Goal: Task Accomplishment & Management: Manage account settings

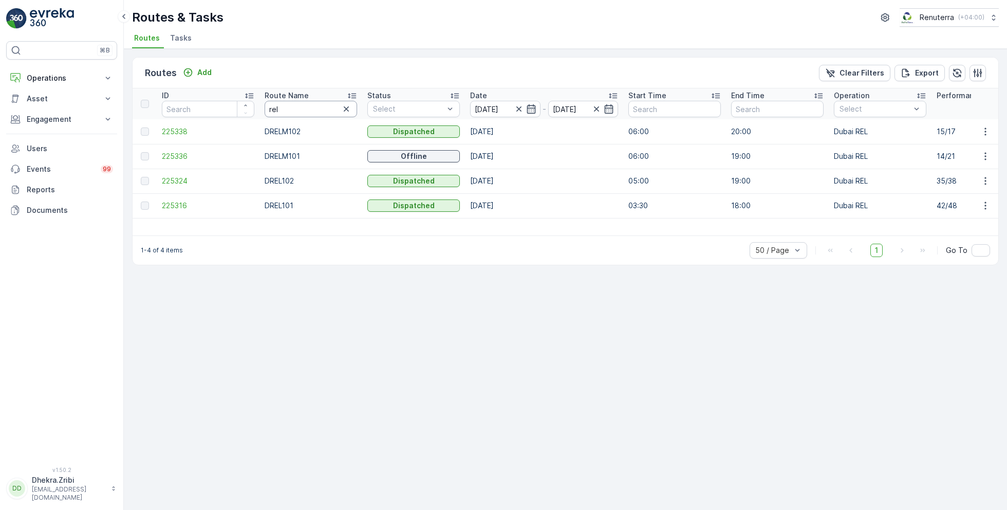
click at [293, 109] on input "rel" at bounding box center [311, 109] width 92 height 16
type input "hat"
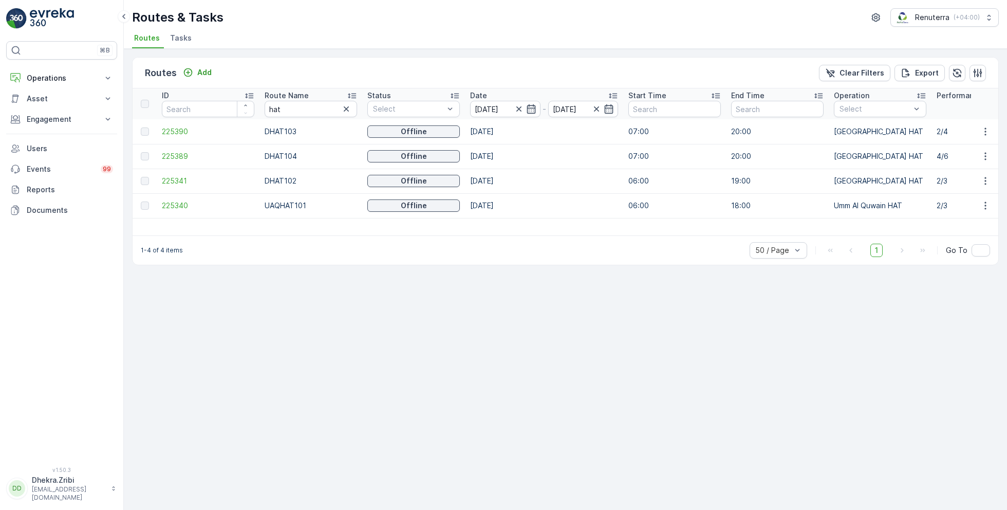
click at [350, 91] on icon at bounding box center [352, 95] width 10 height 10
click at [172, 129] on span "225341" at bounding box center [208, 131] width 92 height 10
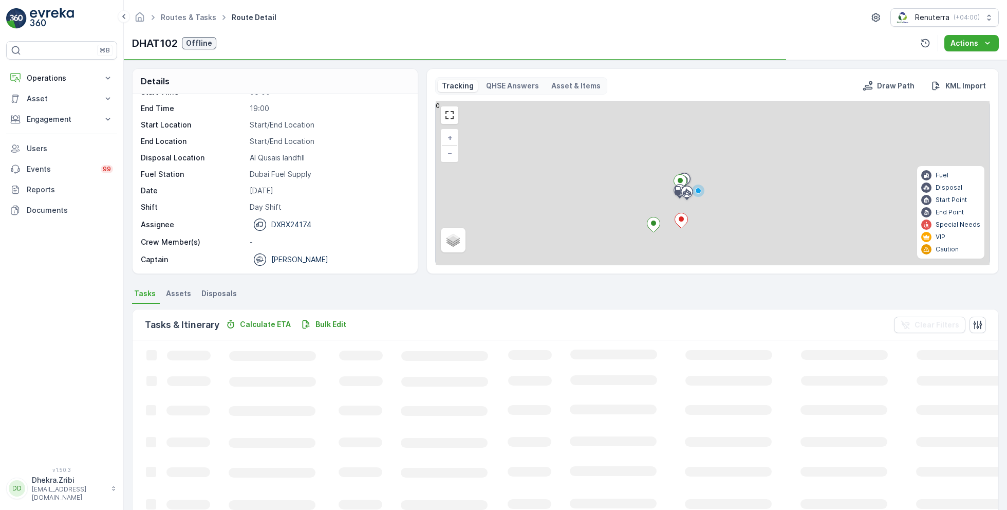
scroll to position [20, 0]
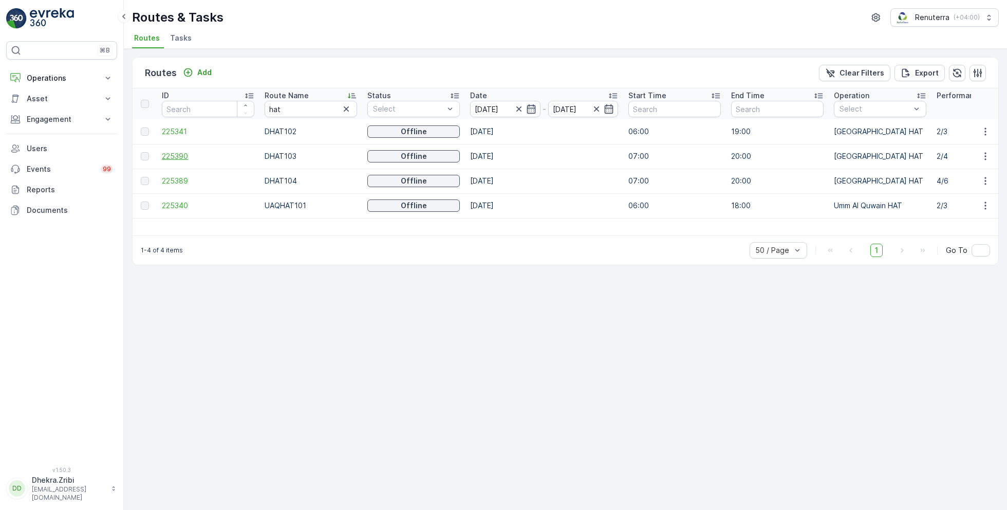
click at [175, 156] on span "225390" at bounding box center [208, 156] width 92 height 10
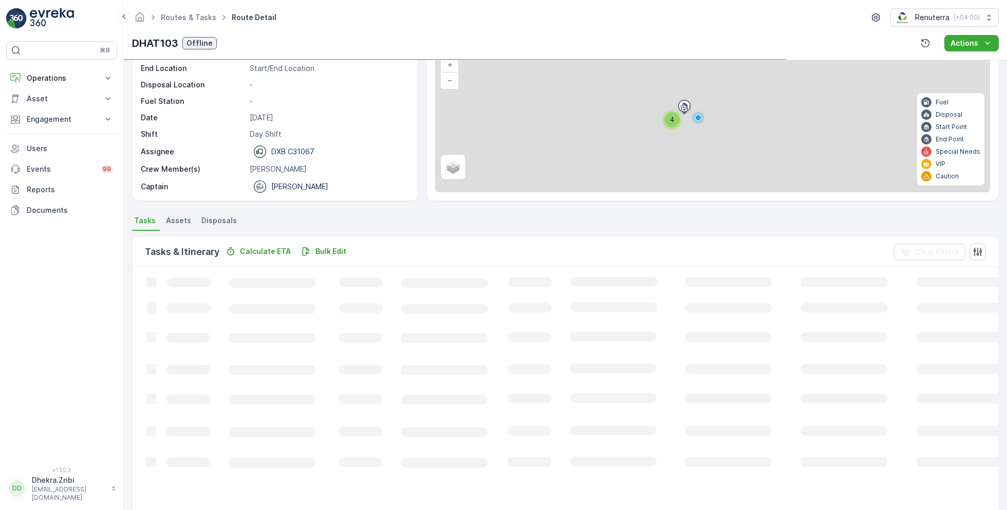
scroll to position [20, 0]
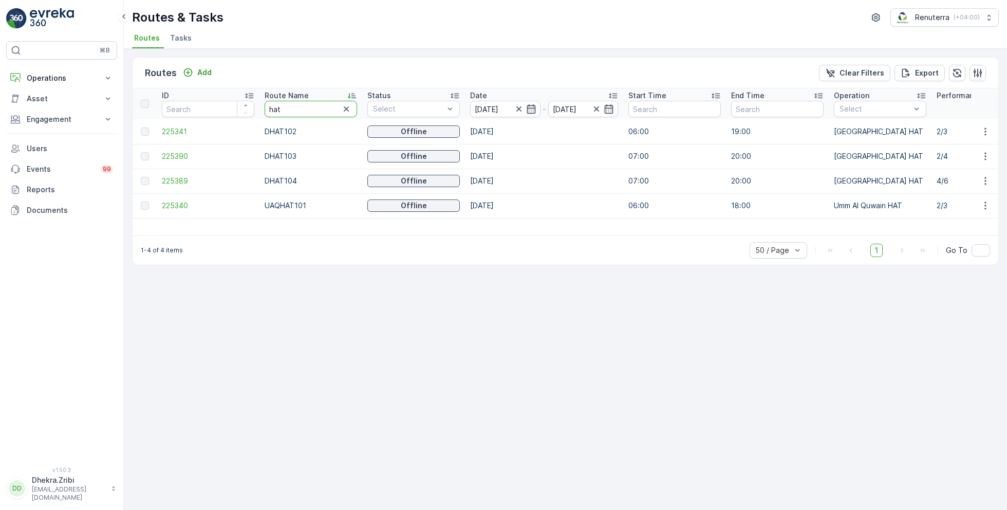
type input "rel"
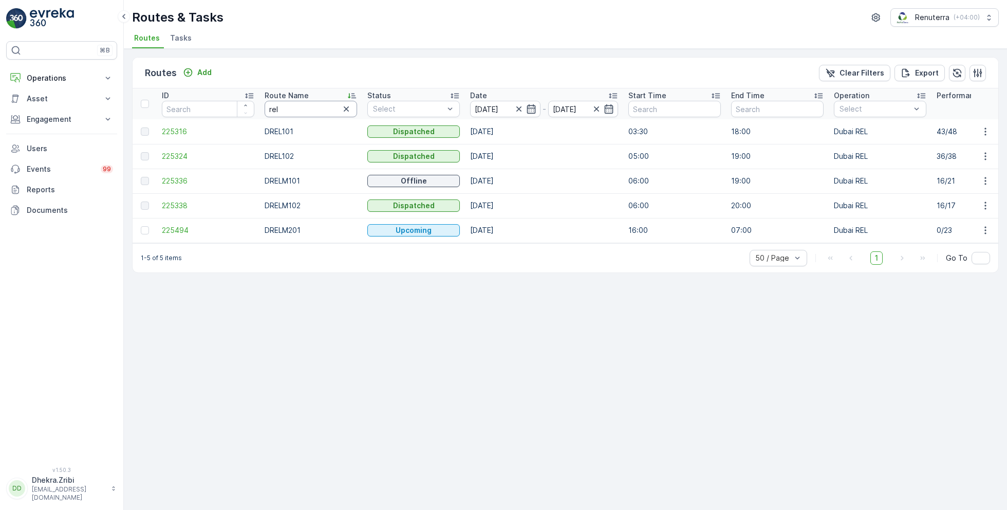
click at [290, 111] on input "rel" at bounding box center [311, 109] width 92 height 16
type input "hat"
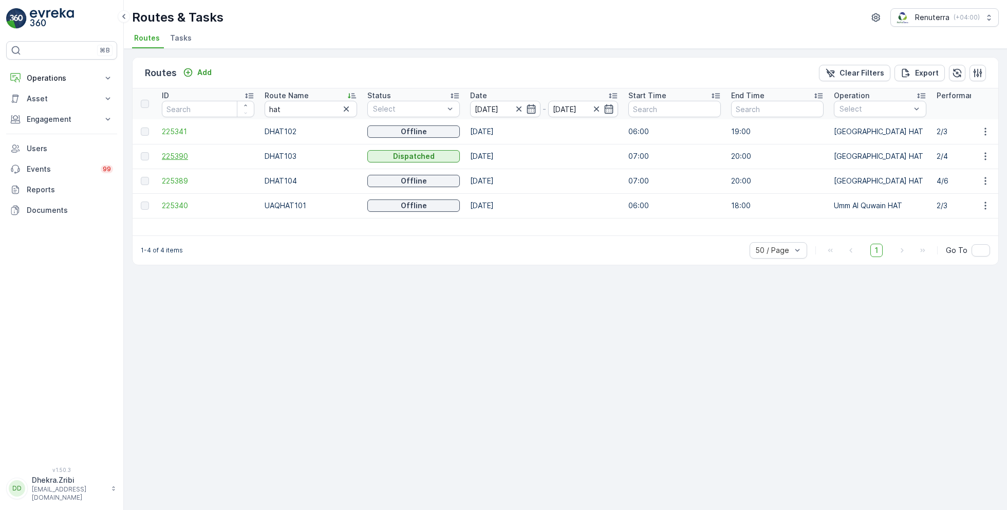
click at [185, 154] on span "225390" at bounding box center [208, 156] width 92 height 10
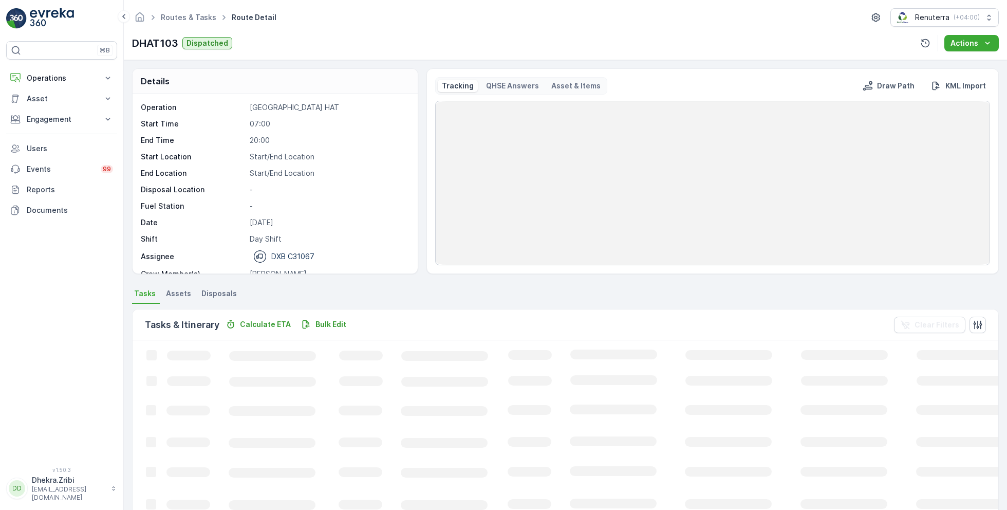
scroll to position [32, 0]
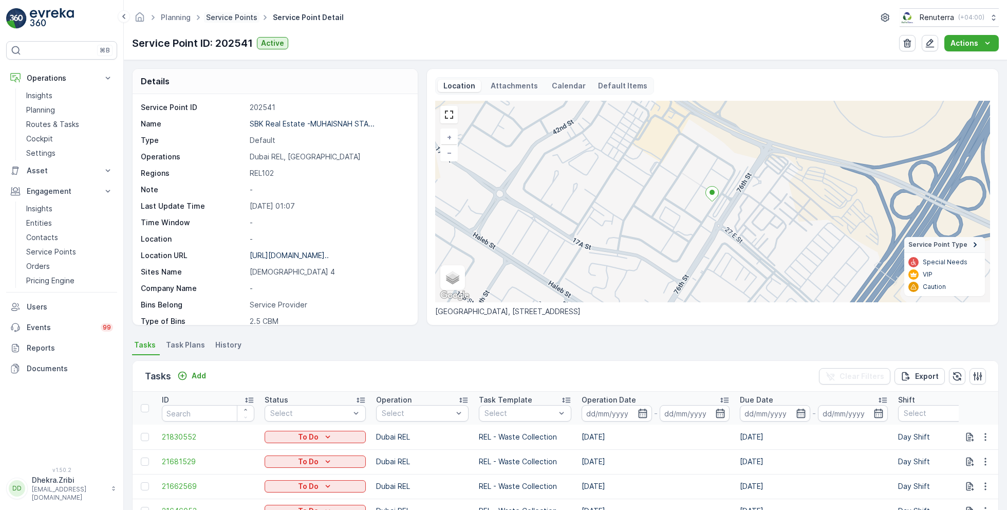
click at [243, 15] on link "Service Points" at bounding box center [231, 17] width 51 height 9
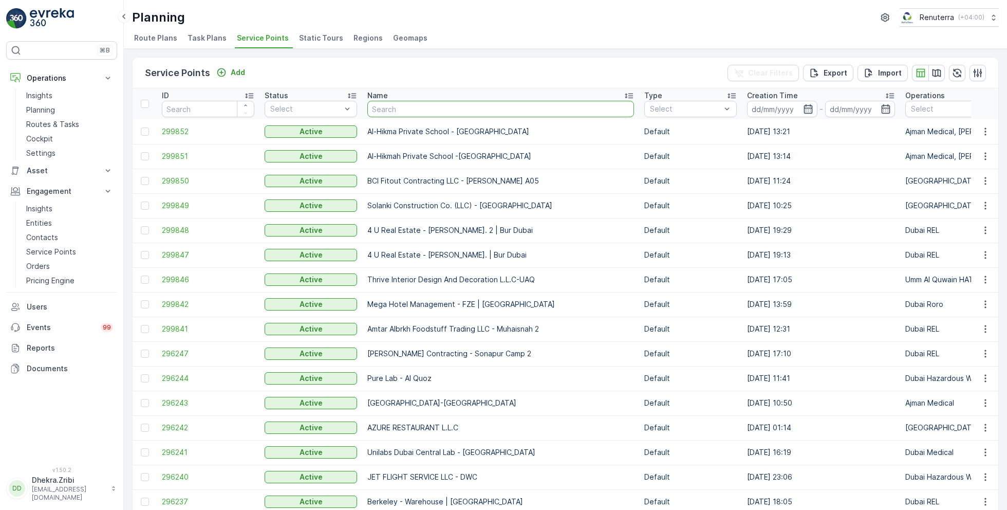
click at [425, 105] on input "text" at bounding box center [500, 109] width 267 height 16
type input "oyo"
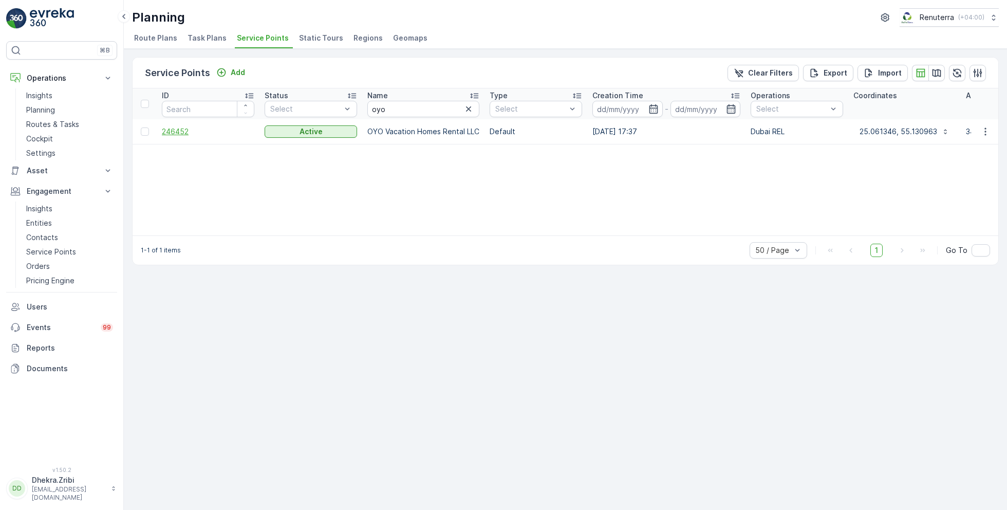
click at [185, 129] on span "246452" at bounding box center [208, 131] width 92 height 10
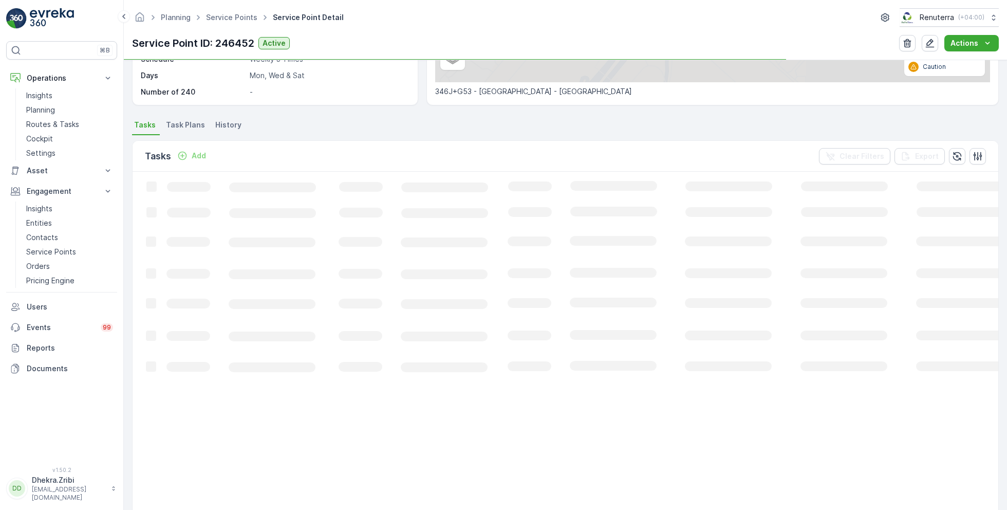
scroll to position [220, 0]
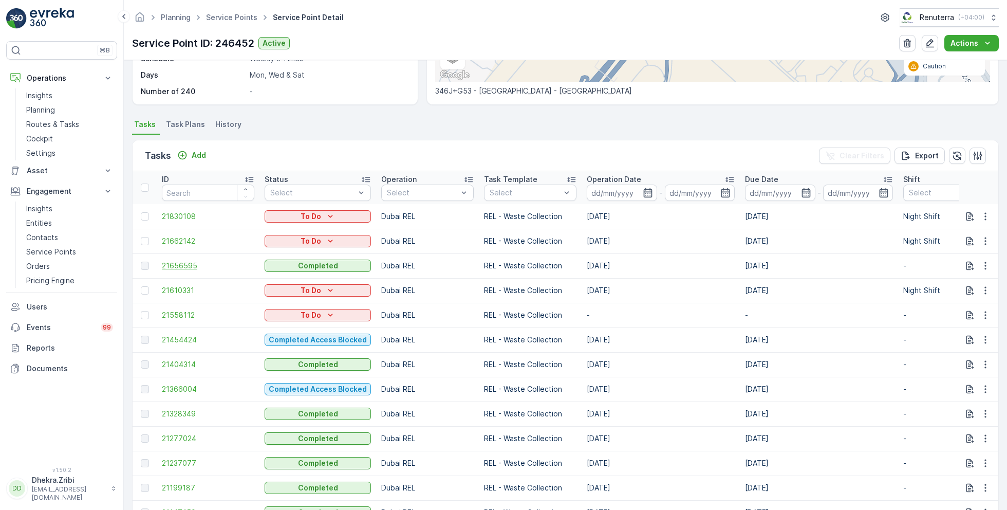
click at [178, 263] on span "21656595" at bounding box center [208, 265] width 92 height 10
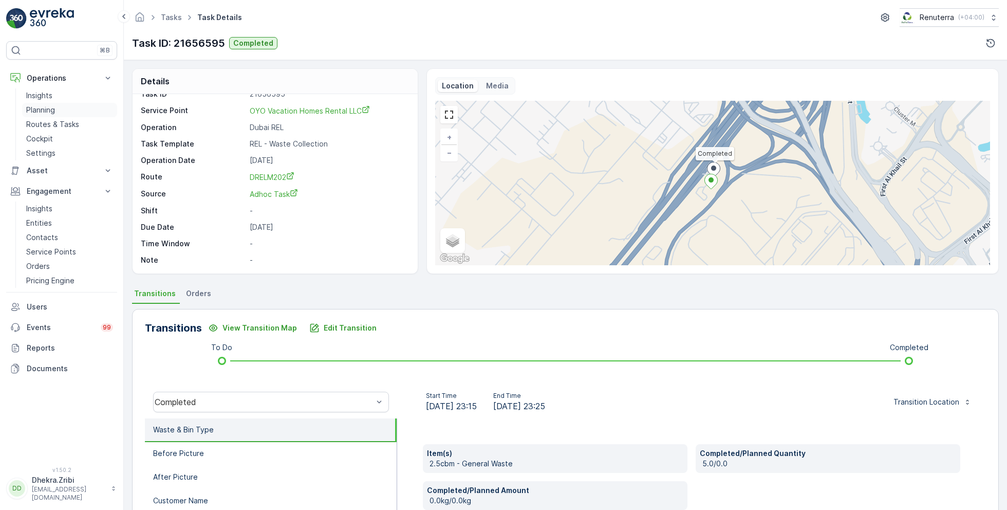
click at [56, 108] on link "Planning" at bounding box center [69, 110] width 95 height 14
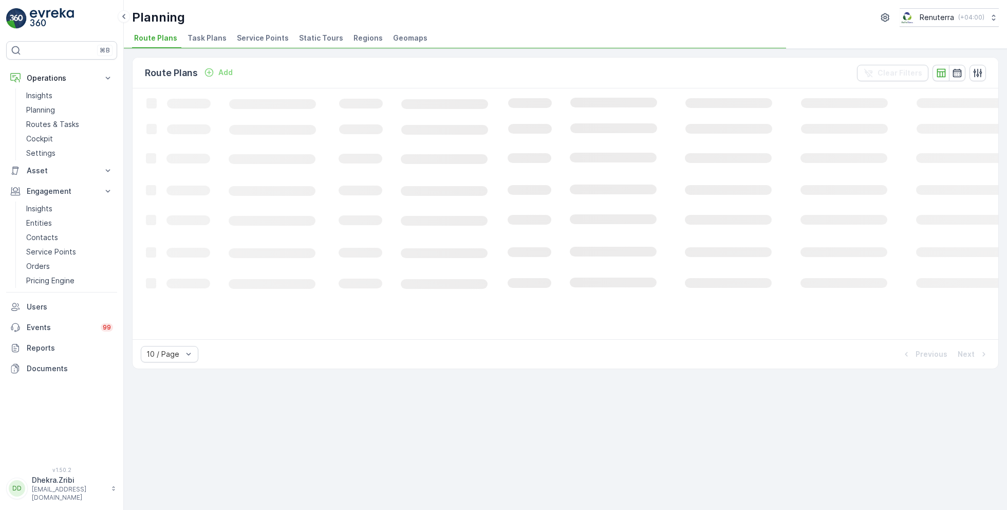
click at [261, 35] on span "Service Points" at bounding box center [263, 38] width 52 height 10
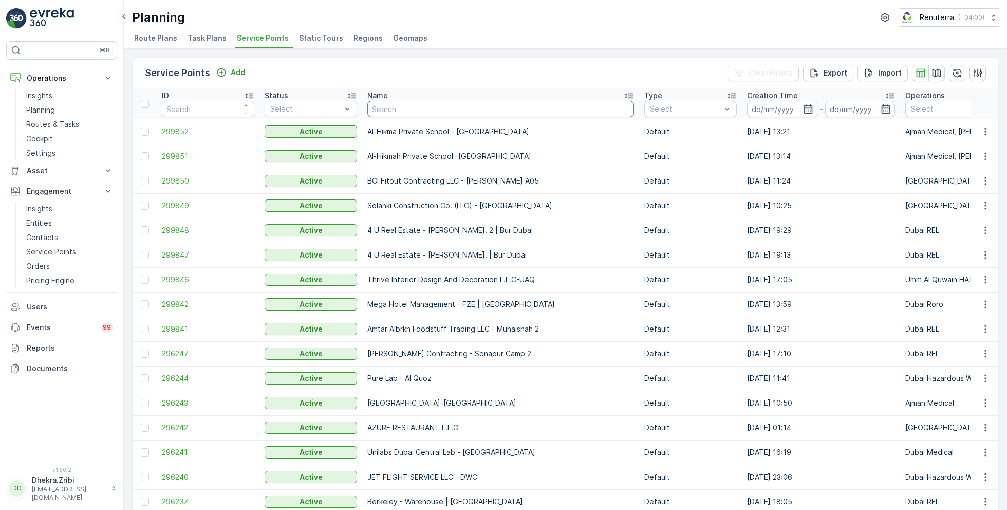
click at [429, 109] on input "text" at bounding box center [500, 109] width 267 height 16
type input "a"
drag, startPoint x: 395, startPoint y: 106, endPoint x: 333, endPoint y: 105, distance: 62.2
type input "naj"
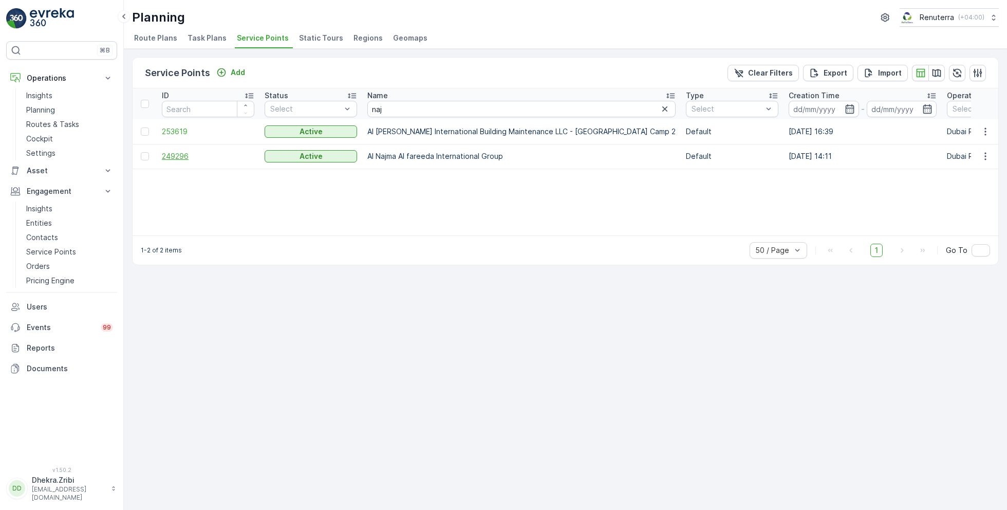
click at [182, 157] on span "249296" at bounding box center [208, 156] width 92 height 10
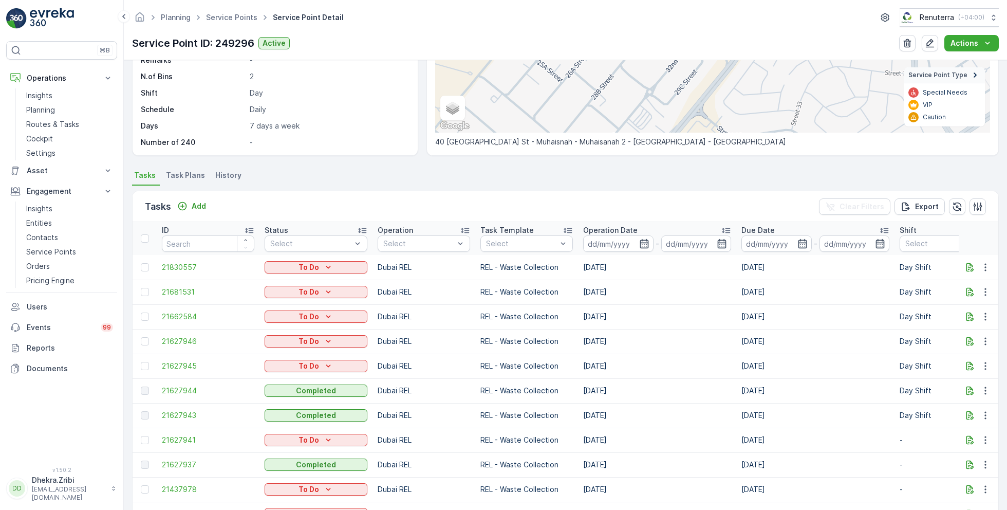
scroll to position [173, 0]
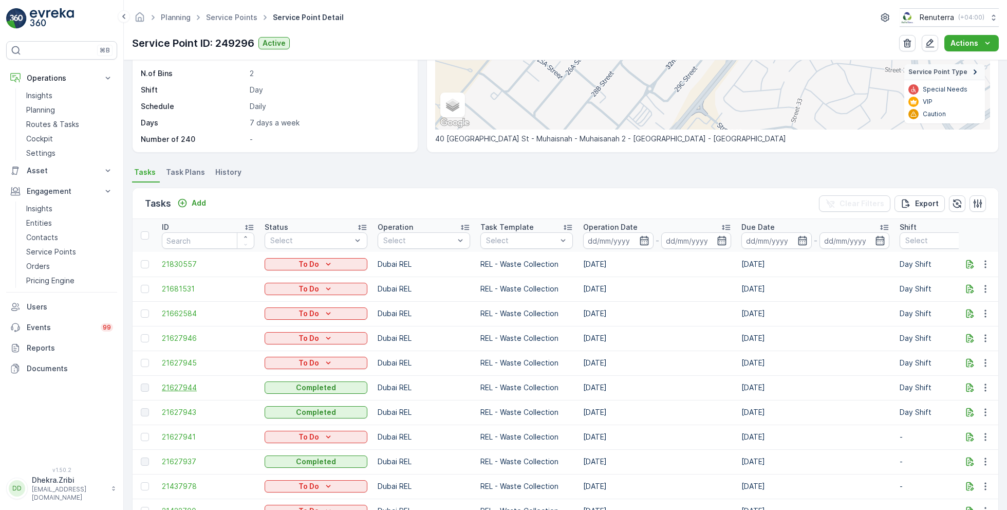
click at [188, 386] on span "21627944" at bounding box center [208, 387] width 92 height 10
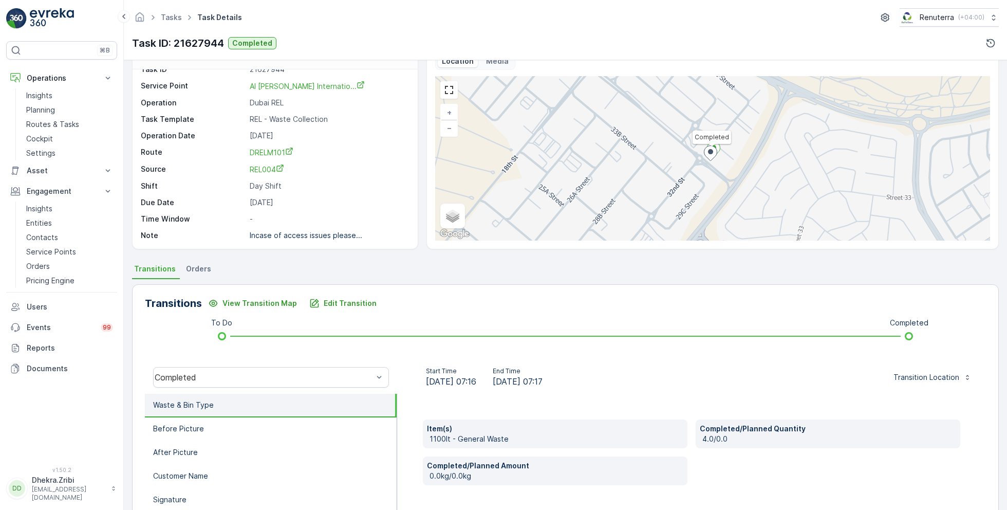
scroll to position [32, 0]
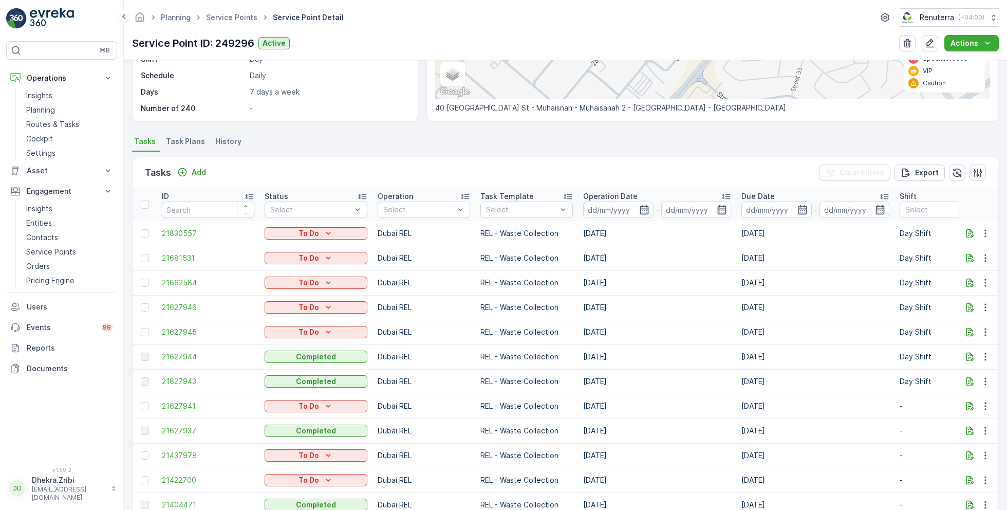
scroll to position [237, 0]
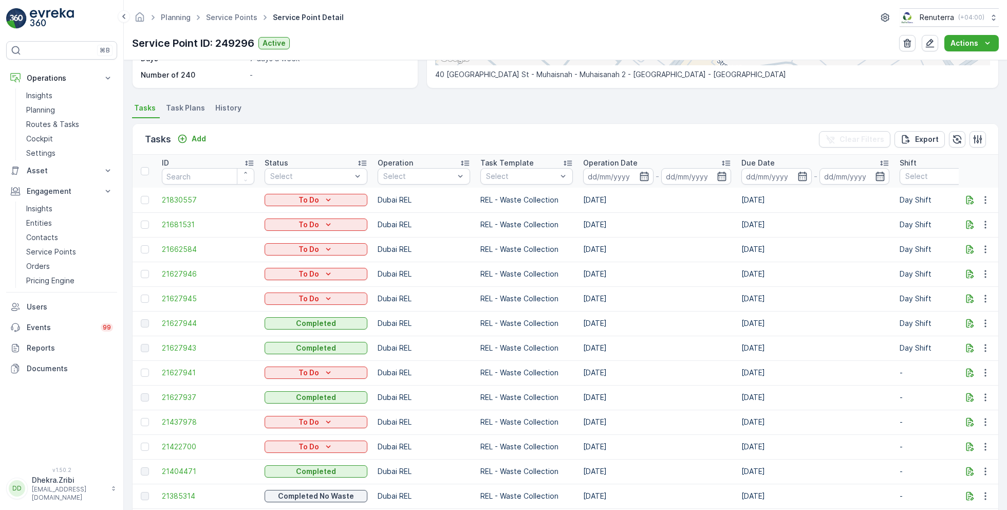
click at [187, 353] on td "21627943" at bounding box center [208, 347] width 103 height 25
click at [190, 347] on span "21627943" at bounding box center [208, 348] width 92 height 10
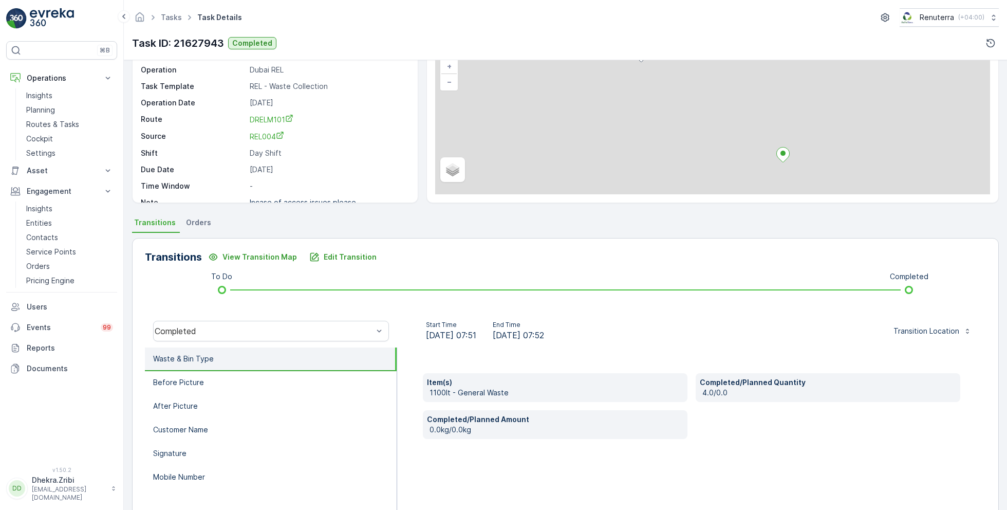
scroll to position [137, 0]
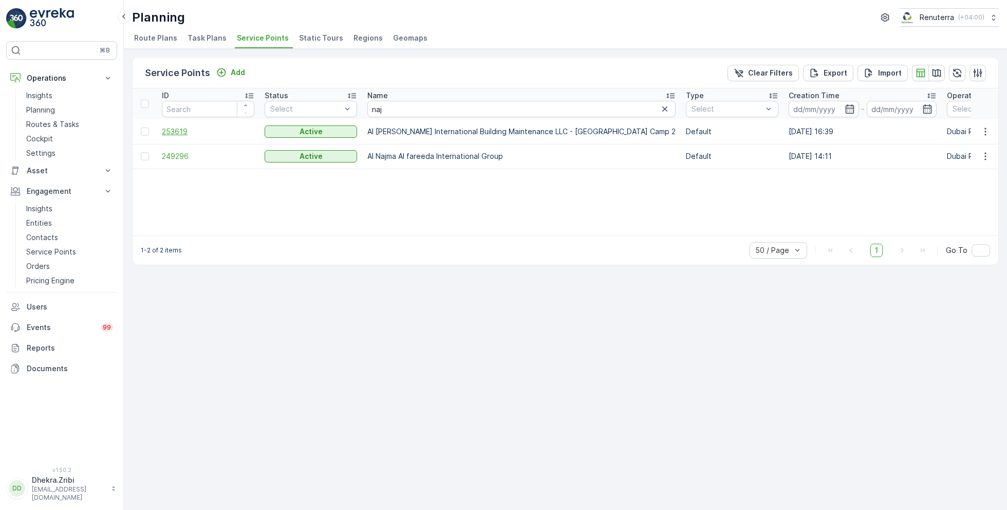
click at [180, 133] on span "253619" at bounding box center [208, 131] width 92 height 10
drag, startPoint x: 389, startPoint y: 109, endPoint x: 359, endPoint y: 107, distance: 30.3
type input "salam"
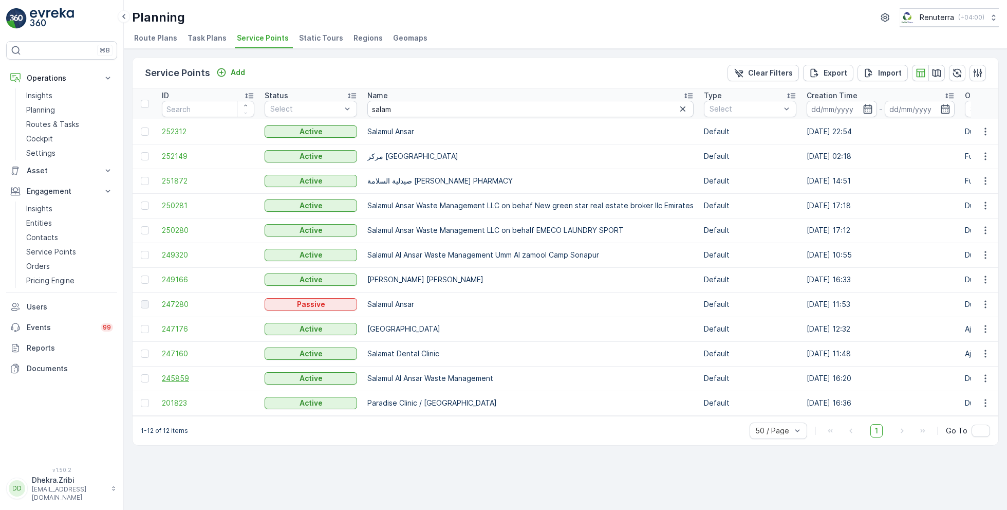
click at [173, 374] on span "245859" at bounding box center [208, 378] width 92 height 10
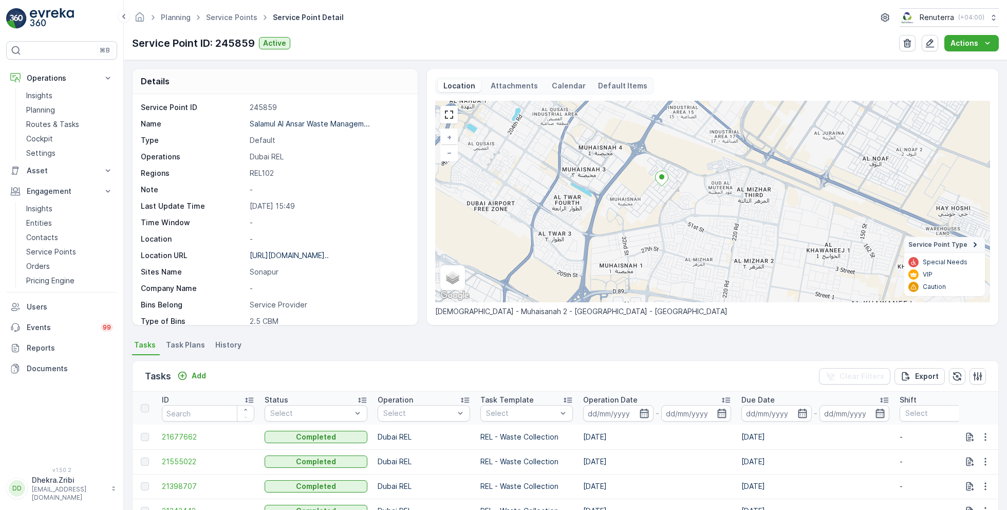
scroll to position [141, 0]
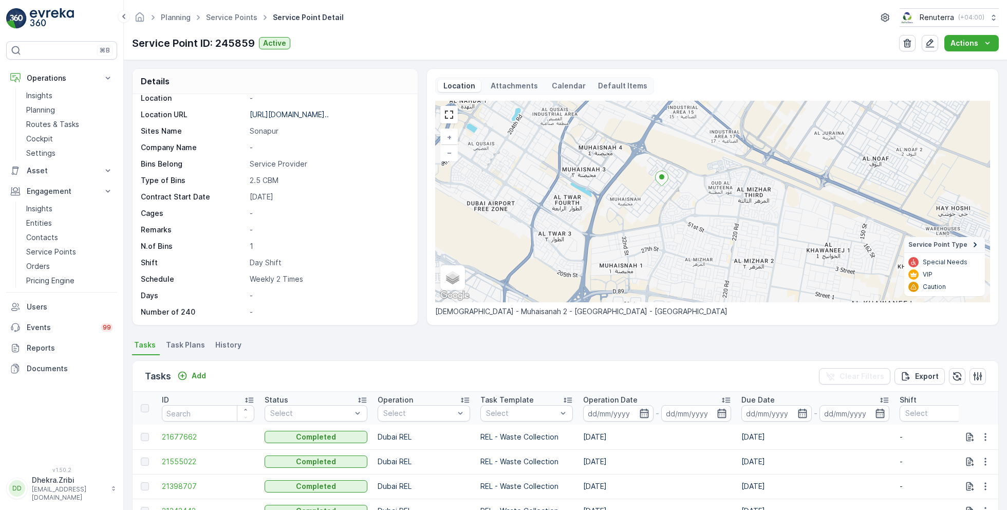
click at [186, 343] on span "Task Plans" at bounding box center [185, 345] width 39 height 10
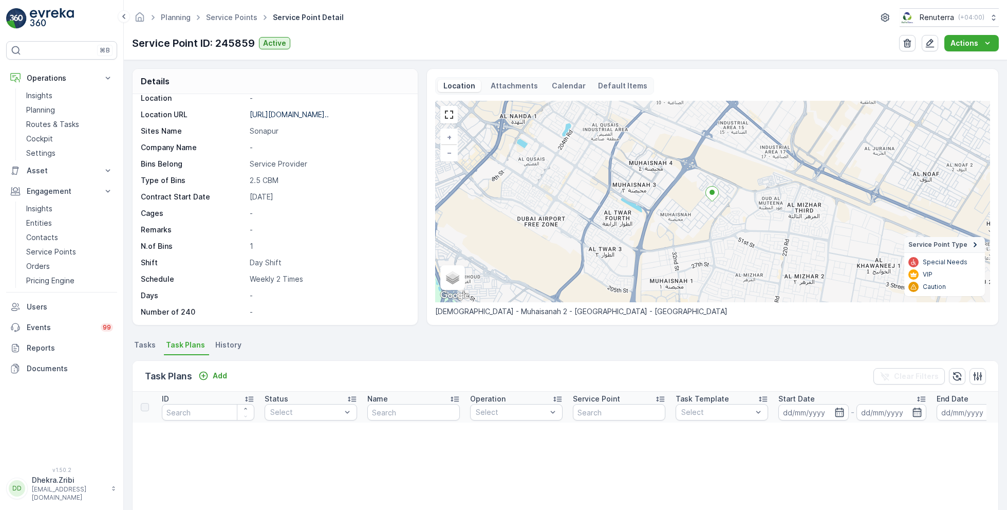
click at [143, 343] on span "Tasks" at bounding box center [145, 345] width 22 height 10
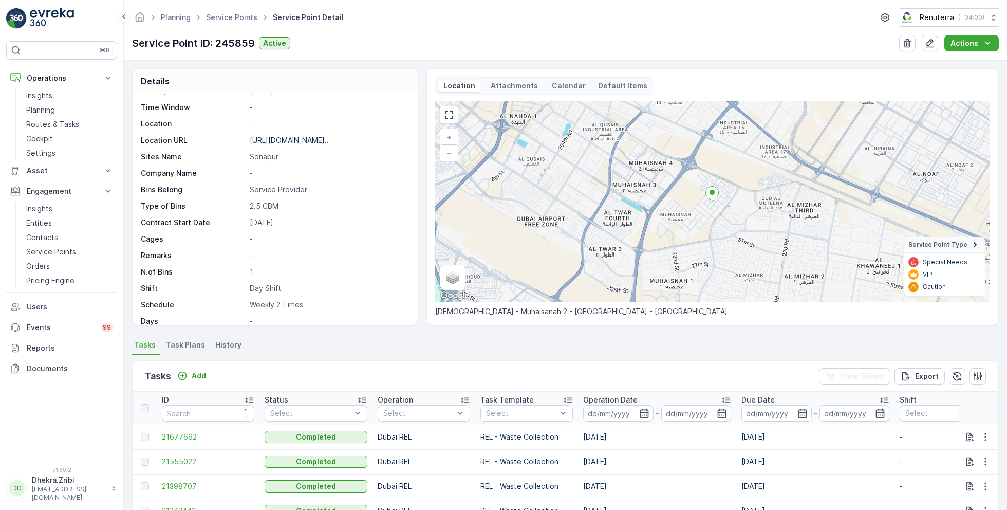
scroll to position [141, 0]
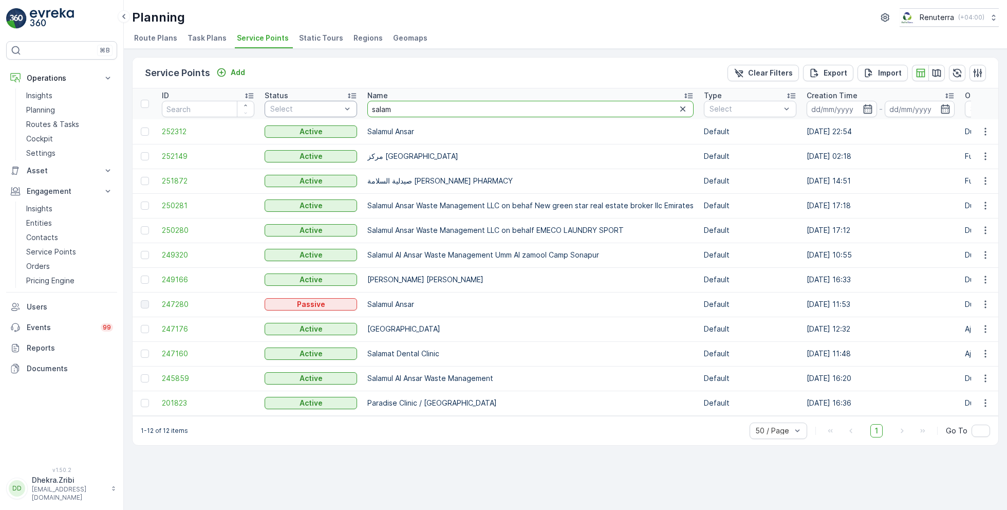
drag, startPoint x: 408, startPoint y: 102, endPoint x: 339, endPoint y: 108, distance: 69.1
click at [386, 109] on input "salam" at bounding box center [530, 109] width 326 height 16
type input "zah"
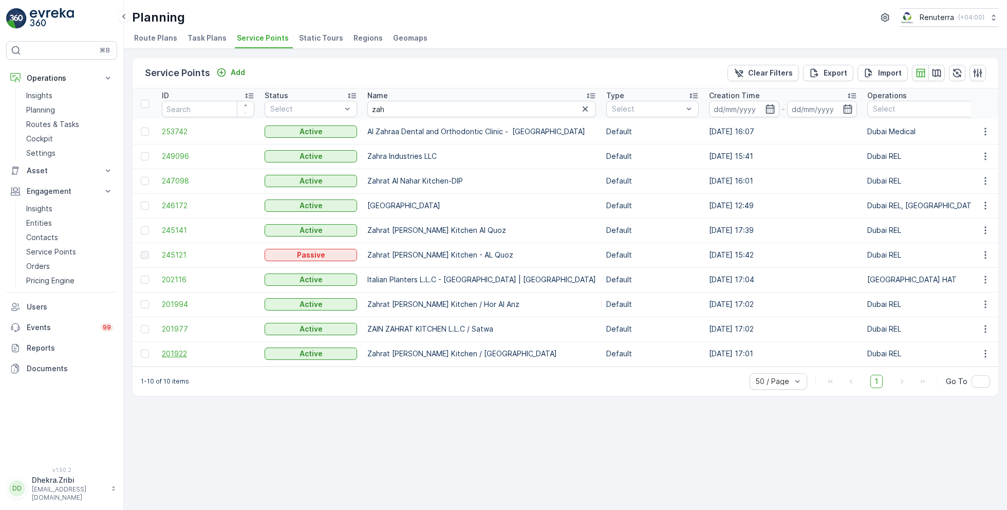
click at [179, 351] on span "201922" at bounding box center [208, 353] width 92 height 10
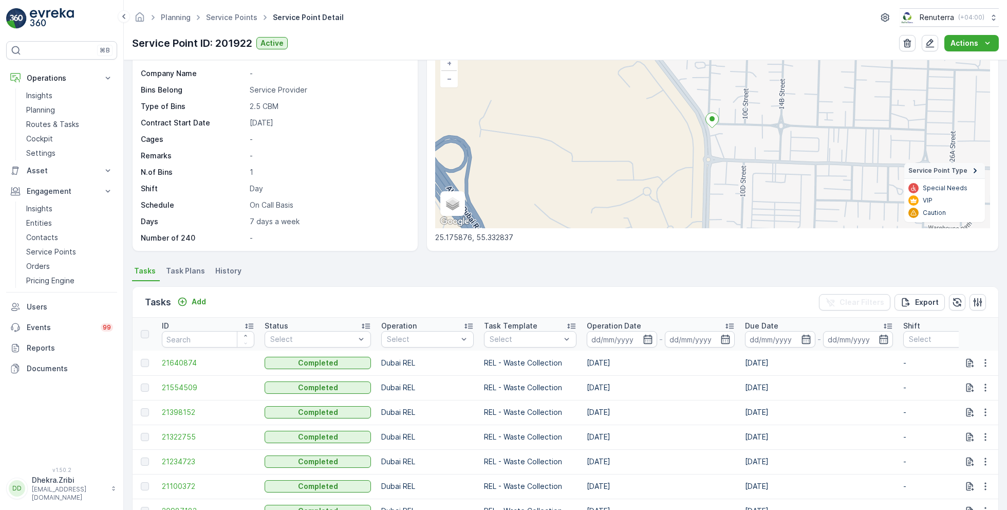
scroll to position [78, 0]
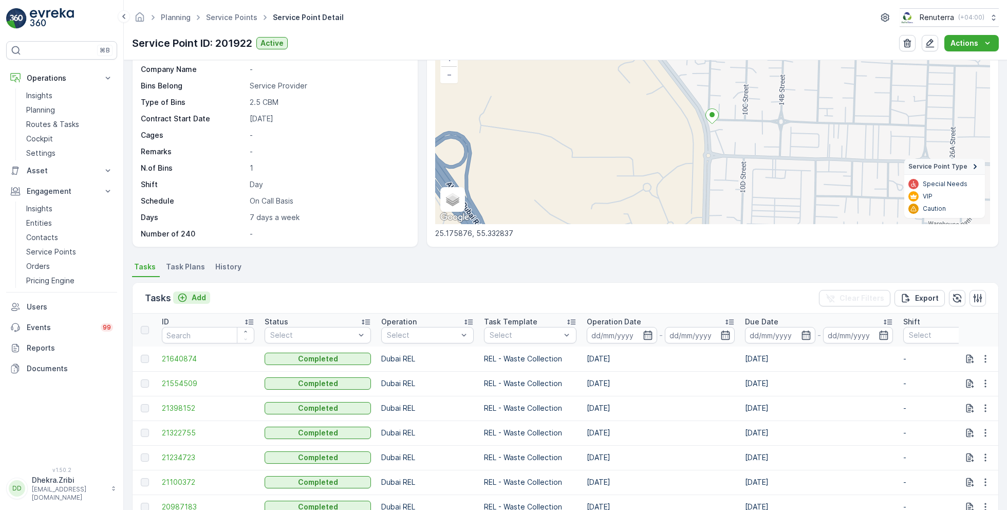
click at [185, 298] on icon "Add" at bounding box center [182, 297] width 9 height 9
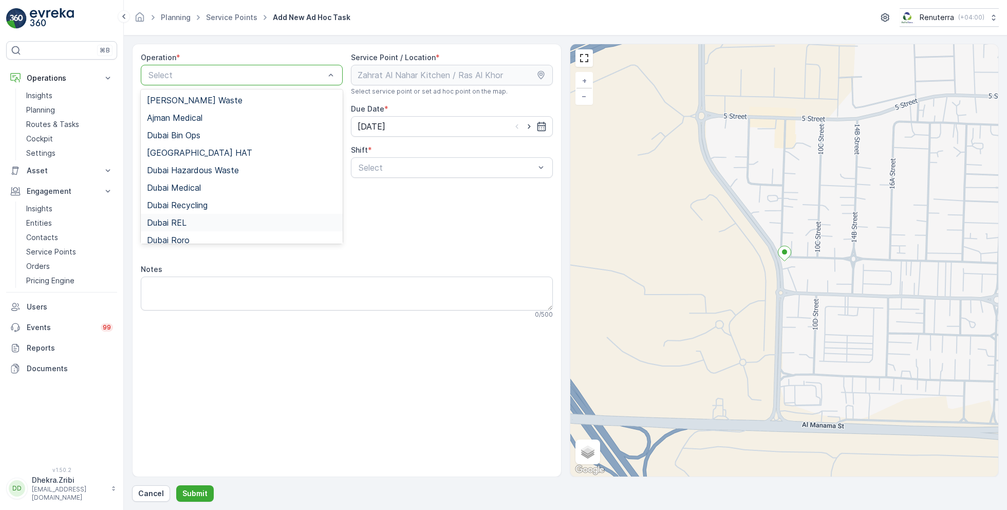
click at [185, 221] on span "Dubai REL" at bounding box center [167, 222] width 40 height 9
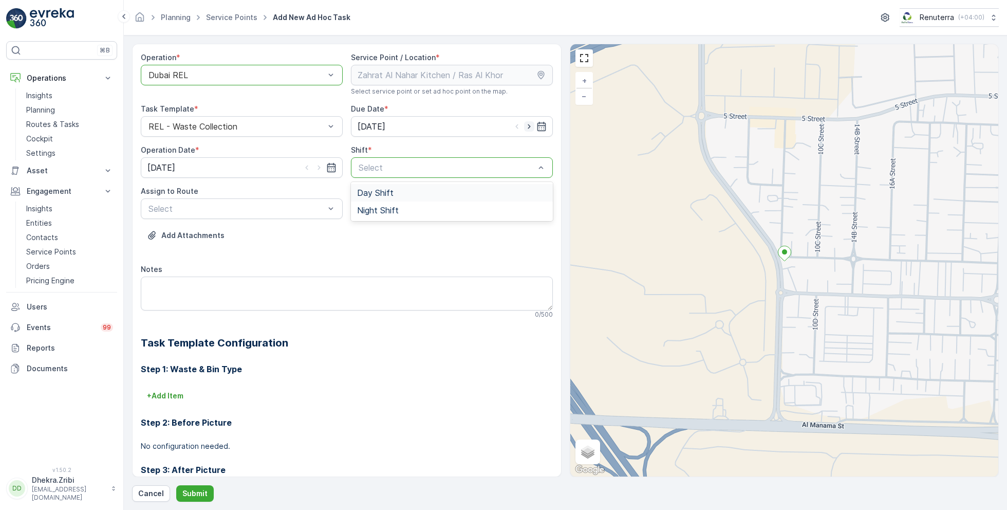
click at [524, 126] on icon "button" at bounding box center [529, 126] width 10 height 10
type input "18.09.2025"
click at [320, 165] on icon "button" at bounding box center [319, 167] width 10 height 10
type input "18.09.2025"
click at [378, 192] on span "Day Shift" at bounding box center [375, 192] width 36 height 9
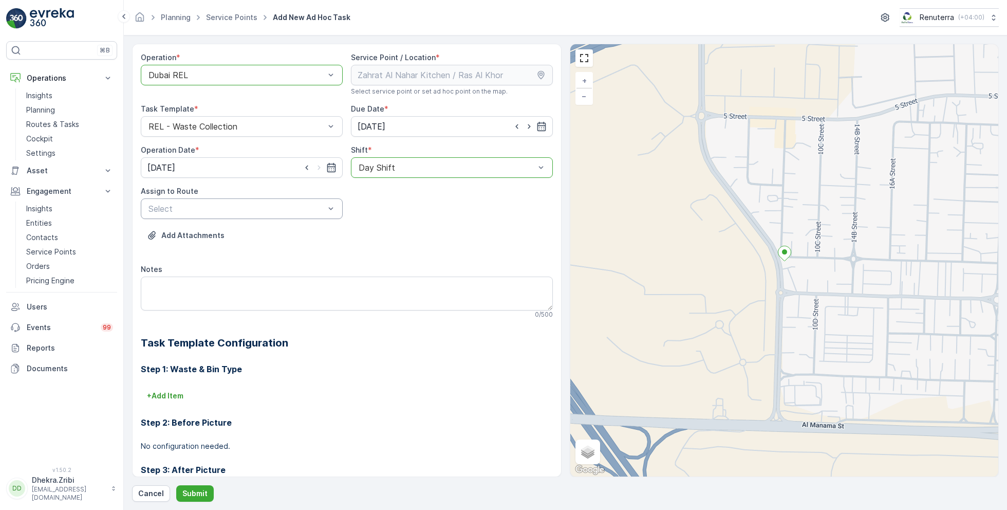
click at [280, 200] on div "Select" at bounding box center [242, 208] width 202 height 21
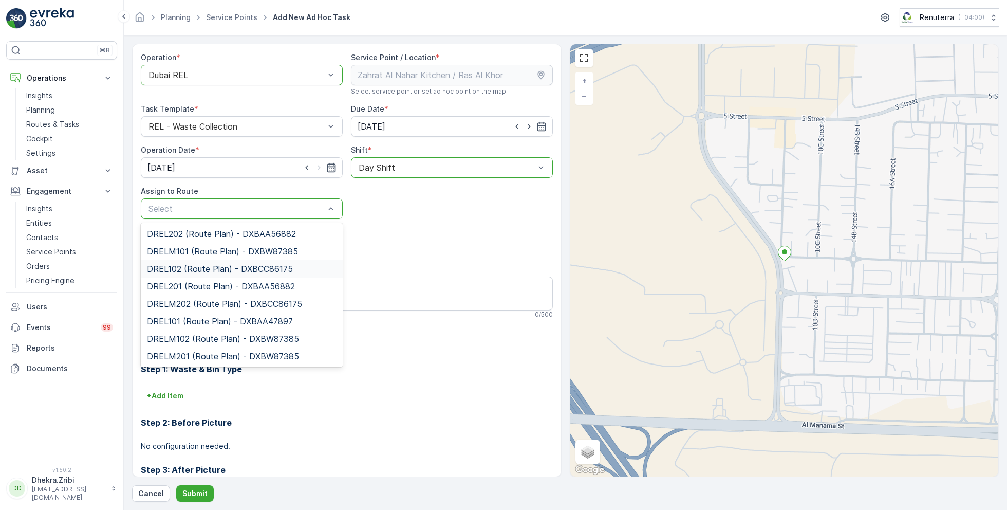
click at [209, 267] on span "DREL102 (Route Plan) - DXBCC86175" at bounding box center [220, 268] width 146 height 9
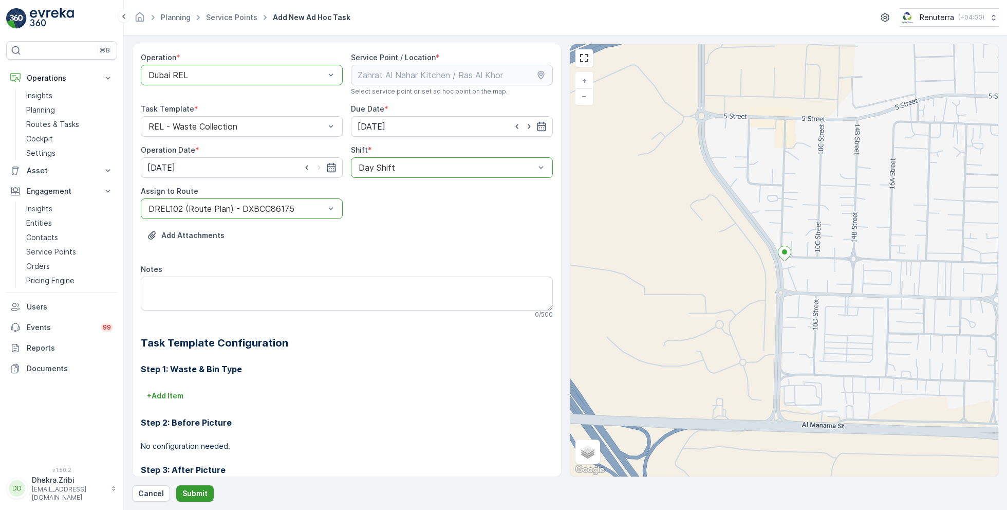
click at [192, 488] on p "Submit" at bounding box center [194, 493] width 25 height 10
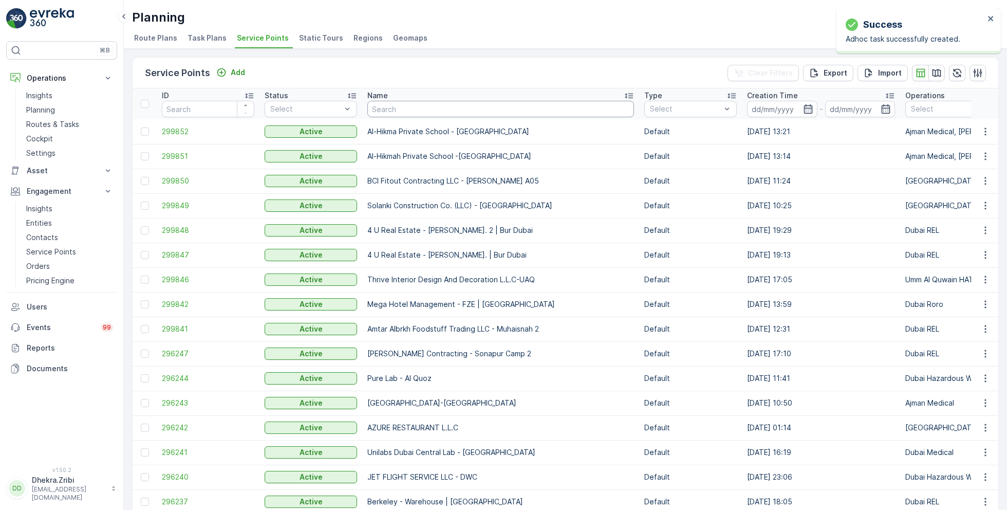
click at [424, 111] on input "text" at bounding box center [500, 109] width 267 height 16
type input "modern"
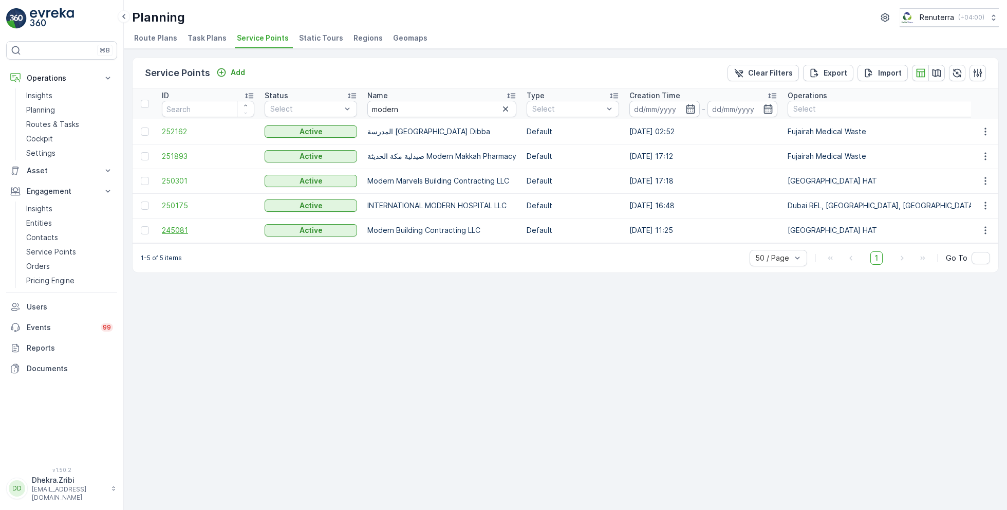
click at [180, 227] on span "245081" at bounding box center [208, 230] width 92 height 10
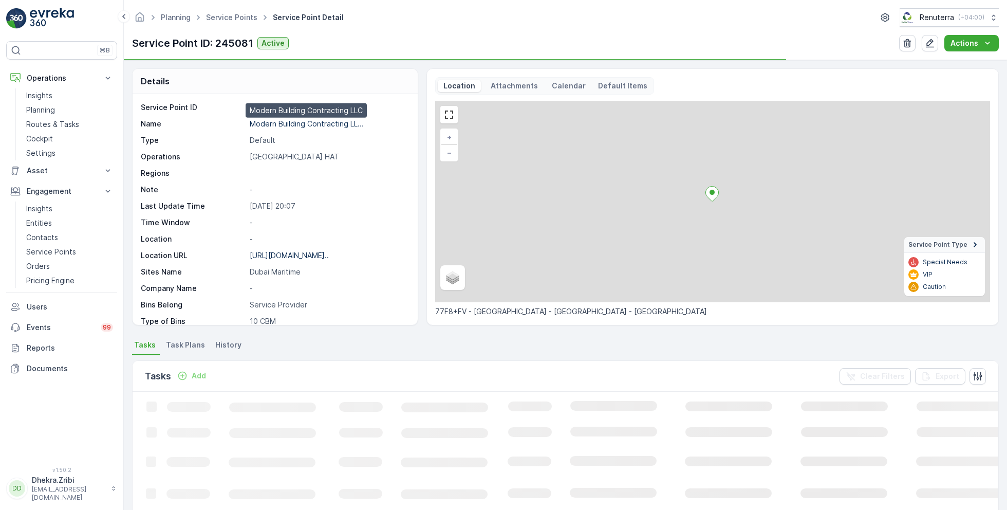
click at [311, 123] on p "Modern Building Contracting LL..." at bounding box center [307, 123] width 114 height 9
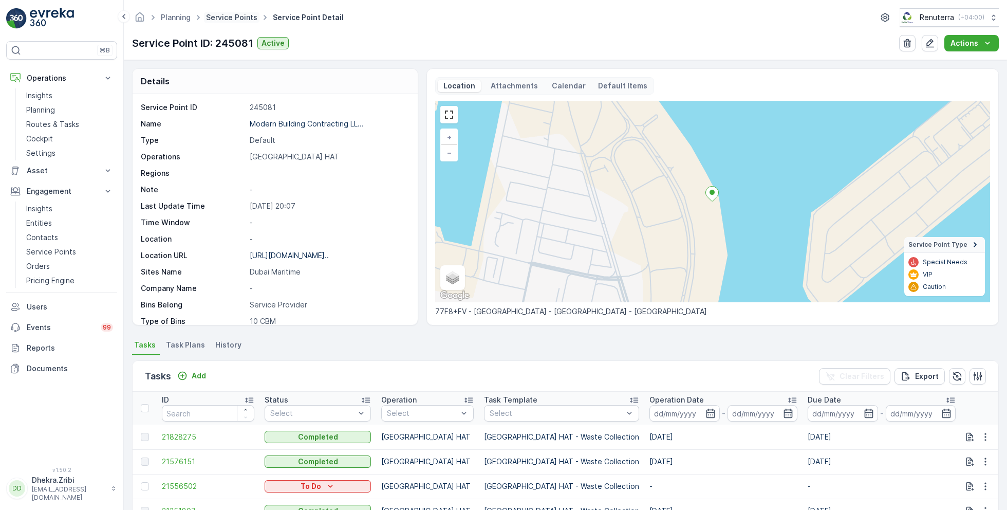
click at [235, 18] on link "Service Points" at bounding box center [231, 17] width 51 height 9
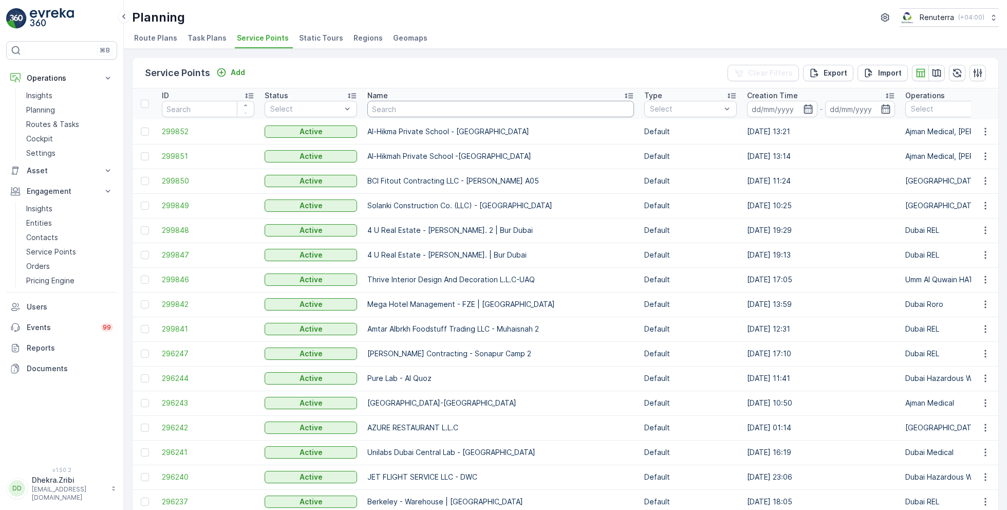
click at [390, 108] on input "text" at bounding box center [500, 109] width 267 height 16
type input "al fattan"
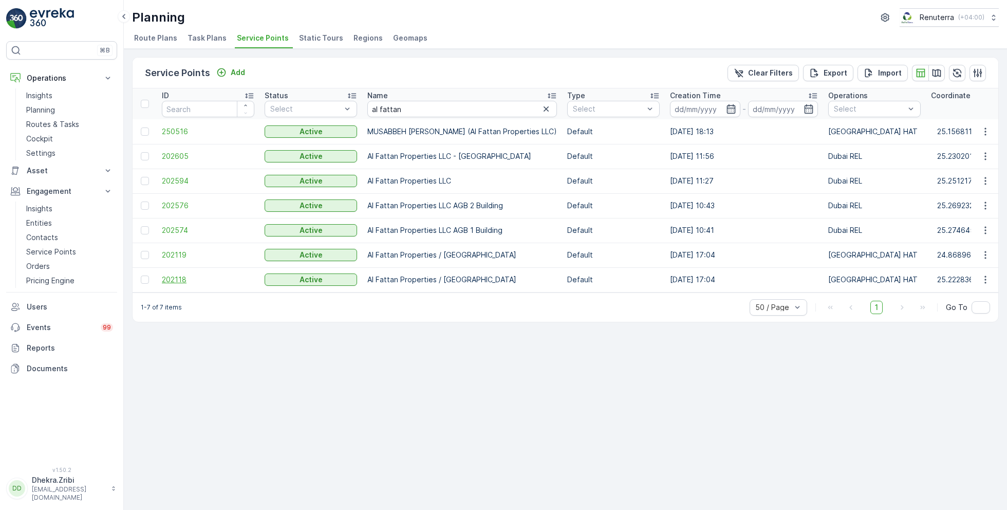
click at [179, 277] on span "202118" at bounding box center [208, 279] width 92 height 10
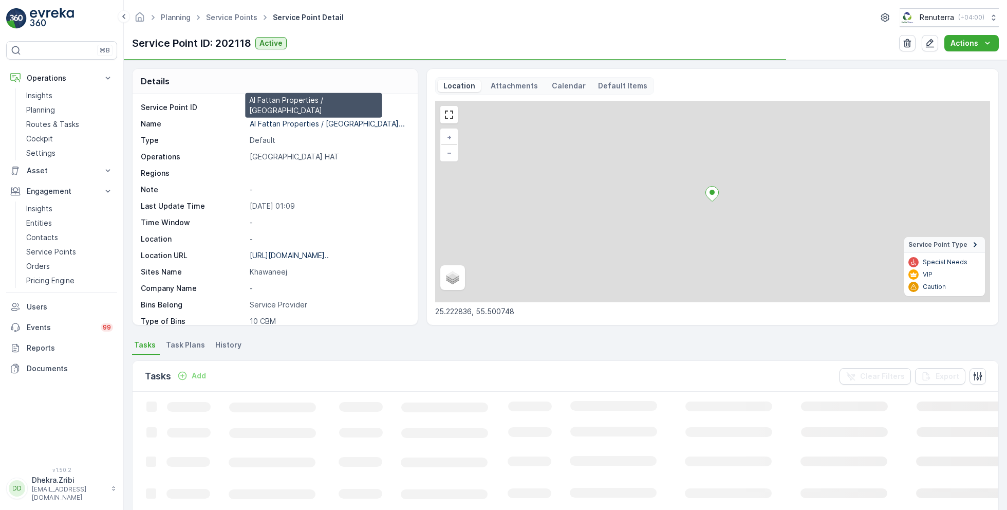
click at [284, 122] on p "Al Fattan Properties / Khawane..." at bounding box center [327, 123] width 155 height 9
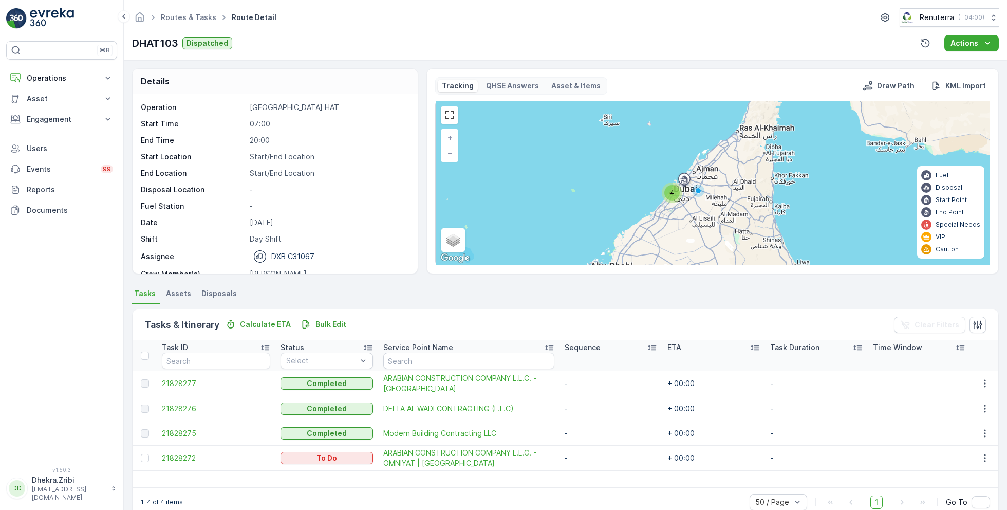
click at [183, 411] on span "21828276" at bounding box center [216, 408] width 108 height 10
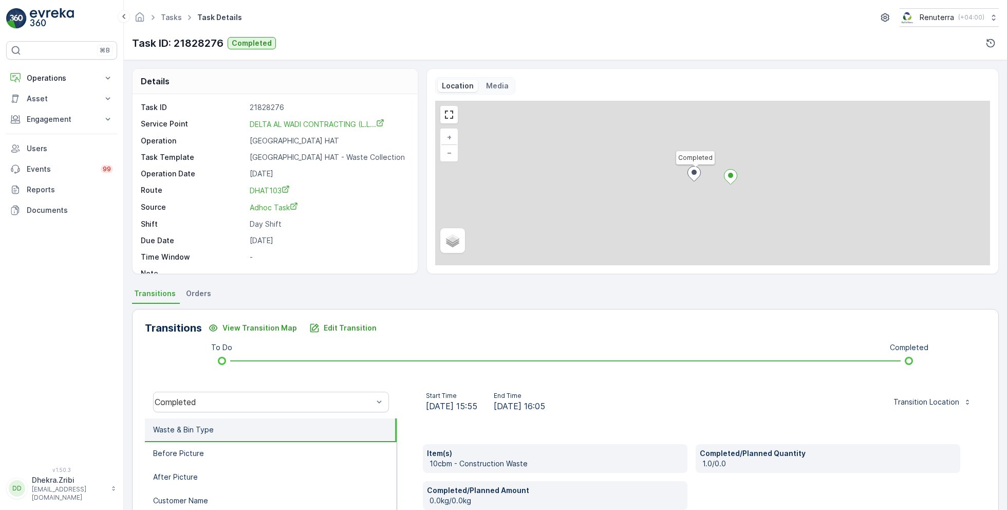
scroll to position [13, 0]
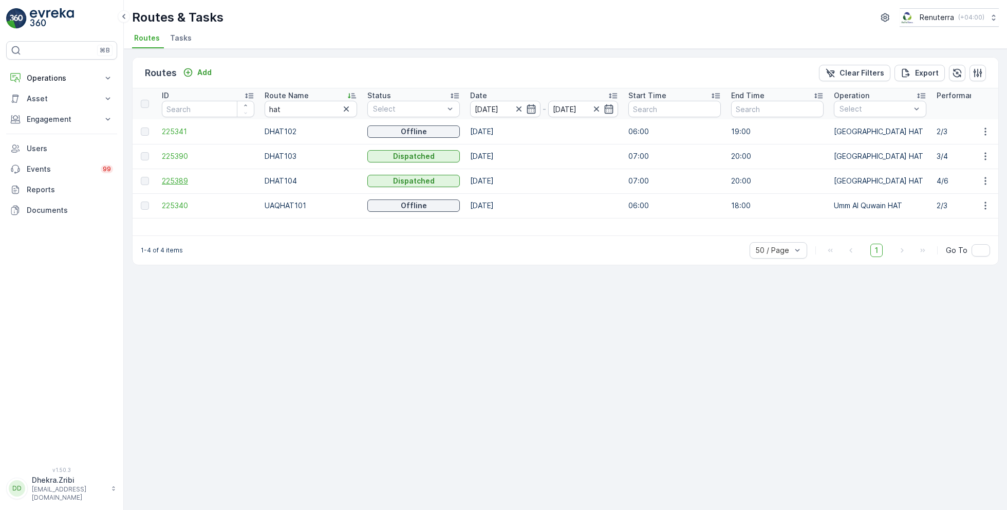
click at [180, 177] on span "225389" at bounding box center [208, 181] width 92 height 10
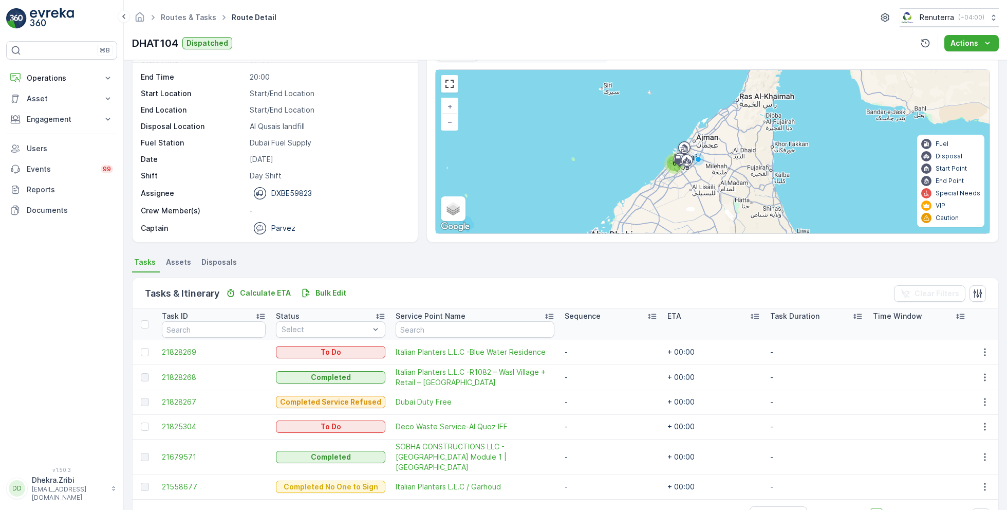
scroll to position [52, 0]
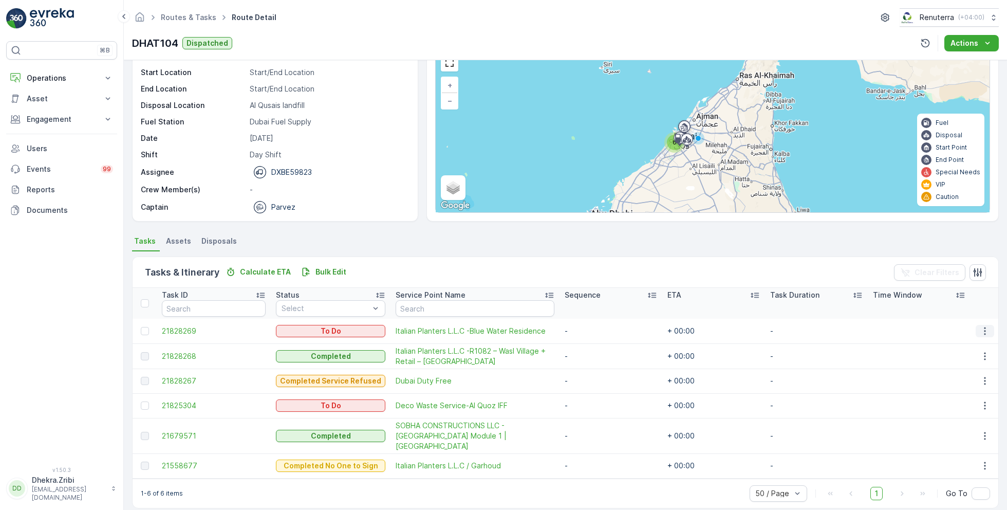
click at [982, 332] on icon "button" at bounding box center [984, 331] width 10 height 10
click at [961, 376] on span "Change Route" at bounding box center [959, 374] width 50 height 10
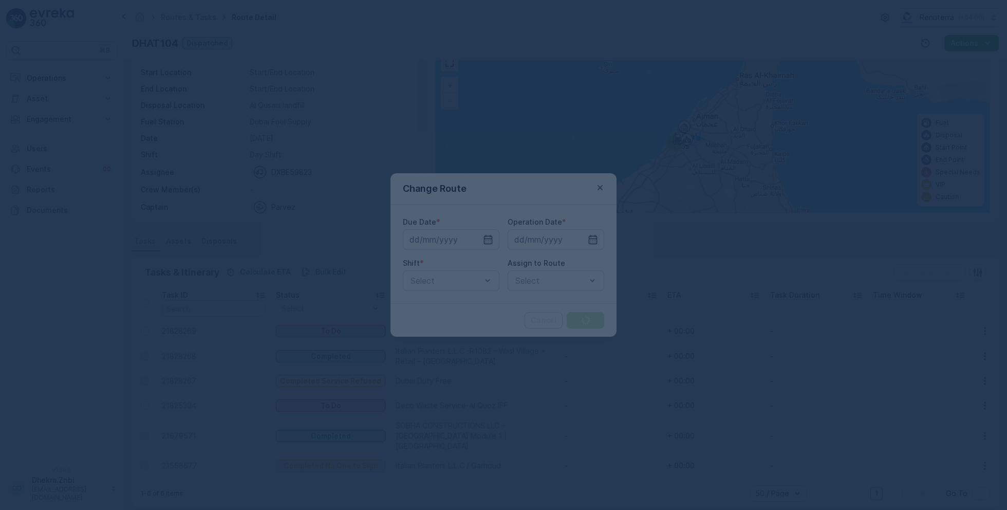
type input "[DATE]"
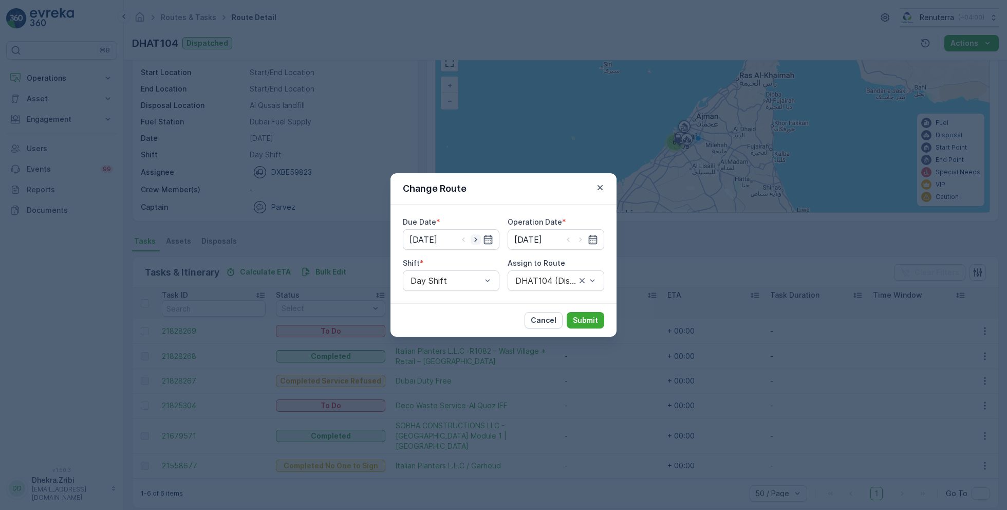
click at [476, 239] on icon "button" at bounding box center [475, 239] width 3 height 5
type input "[DATE]"
click at [580, 241] on icon "button" at bounding box center [580, 239] width 3 height 5
type input "18.09.2025"
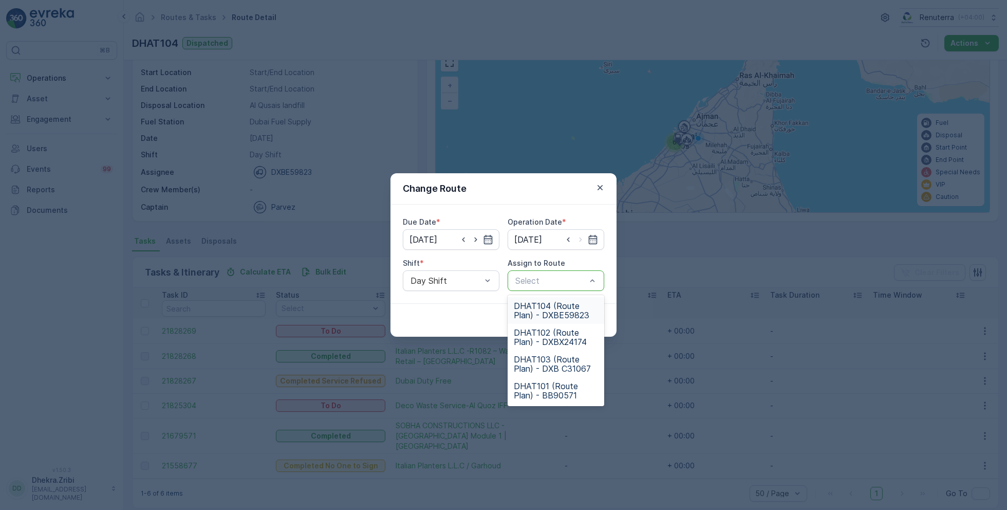
click at [547, 314] on span "DHAT104 (Route Plan) - DXBE59823" at bounding box center [556, 310] width 84 height 18
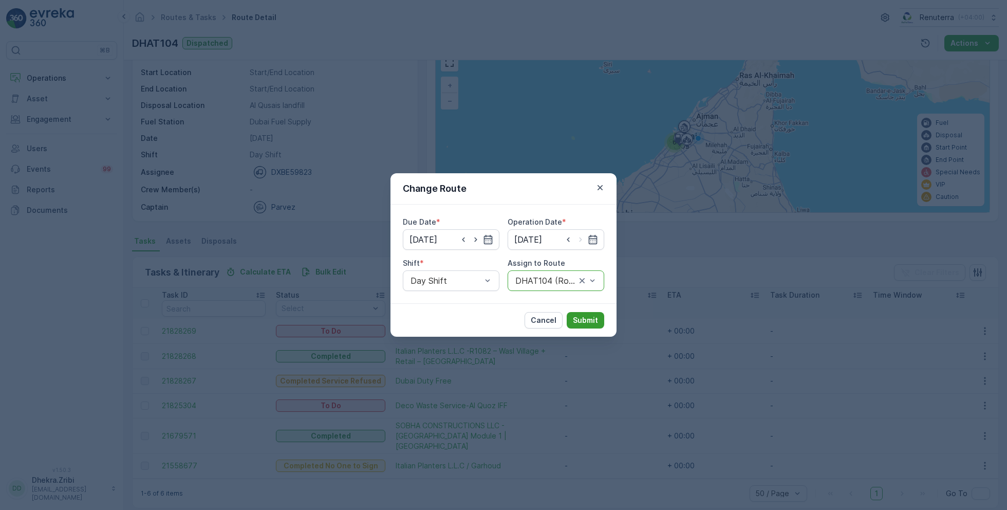
click at [588, 315] on p "Submit" at bounding box center [585, 320] width 25 height 10
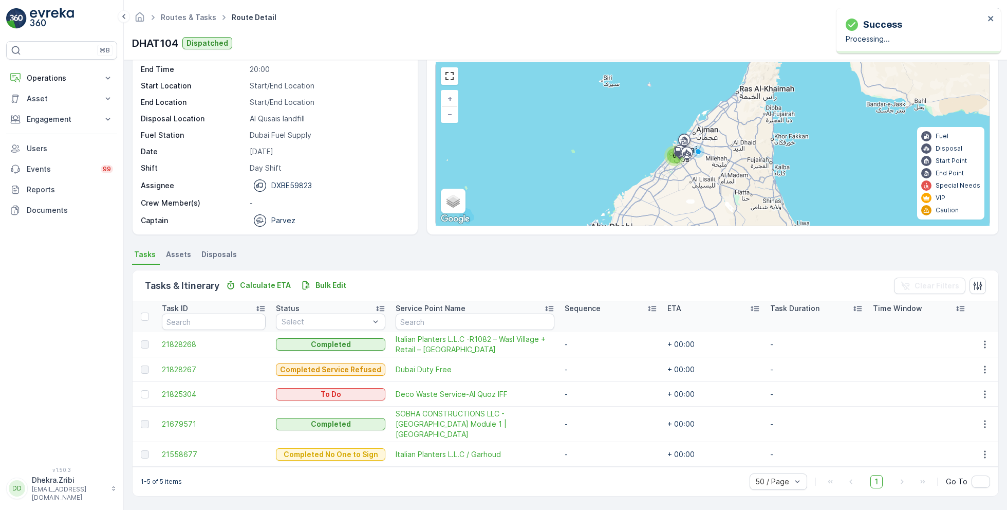
scroll to position [27, 0]
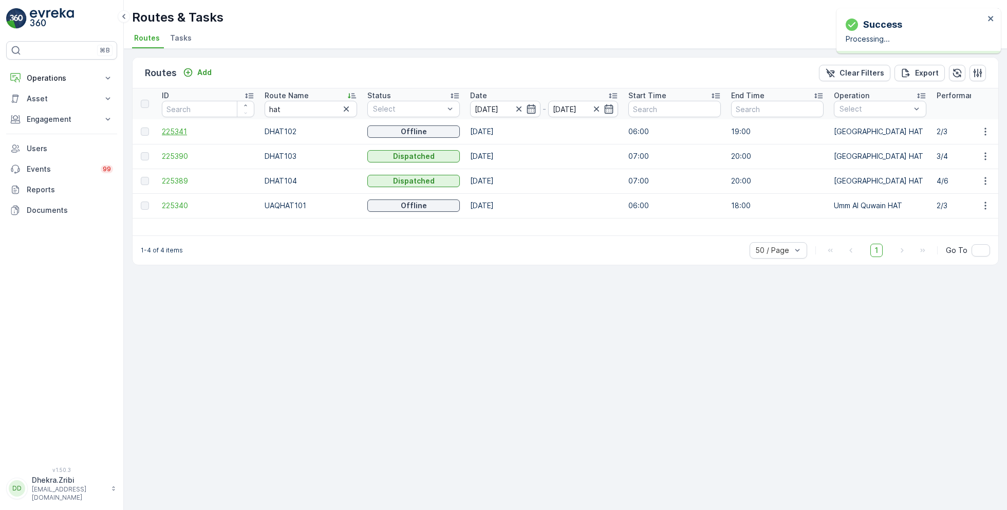
click at [180, 128] on span "225341" at bounding box center [208, 131] width 92 height 10
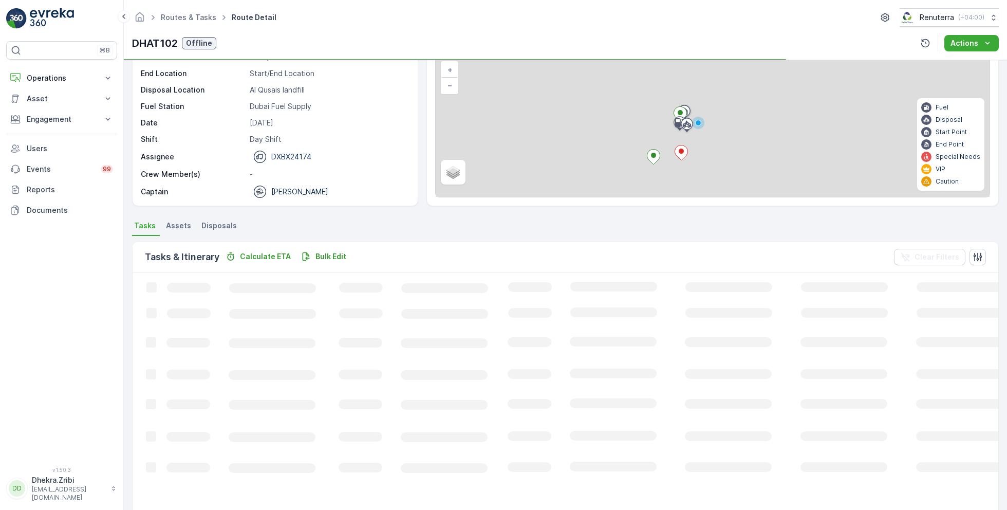
scroll to position [20, 0]
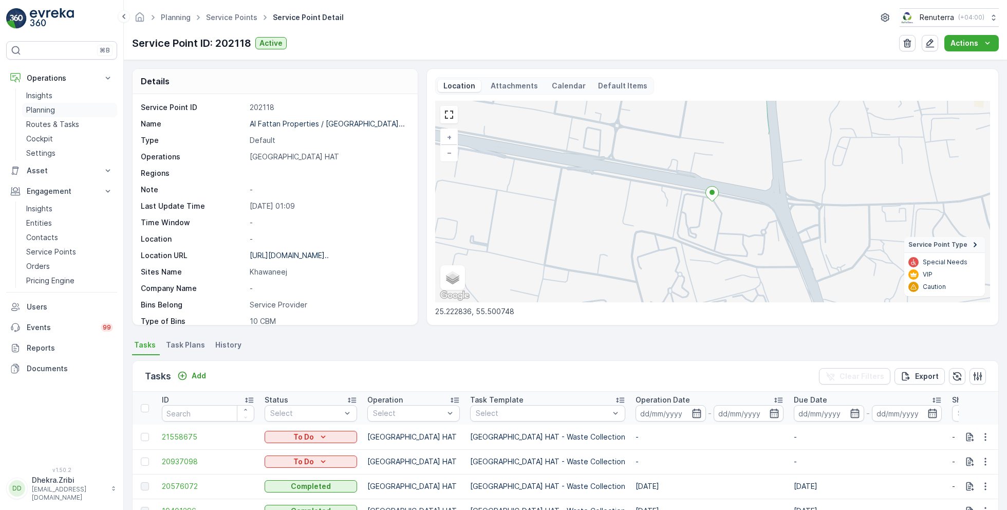
click at [49, 113] on p "Planning" at bounding box center [40, 110] width 29 height 10
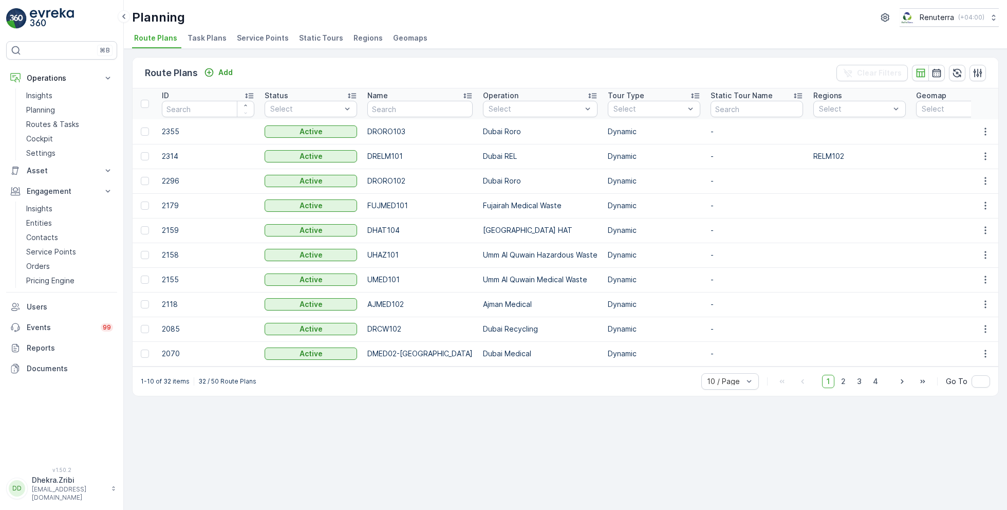
click at [264, 37] on span "Service Points" at bounding box center [263, 38] width 52 height 10
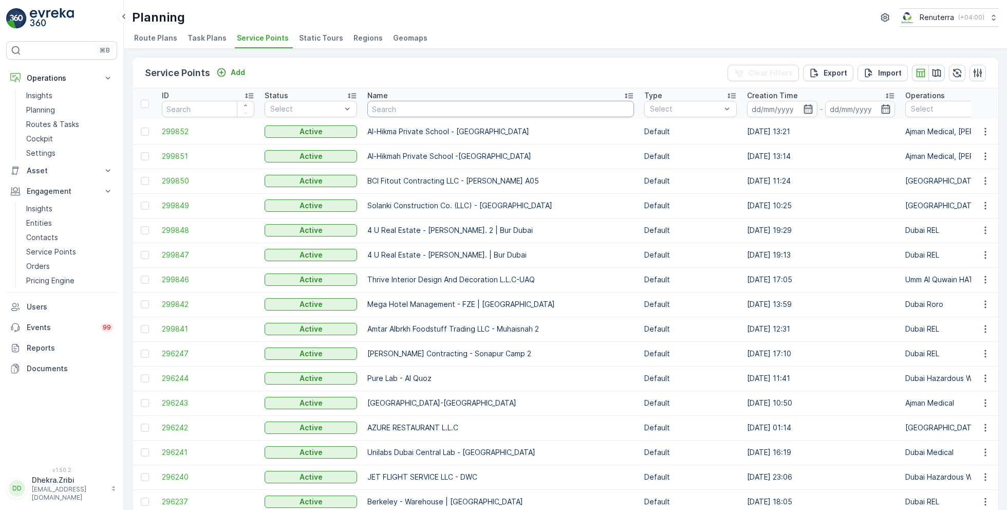
click at [453, 110] on input "text" at bounding box center [500, 109] width 267 height 16
type input "emrill"
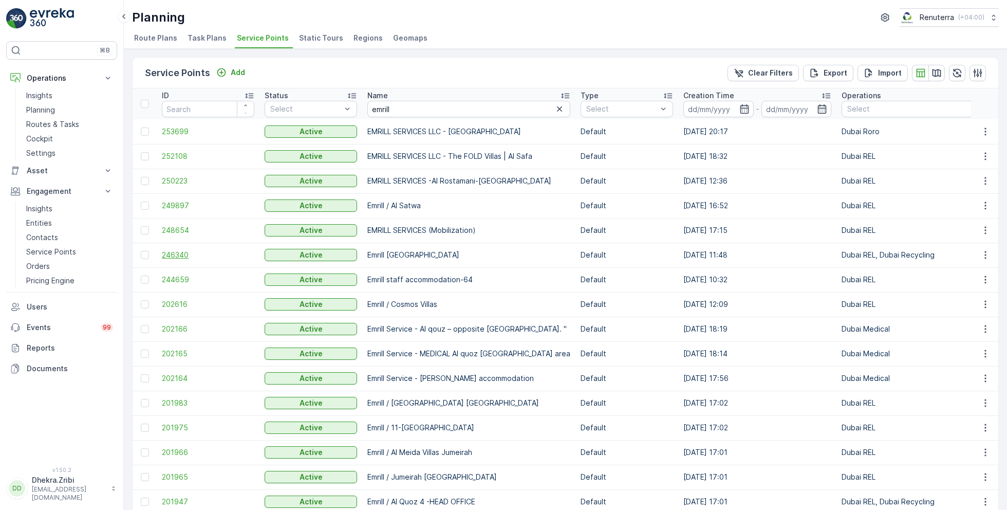
click at [179, 250] on span "246340" at bounding box center [208, 255] width 92 height 10
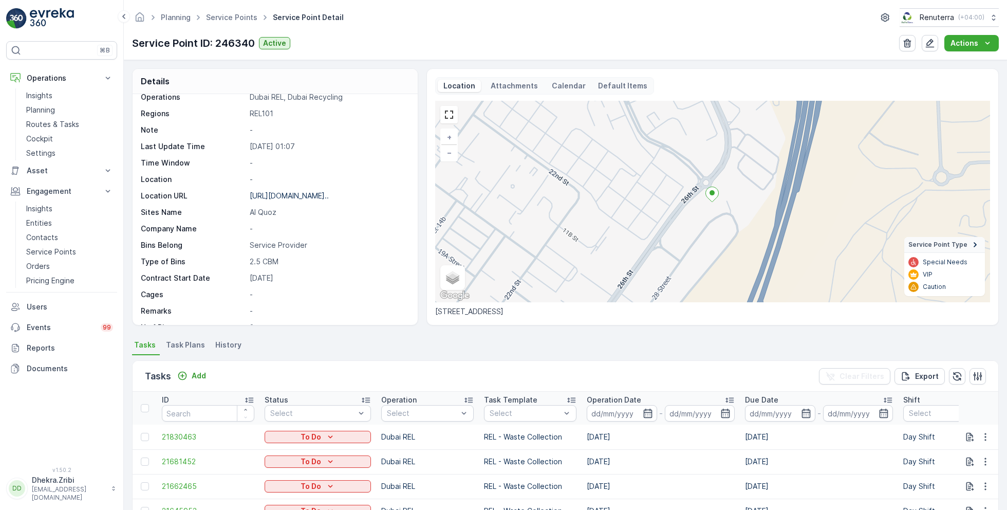
scroll to position [141, 0]
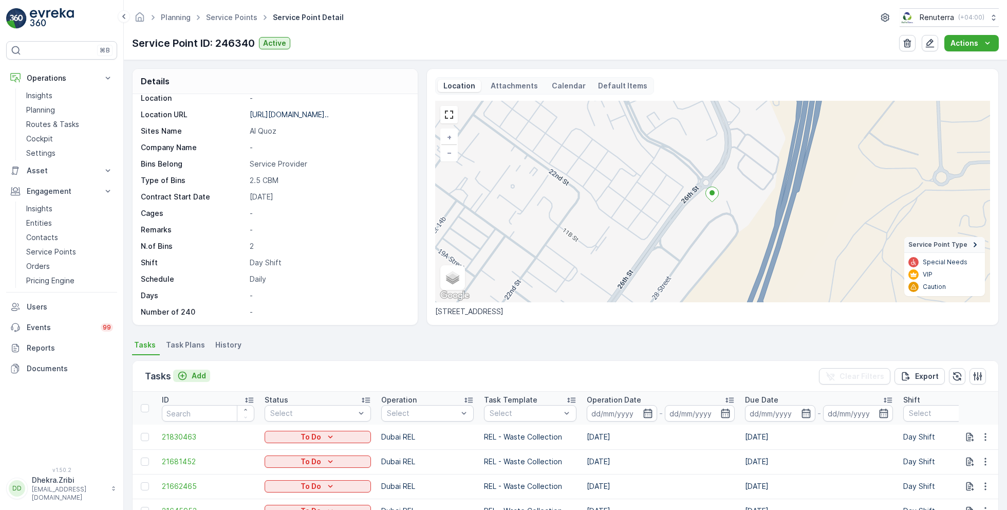
click at [193, 375] on p "Add" at bounding box center [199, 375] width 14 height 10
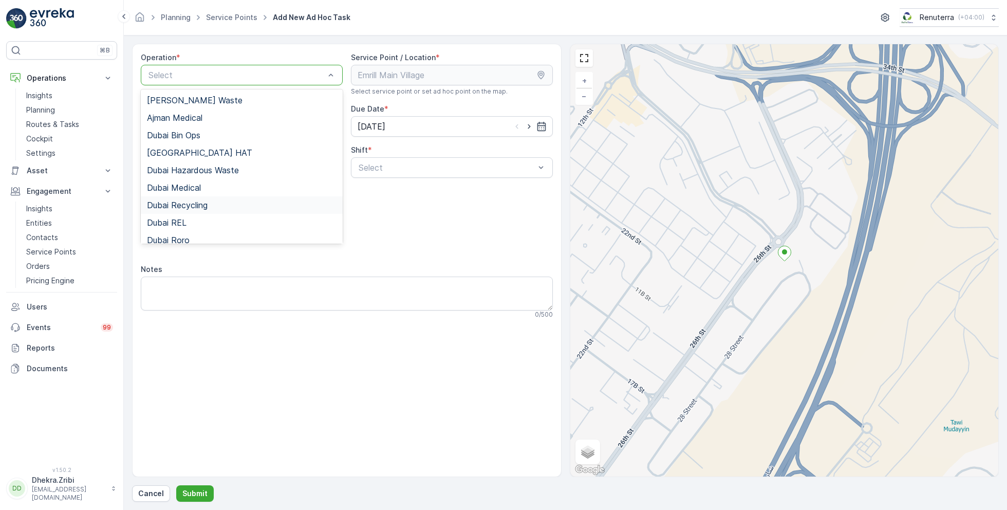
click at [194, 200] on span "Dubai Recycling" at bounding box center [177, 204] width 61 height 9
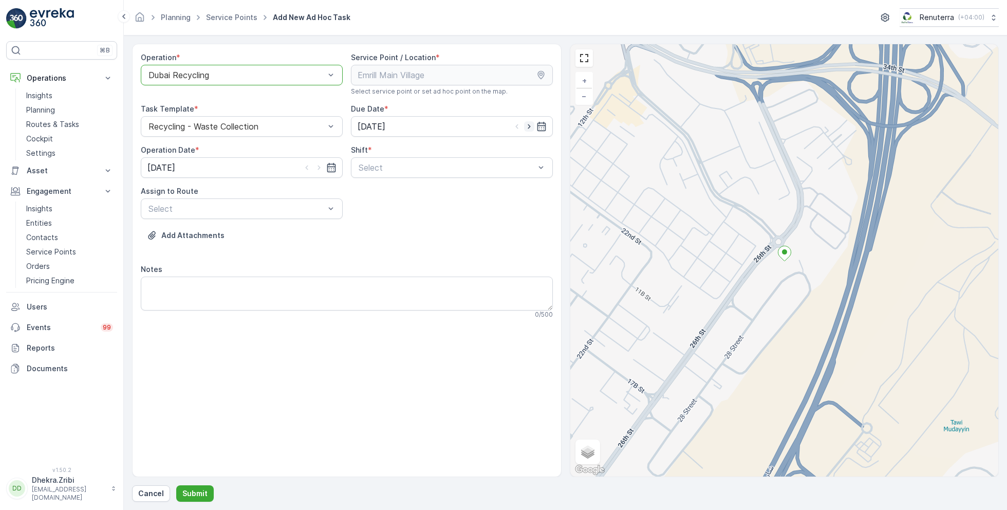
click at [529, 124] on icon "button" at bounding box center [528, 126] width 3 height 5
type input "[DATE]"
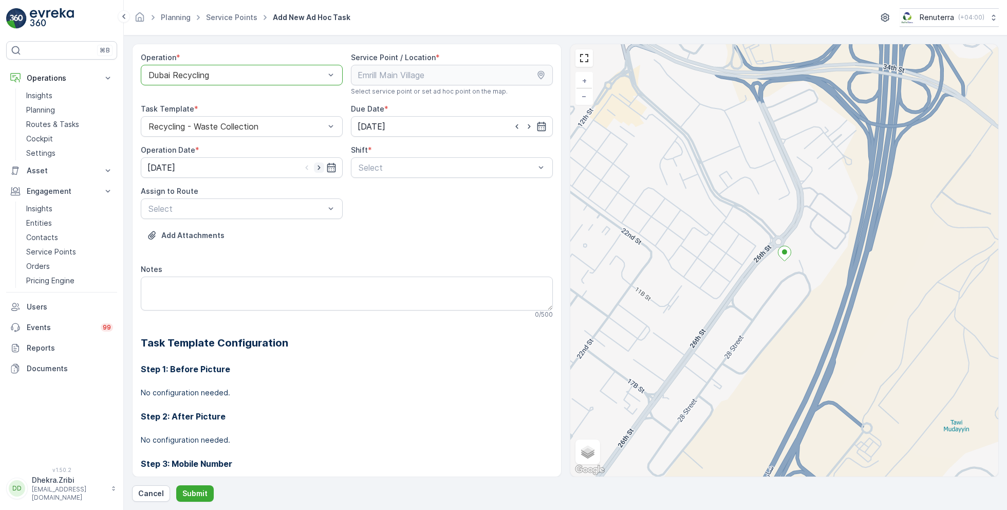
click at [316, 168] on icon "button" at bounding box center [319, 167] width 10 height 10
type input "[DATE]"
click at [380, 190] on span "Day Shift" at bounding box center [375, 192] width 36 height 9
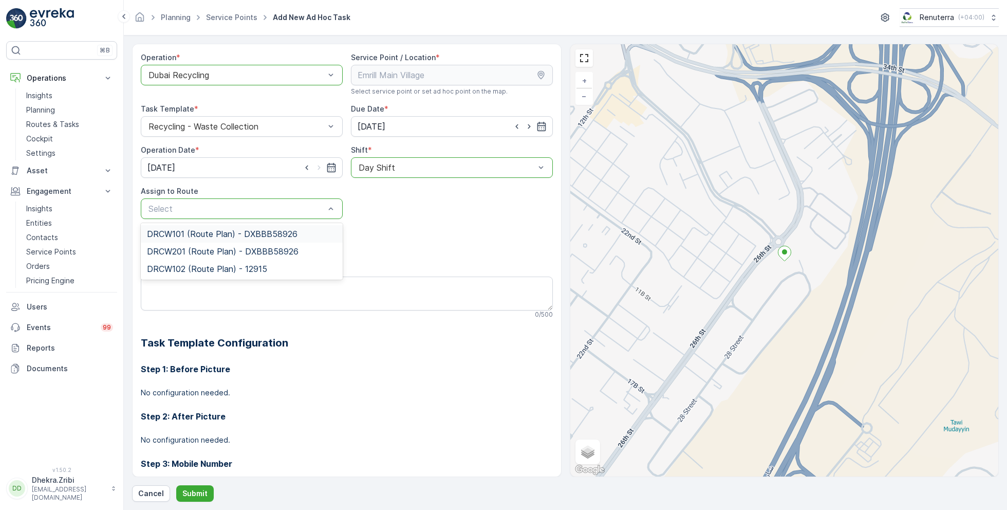
click at [198, 237] on span "DRCW101 (Route Plan) - DXBBB58926" at bounding box center [222, 233] width 150 height 9
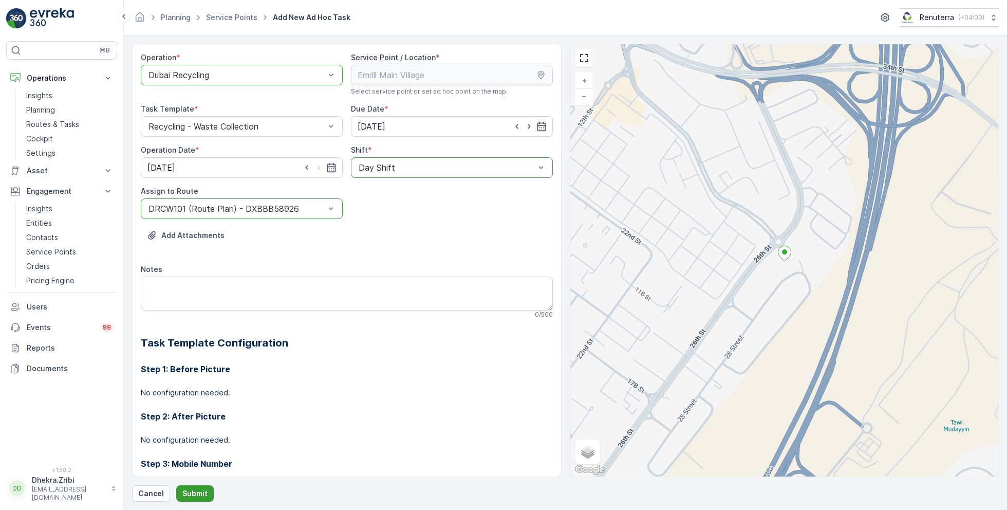
click at [200, 489] on p "Submit" at bounding box center [194, 493] width 25 height 10
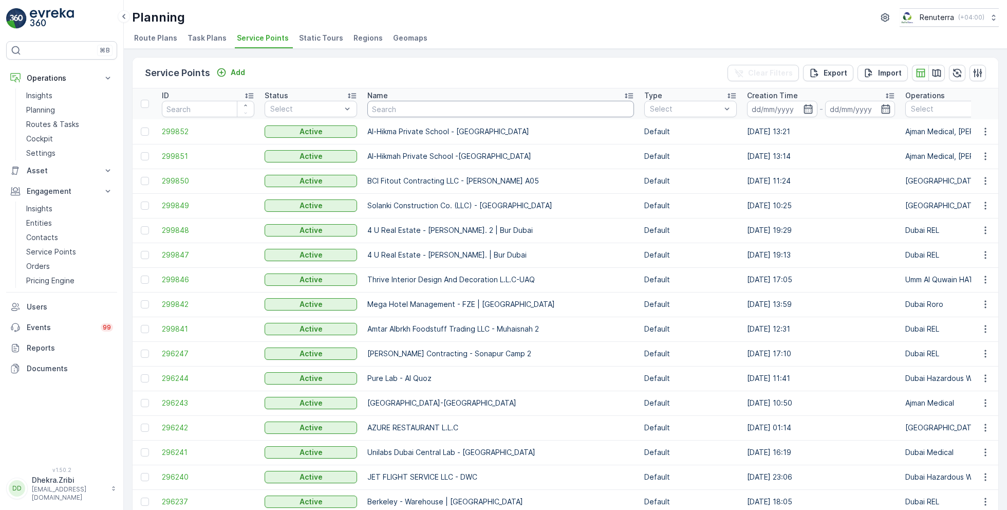
click at [386, 105] on input "text" at bounding box center [500, 109] width 267 height 16
type input "mus"
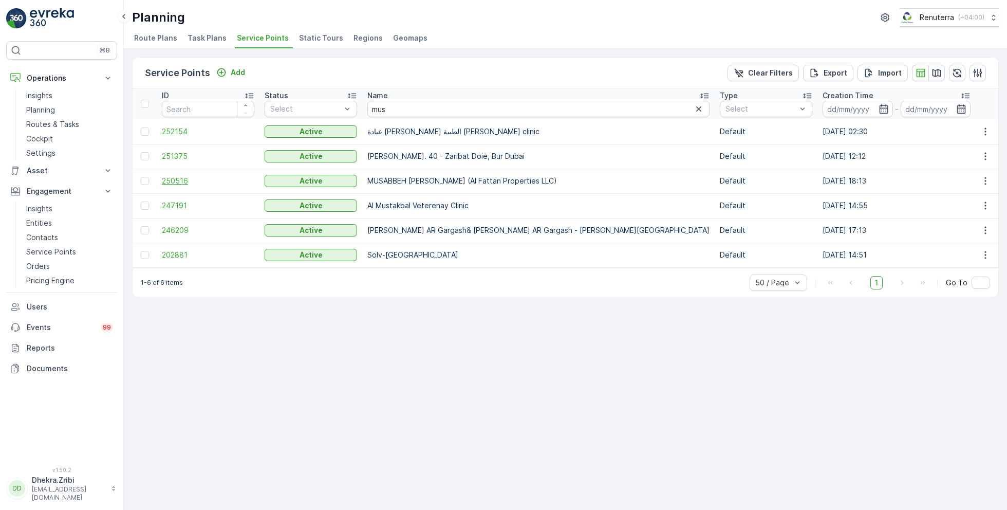
click at [173, 178] on span "250516" at bounding box center [208, 181] width 92 height 10
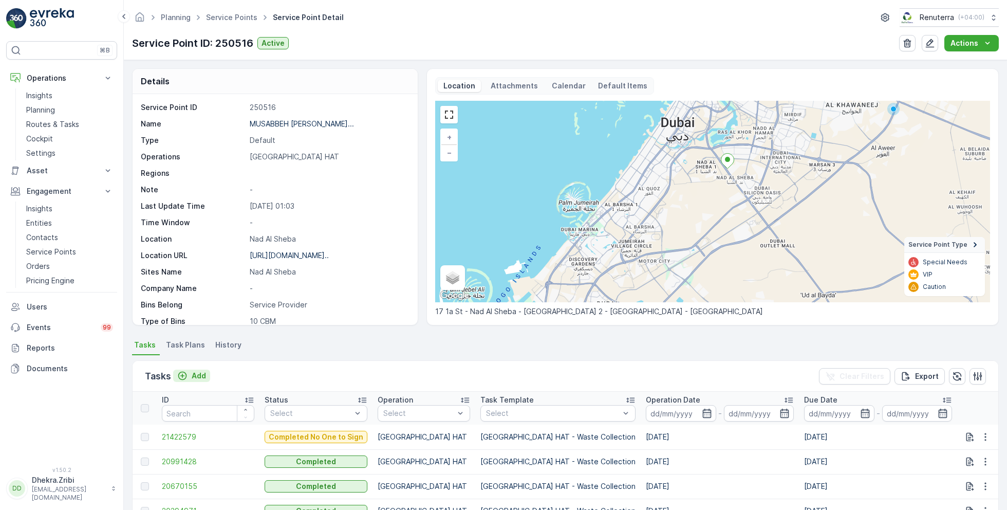
click at [187, 375] on div "Add" at bounding box center [191, 375] width 29 height 10
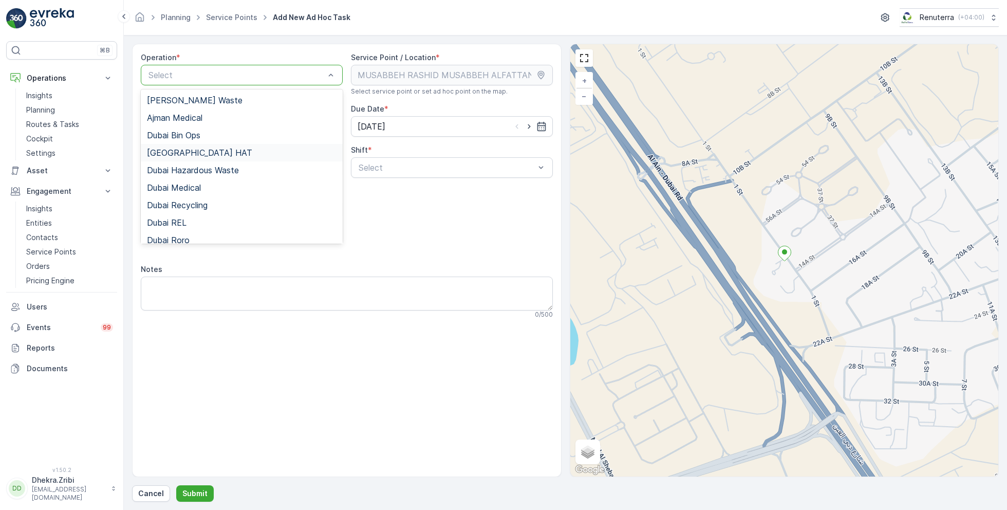
click at [191, 149] on div "[GEOGRAPHIC_DATA] HAT" at bounding box center [242, 152] width 190 height 9
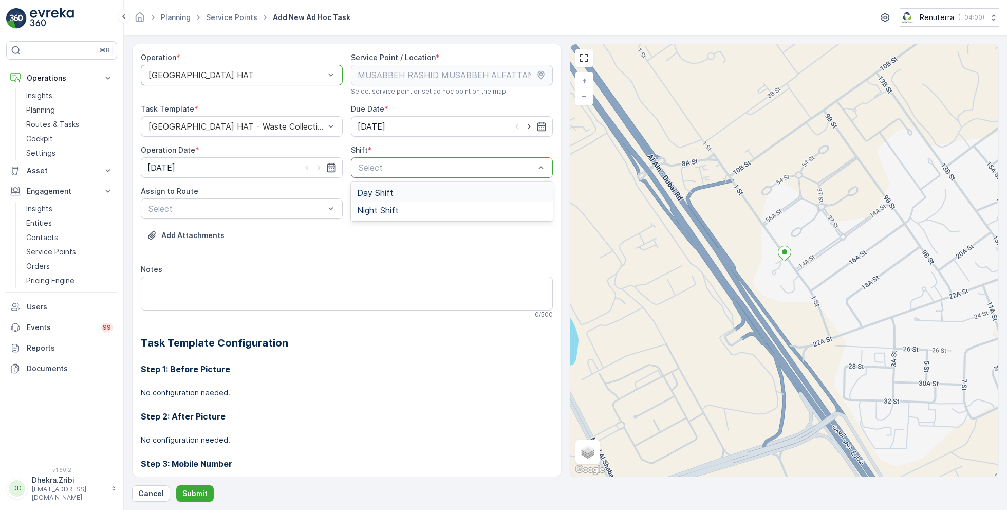
click at [365, 191] on span "Day Shift" at bounding box center [375, 192] width 36 height 9
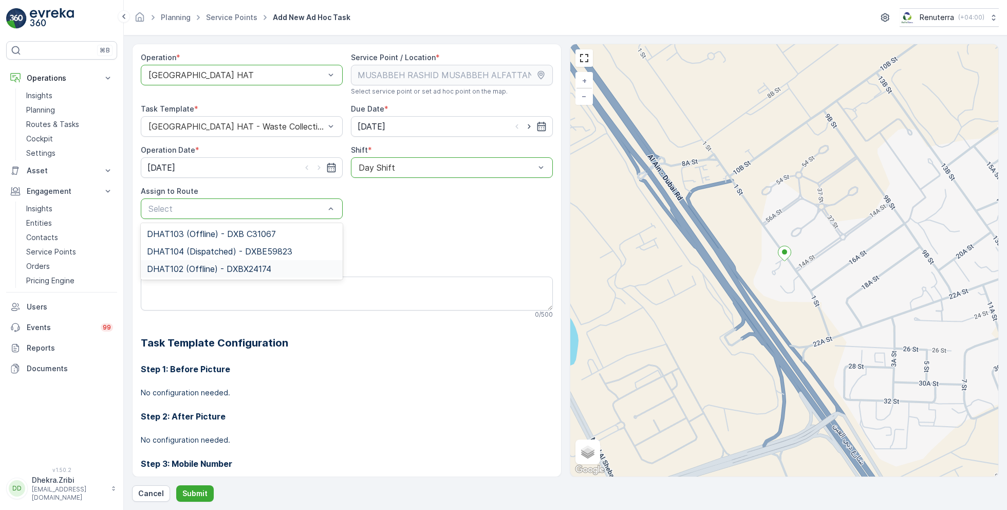
click at [184, 267] on span "DHAT102 (Offline) - DXBX24174" at bounding box center [209, 268] width 124 height 9
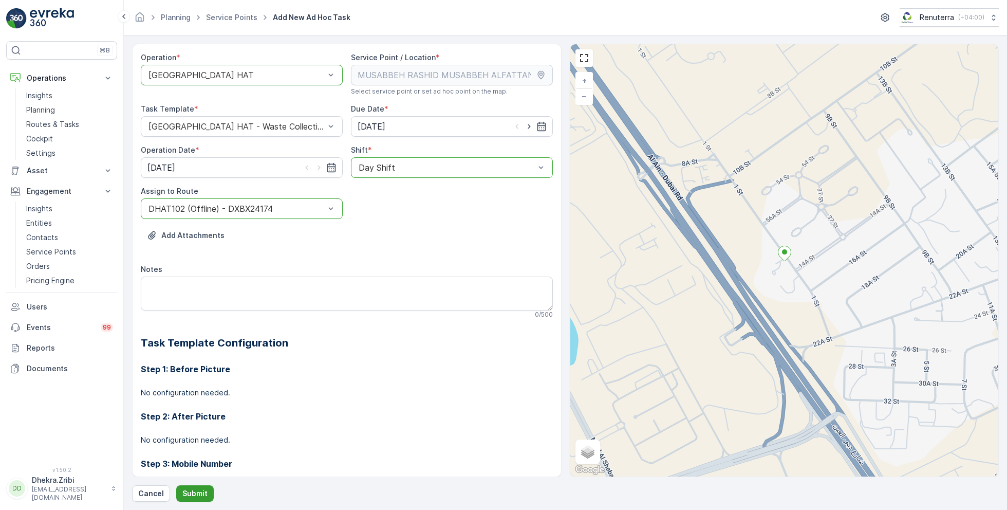
click at [192, 491] on p "Submit" at bounding box center [194, 493] width 25 height 10
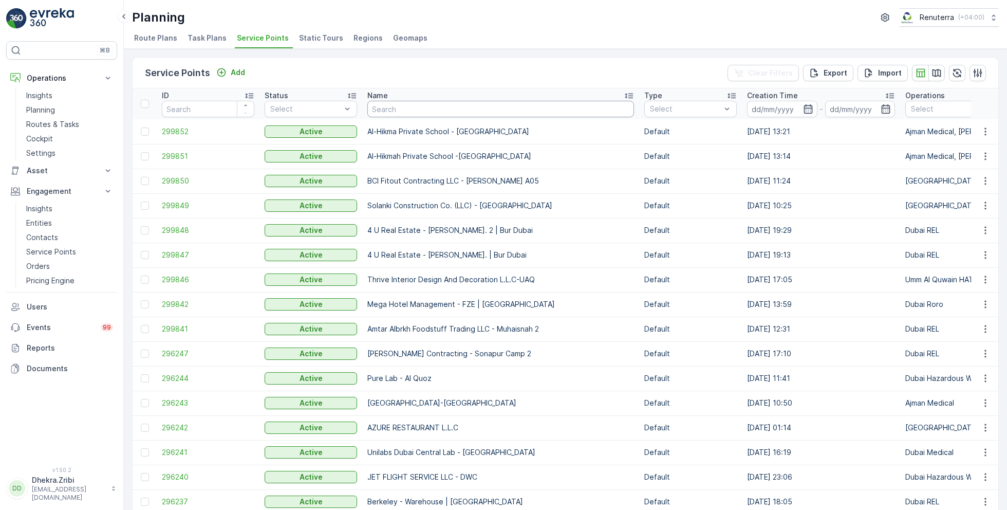
click at [432, 108] on input "text" at bounding box center [500, 109] width 267 height 16
type input "oyo"
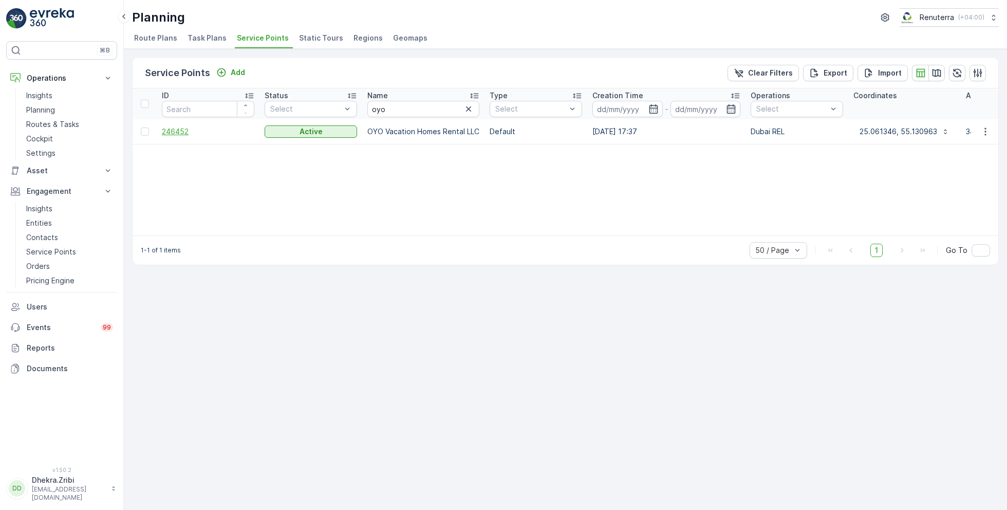
click at [178, 129] on span "246452" at bounding box center [208, 131] width 92 height 10
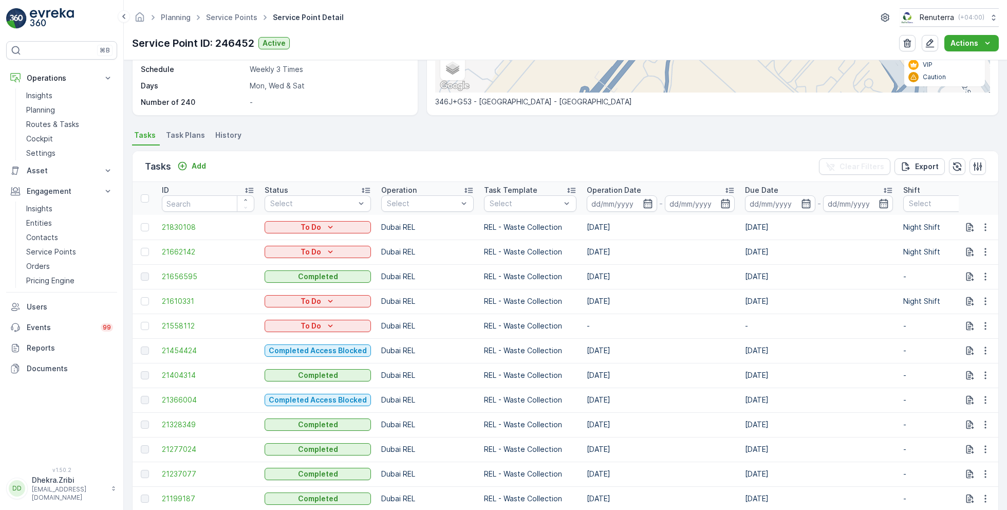
scroll to position [216, 0]
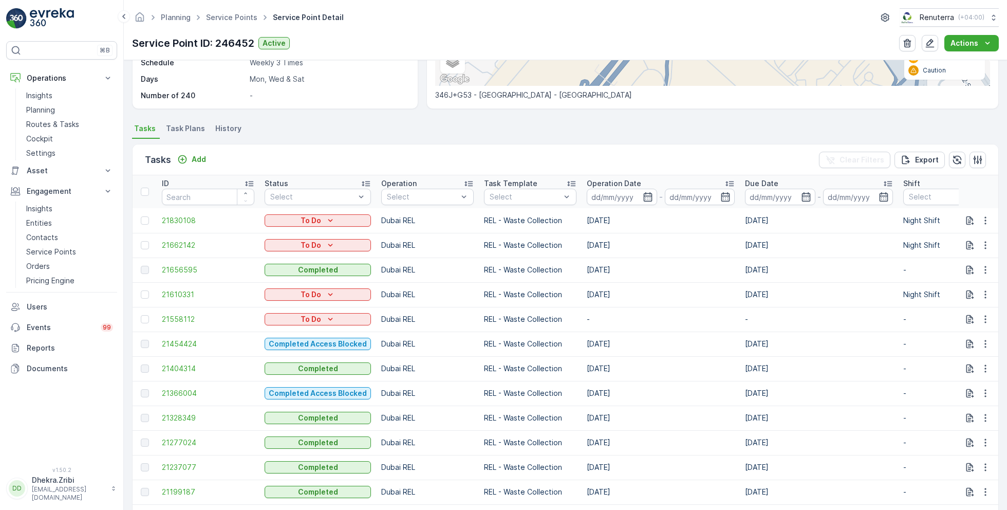
drag, startPoint x: 582, startPoint y: 295, endPoint x: 654, endPoint y: 295, distance: 71.9
click at [654, 295] on td "[DATE]" at bounding box center [660, 294] width 158 height 25
drag, startPoint x: 585, startPoint y: 342, endPoint x: 617, endPoint y: 342, distance: 31.8
click at [617, 342] on td "13.09.2025" at bounding box center [660, 343] width 158 height 25
click at [181, 265] on span "21656595" at bounding box center [208, 270] width 92 height 10
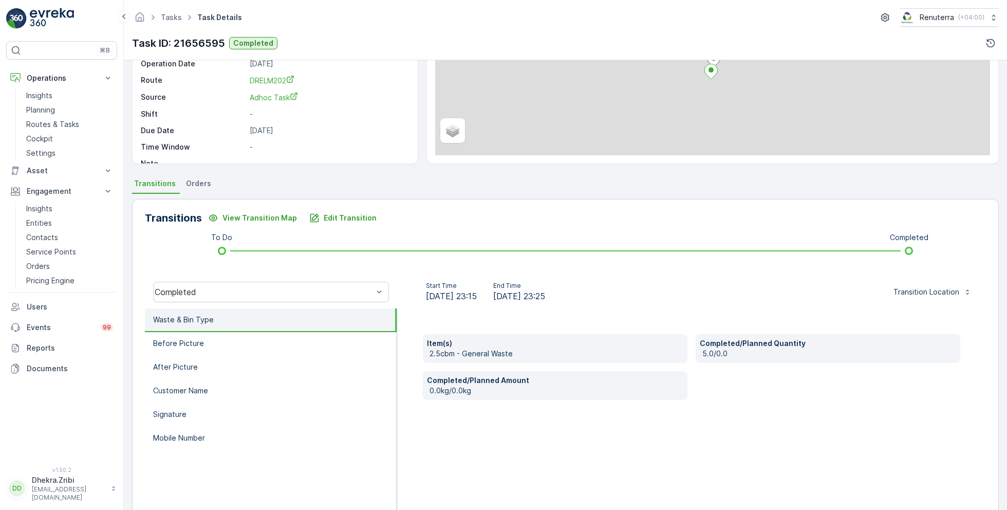
scroll to position [137, 0]
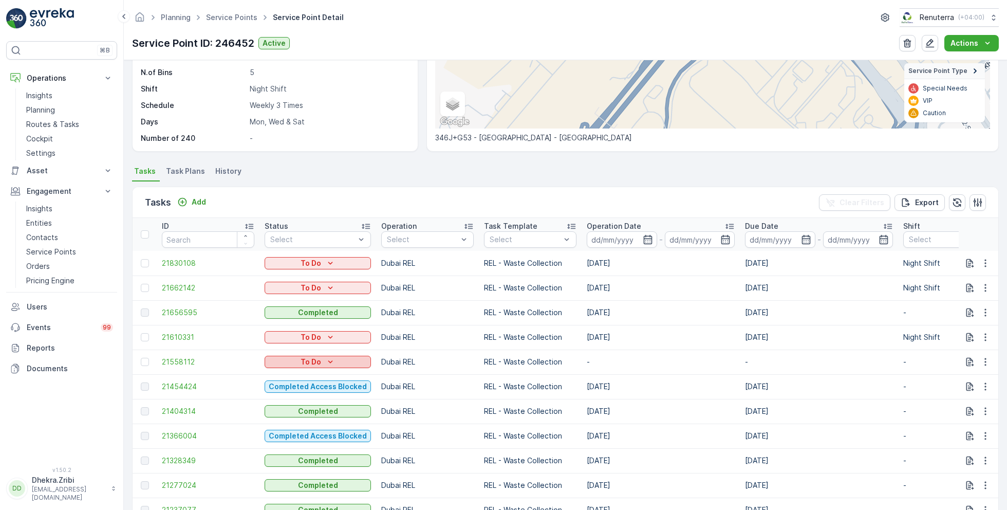
scroll to position [196, 0]
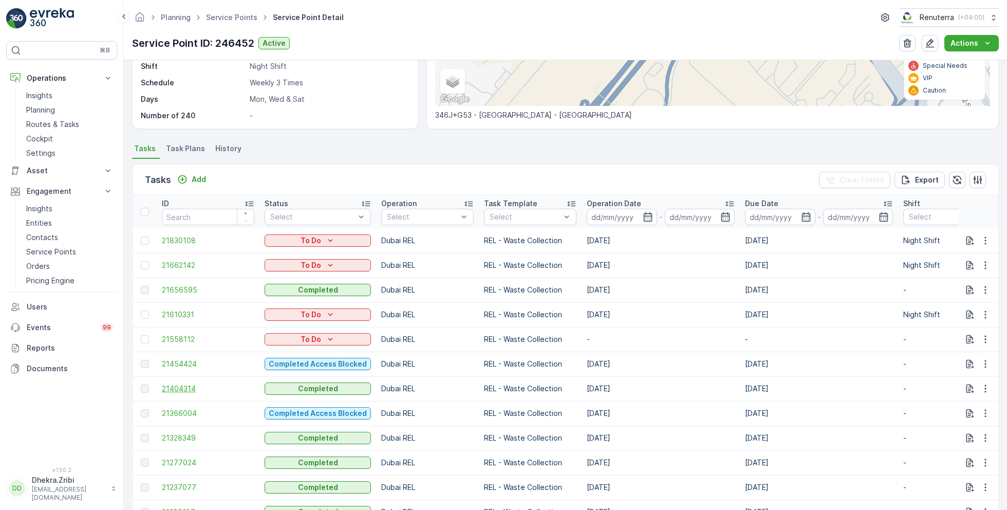
click at [186, 389] on span "21404314" at bounding box center [208, 388] width 92 height 10
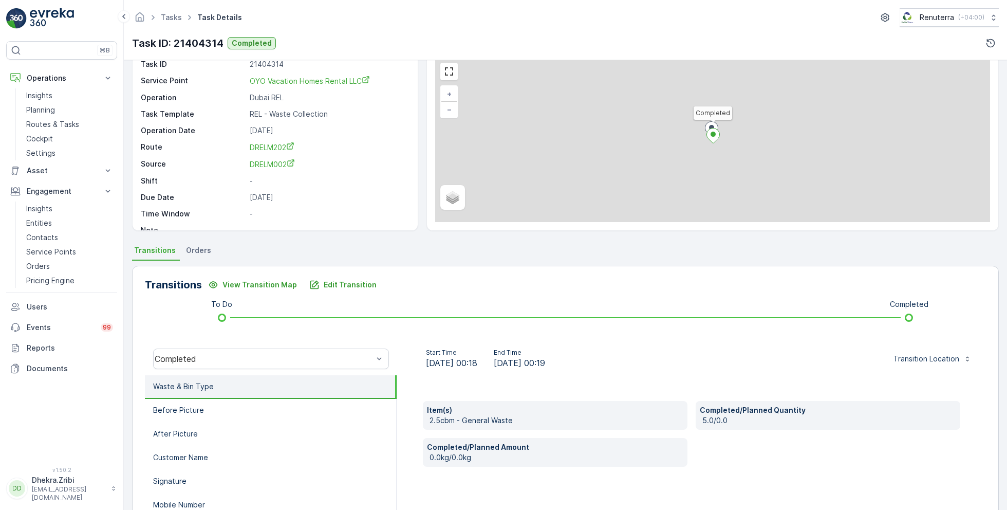
scroll to position [74, 0]
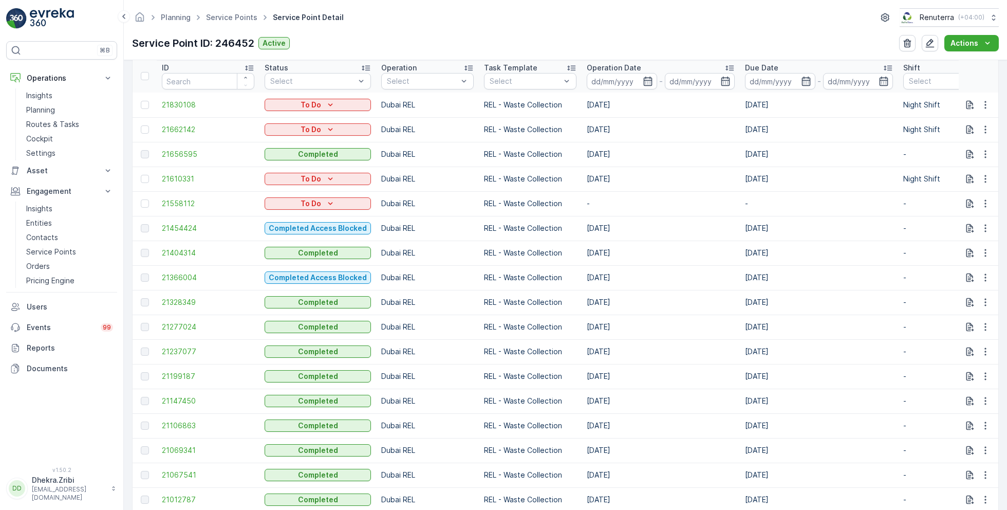
scroll to position [348, 0]
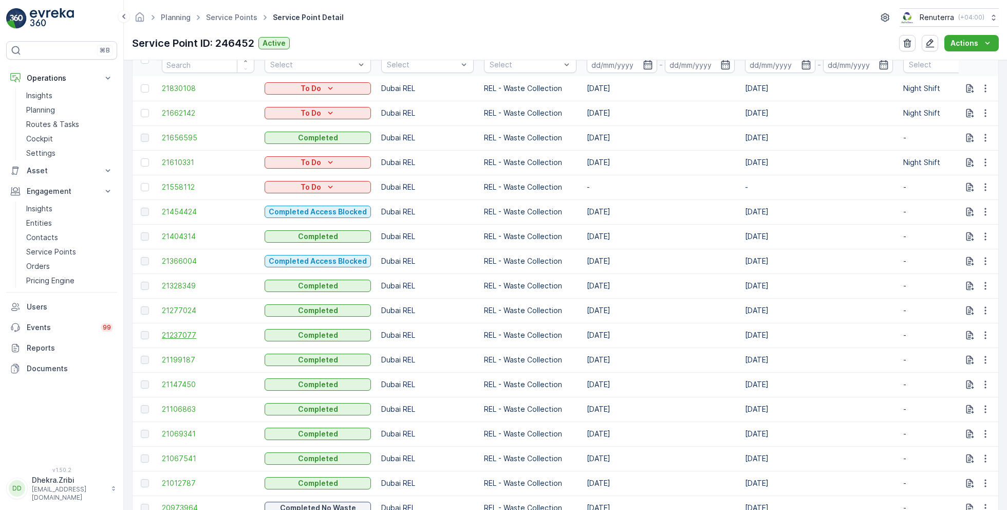
click at [181, 334] on span "21237077" at bounding box center [208, 335] width 92 height 10
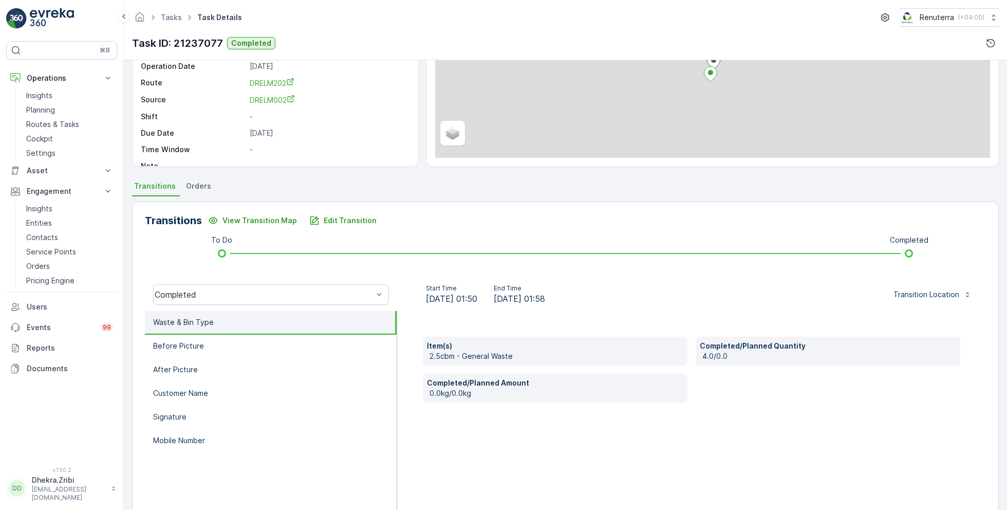
scroll to position [137, 0]
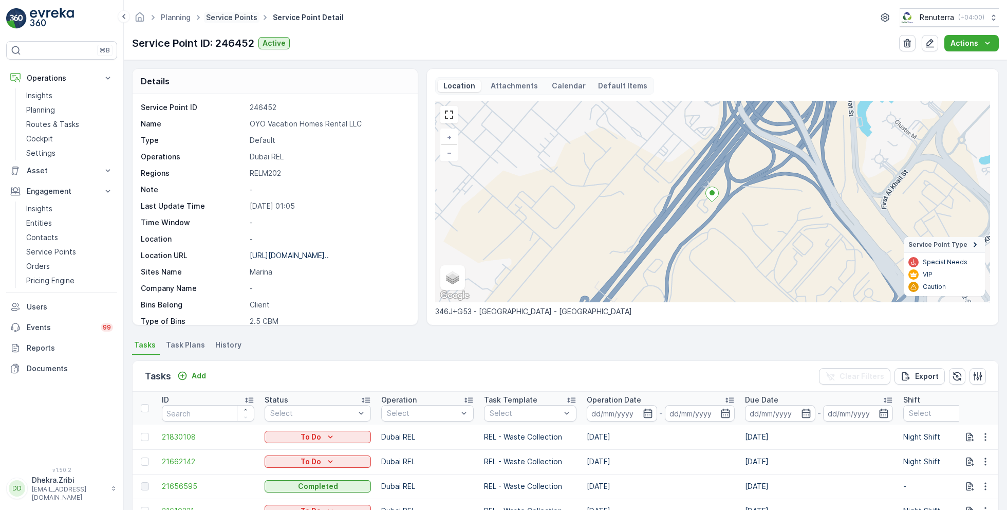
click at [217, 15] on link "Service Points" at bounding box center [231, 17] width 51 height 9
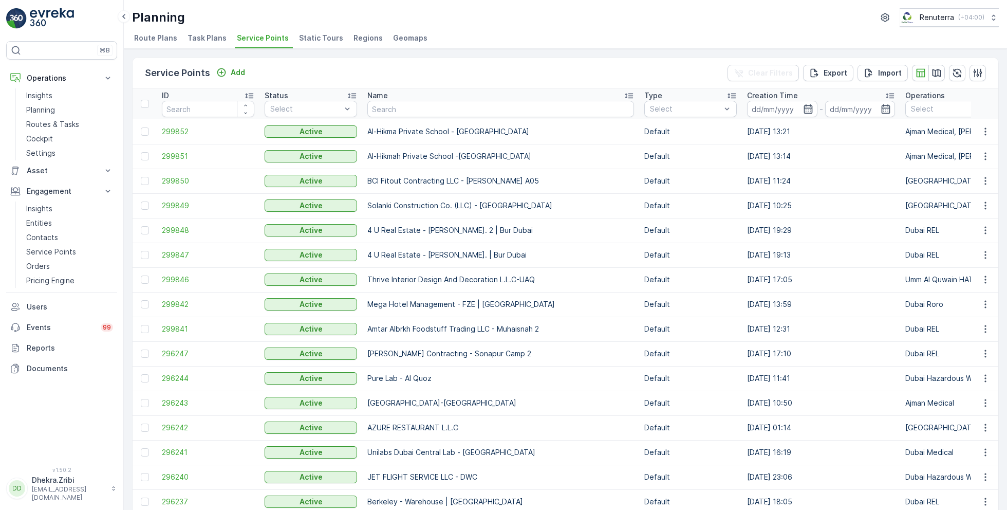
click at [420, 107] on input "text" at bounding box center [500, 109] width 267 height 16
type input "dupod"
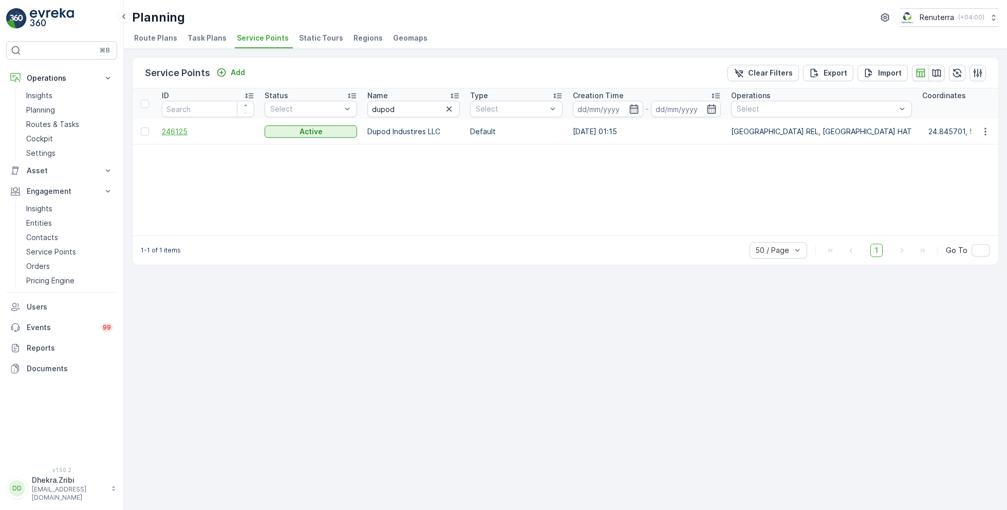
click at [179, 128] on span "246125" at bounding box center [208, 131] width 92 height 10
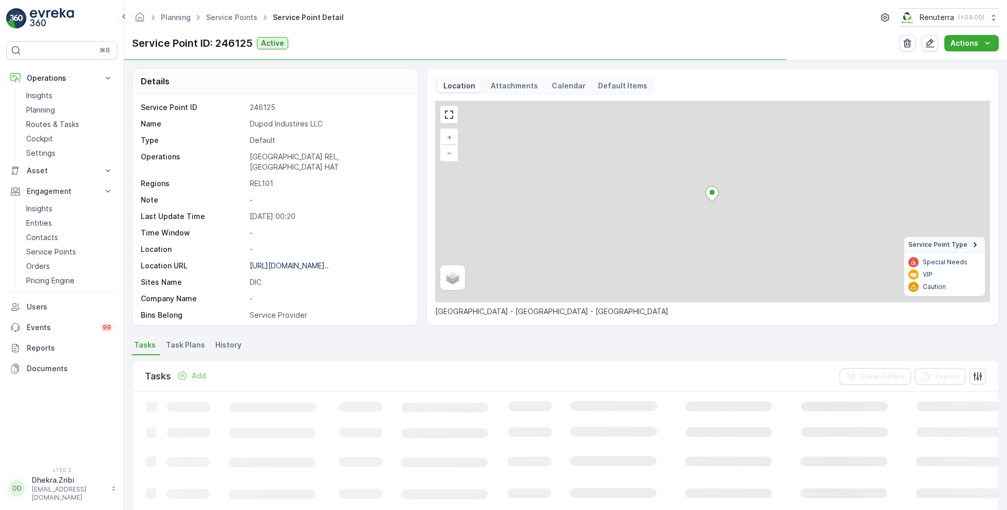
click at [293, 125] on p "Dupod Industires LLC" at bounding box center [328, 124] width 157 height 10
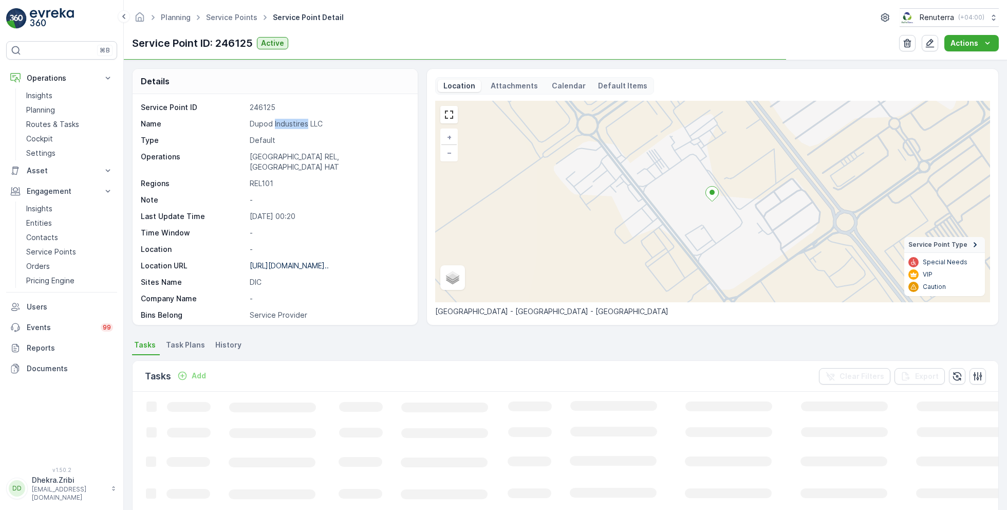
click at [293, 125] on p "Dupod Industires LLC" at bounding box center [328, 124] width 157 height 10
copy p "Dupod Industires LLC"
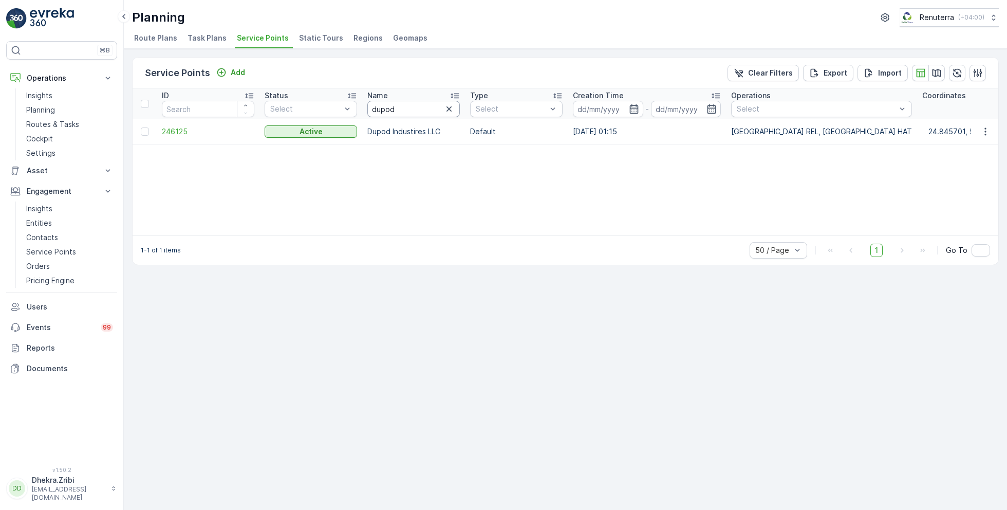
click at [414, 104] on input "dupod" at bounding box center [413, 109] width 92 height 16
type input "al fattan"
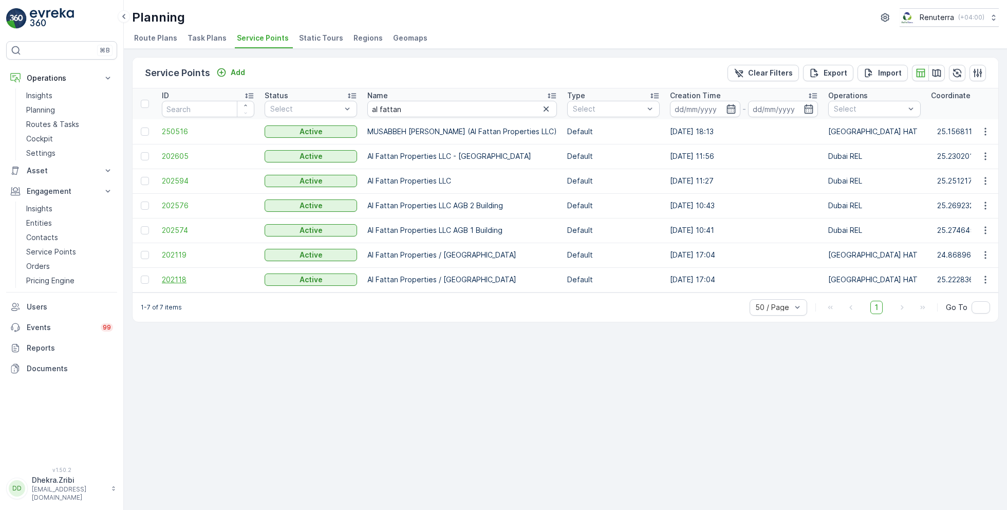
click at [167, 277] on span "202118" at bounding box center [208, 279] width 92 height 10
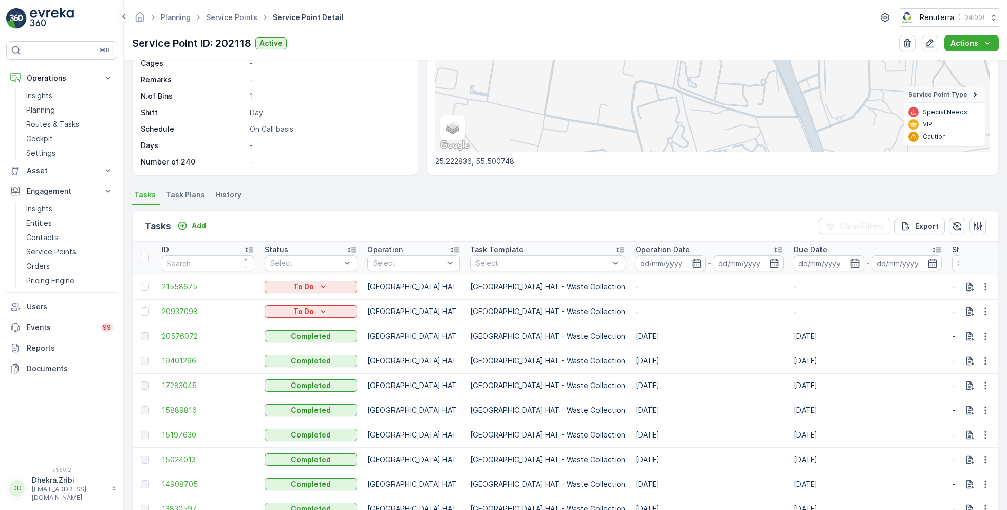
scroll to position [151, 0]
click at [223, 21] on link "Service Points" at bounding box center [231, 17] width 51 height 9
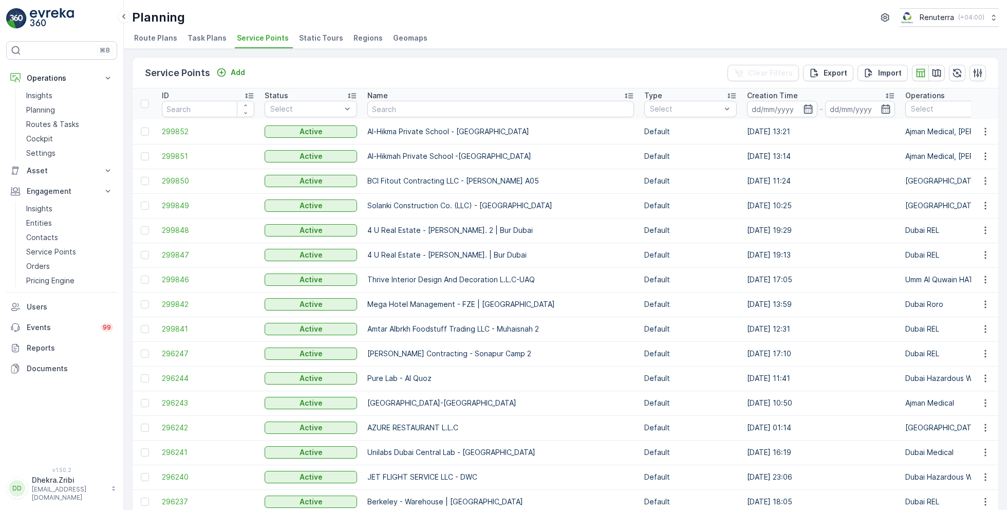
click at [384, 105] on input "text" at bounding box center [500, 109] width 267 height 16
type input "dutch"
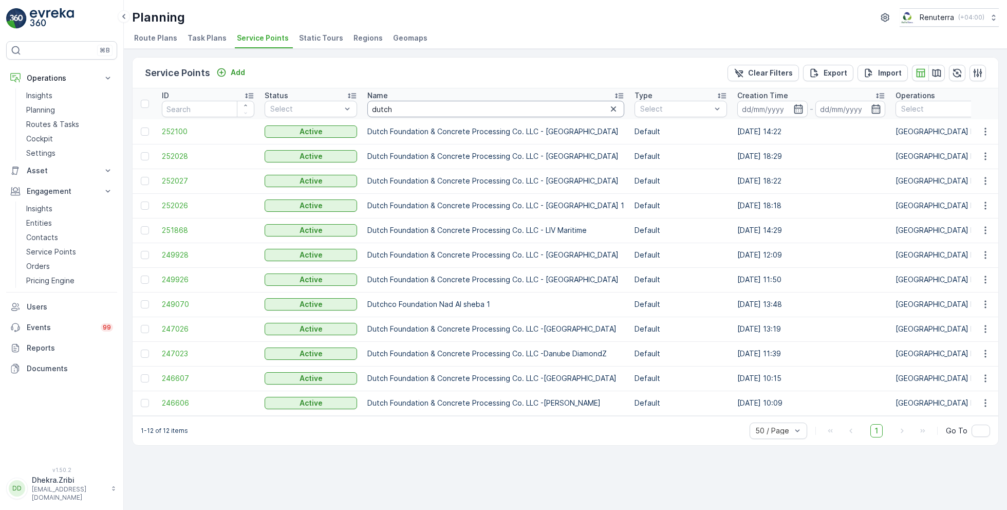
click at [398, 108] on input "dutch" at bounding box center [495, 109] width 257 height 16
type input "rox"
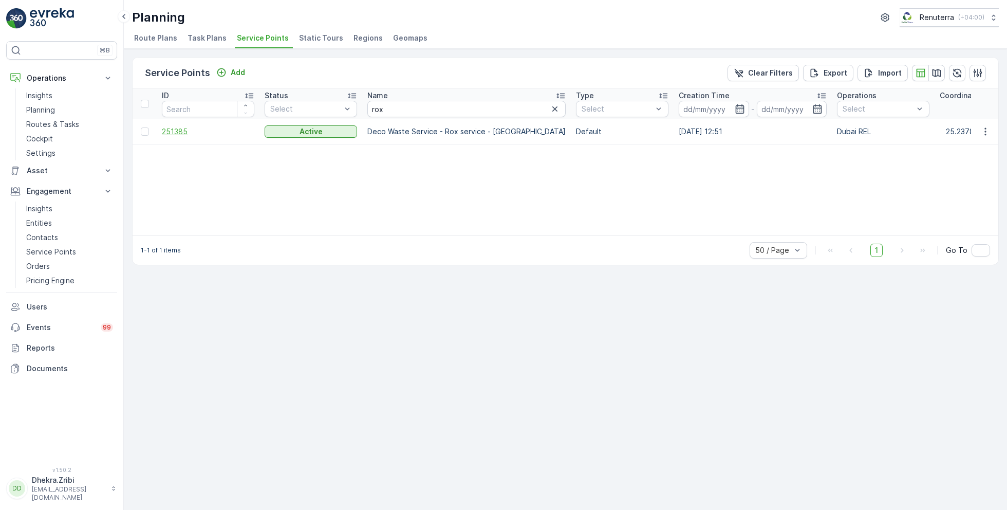
click at [184, 128] on span "251385" at bounding box center [208, 131] width 92 height 10
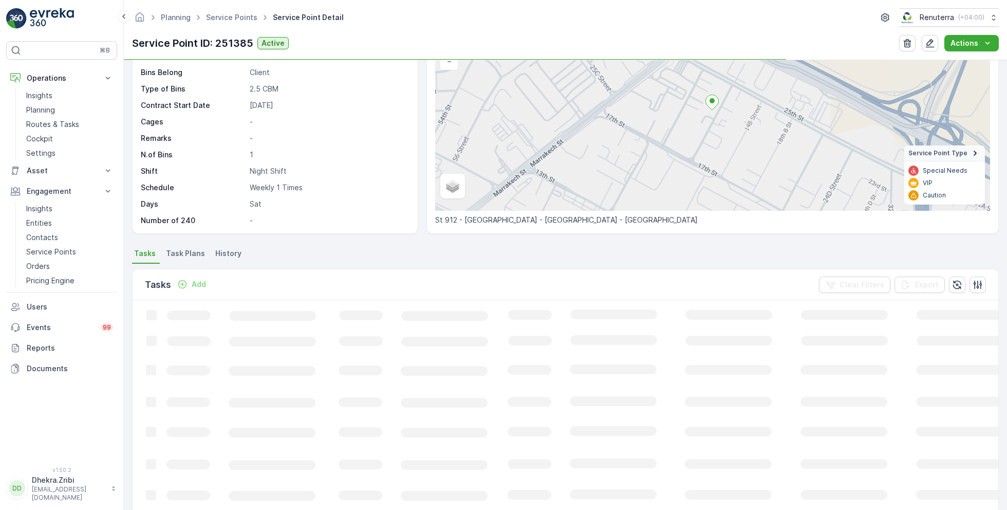
scroll to position [92, 0]
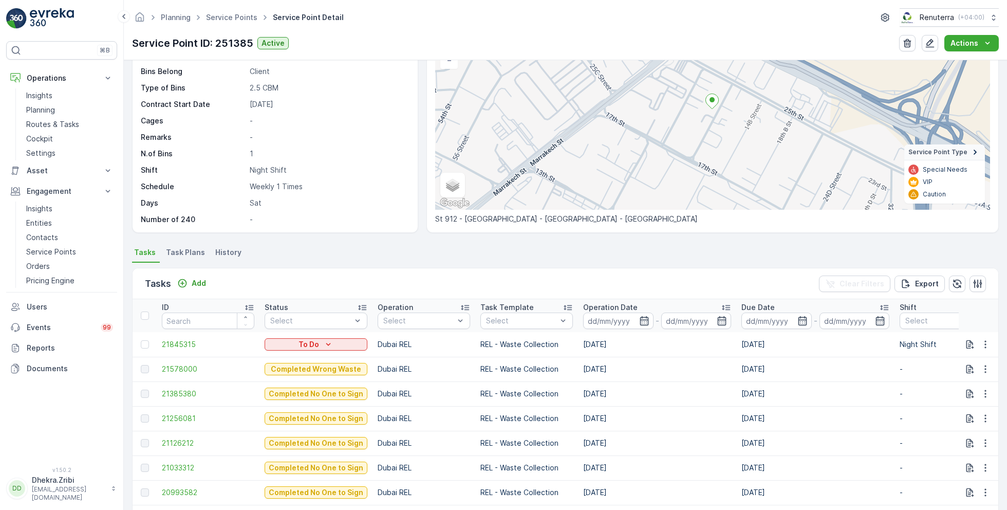
click at [234, 10] on ul "Service Points" at bounding box center [237, 17] width 67 height 15
click at [238, 16] on link "Service Points" at bounding box center [231, 17] width 51 height 9
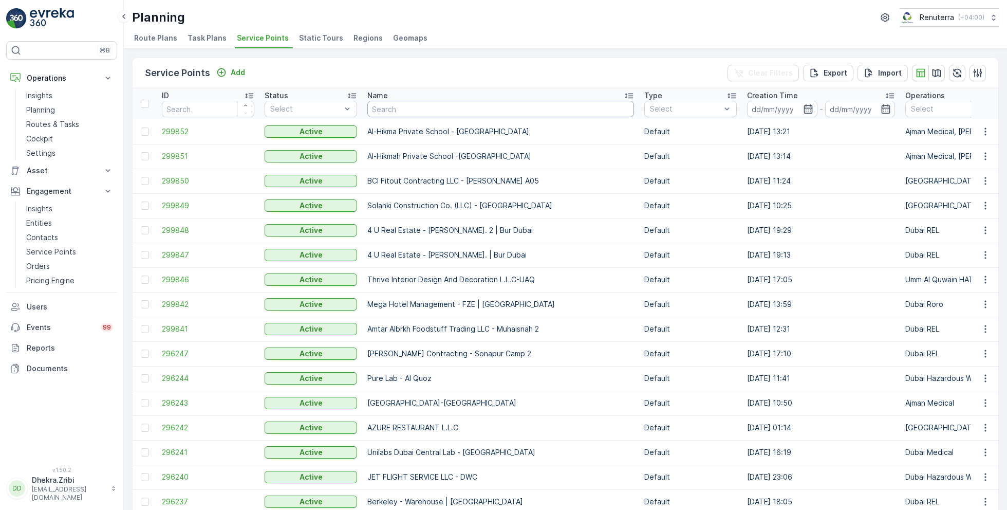
click at [409, 110] on input "text" at bounding box center [500, 109] width 267 height 16
type input "Nav"
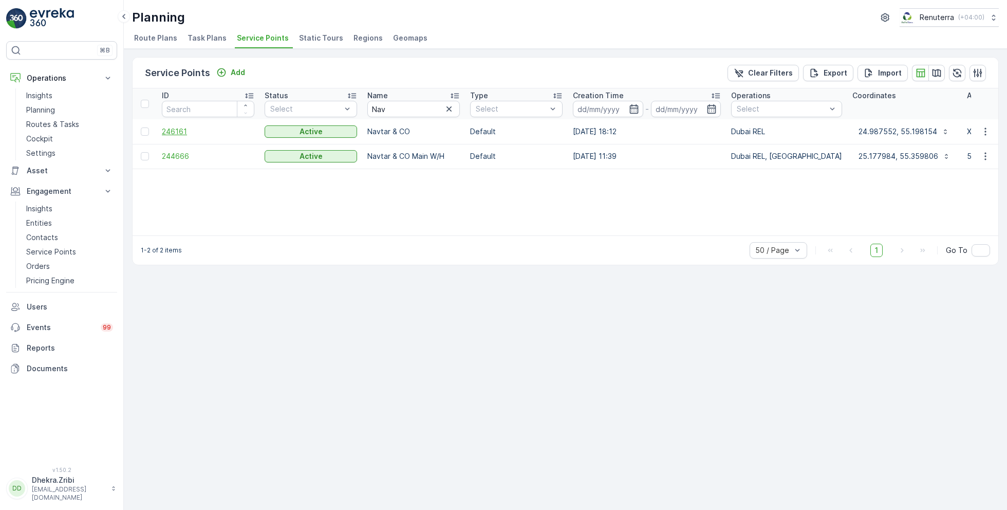
click at [191, 126] on span "246161" at bounding box center [208, 131] width 92 height 10
click at [178, 151] on span "244666" at bounding box center [208, 156] width 92 height 10
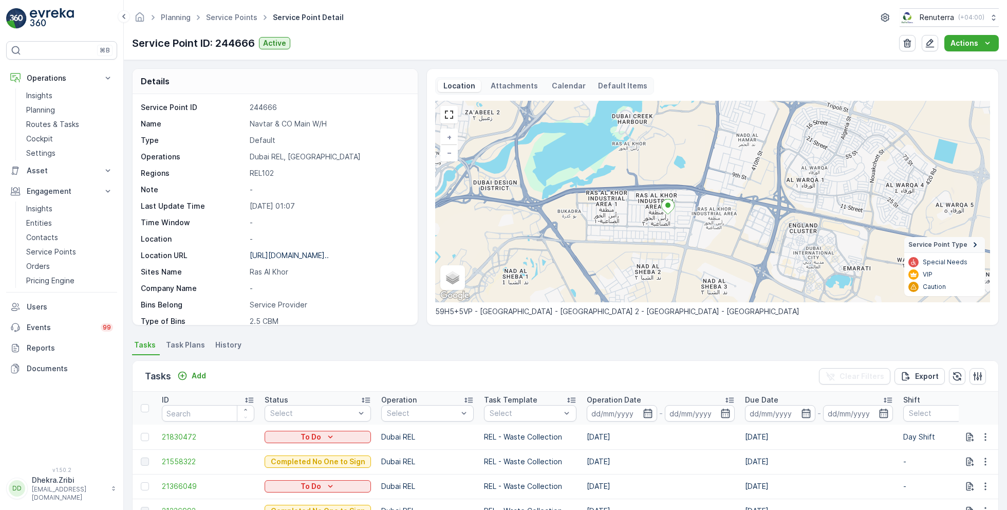
click at [296, 123] on p "Navtar & CO Main W/H" at bounding box center [328, 124] width 157 height 10
copy p "Navtar & CO Main W/H"
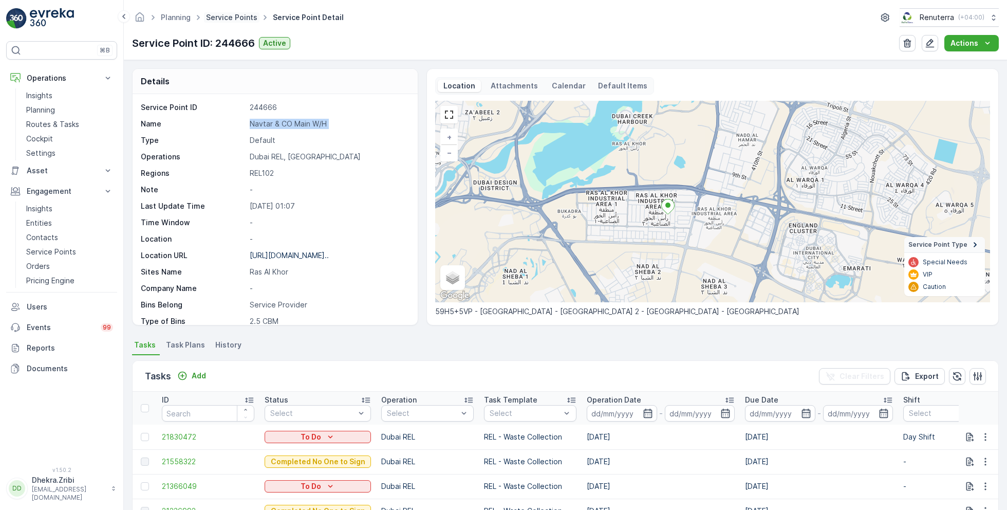
click at [228, 16] on link "Service Points" at bounding box center [231, 17] width 51 height 9
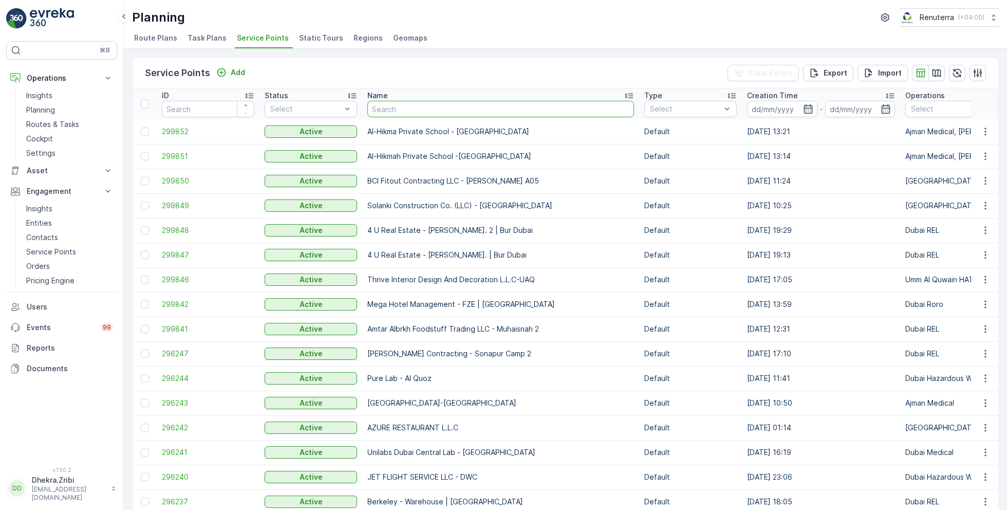
click at [443, 109] on input "text" at bounding box center [500, 109] width 267 height 16
type input "noma"
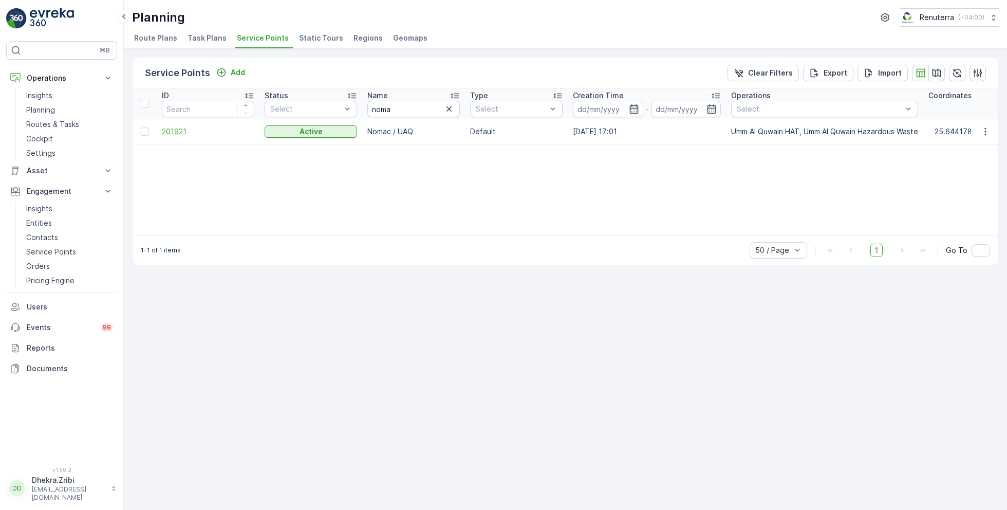
click at [188, 133] on span "201921" at bounding box center [208, 131] width 92 height 10
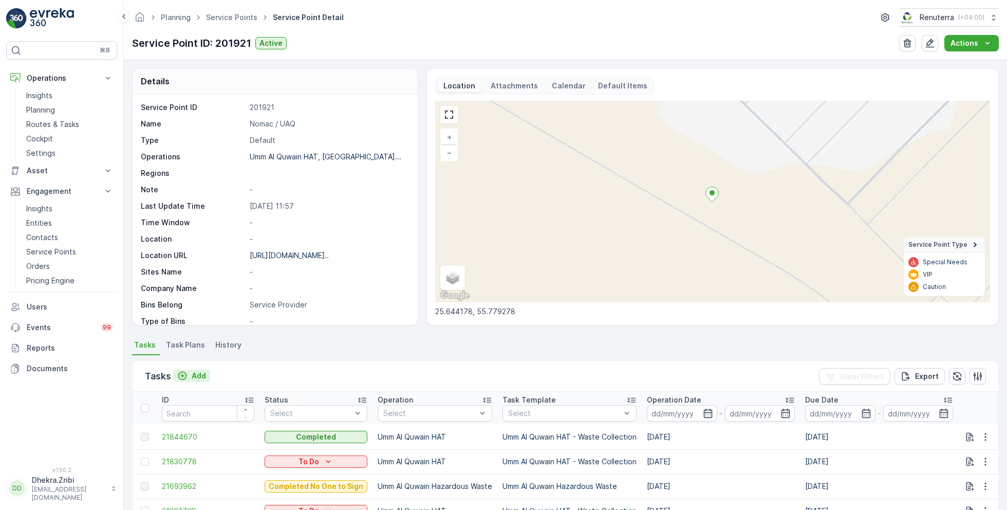
click at [193, 375] on p "Add" at bounding box center [199, 375] width 14 height 10
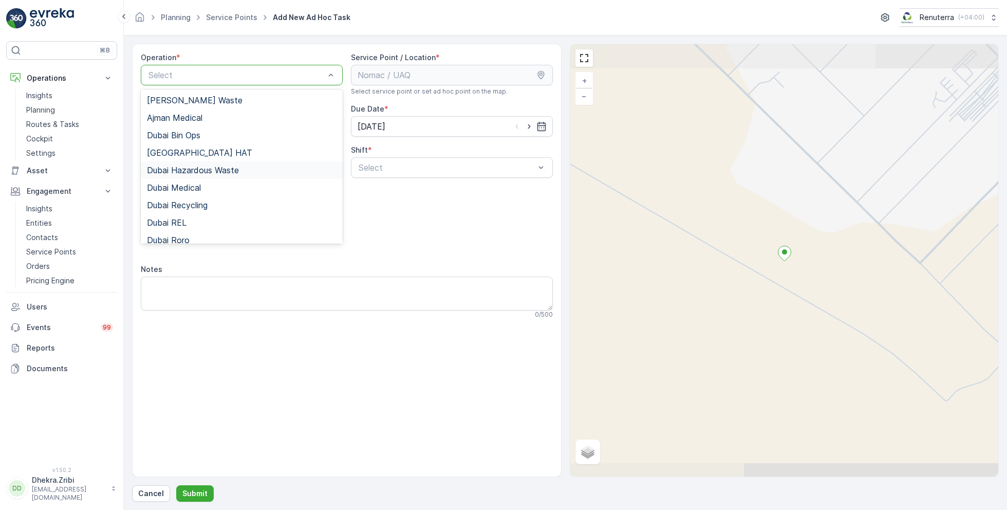
scroll to position [129, 0]
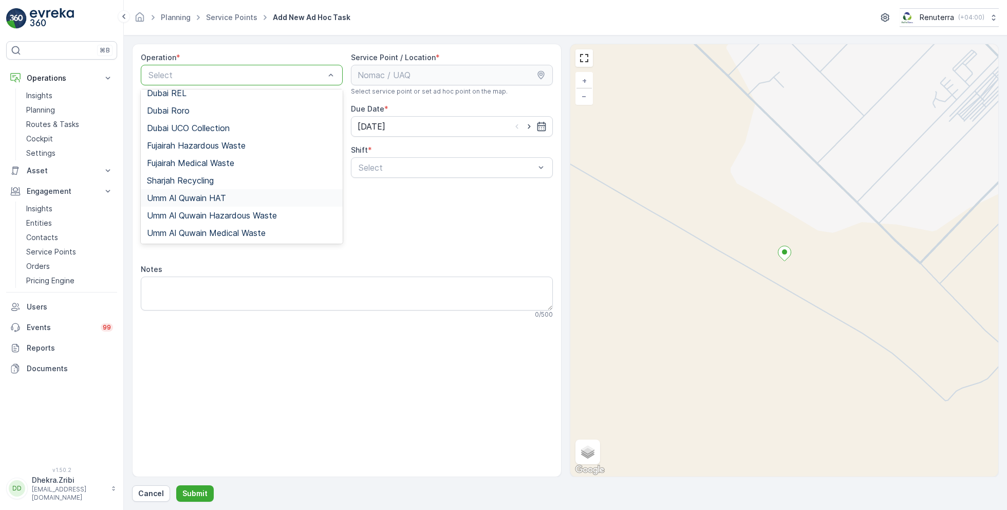
click at [205, 201] on span "Umm Al Quwain HAT" at bounding box center [186, 197] width 79 height 9
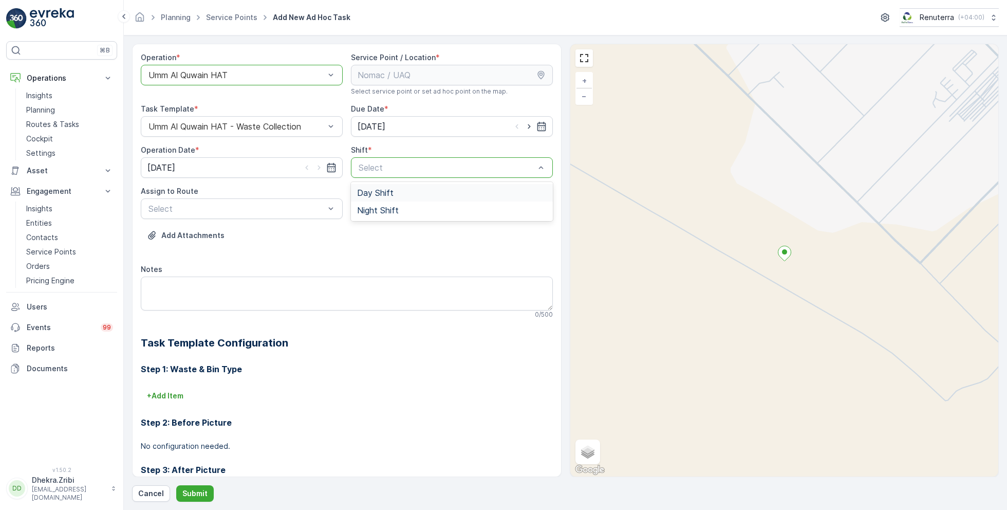
drag, startPoint x: 413, startPoint y: 171, endPoint x: 372, endPoint y: 187, distance: 44.3
click at [371, 188] on span "Day Shift" at bounding box center [375, 192] width 36 height 9
click at [268, 198] on div "Select" at bounding box center [242, 208] width 202 height 21
click at [219, 232] on span "UAQHAT101 (Dispatched) - DXBE24553" at bounding box center [224, 233] width 155 height 9
click at [199, 487] on button "Submit" at bounding box center [194, 493] width 37 height 16
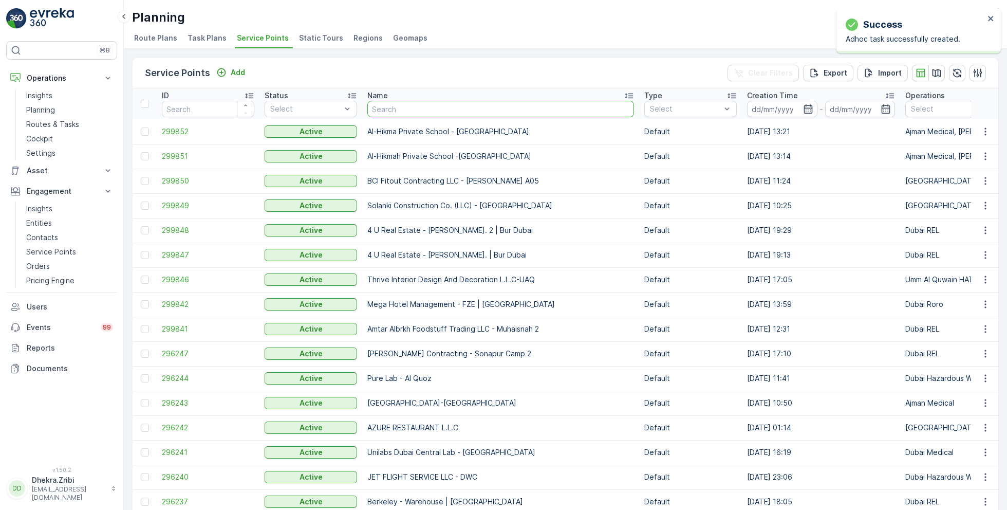
click at [410, 103] on input "text" at bounding box center [500, 109] width 267 height 16
type input "dutch"
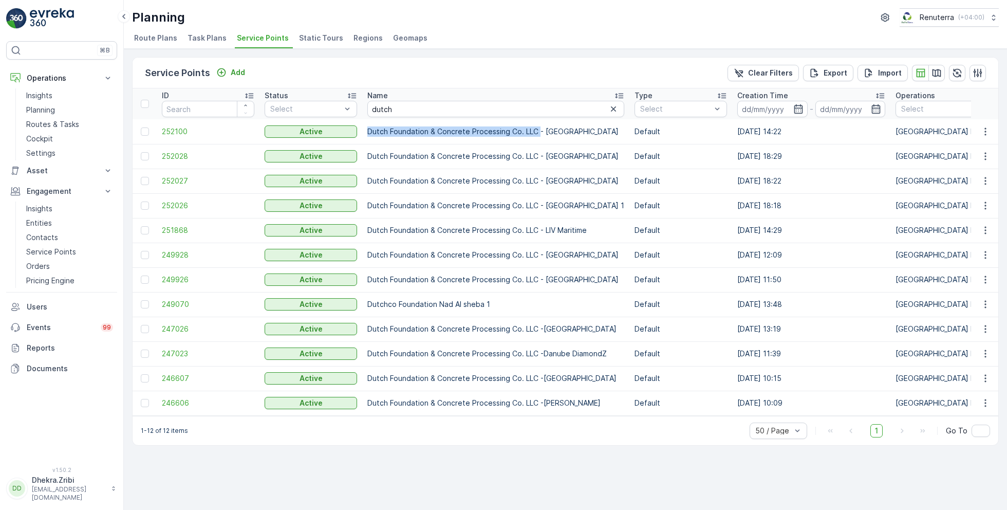
drag, startPoint x: 363, startPoint y: 129, endPoint x: 535, endPoint y: 131, distance: 172.1
click at [536, 131] on td "Dutch Foundation & Concrete Processing Co. LLC - Dubai Creek Harbour" at bounding box center [495, 131] width 267 height 25
copy p "Dutch Foundation & Concrete Processing Co. LLC"
click at [404, 110] on input "dutch" at bounding box center [495, 109] width 257 height 16
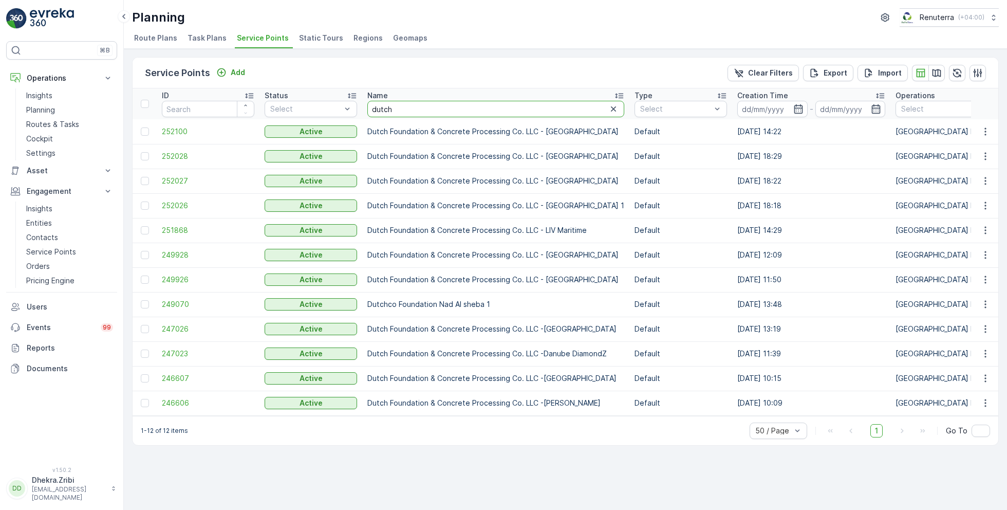
click at [404, 110] on input "dutch" at bounding box center [495, 109] width 257 height 16
type input "G&B"
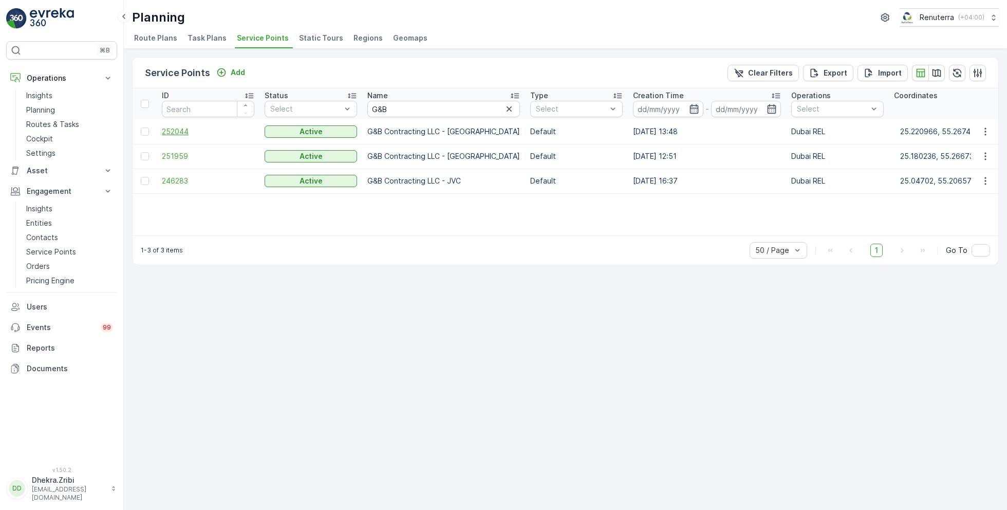
click at [171, 127] on span "252044" at bounding box center [208, 131] width 92 height 10
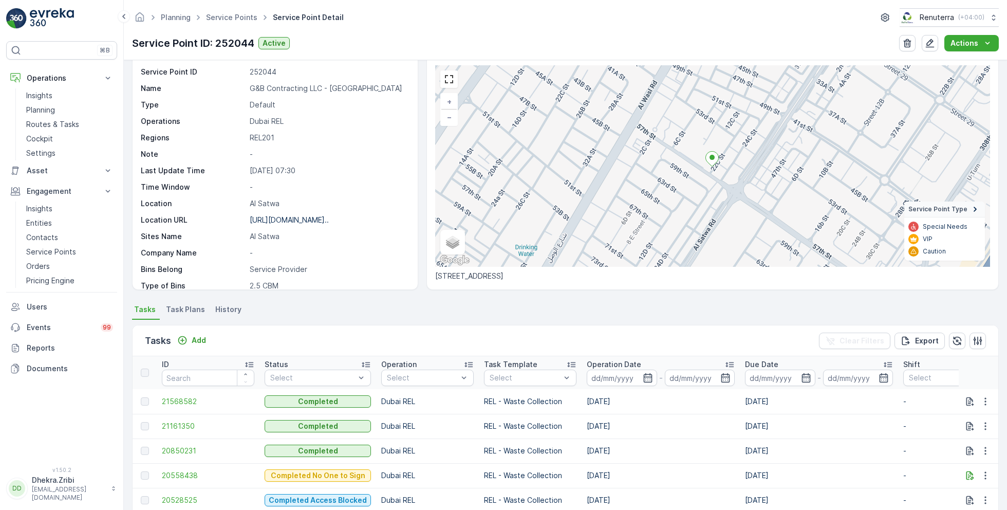
scroll to position [23, 0]
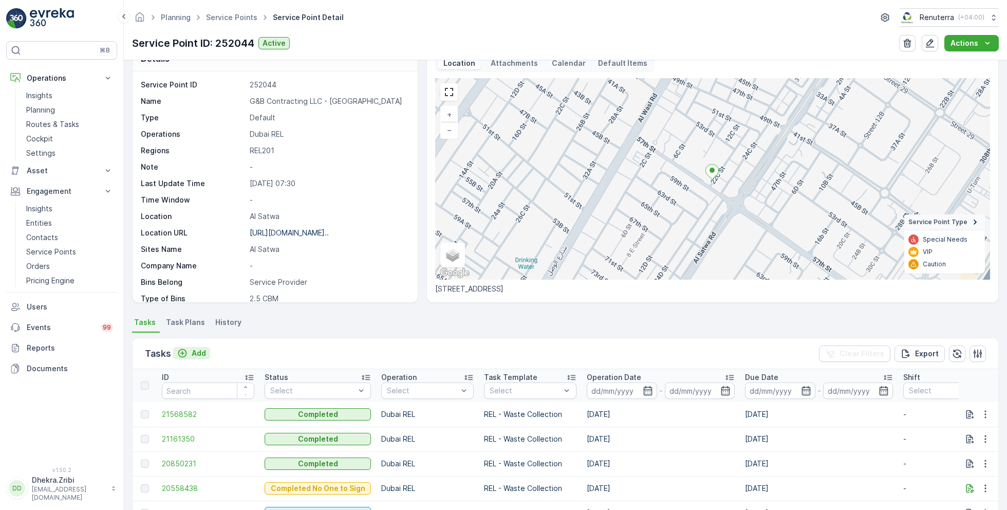
click at [192, 353] on p "Add" at bounding box center [199, 353] width 14 height 10
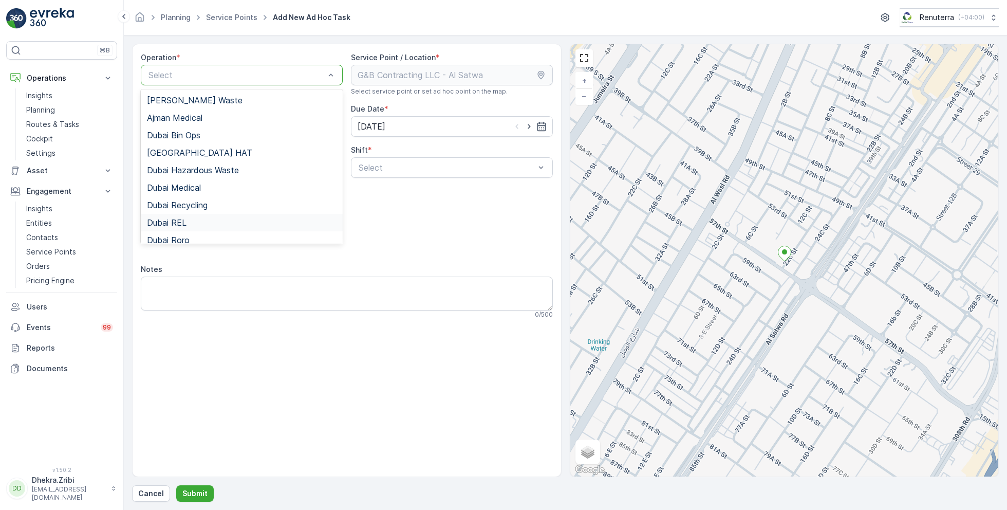
click at [202, 219] on div "Dubai REL" at bounding box center [242, 222] width 190 height 9
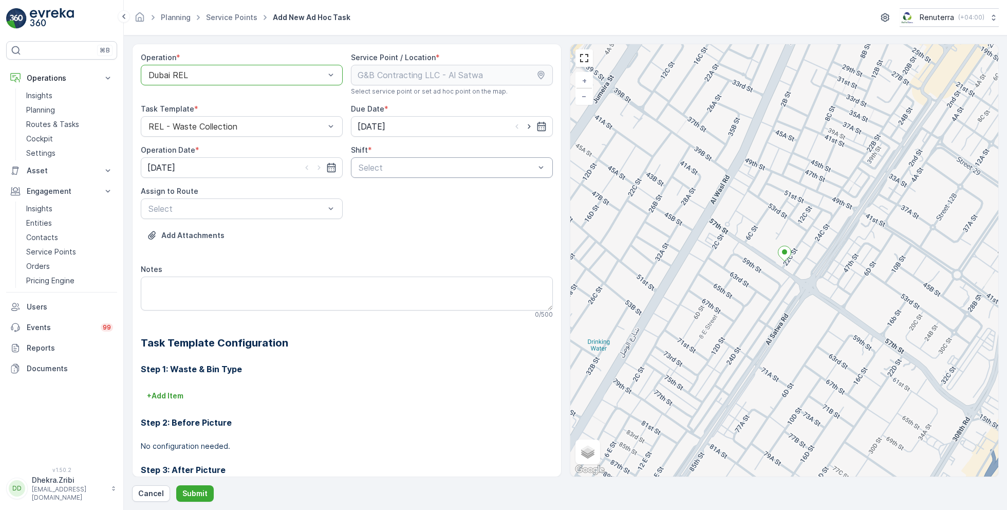
click at [425, 173] on div "Select" at bounding box center [452, 167] width 202 height 21
click at [363, 208] on span "Night Shift" at bounding box center [378, 209] width 42 height 9
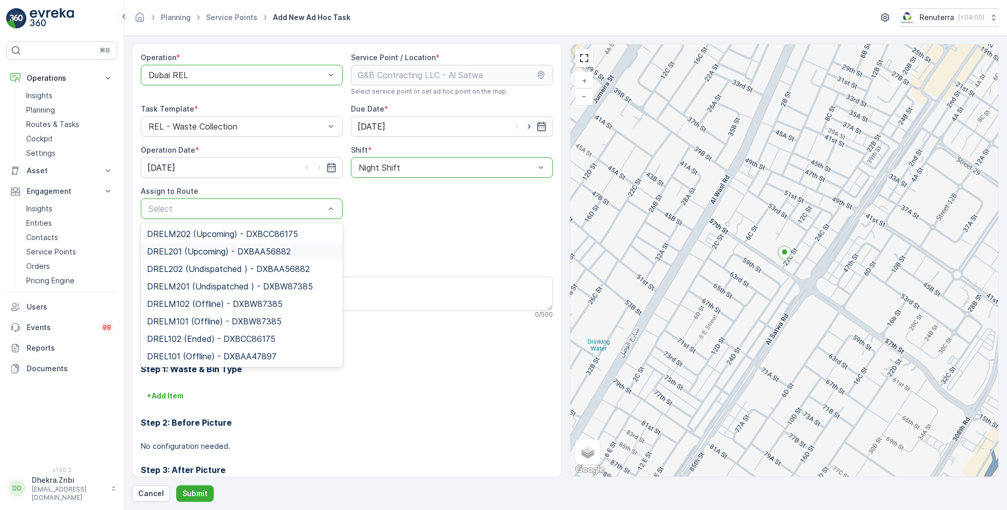
click at [218, 250] on span "DREL201 (Upcoming) - DXBAA56882" at bounding box center [219, 251] width 144 height 9
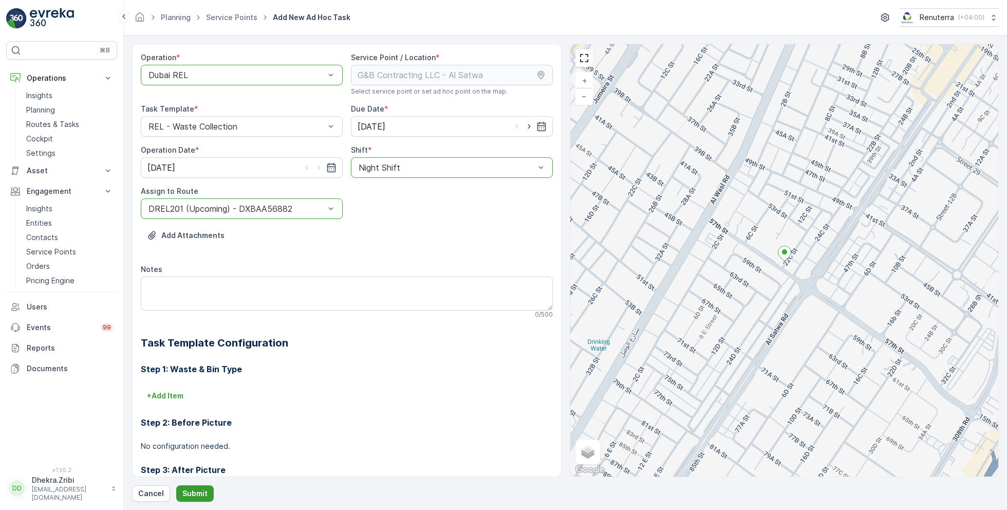
click at [196, 490] on p "Submit" at bounding box center [194, 493] width 25 height 10
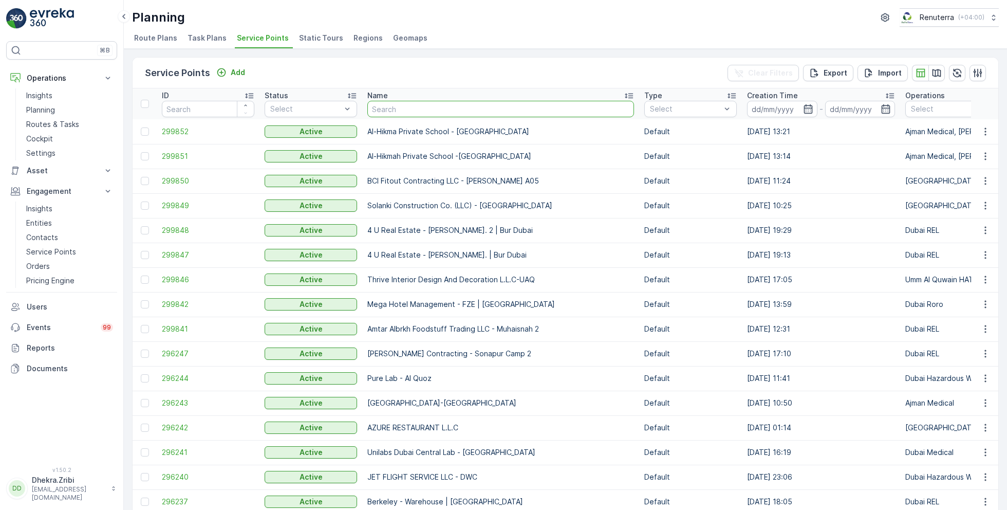
click at [401, 107] on input "text" at bounding box center [500, 109] width 267 height 16
type input "oyo"
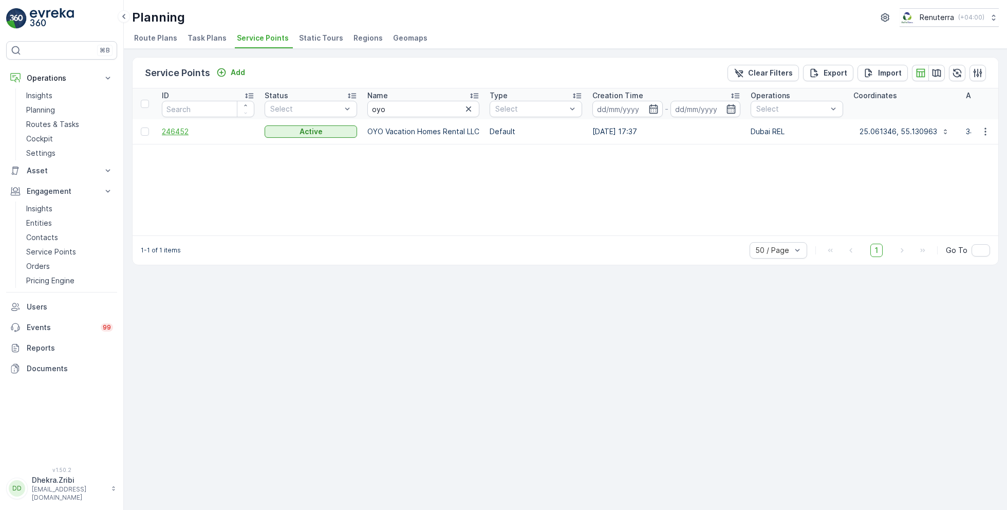
click at [183, 134] on span "246452" at bounding box center [208, 131] width 92 height 10
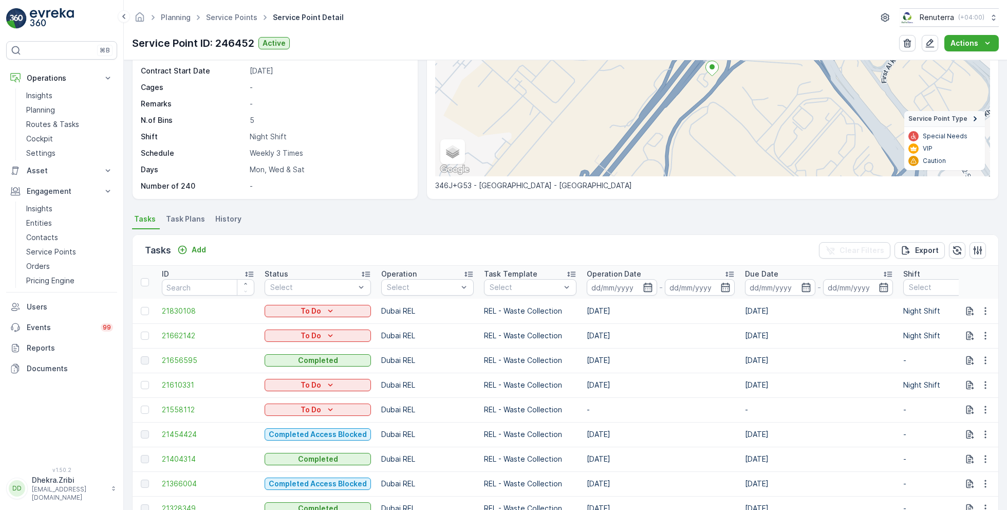
scroll to position [128, 0]
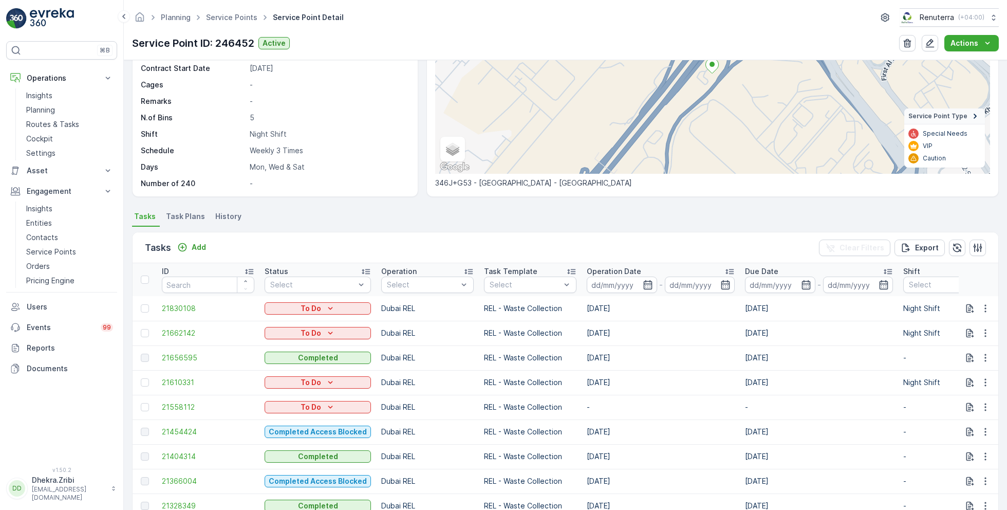
drag, startPoint x: 586, startPoint y: 430, endPoint x: 626, endPoint y: 433, distance: 39.7
click at [626, 433] on td "[DATE]" at bounding box center [660, 431] width 158 height 25
drag, startPoint x: 581, startPoint y: 357, endPoint x: 643, endPoint y: 360, distance: 62.2
click at [643, 360] on td "14.09.2025" at bounding box center [660, 357] width 158 height 25
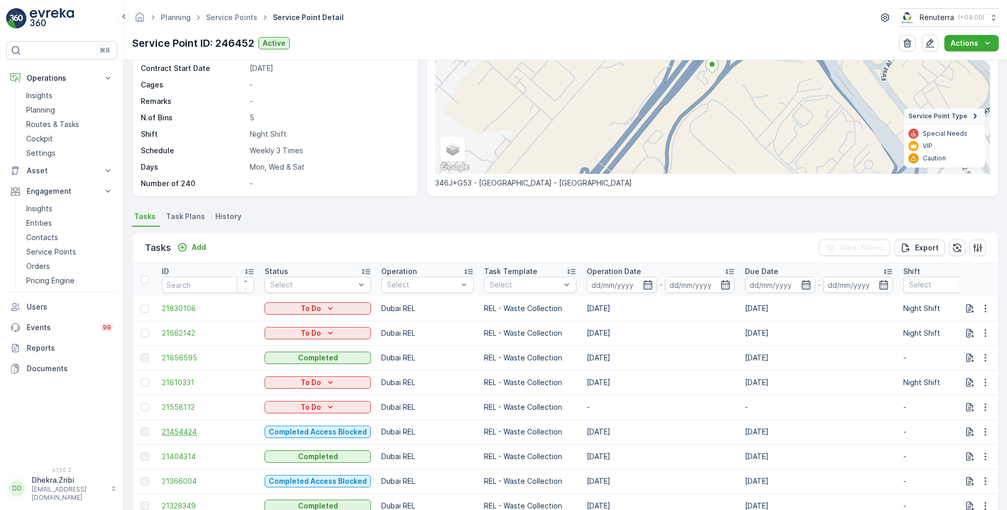
click at [180, 432] on span "21454424" at bounding box center [208, 431] width 92 height 10
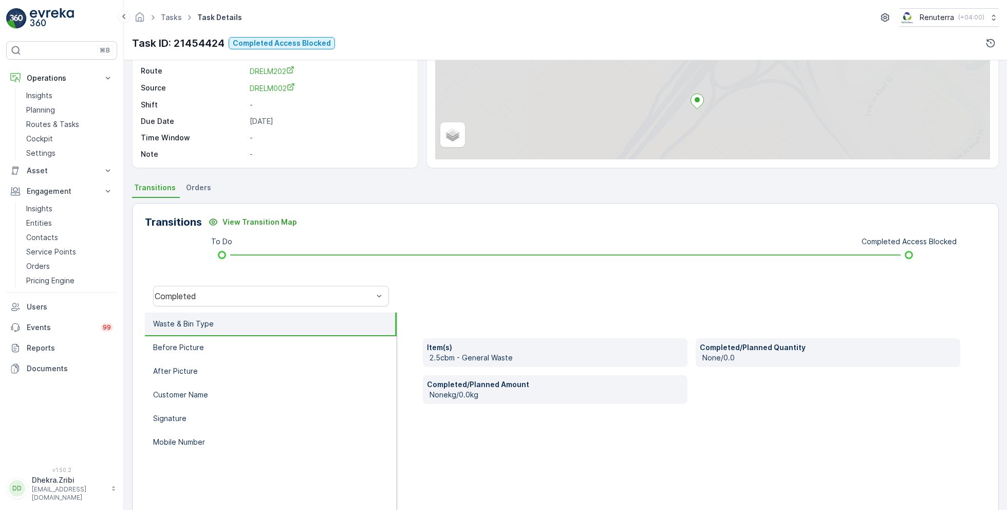
scroll to position [137, 0]
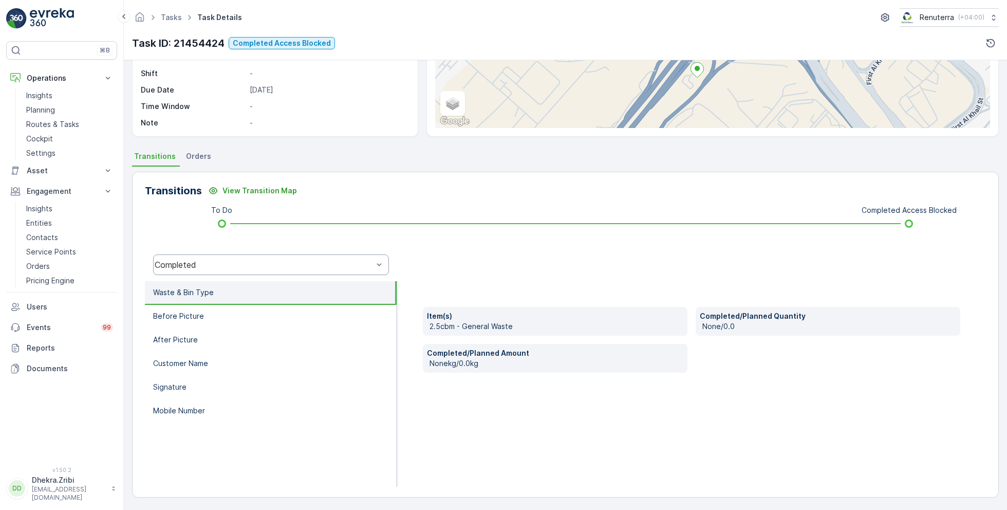
click at [205, 270] on div "Completed" at bounding box center [271, 264] width 236 height 21
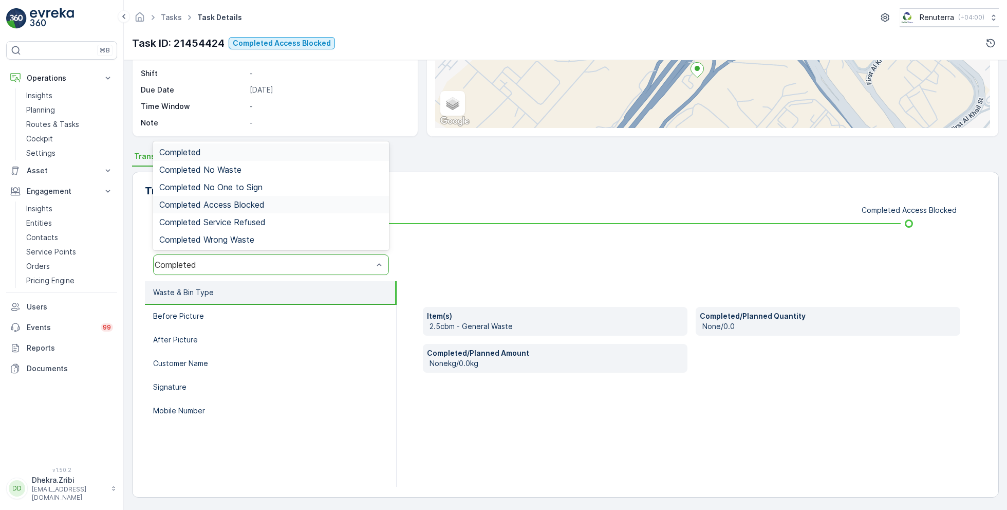
click at [227, 205] on span "Completed Access Blocked" at bounding box center [211, 204] width 105 height 9
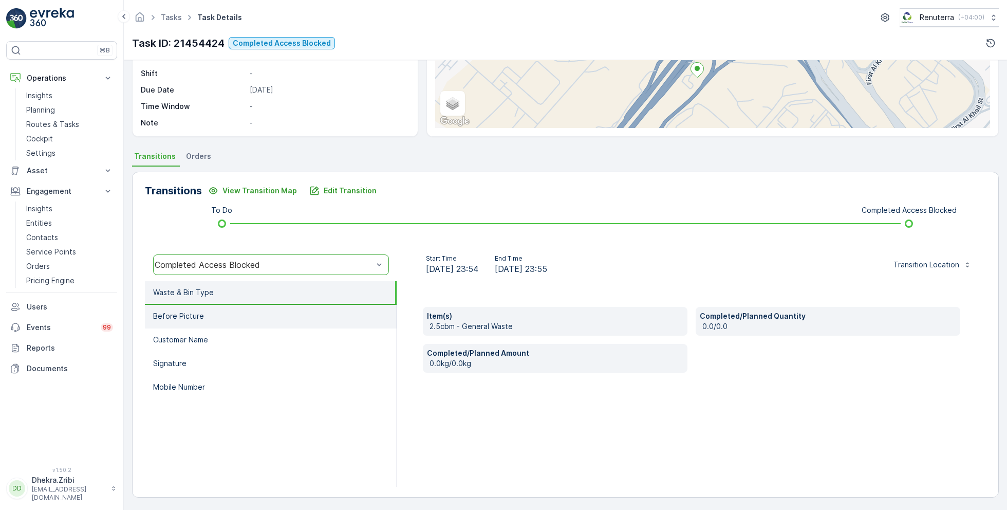
click at [197, 315] on p "Before Picture" at bounding box center [178, 316] width 51 height 10
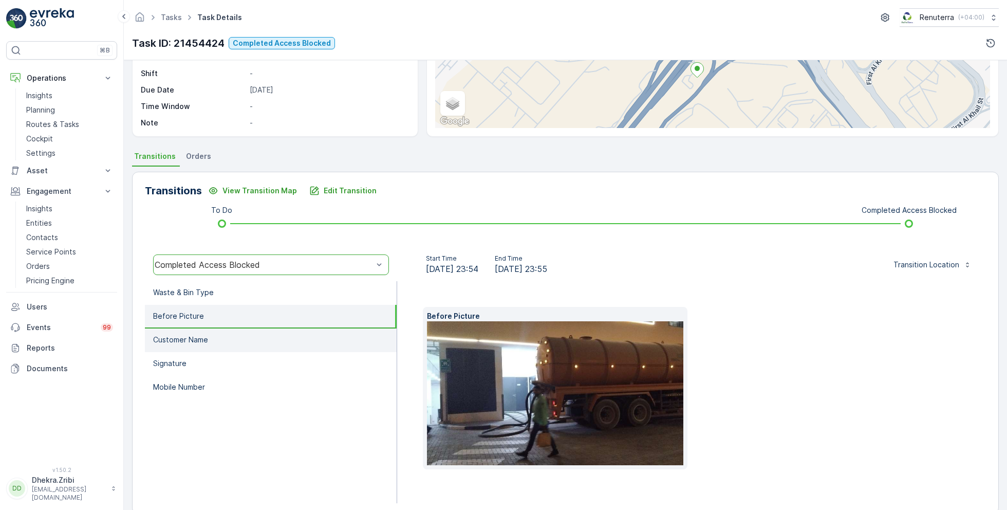
click at [205, 342] on p "Customer Name" at bounding box center [180, 339] width 55 height 10
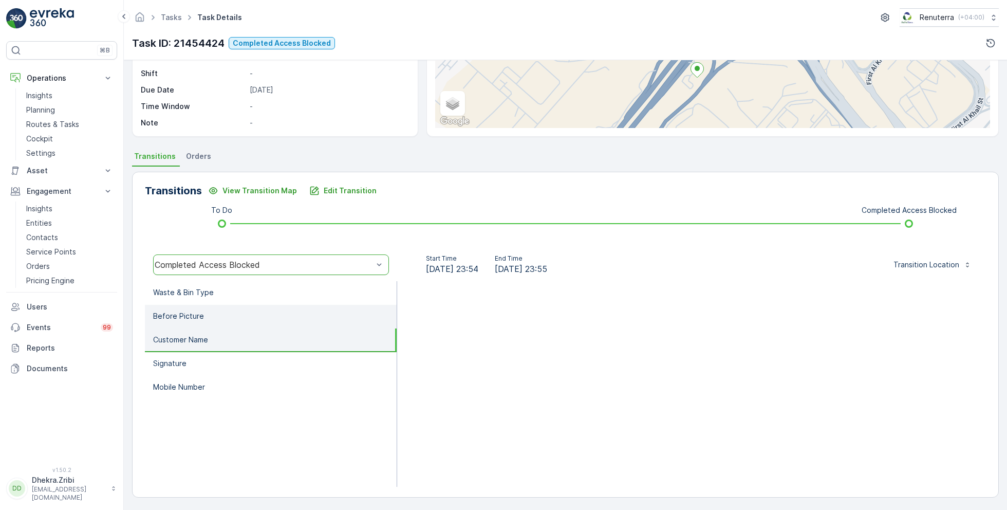
click at [230, 305] on li "Before Picture" at bounding box center [271, 317] width 252 height 24
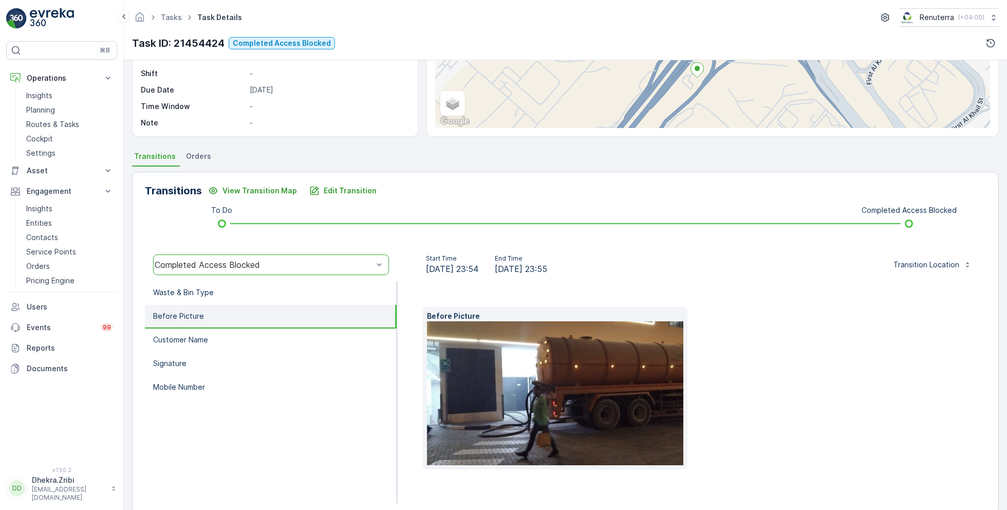
click at [557, 382] on img at bounding box center [587, 393] width 320 height 144
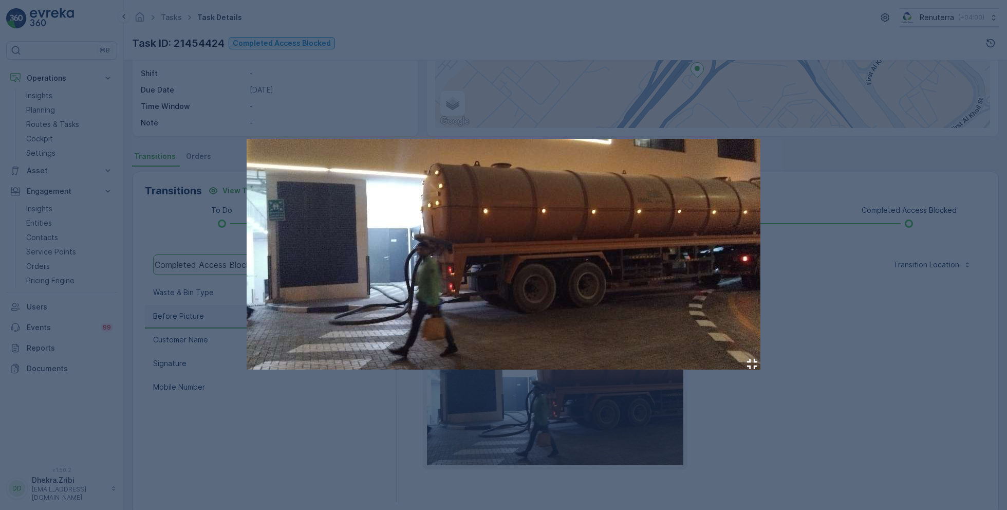
click at [830, 343] on div at bounding box center [503, 255] width 1007 height 510
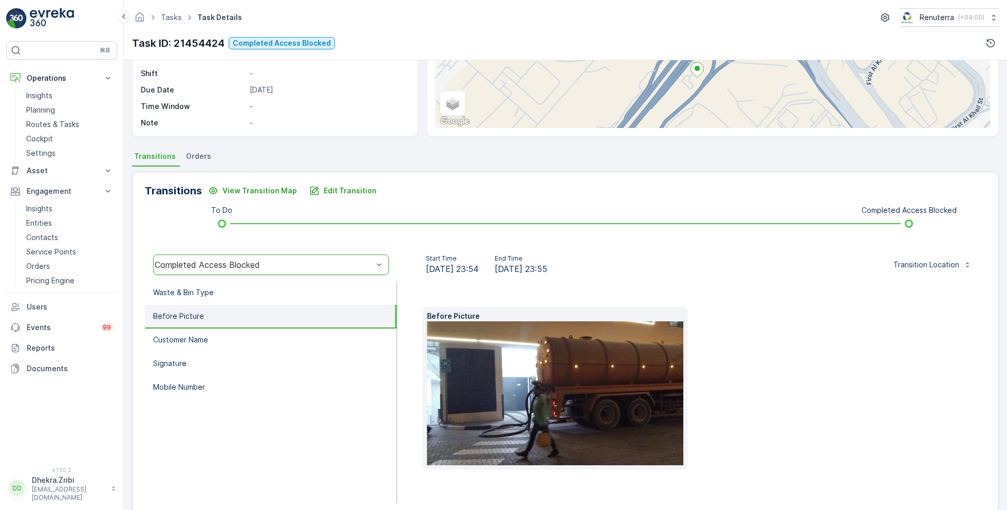
click at [522, 406] on img at bounding box center [587, 393] width 320 height 144
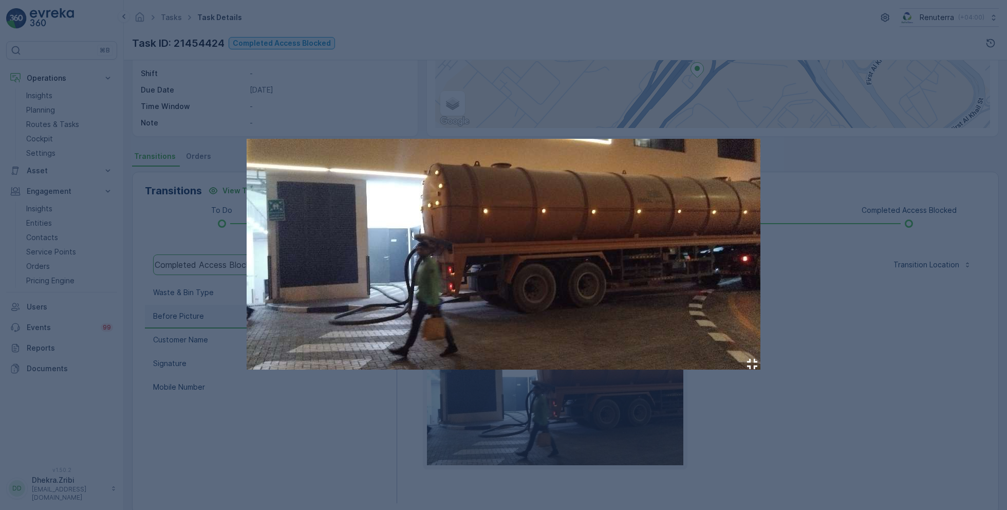
click at [867, 327] on div at bounding box center [503, 255] width 1007 height 510
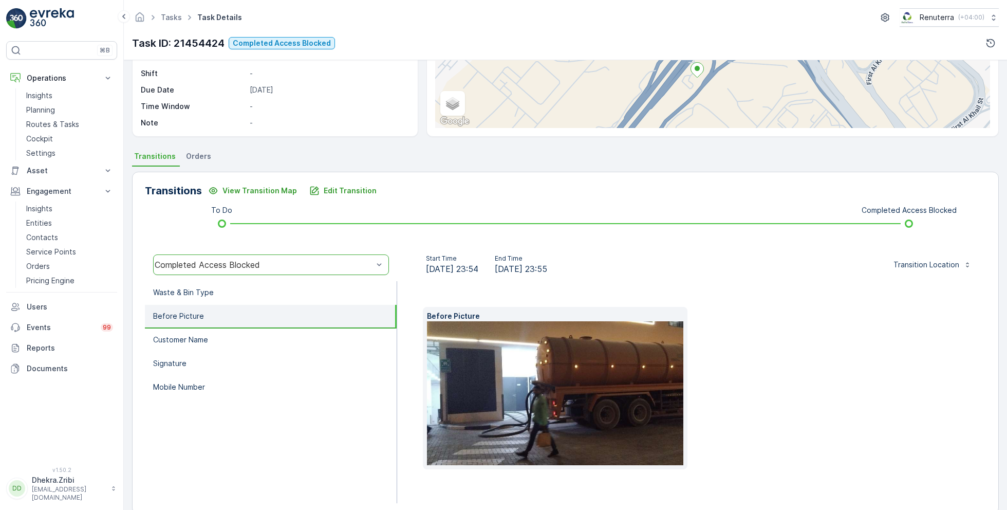
click at [689, 352] on div "Before Picture" at bounding box center [691, 388] width 537 height 162
click at [621, 366] on img at bounding box center [587, 393] width 320 height 144
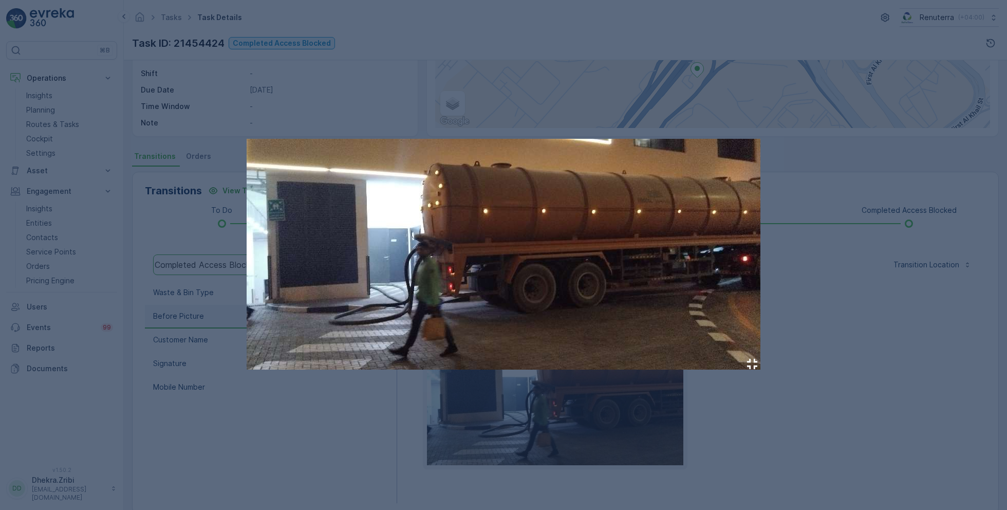
click at [883, 319] on div at bounding box center [503, 255] width 1007 height 510
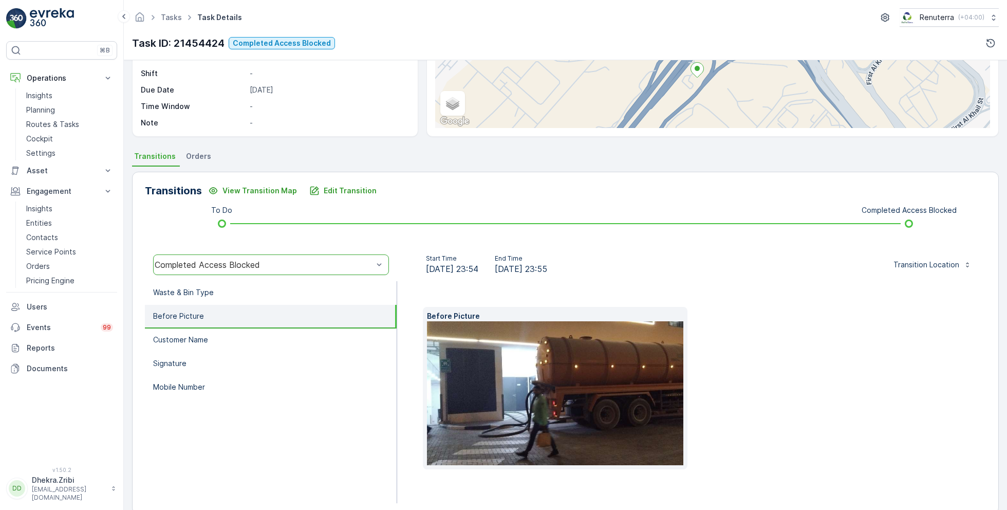
click at [593, 379] on img at bounding box center [587, 393] width 320 height 144
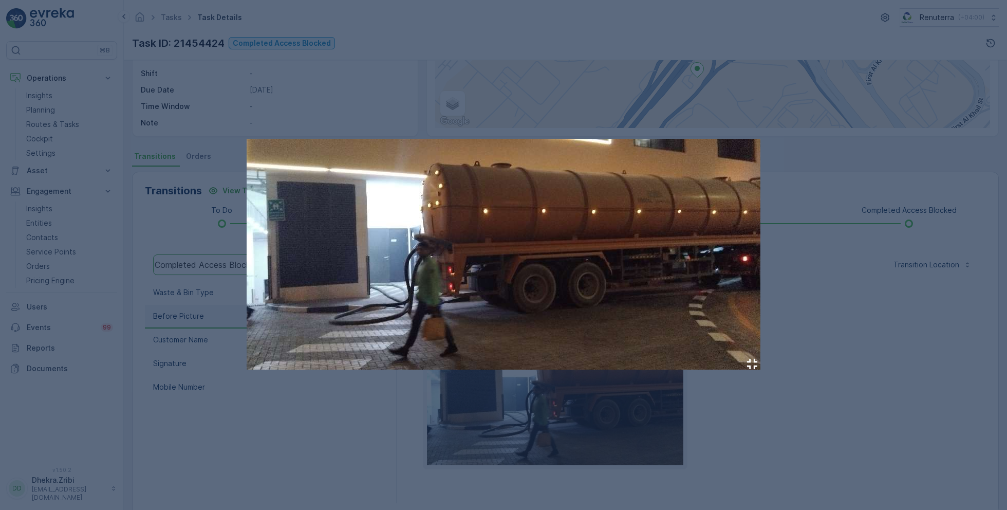
click at [811, 409] on div at bounding box center [503, 255] width 1007 height 510
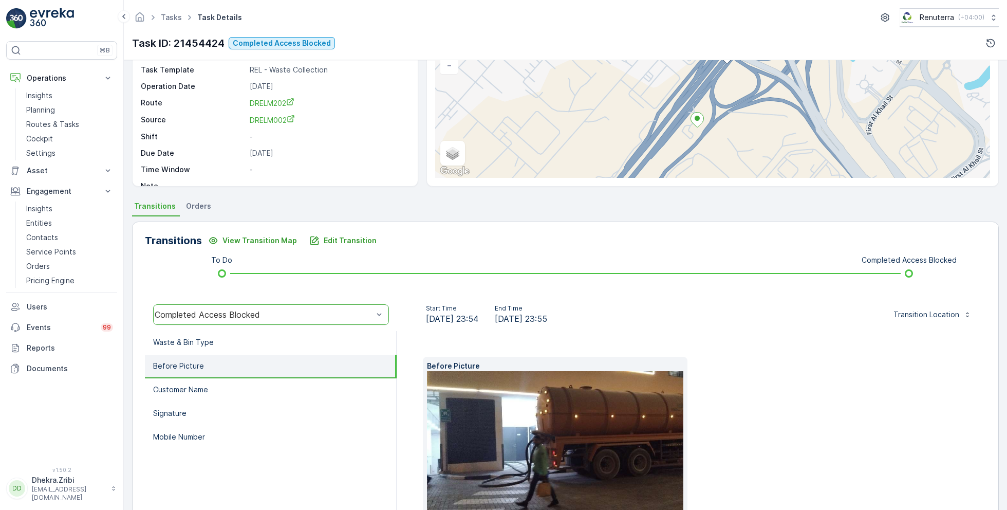
scroll to position [154, 0]
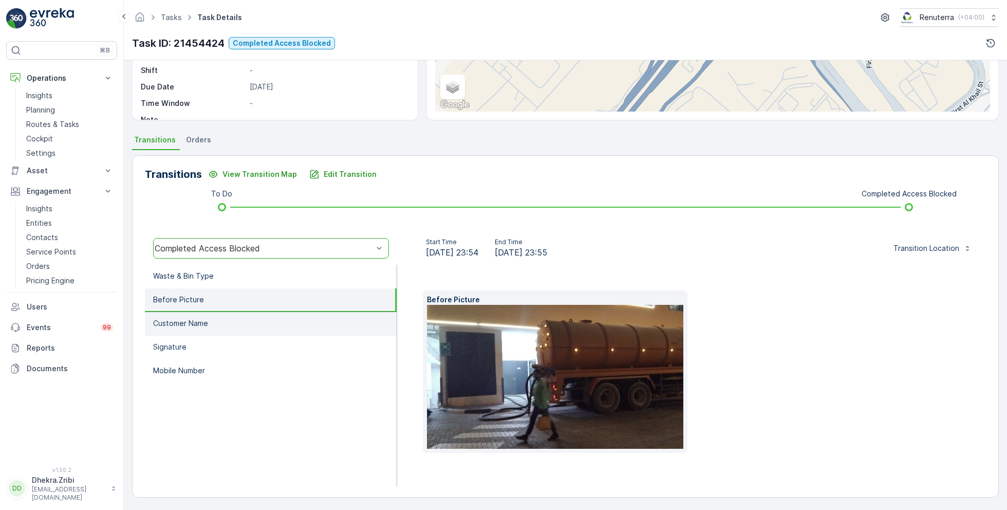
click at [240, 329] on li "Customer Name" at bounding box center [271, 324] width 252 height 24
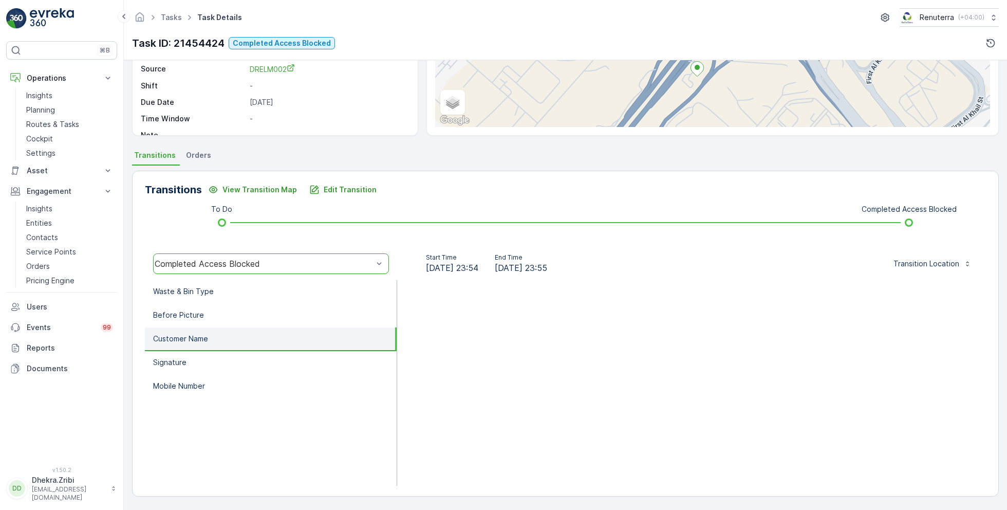
scroll to position [137, 0]
click at [208, 313] on li "Before Picture" at bounding box center [271, 317] width 252 height 24
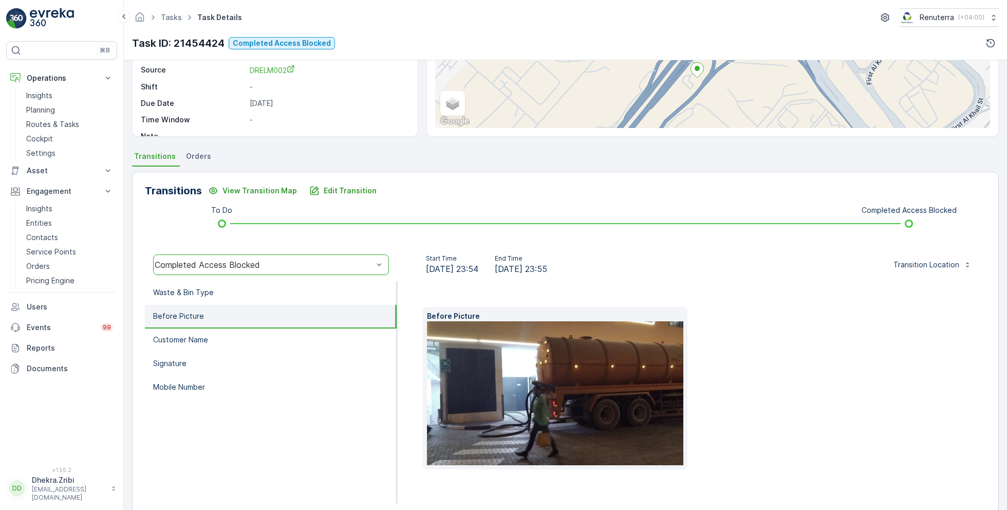
click at [787, 401] on div "Before Picture" at bounding box center [691, 388] width 537 height 162
click at [848, 349] on div "Before Picture" at bounding box center [691, 388] width 537 height 162
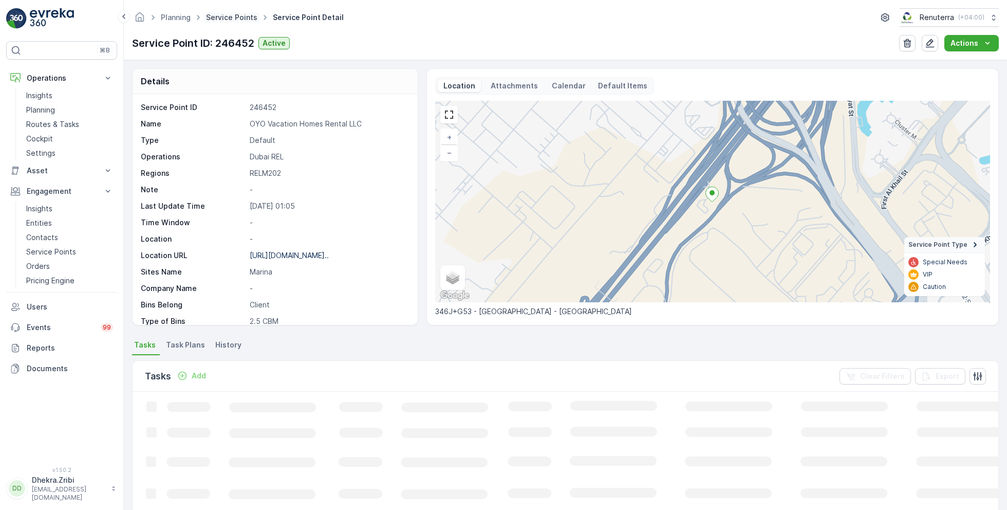
click at [226, 14] on link "Service Points" at bounding box center [231, 17] width 51 height 9
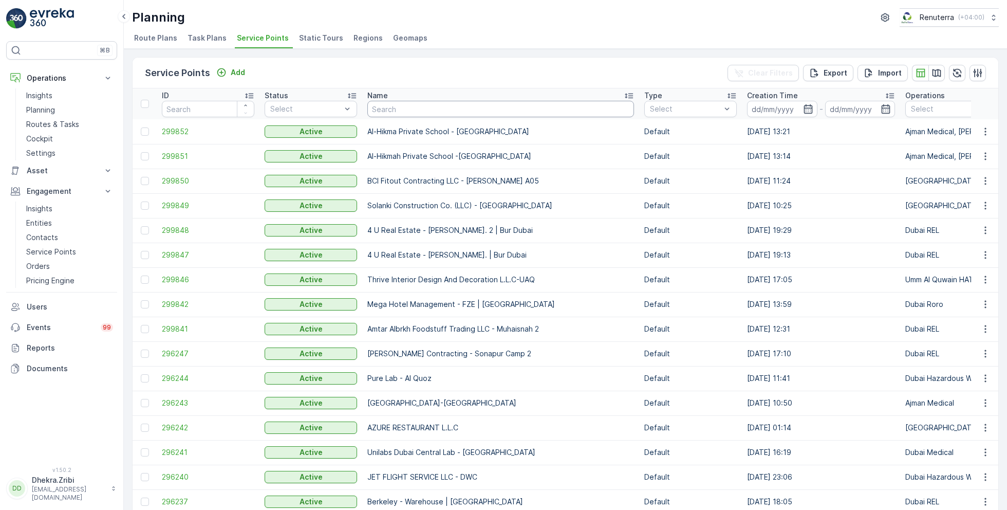
click at [393, 108] on input "text" at bounding box center [500, 109] width 267 height 16
type input "opal"
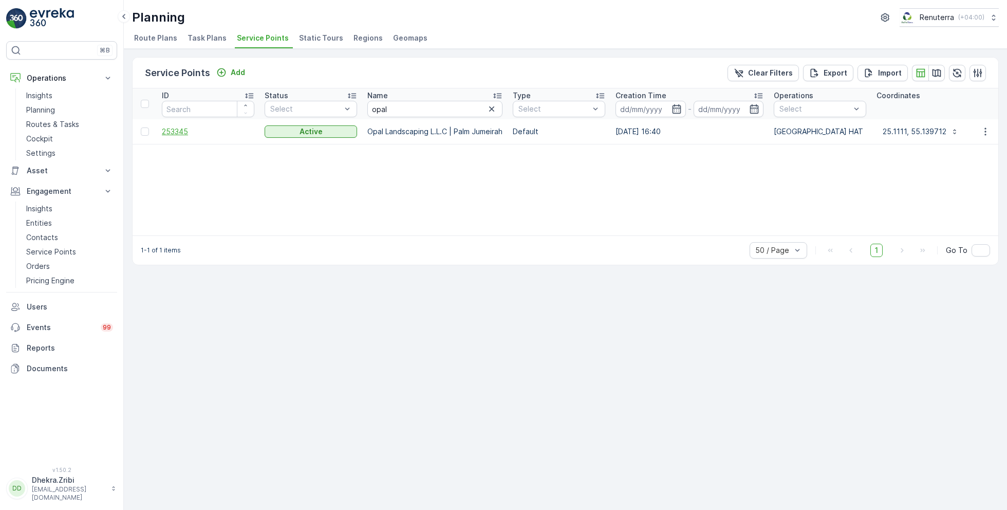
click at [172, 131] on span "253345" at bounding box center [208, 131] width 92 height 10
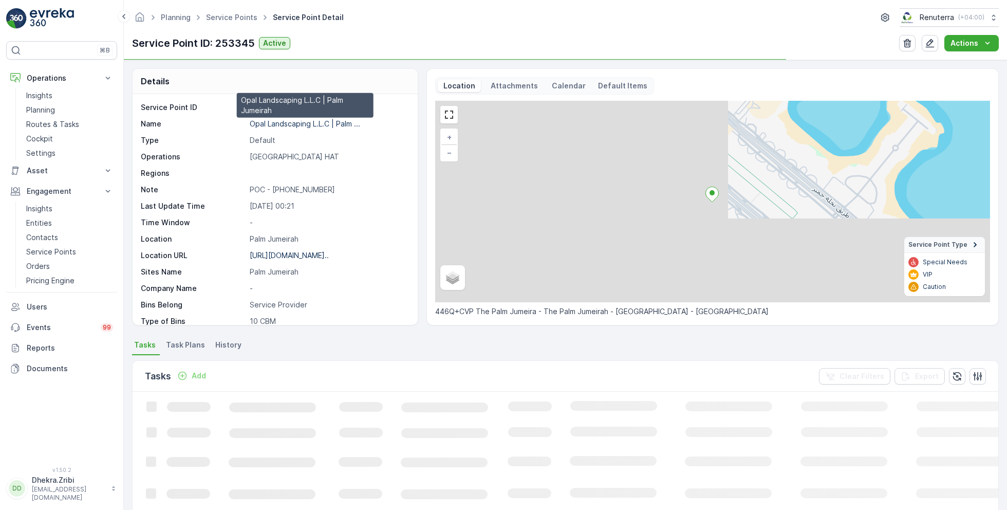
click at [295, 126] on p "Opal Landscaping L.L.C | Palm ..." at bounding box center [305, 123] width 110 height 9
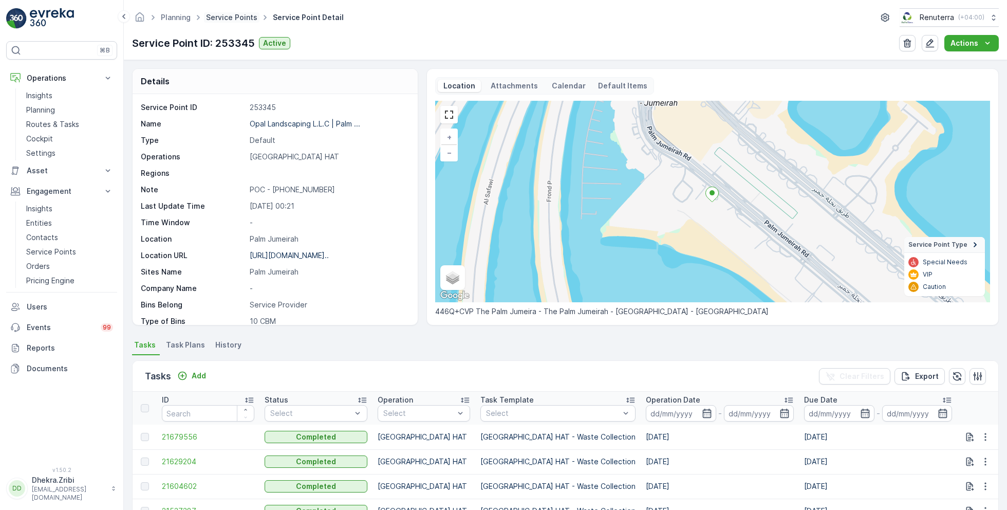
click at [229, 18] on link "Service Points" at bounding box center [231, 17] width 51 height 9
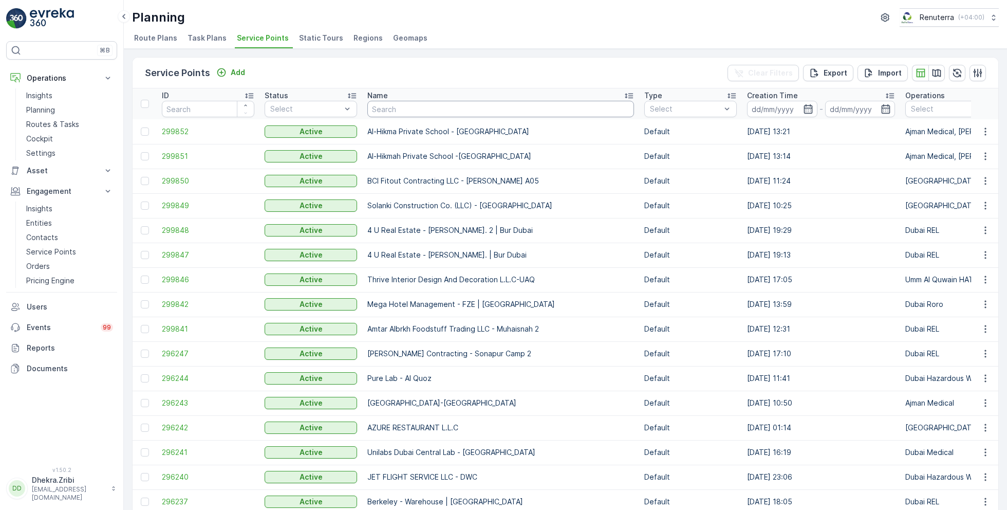
click at [395, 110] on input "text" at bounding box center [500, 109] width 267 height 16
type input "a"
type input "american"
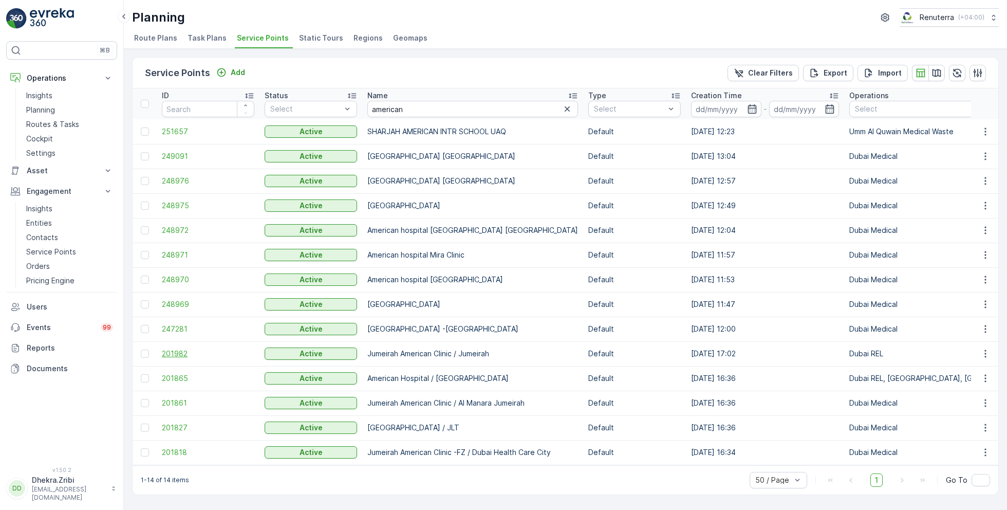
click at [180, 352] on span "201982" at bounding box center [208, 353] width 92 height 10
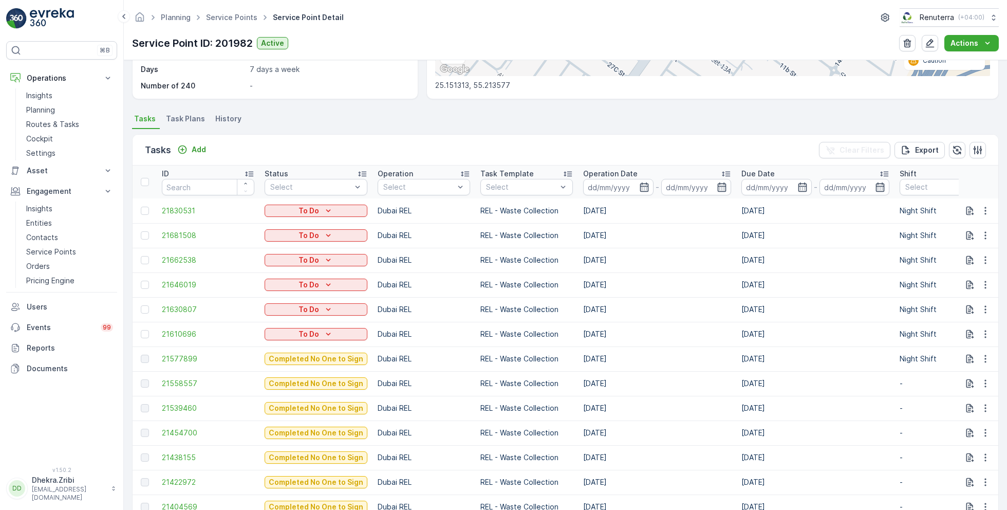
scroll to position [227, 0]
click at [227, 16] on link "Service Points" at bounding box center [231, 17] width 51 height 9
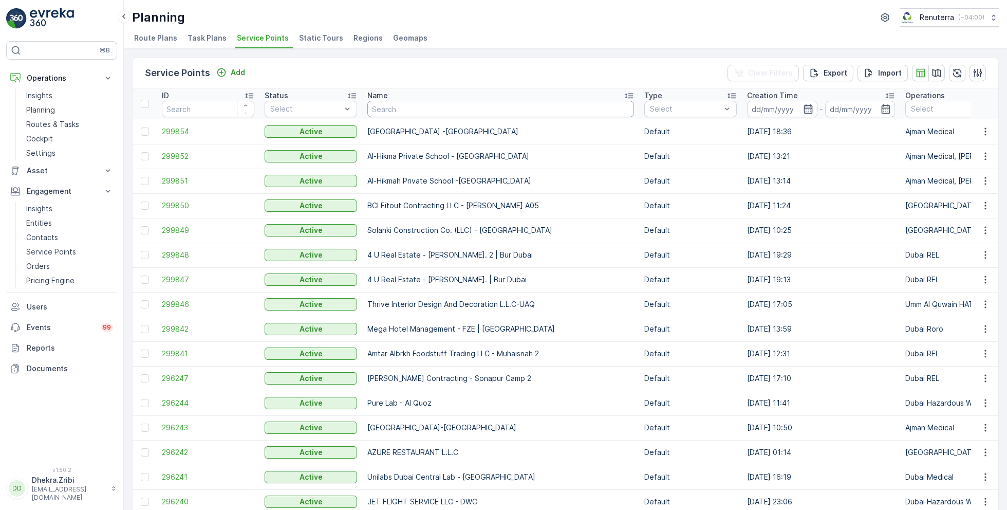
click at [384, 109] on input "text" at bounding box center [500, 109] width 267 height 16
type input "technical"
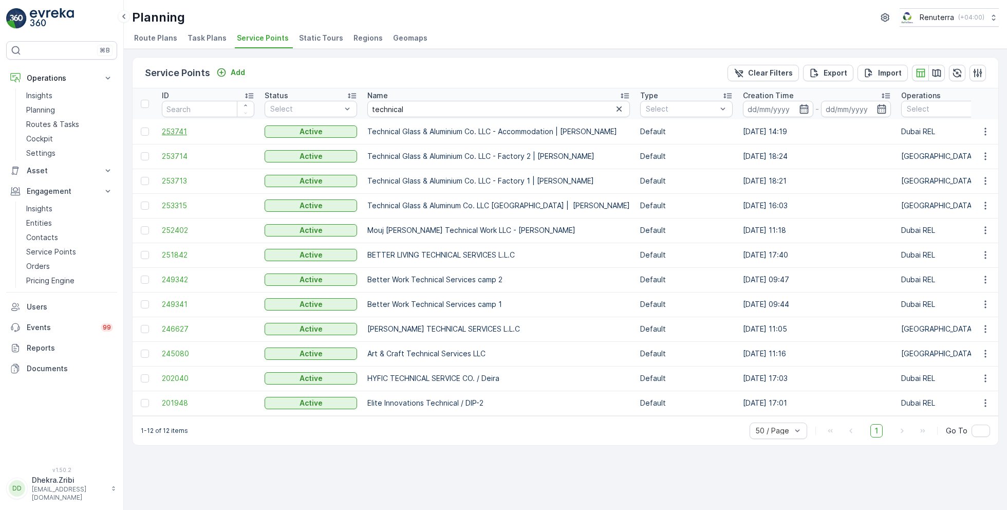
click at [175, 132] on span "253741" at bounding box center [208, 131] width 92 height 10
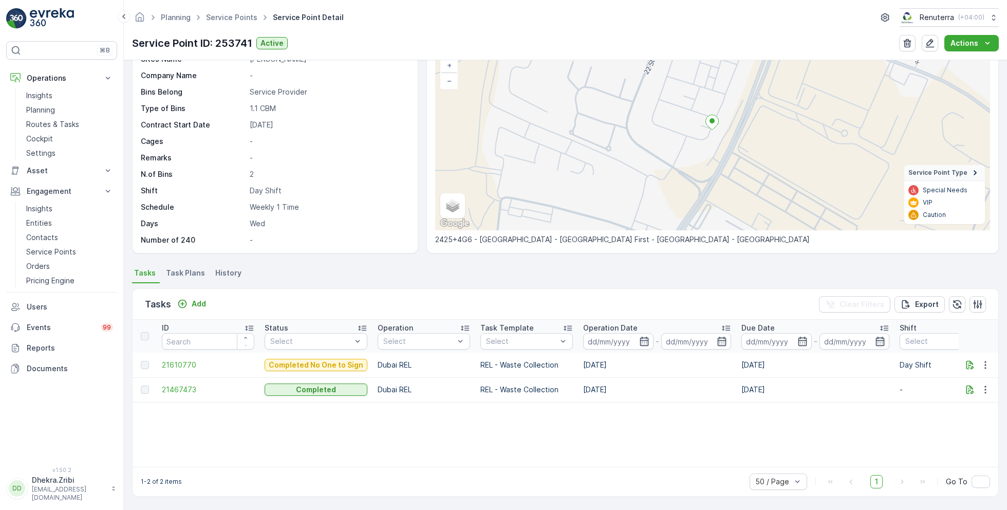
scroll to position [71, 0]
click at [228, 18] on link "Service Points" at bounding box center [231, 17] width 51 height 9
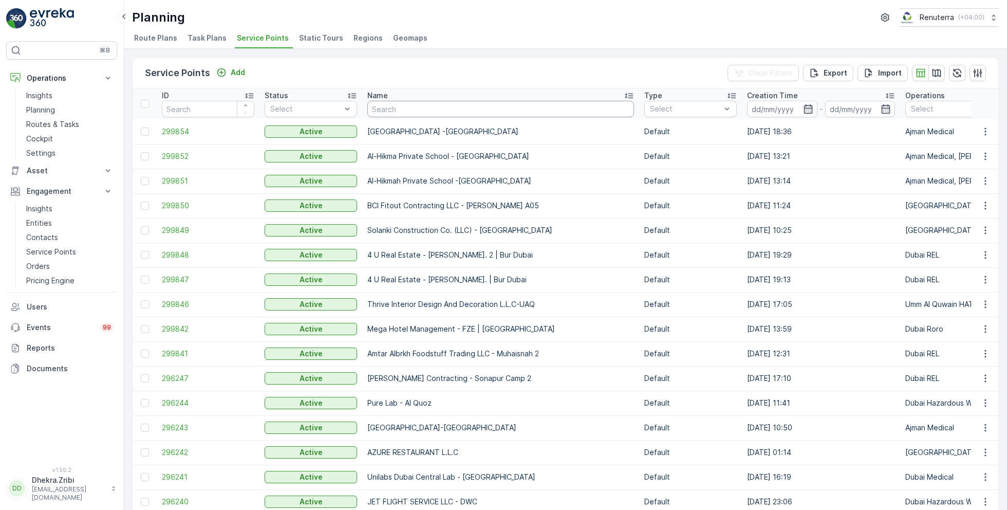
click at [401, 109] on input "text" at bounding box center [500, 109] width 267 height 16
type input "besix"
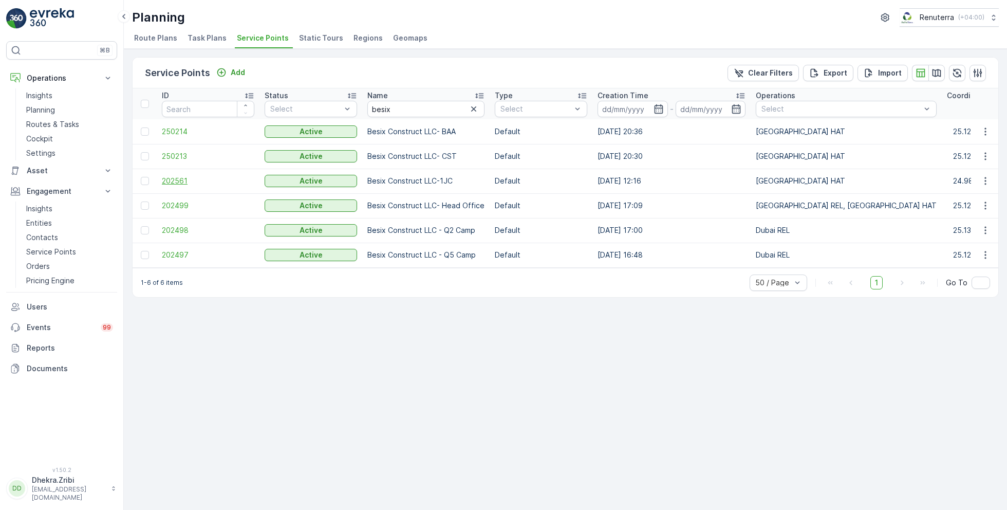
click at [176, 176] on span "202561" at bounding box center [208, 181] width 92 height 10
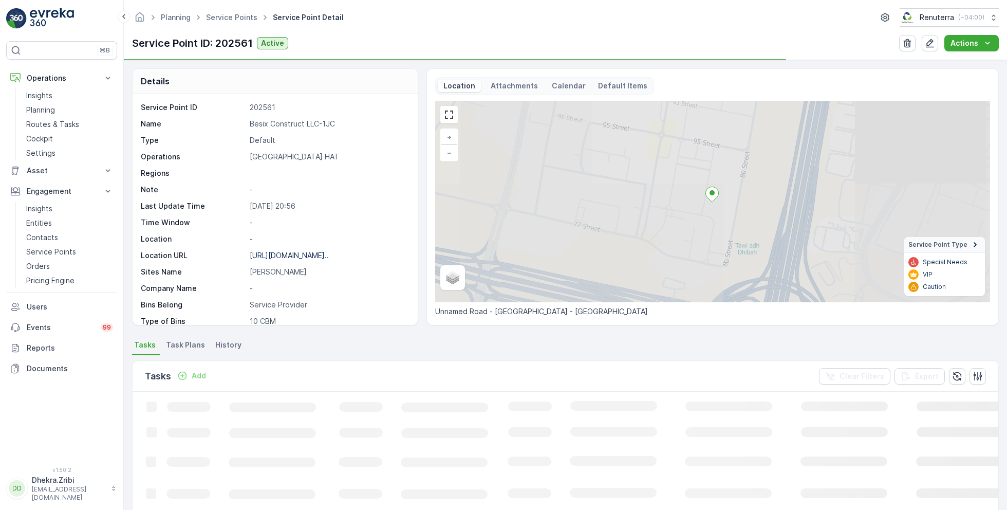
click at [277, 122] on p "Besix Construct LLC-1JC" at bounding box center [328, 124] width 157 height 10
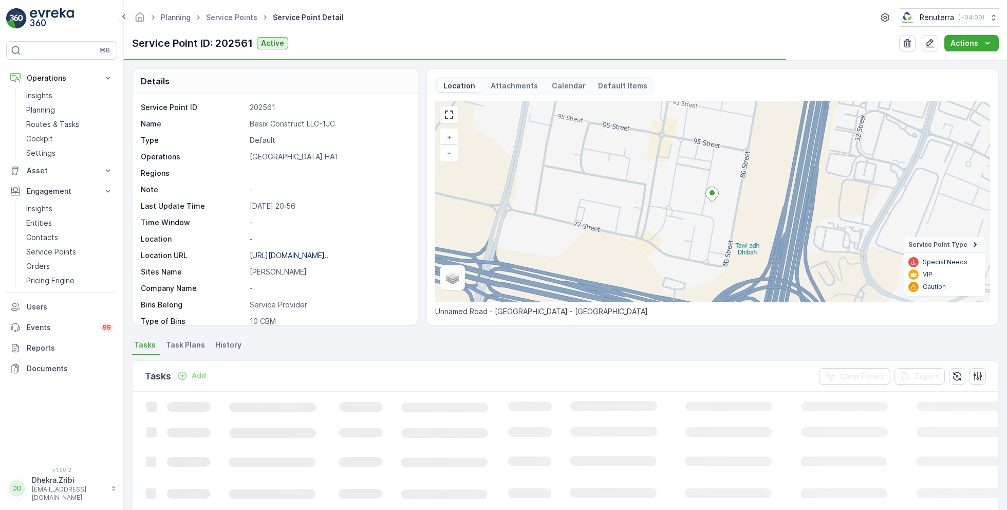
click at [277, 122] on p "Besix Construct LLC-1JC" at bounding box center [328, 124] width 157 height 10
copy p "Besix Construct LLC-1JC"
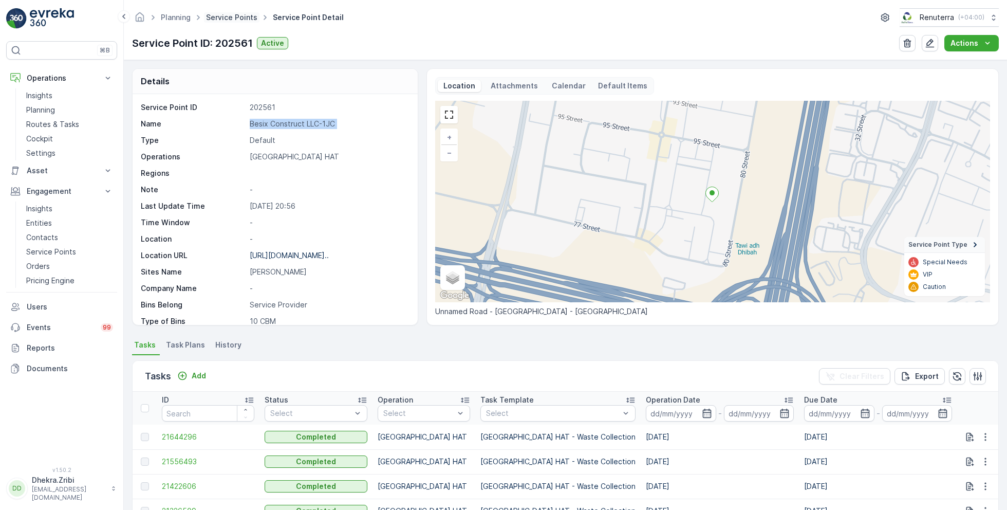
click at [240, 20] on link "Service Points" at bounding box center [231, 17] width 51 height 9
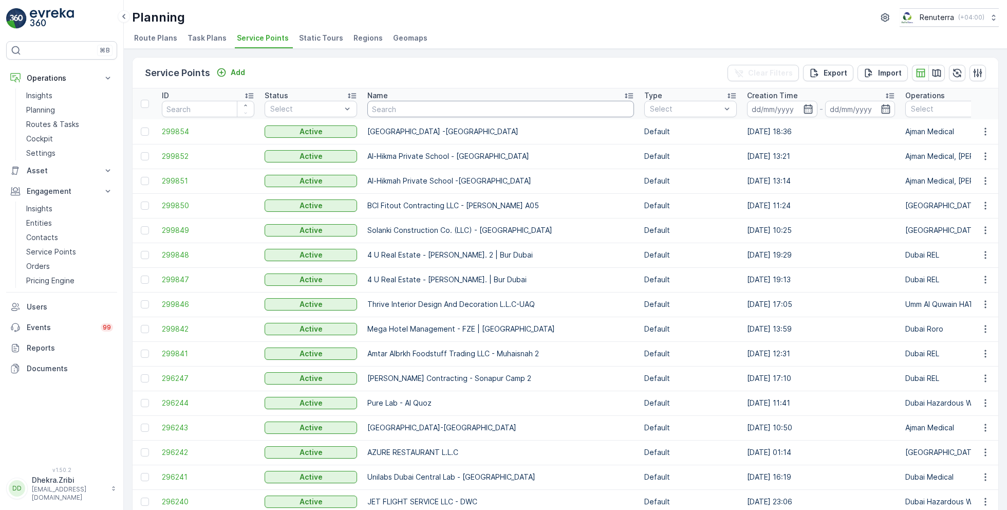
click at [404, 110] on input "text" at bounding box center [500, 109] width 267 height 16
type input "wade"
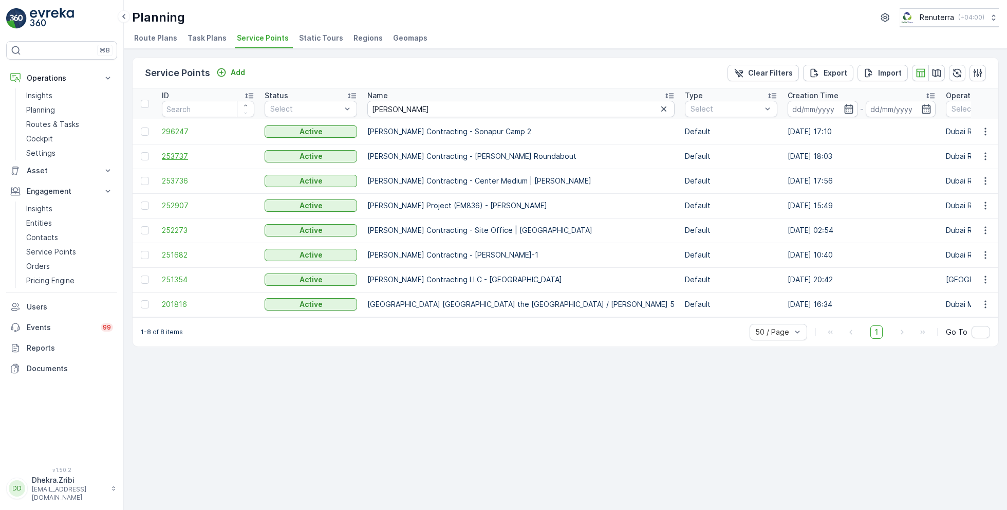
click at [171, 152] on span "253737" at bounding box center [208, 156] width 92 height 10
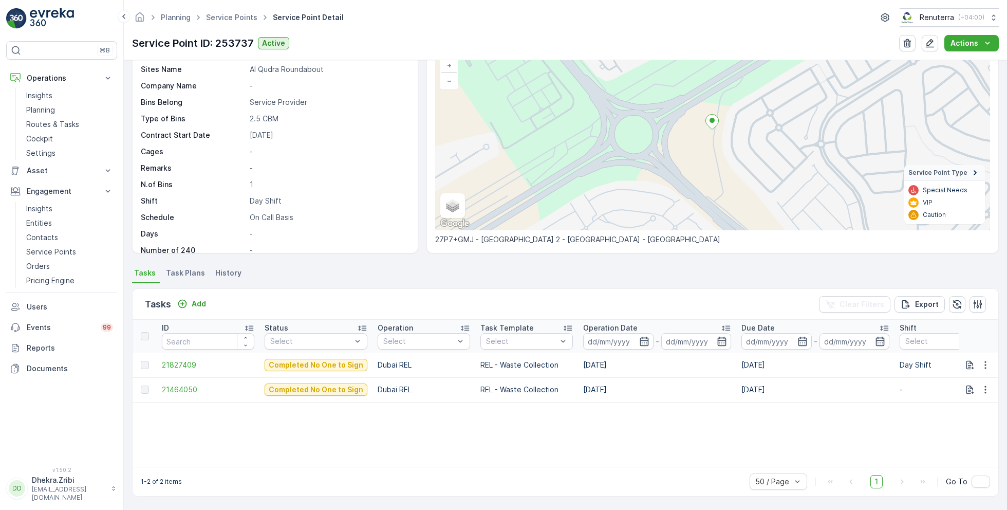
scroll to position [71, 0]
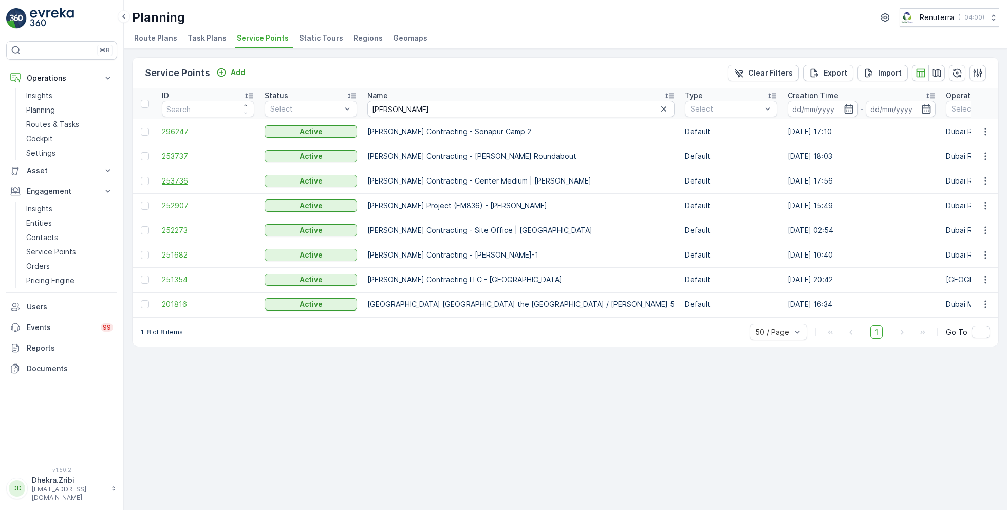
click at [173, 178] on span "253736" at bounding box center [208, 181] width 92 height 10
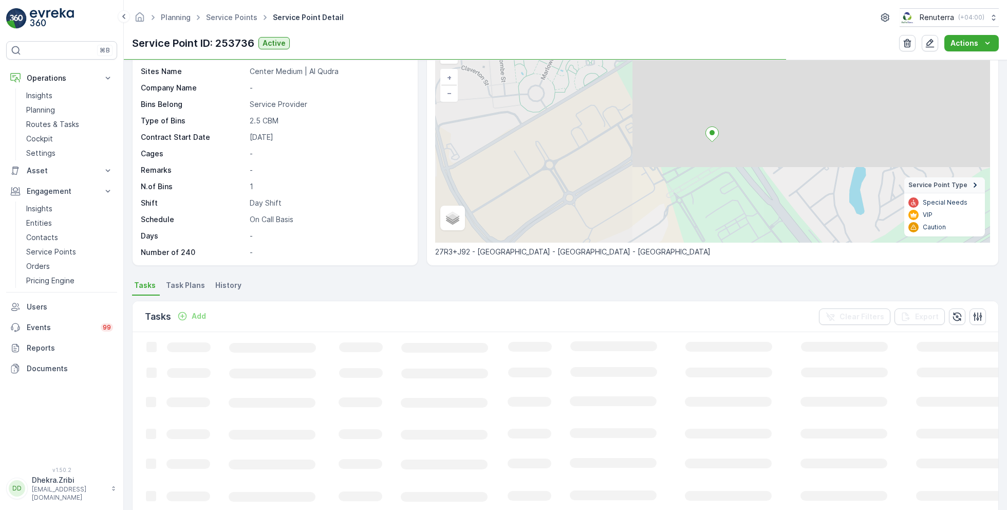
scroll to position [67, 0]
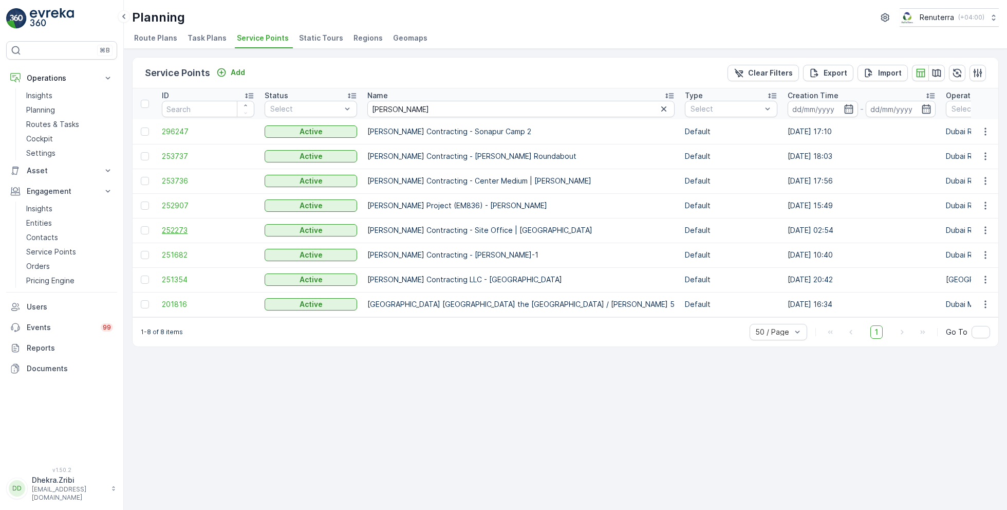
click at [184, 232] on span "252273" at bounding box center [208, 230] width 92 height 10
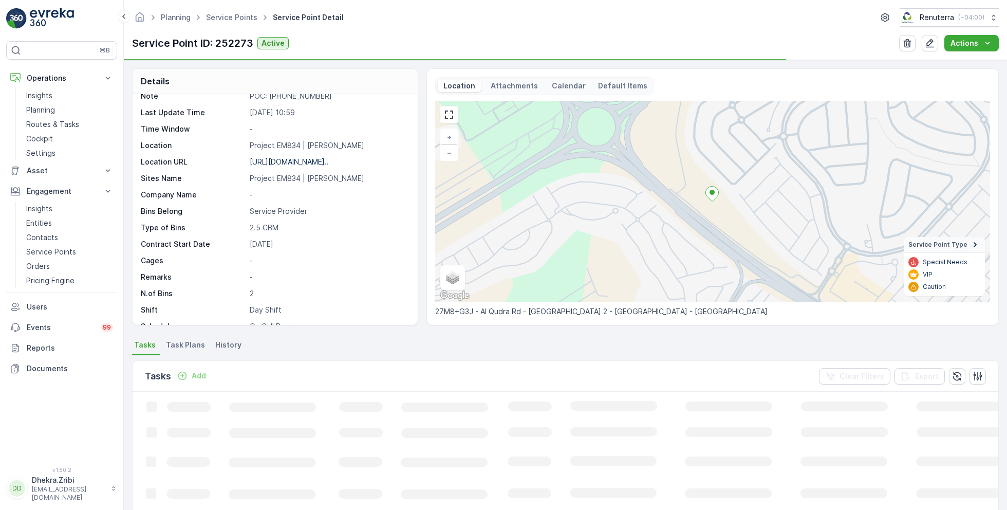
scroll to position [141, 0]
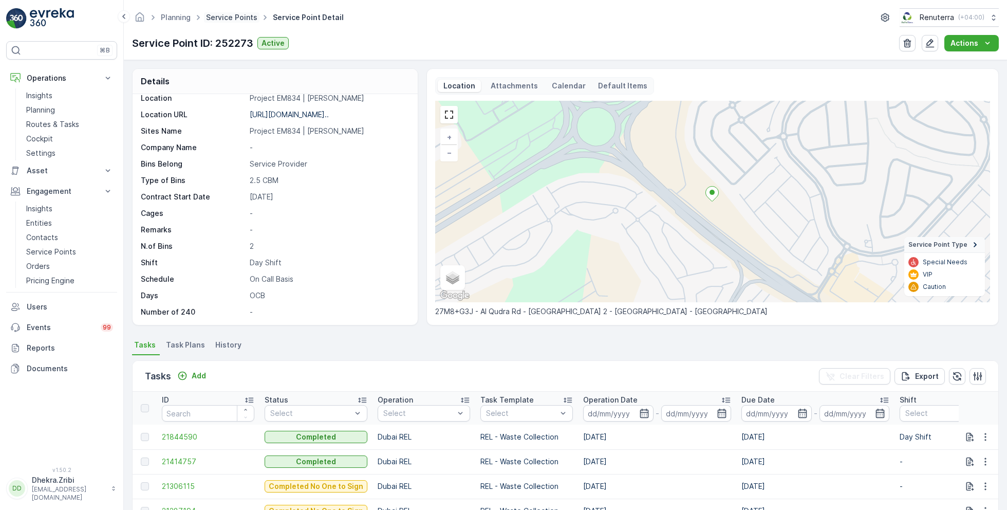
click at [241, 20] on link "Service Points" at bounding box center [231, 17] width 51 height 9
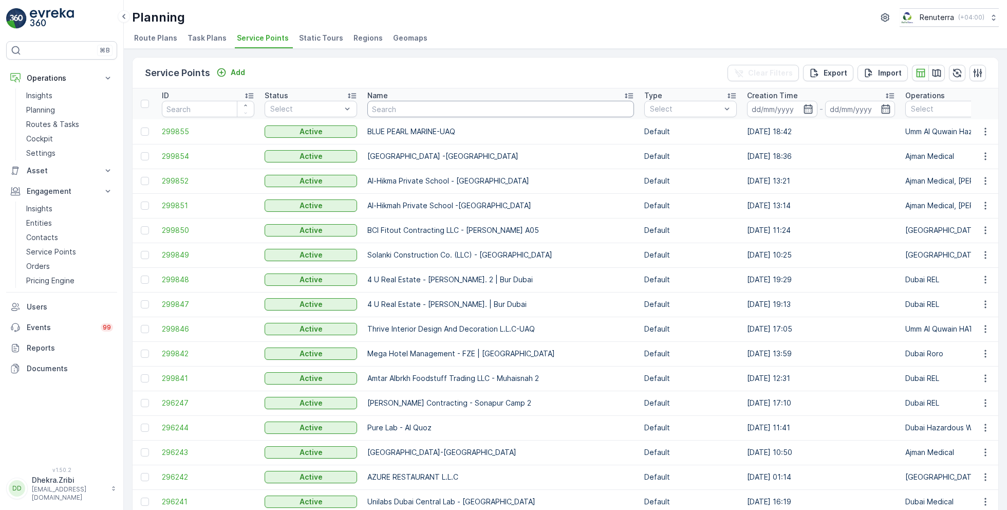
click at [423, 107] on input "text" at bounding box center [500, 109] width 267 height 16
type input "otto"
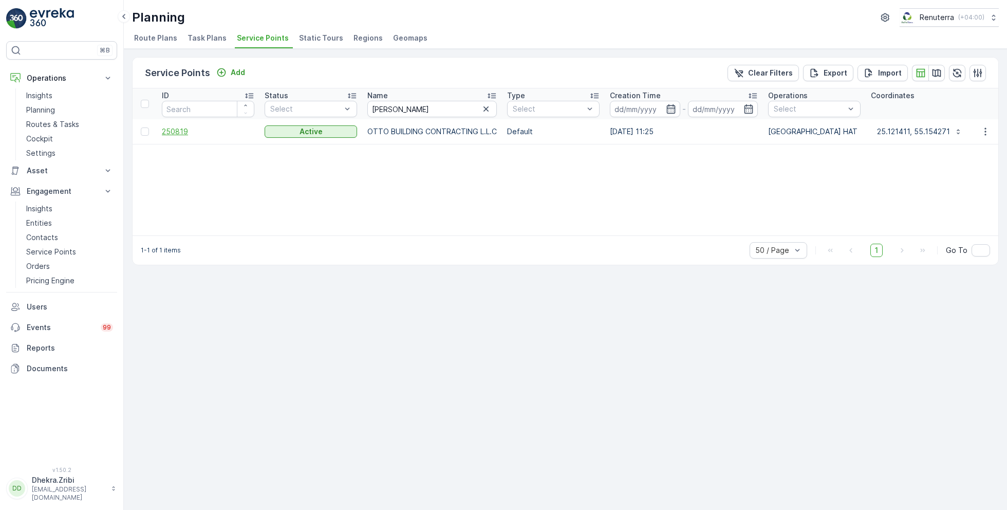
click at [180, 126] on span "250819" at bounding box center [208, 131] width 92 height 10
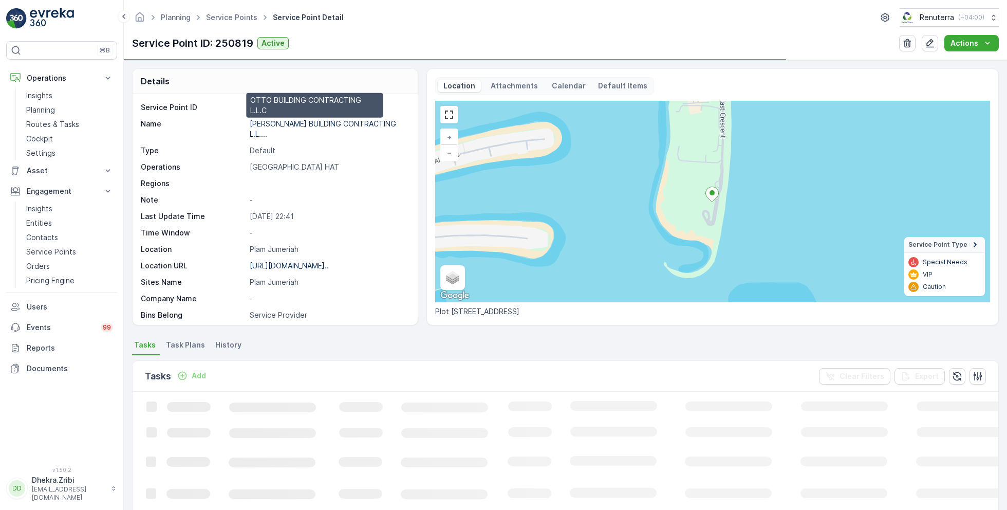
click at [308, 120] on p "OTTO BUILDING CONTRACTING L.L...." at bounding box center [324, 128] width 148 height 19
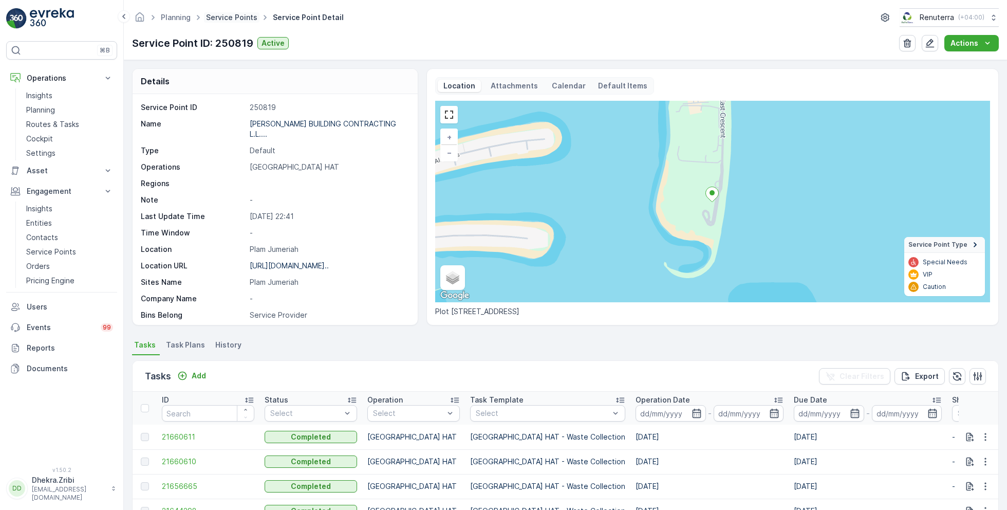
click at [231, 20] on link "Service Points" at bounding box center [231, 17] width 51 height 9
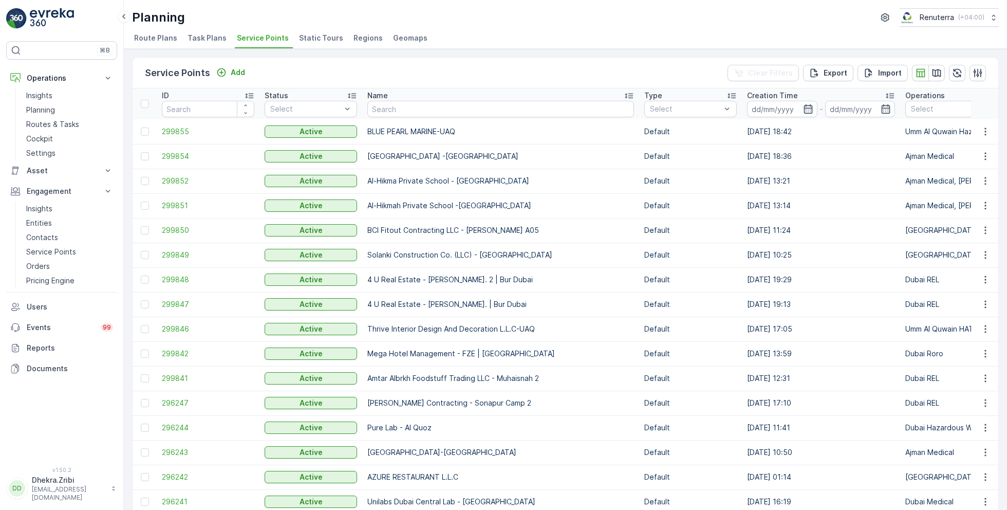
click at [449, 111] on input "text" at bounding box center [500, 109] width 267 height 16
type input "nomac"
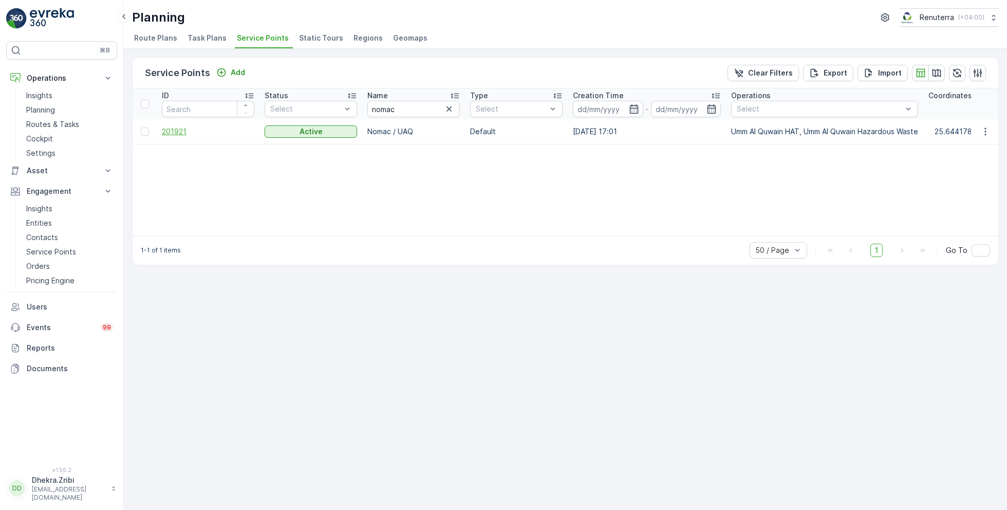
click at [181, 129] on span "201921" at bounding box center [208, 131] width 92 height 10
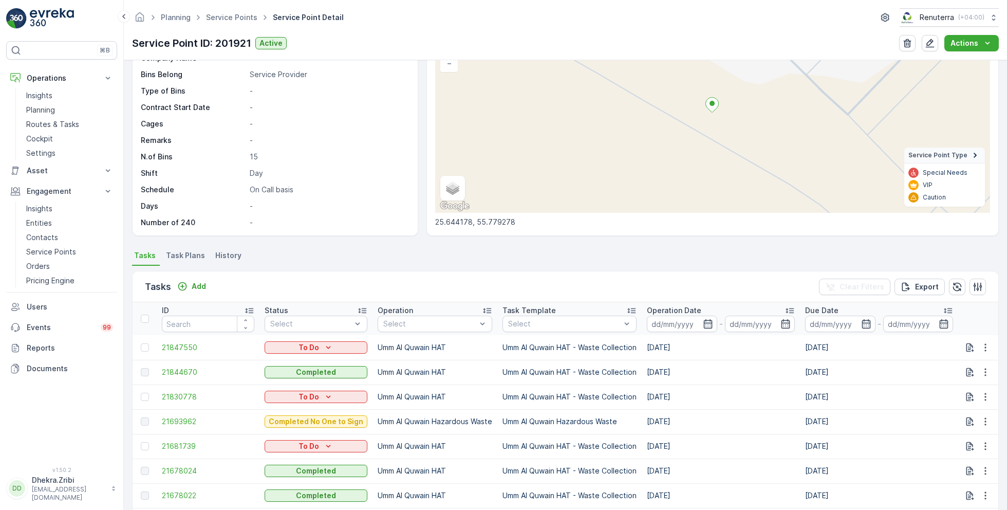
scroll to position [152, 0]
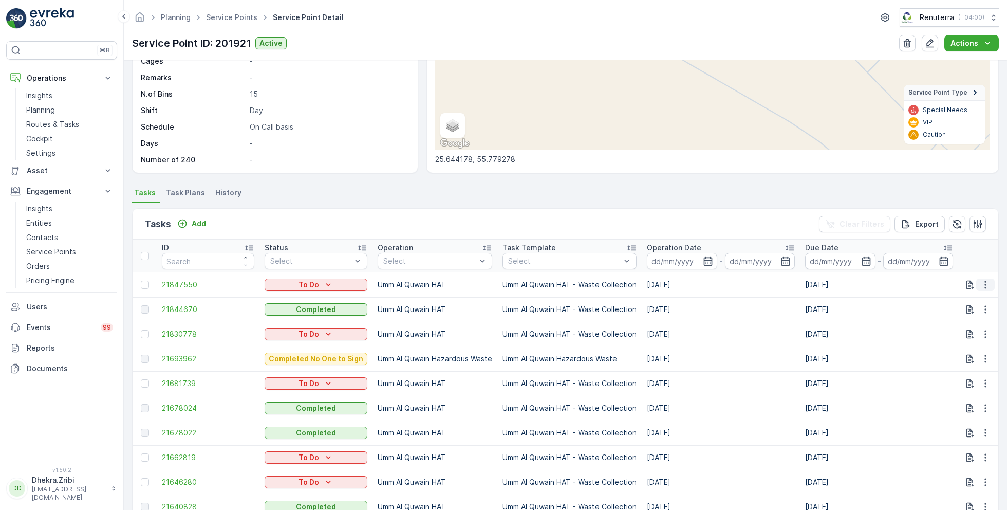
click at [991, 285] on button "button" at bounding box center [985, 284] width 18 height 12
click at [965, 325] on span "Change Route" at bounding box center [959, 328] width 50 height 10
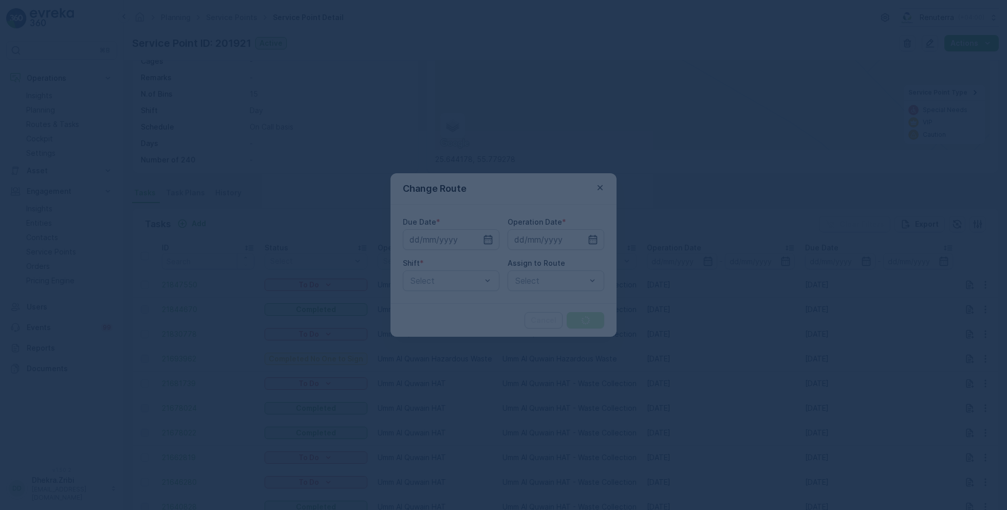
type input "[DATE]"
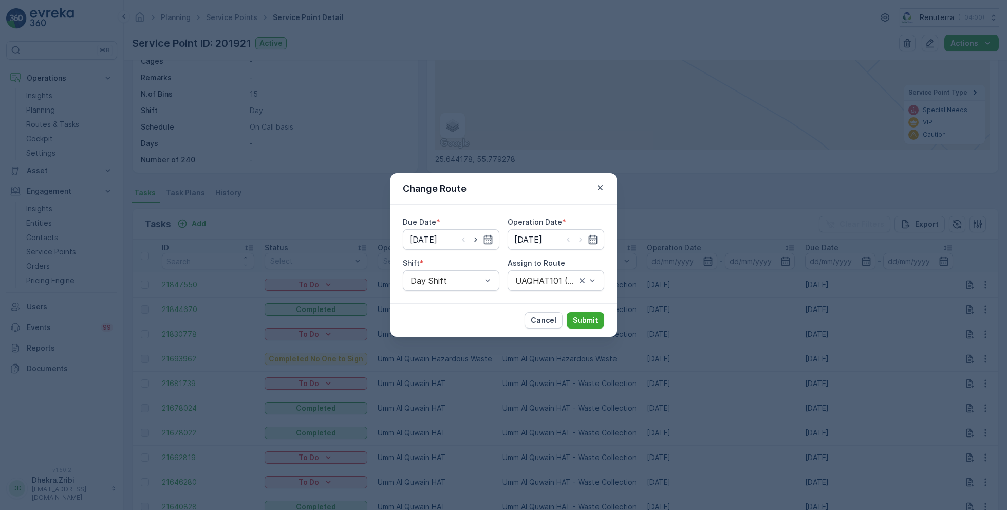
click at [327, 128] on div "Change Route Due Date * 17.09.2025 Operation Date * 17.09.2025 Shift * Day Shif…" at bounding box center [503, 255] width 1007 height 510
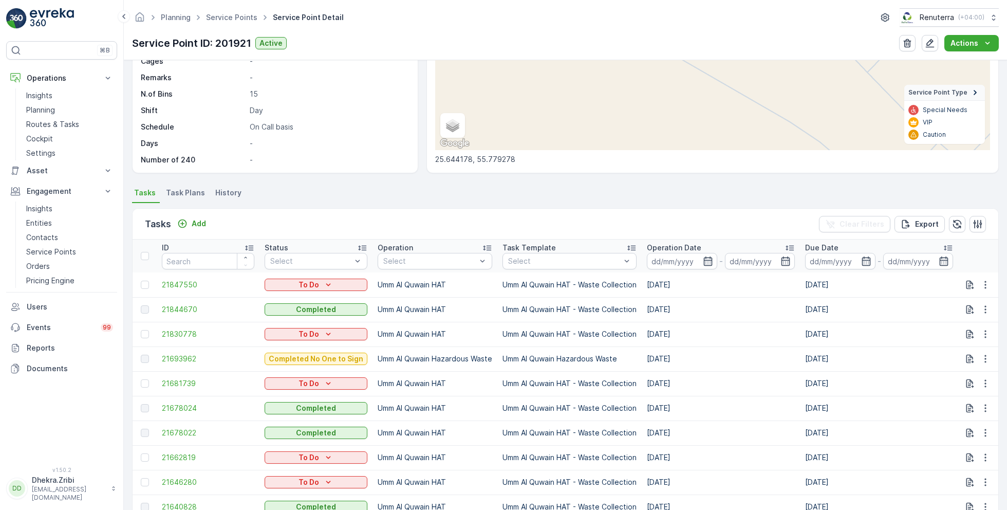
scroll to position [0, 0]
click at [245, 17] on link "Service Points" at bounding box center [231, 17] width 51 height 9
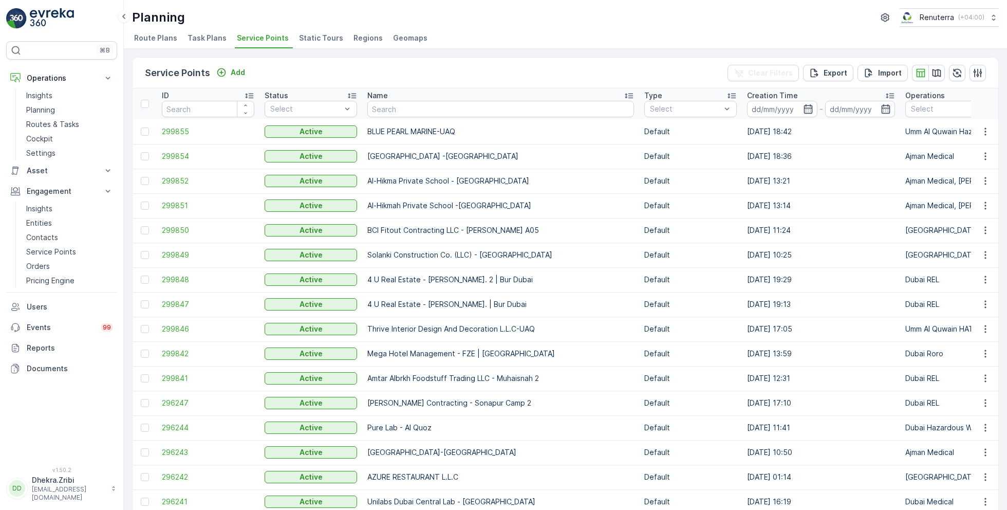
click at [403, 111] on input "text" at bounding box center [500, 109] width 267 height 16
type input "c"
type input "deira"
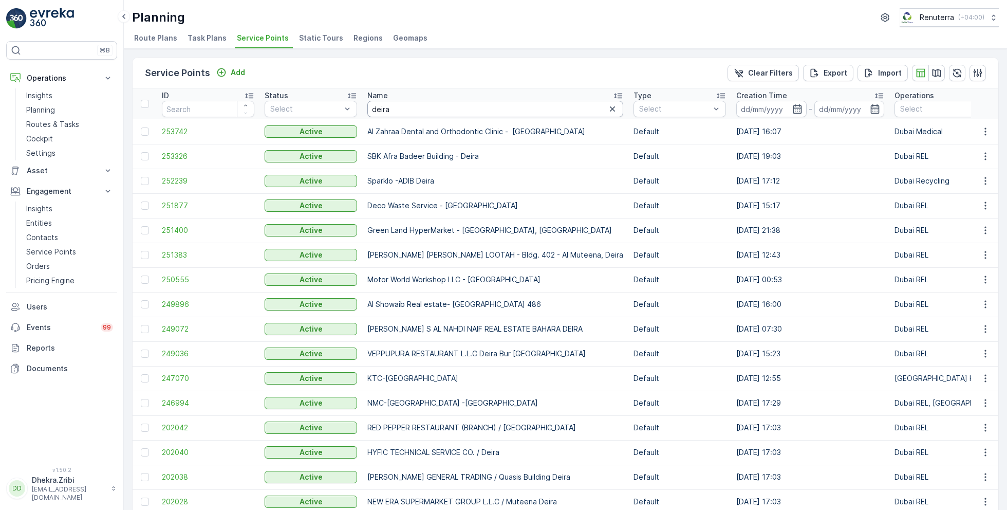
click at [404, 107] on input "deira" at bounding box center [495, 109] width 256 height 16
type input "deira tower"
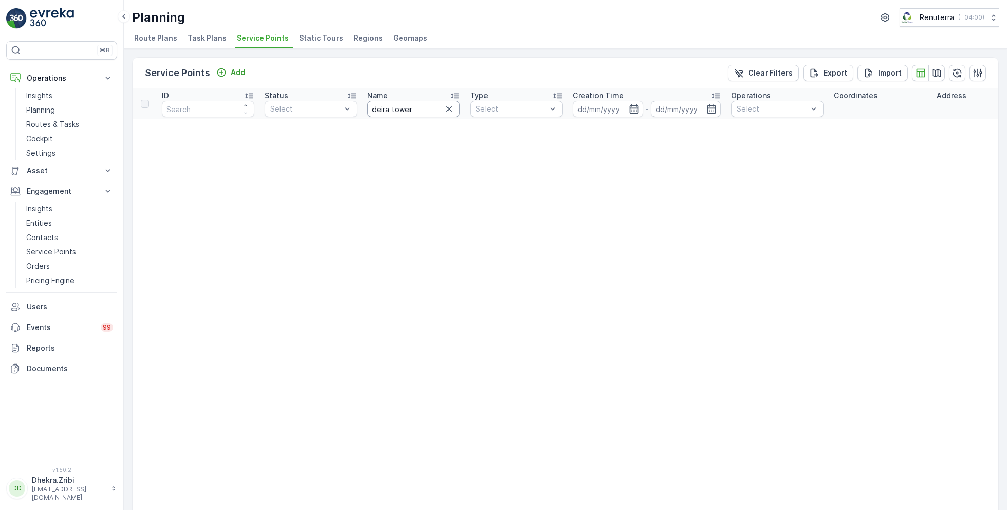
click at [418, 111] on input "deira tower" at bounding box center [413, 109] width 92 height 16
type input "Deira"
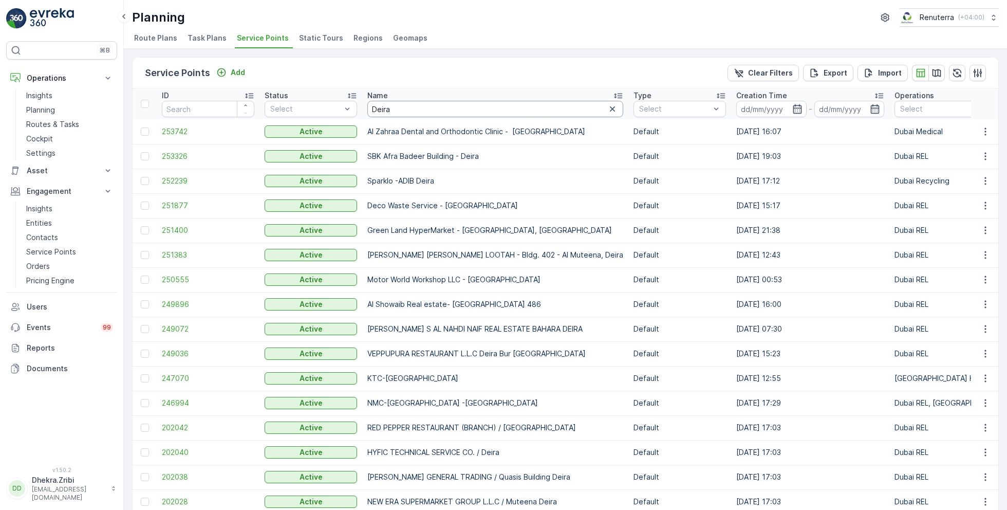
click at [408, 115] on input "Deira" at bounding box center [495, 109] width 256 height 16
type input "D"
type input "tower"
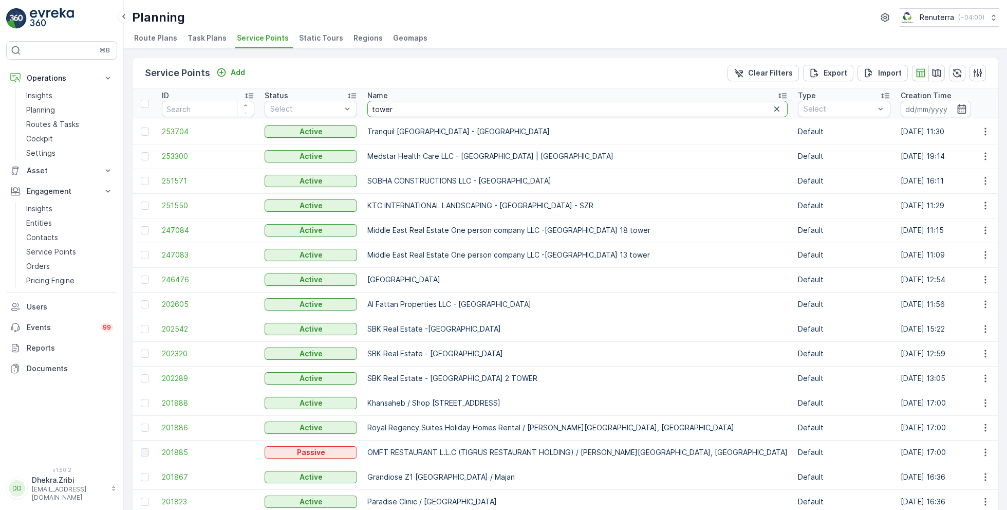
drag, startPoint x: 395, startPoint y: 108, endPoint x: 362, endPoint y: 108, distance: 33.9
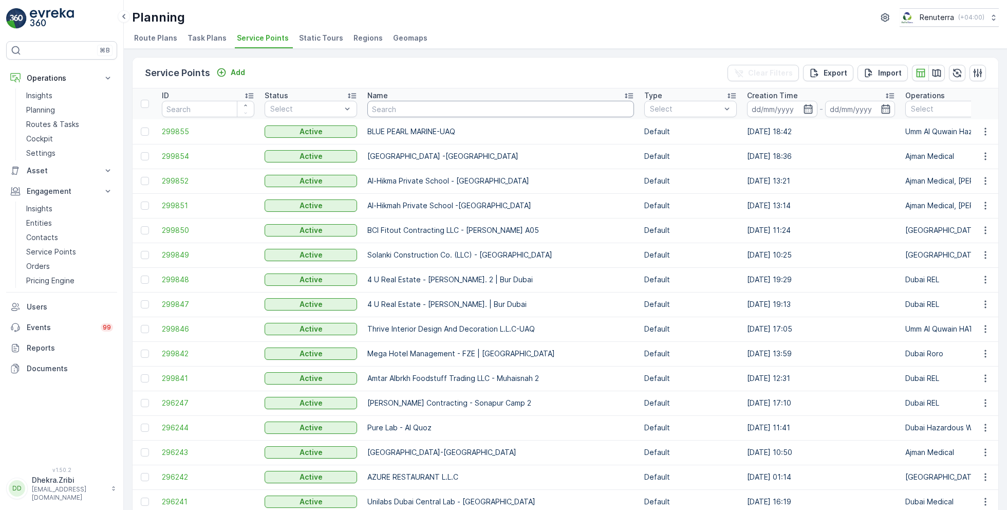
click at [392, 110] on input "text" at bounding box center [500, 109] width 267 height 16
type input "hific"
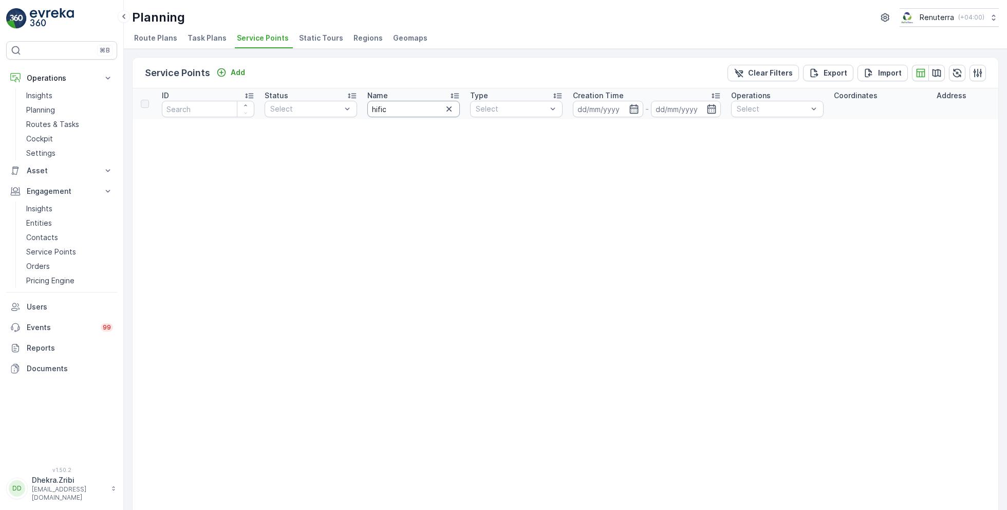
click at [412, 109] on input "hific" at bounding box center [413, 109] width 92 height 16
type input "hy"
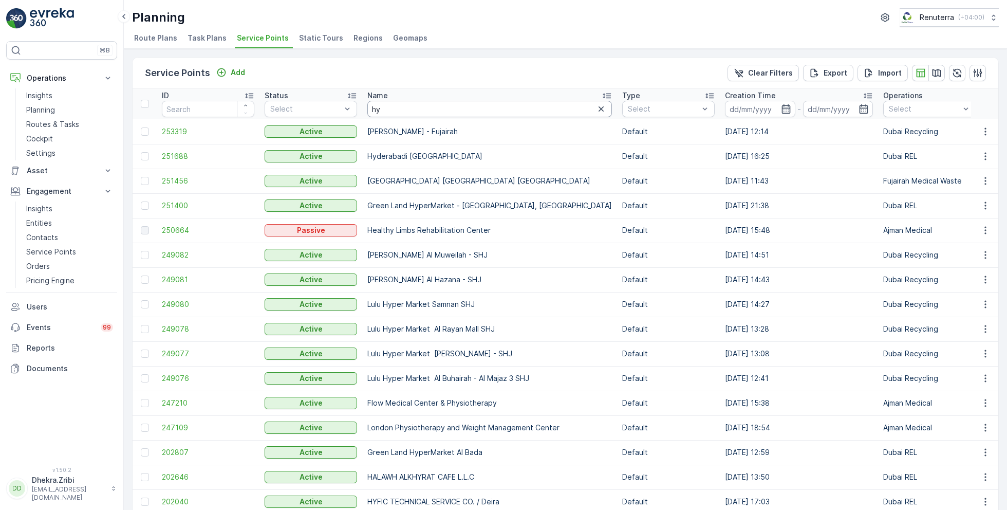
click at [396, 111] on input "hy" at bounding box center [489, 109] width 244 height 16
type input "hyf"
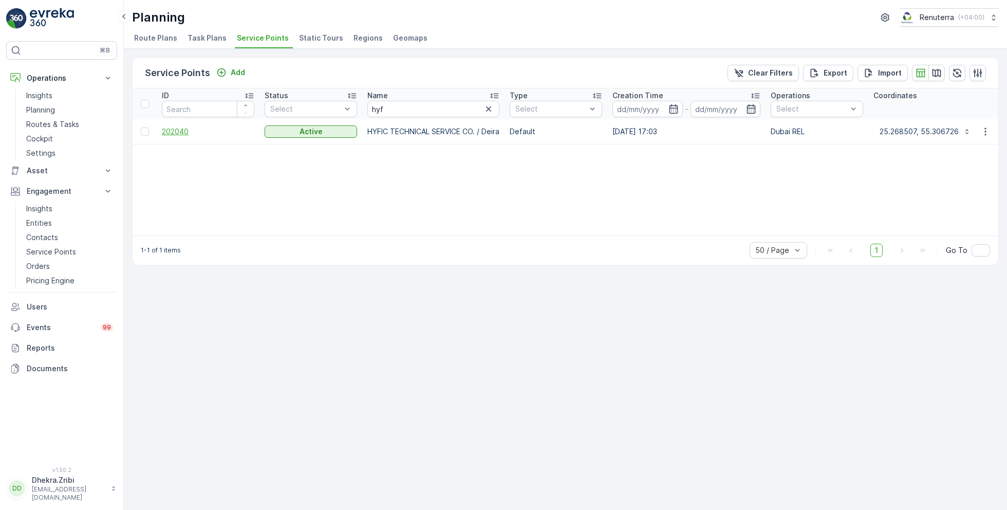
click at [175, 128] on span "202040" at bounding box center [208, 131] width 92 height 10
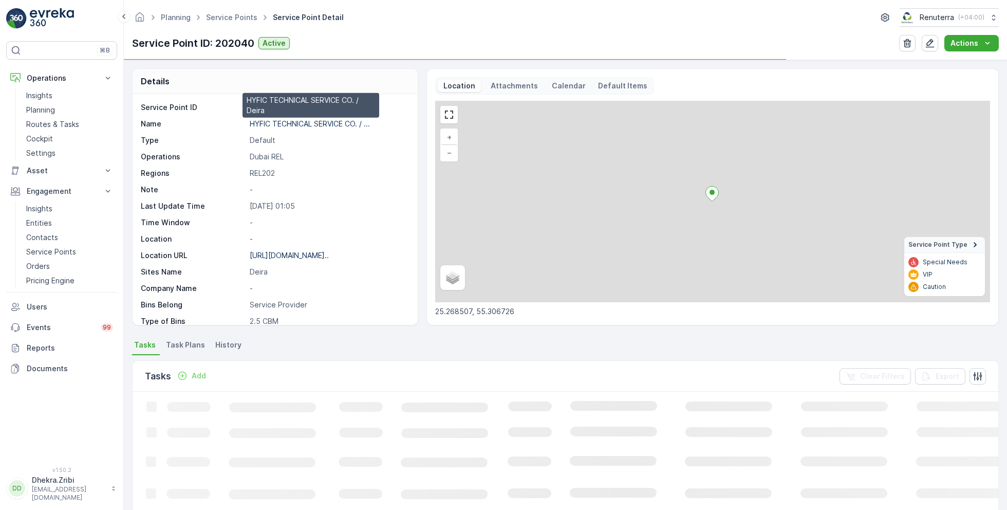
click at [306, 122] on p "HYFIC TECHNICAL SERVICE CO. / ..." at bounding box center [310, 123] width 120 height 9
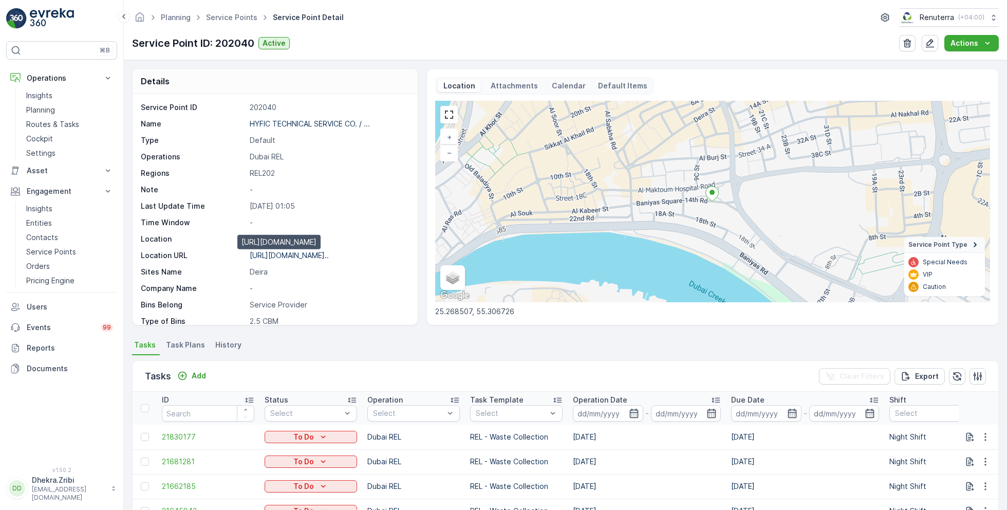
click at [301, 252] on p "https://maps.app.goo.gl/bxnVgr..." at bounding box center [289, 255] width 79 height 9
click at [239, 21] on link "Service Points" at bounding box center [231, 17] width 51 height 9
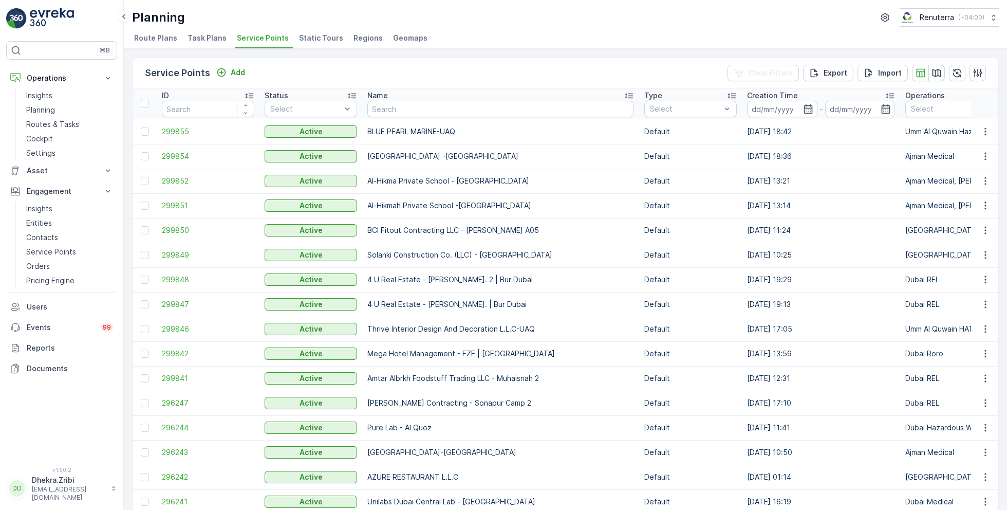
click at [427, 106] on input "text" at bounding box center [500, 109] width 267 height 16
type input "yoko"
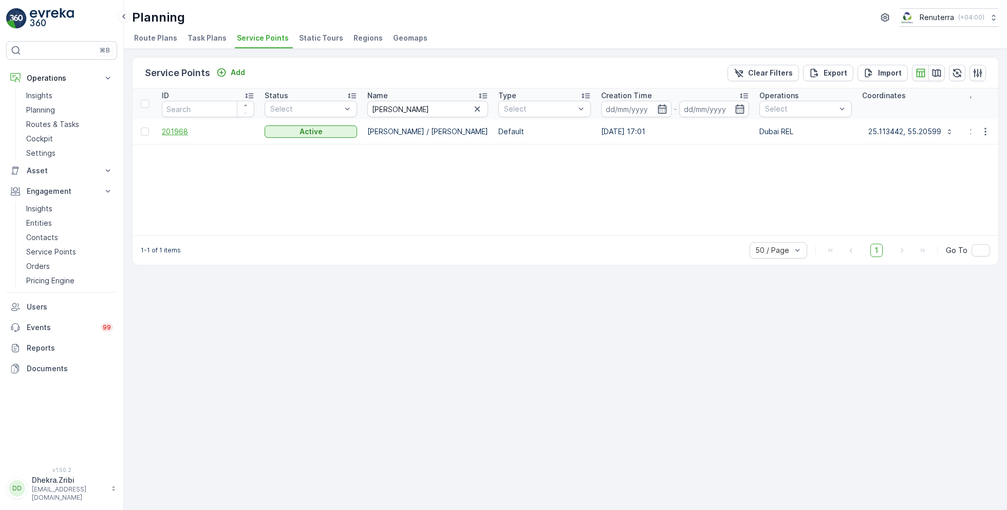
click at [169, 131] on span "201968" at bounding box center [208, 131] width 92 height 10
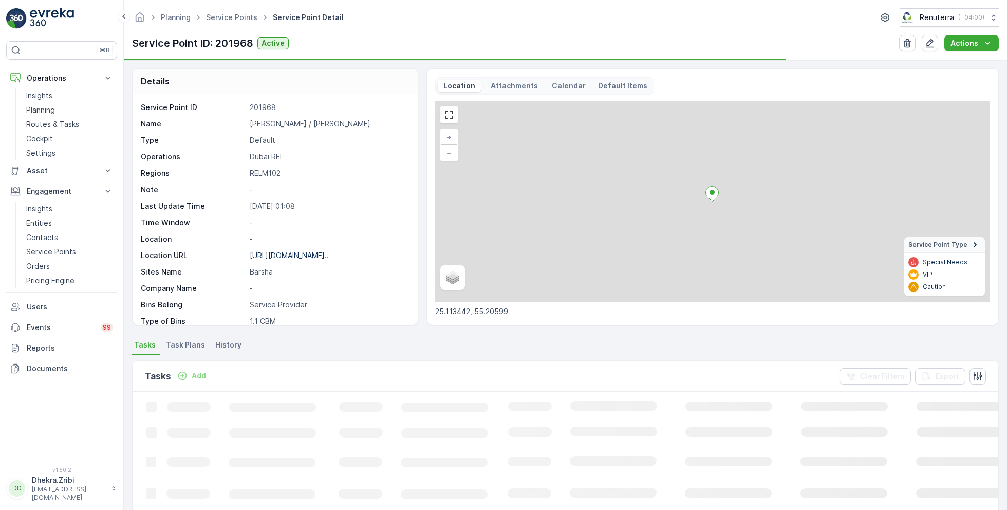
click at [273, 121] on p "Yoko Sizzler / Barsha" at bounding box center [328, 124] width 157 height 10
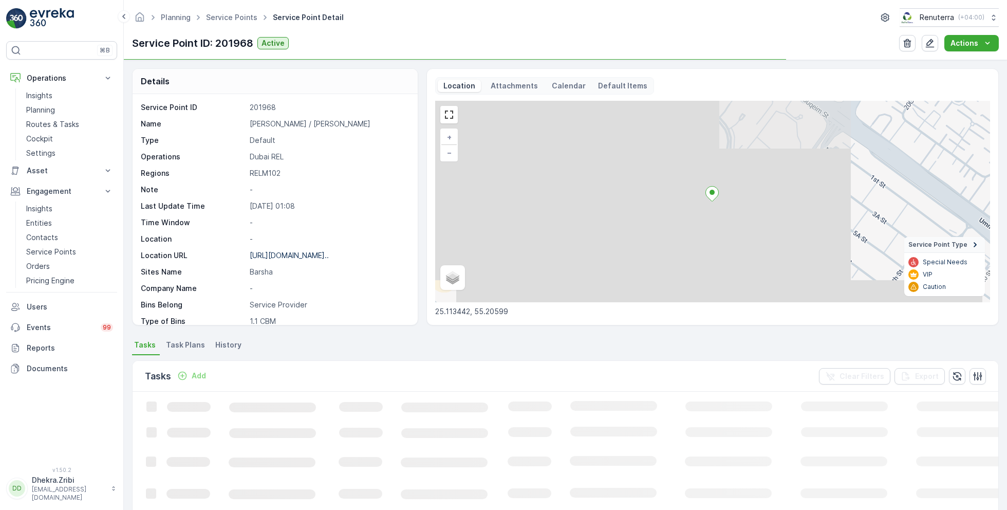
click at [273, 121] on p "Yoko Sizzler / Barsha" at bounding box center [328, 124] width 157 height 10
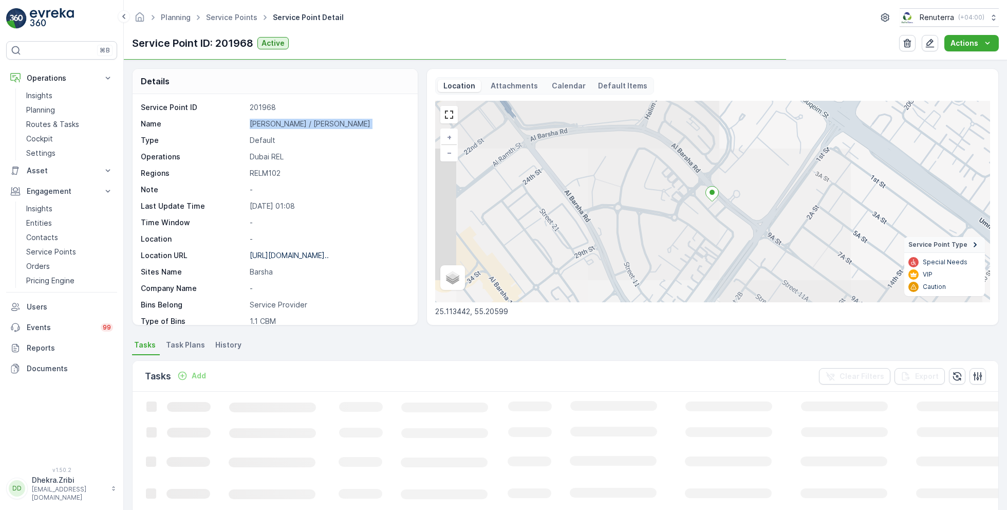
click at [273, 121] on p "Yoko Sizzler / Barsha" at bounding box center [328, 124] width 157 height 10
copy p "Yoko Sizzler / Barsha"
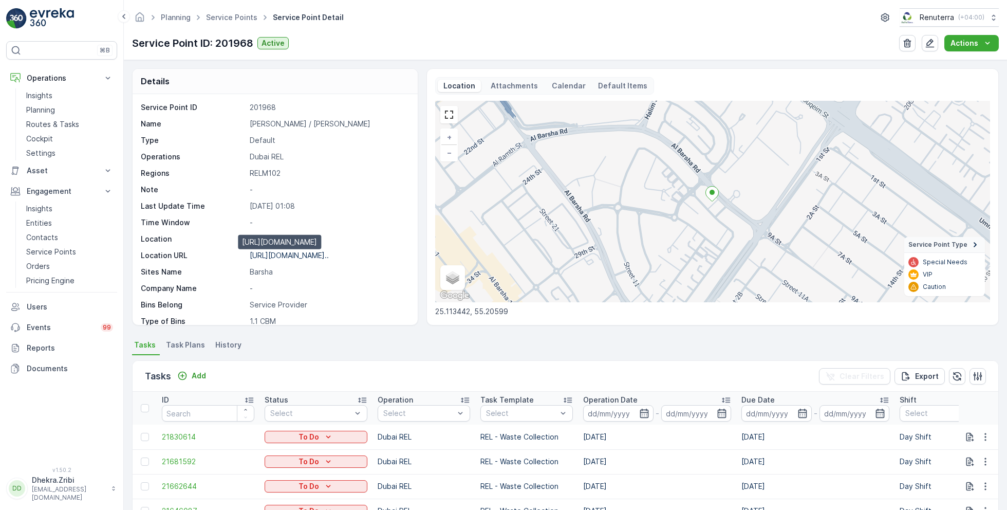
click at [292, 257] on p "https://maps.app.goo.gl/tDtxhW..." at bounding box center [289, 255] width 79 height 9
click at [241, 15] on link "Service Points" at bounding box center [231, 17] width 51 height 9
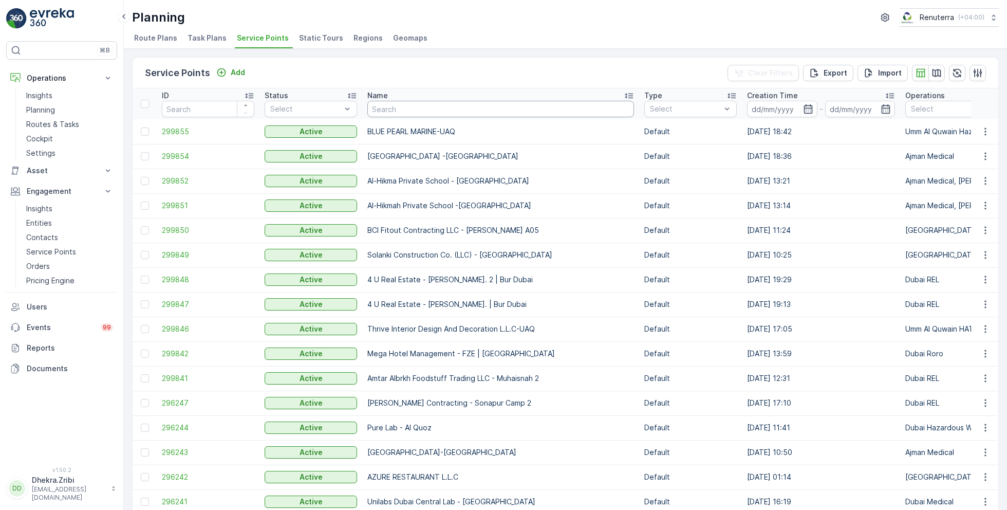
click at [448, 108] on input "text" at bounding box center [500, 109] width 267 height 16
type input "bayan"
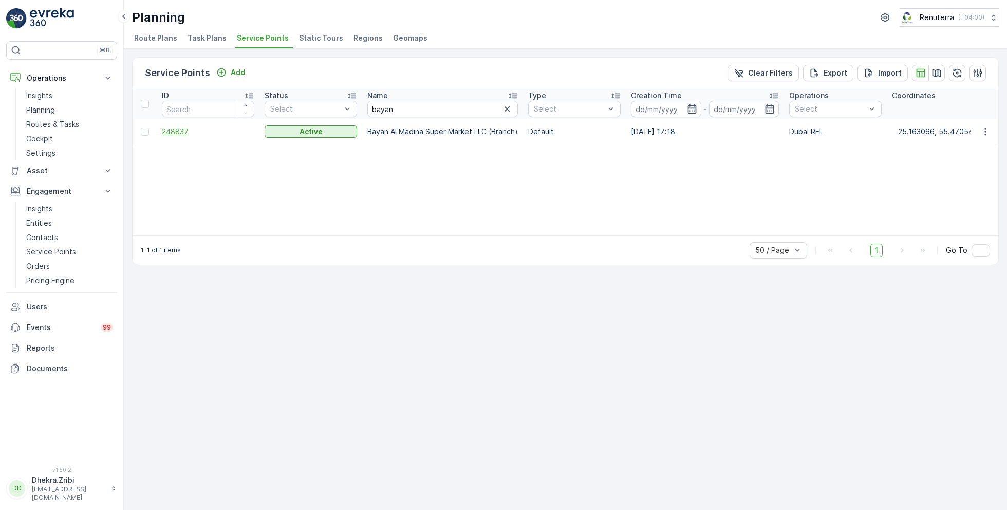
click at [183, 130] on span "248837" at bounding box center [208, 131] width 92 height 10
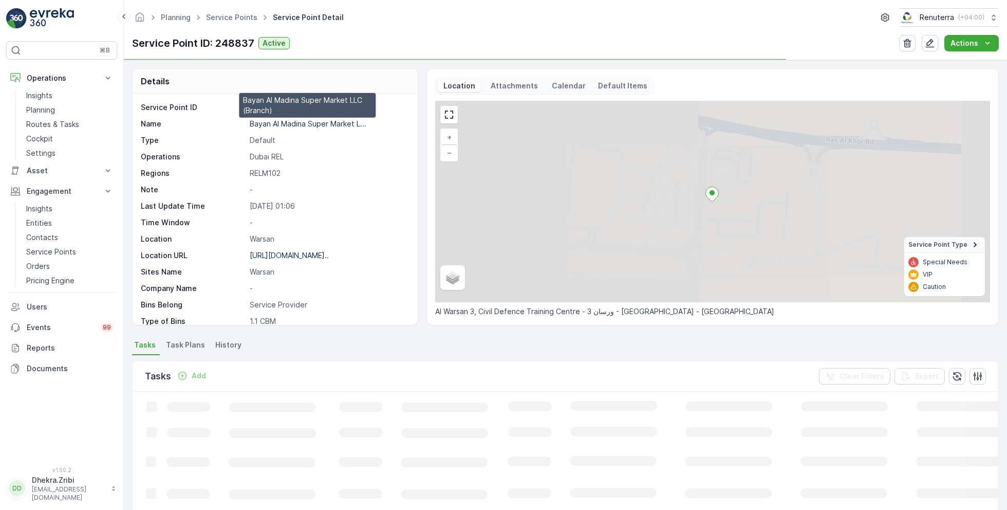
click at [280, 120] on p "Bayan Al Madina Super Market L..." at bounding box center [308, 123] width 117 height 9
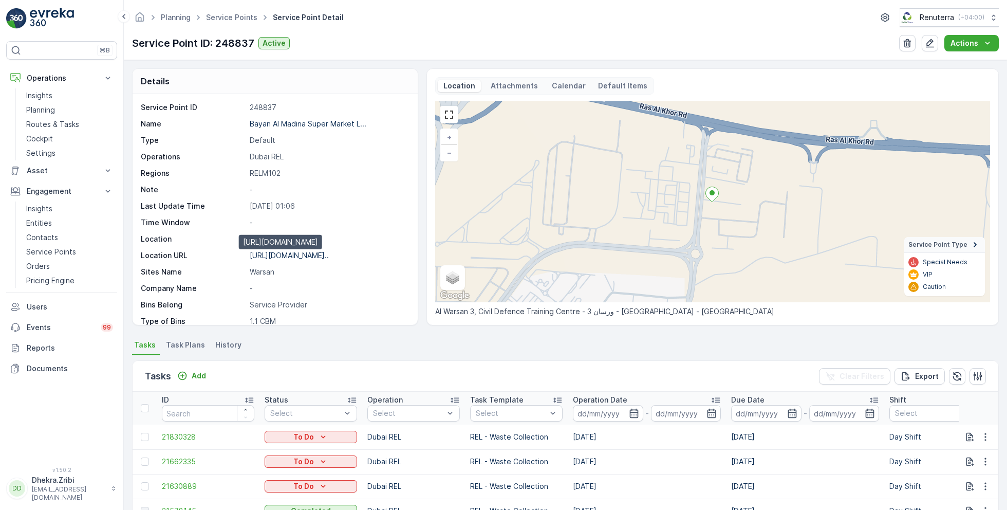
click at [287, 254] on p "https://maps.app.goo.gl/u1Nqvq..." at bounding box center [289, 255] width 79 height 9
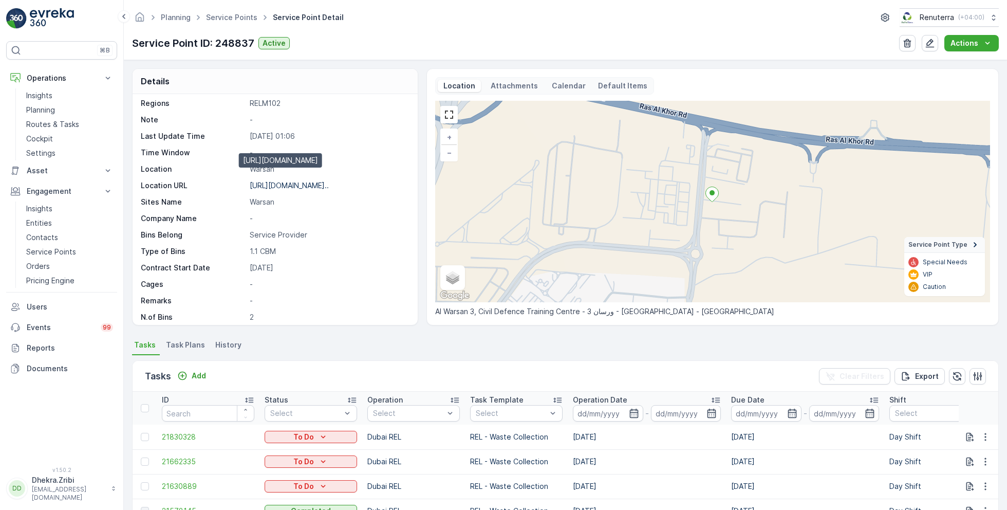
scroll to position [83, 0]
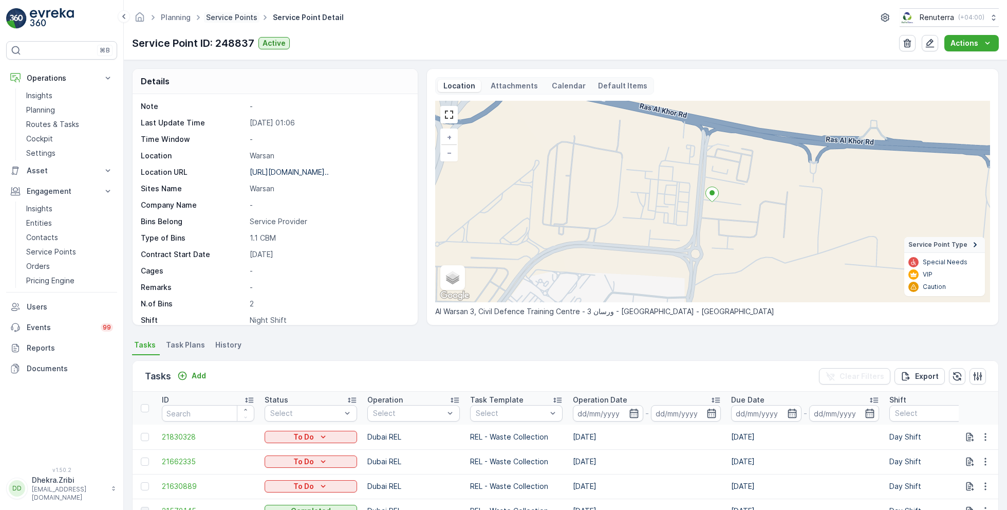
click at [239, 18] on link "Service Points" at bounding box center [231, 17] width 51 height 9
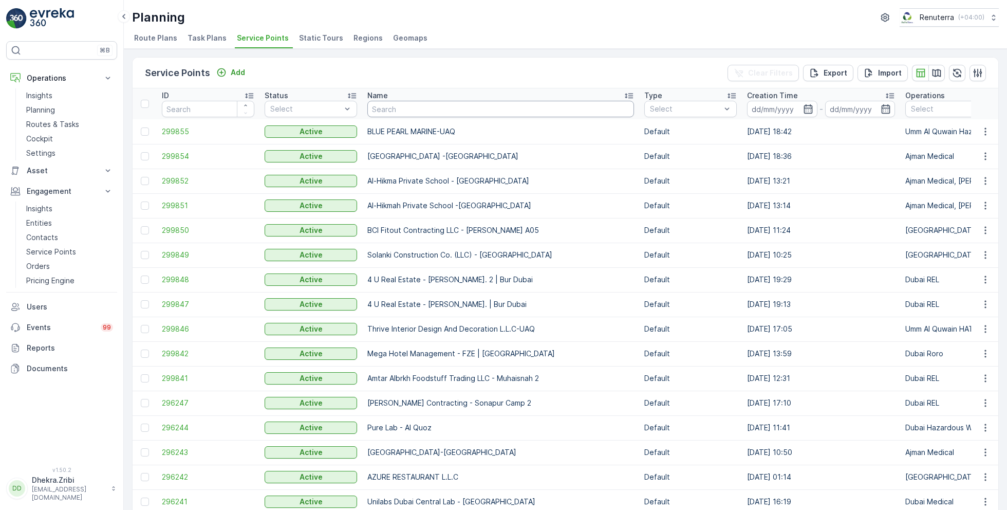
click at [408, 107] on input "text" at bounding box center [500, 109] width 267 height 16
type input "besix"
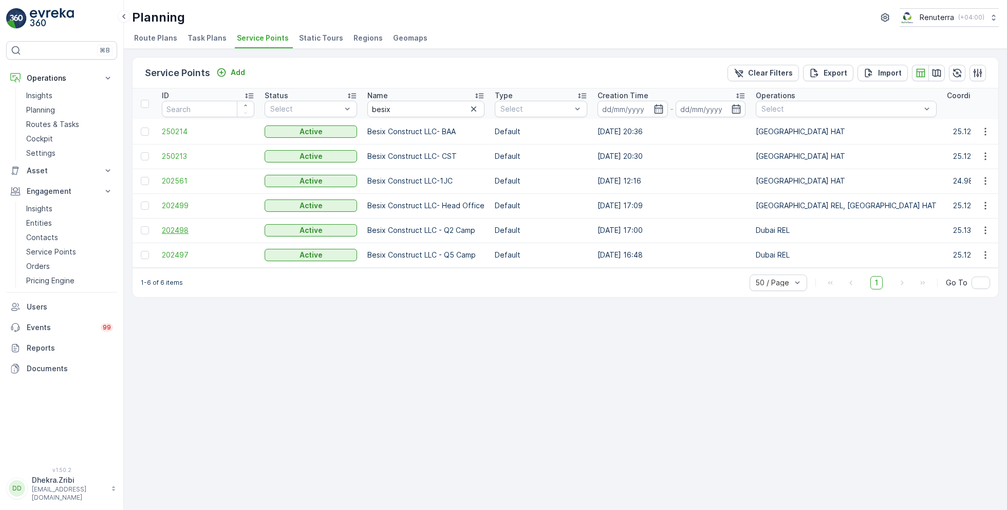
click at [187, 227] on span "202498" at bounding box center [208, 230] width 92 height 10
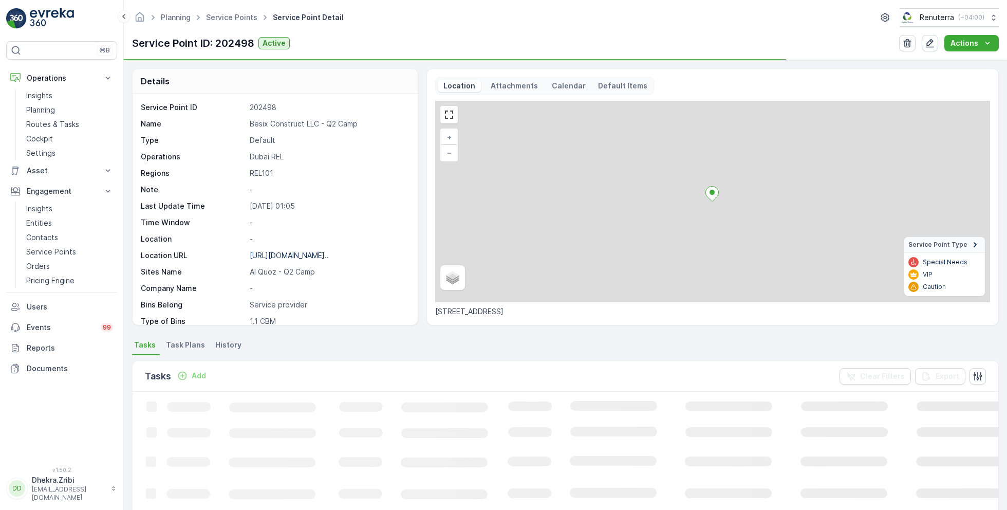
click at [306, 123] on p "Besix Construct LLC - Q2 Camp" at bounding box center [328, 124] width 157 height 10
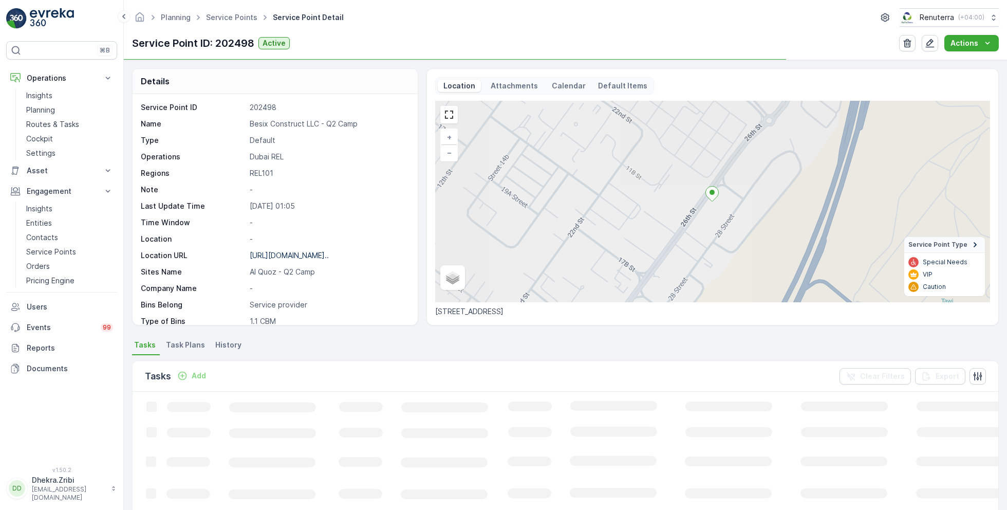
click at [306, 123] on p "Besix Construct LLC - Q2 Camp" at bounding box center [328, 124] width 157 height 10
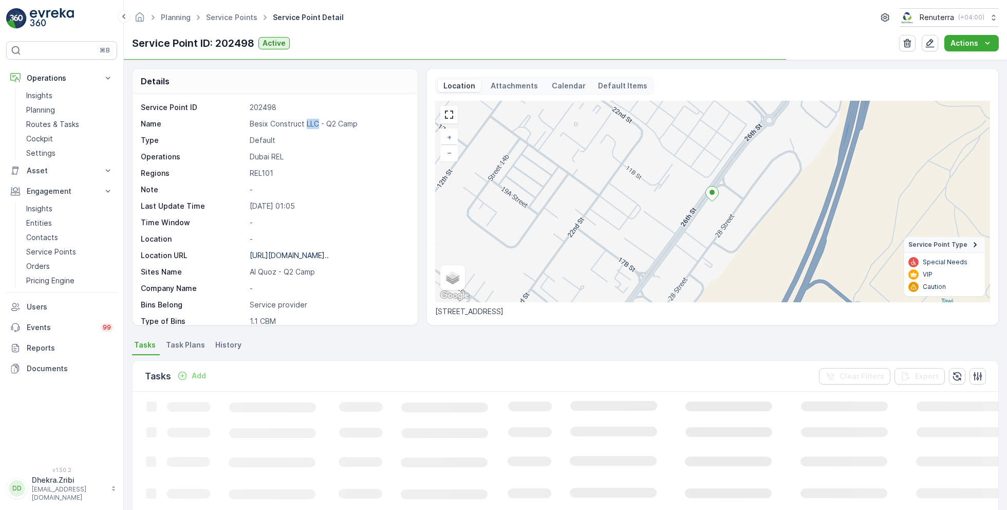
click at [306, 123] on p "Besix Construct LLC - Q2 Camp" at bounding box center [328, 124] width 157 height 10
copy p "Besix Construct LLC - Q2 Camp"
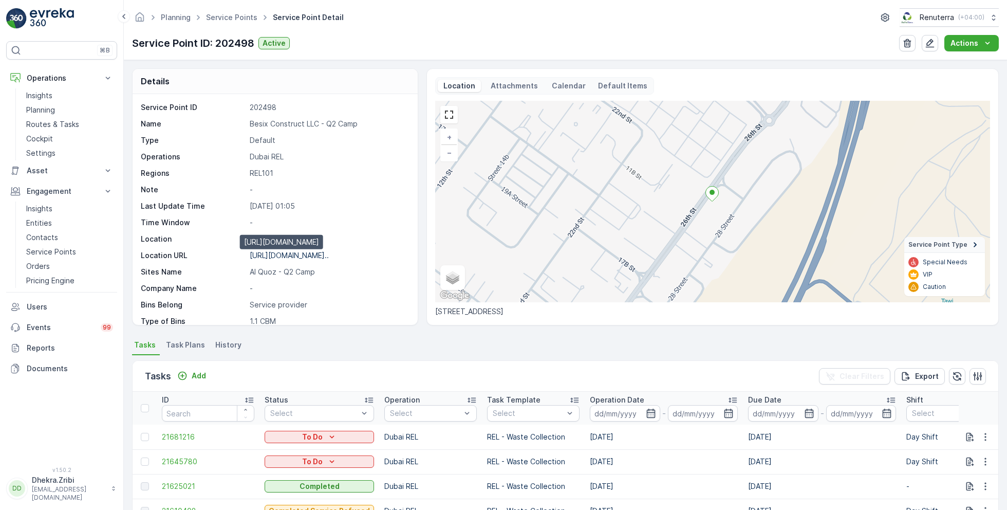
click at [296, 253] on p "[URL][DOMAIN_NAME].." at bounding box center [289, 255] width 79 height 9
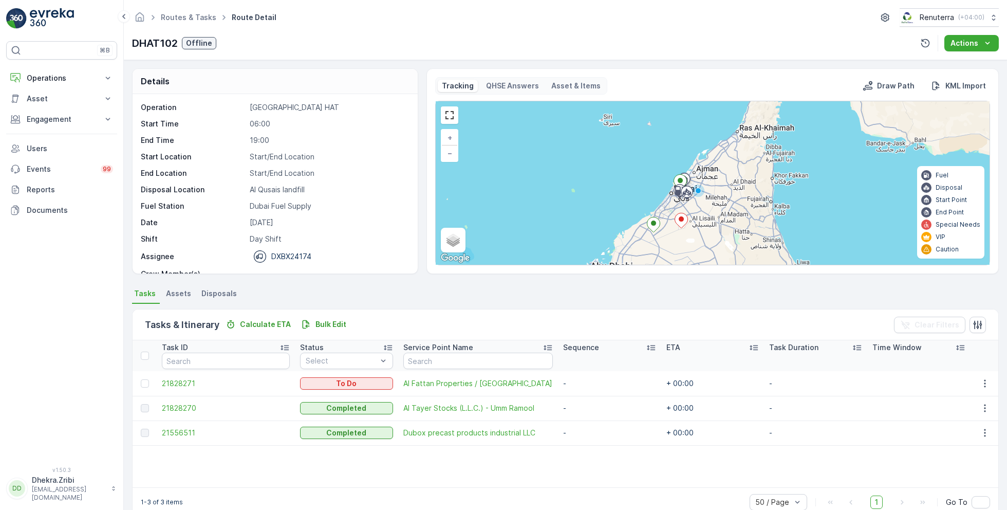
scroll to position [32, 0]
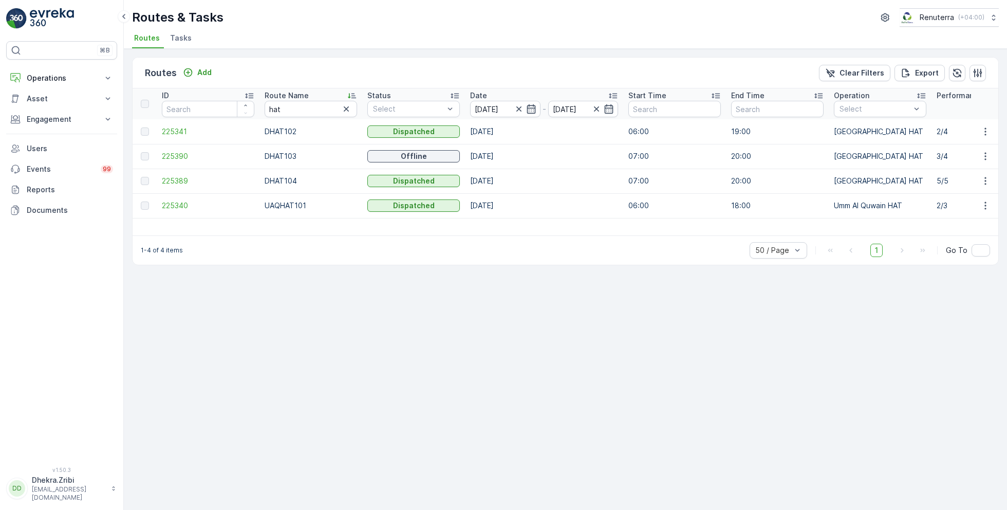
click at [320, 24] on div "Routes & Tasks Renuterra ( +04:00 )" at bounding box center [565, 17] width 866 height 18
click at [293, 110] on input "hat" at bounding box center [311, 109] width 92 height 16
type input "roro"
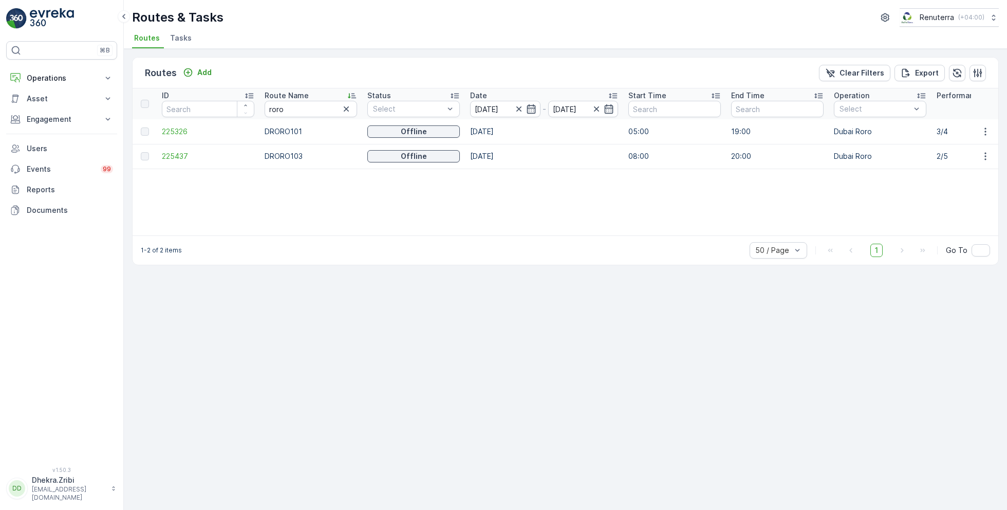
click at [185, 125] on td "225326" at bounding box center [208, 131] width 103 height 25
click at [183, 131] on span "225326" at bounding box center [208, 131] width 92 height 10
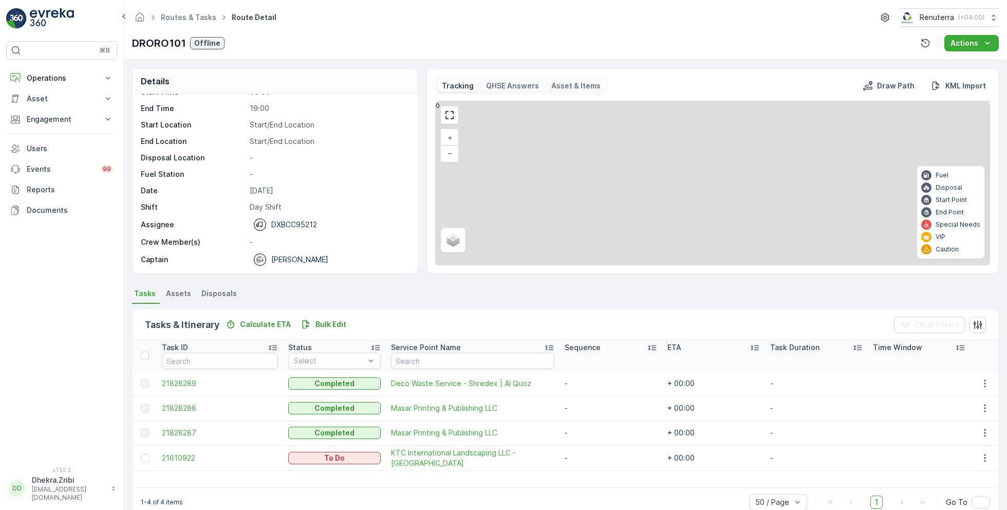
scroll to position [20, 0]
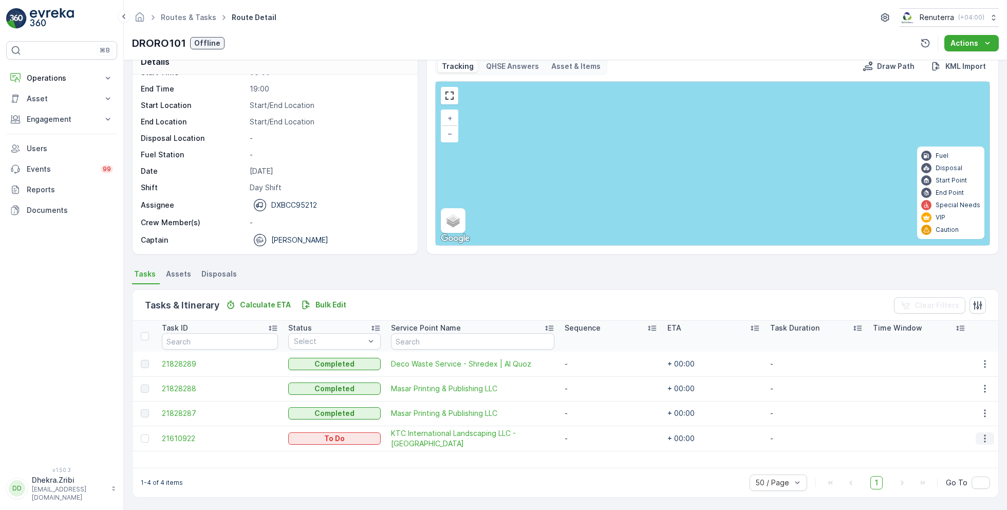
click at [986, 439] on icon "button" at bounding box center [984, 438] width 10 height 10
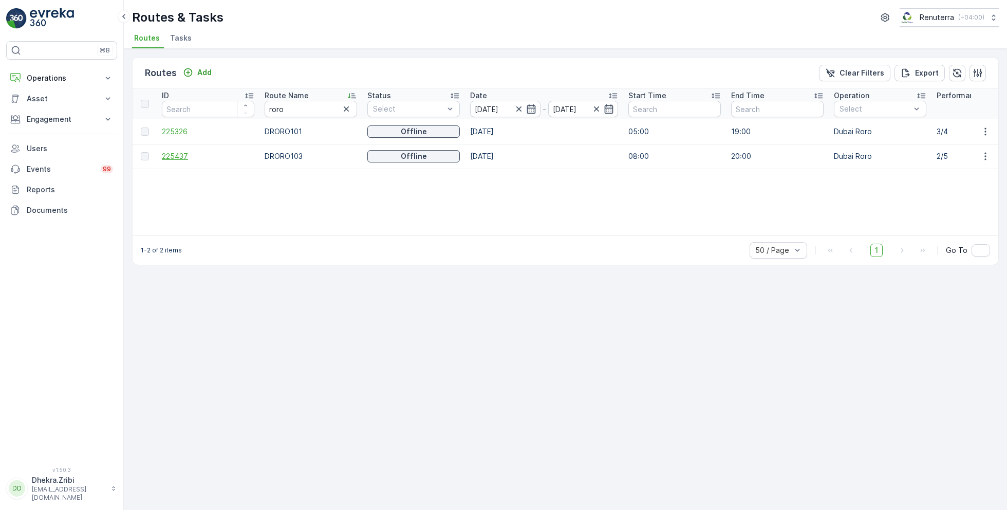
click at [171, 155] on span "225437" at bounding box center [208, 156] width 92 height 10
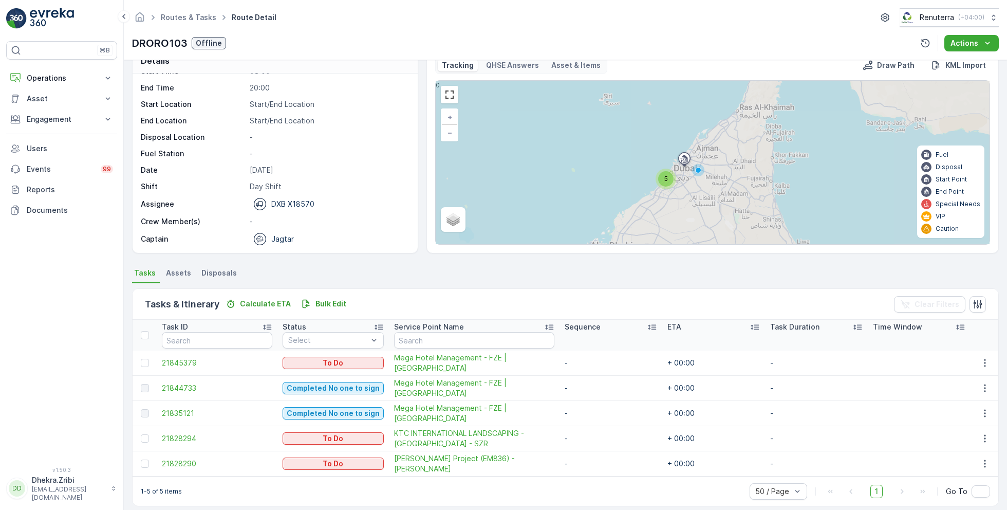
scroll to position [27, 0]
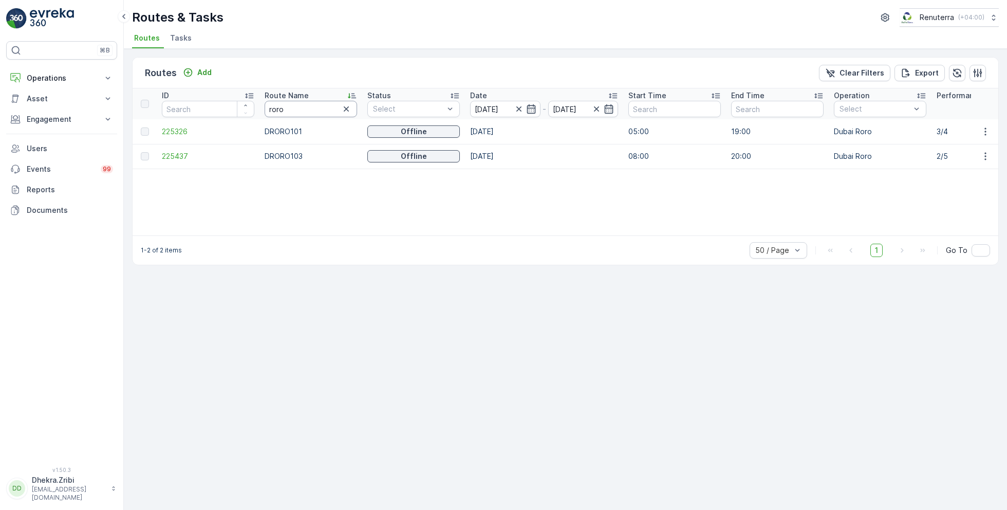
click at [298, 110] on input "roro" at bounding box center [311, 109] width 92 height 16
type input "hat"
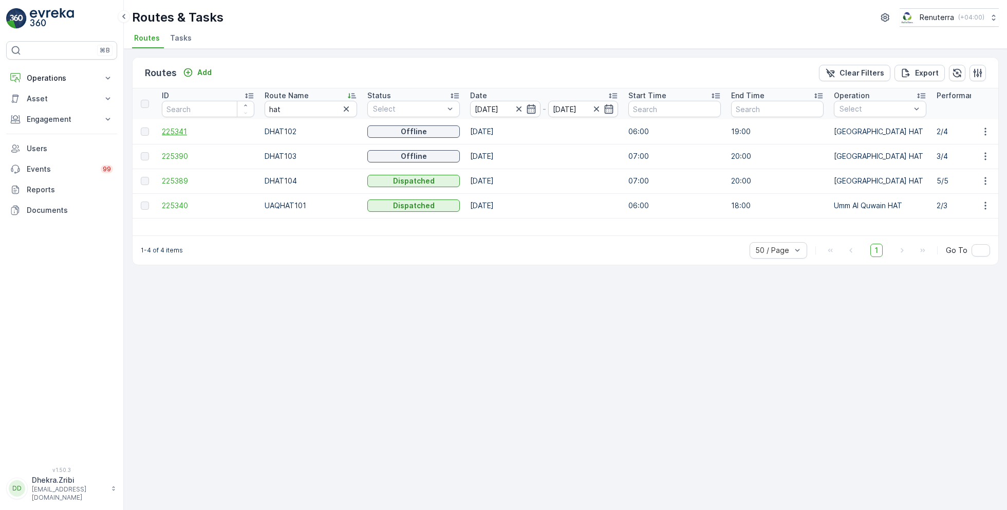
click at [178, 130] on span "225341" at bounding box center [208, 131] width 92 height 10
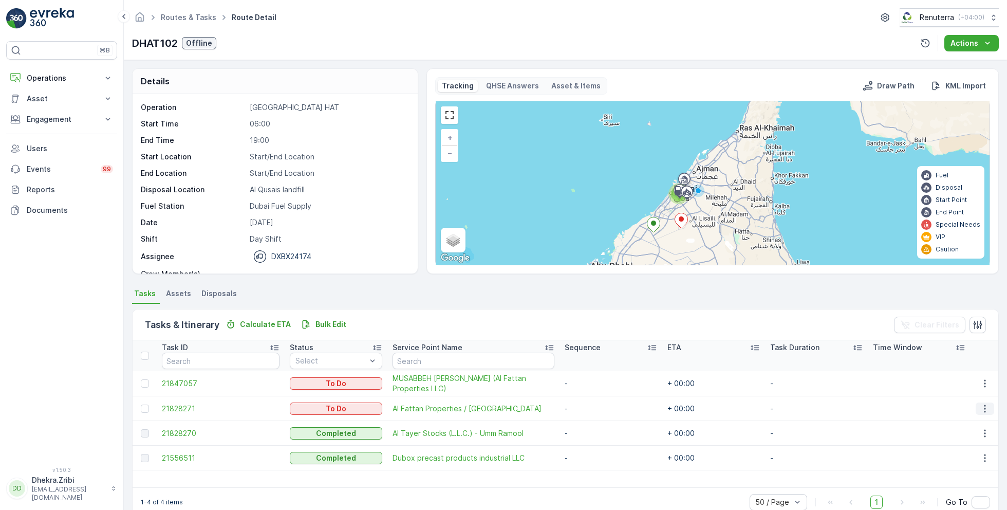
click at [979, 405] on icon "button" at bounding box center [984, 408] width 10 height 10
click at [960, 454] on span "Change Route" at bounding box center [959, 451] width 50 height 10
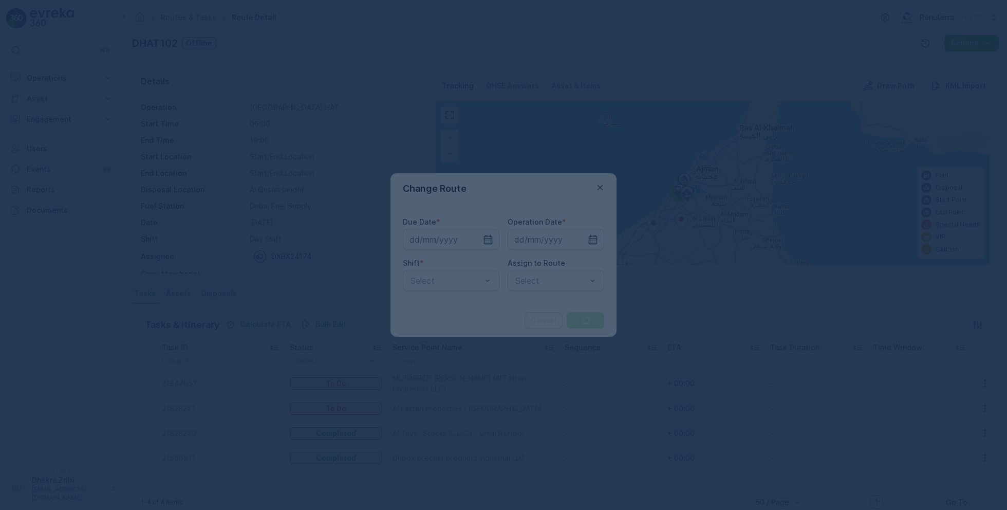
type input "[DATE]"
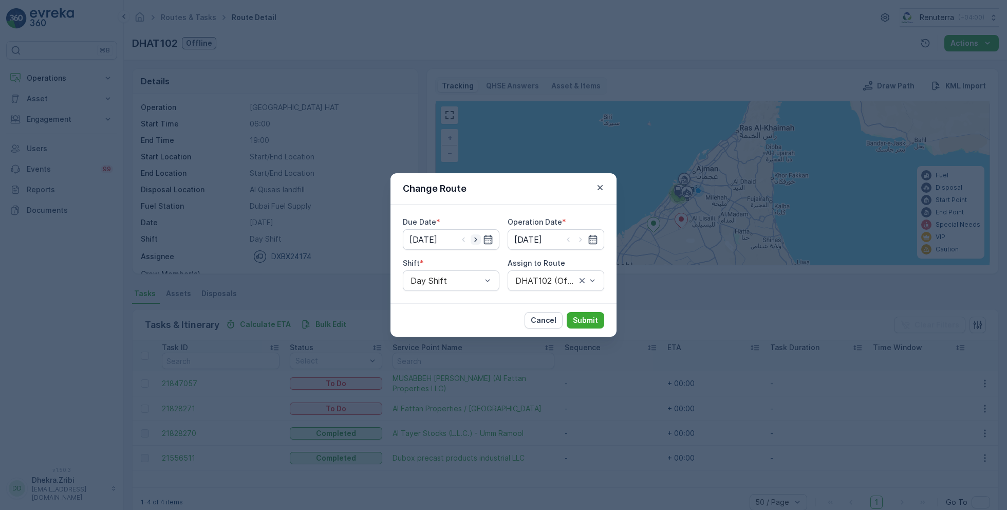
click at [478, 240] on icon "button" at bounding box center [475, 239] width 10 height 10
type input "[DATE]"
click at [582, 240] on icon "button" at bounding box center [580, 239] width 10 height 10
type input "[DATE]"
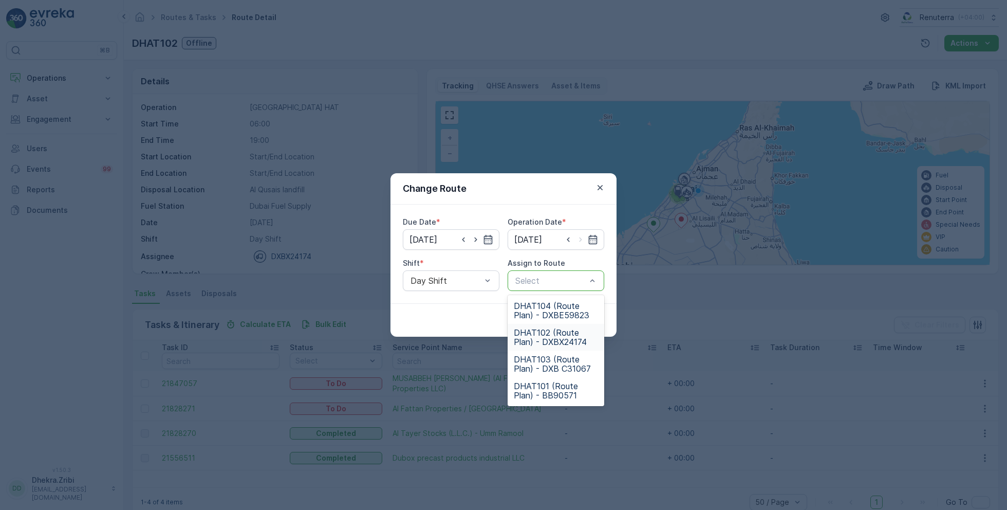
click at [556, 341] on span "DHAT102 (Route Plan) - DXBX24174" at bounding box center [556, 337] width 84 height 18
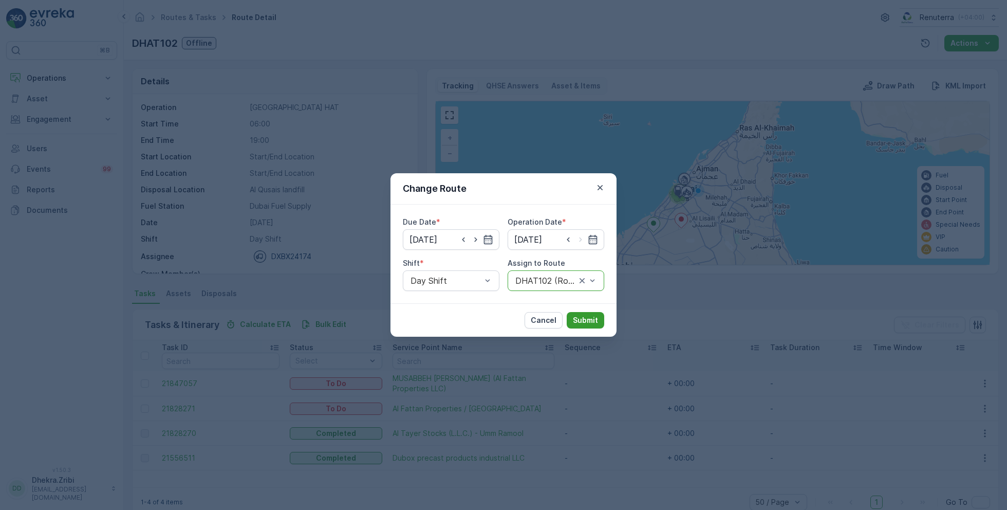
click at [592, 323] on p "Submit" at bounding box center [585, 320] width 25 height 10
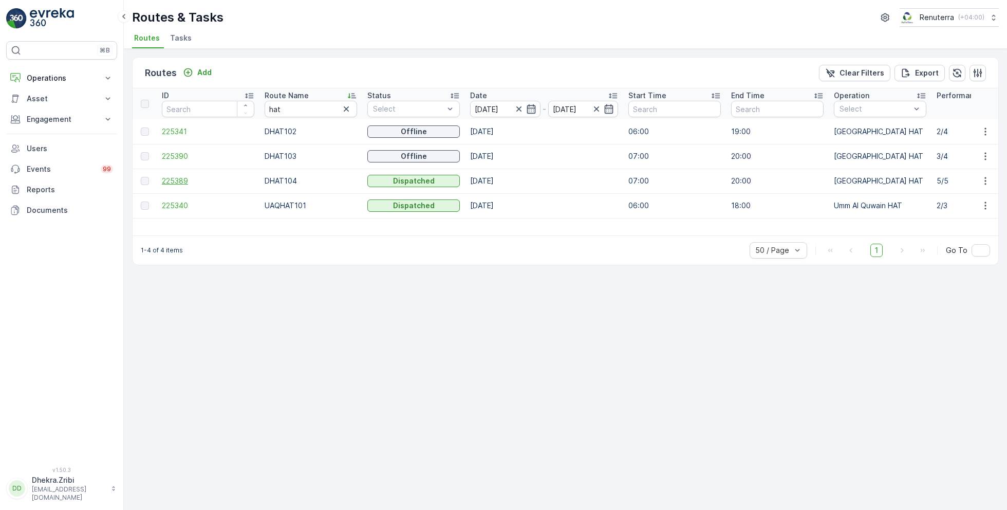
click at [173, 177] on span "225389" at bounding box center [208, 181] width 92 height 10
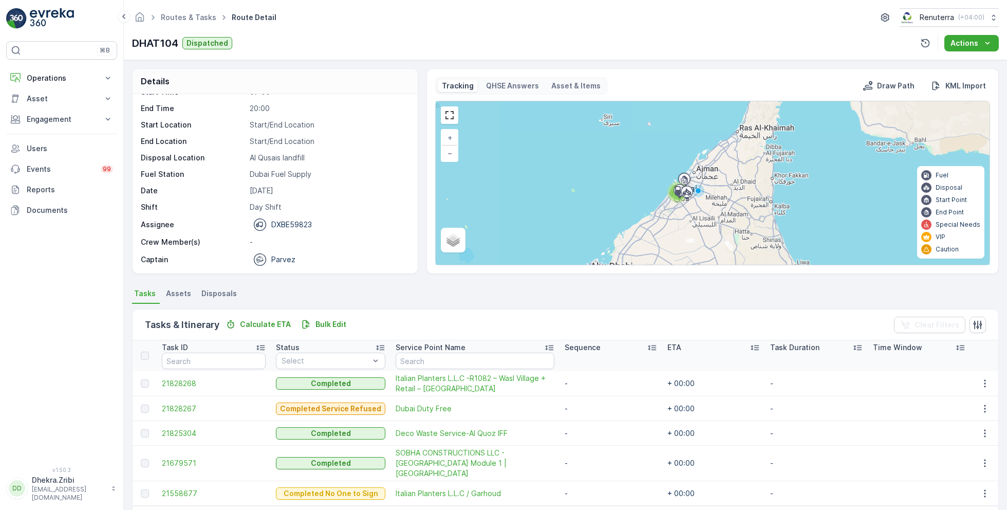
scroll to position [27, 0]
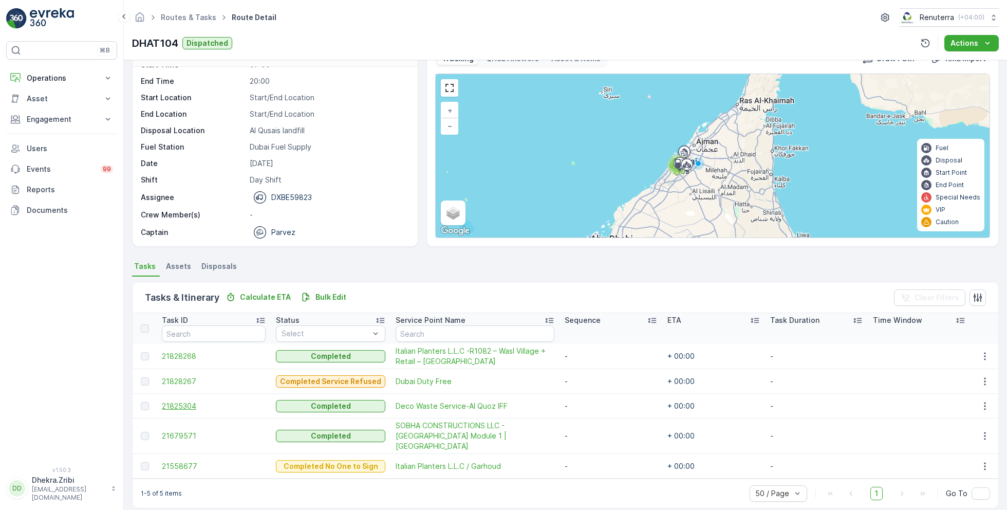
click at [192, 405] on span "21825304" at bounding box center [214, 406] width 104 height 10
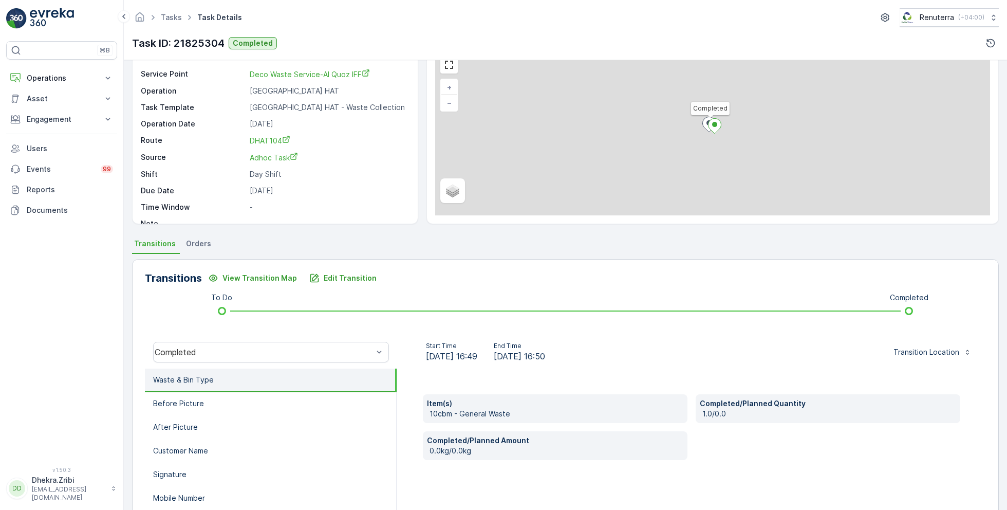
scroll to position [137, 0]
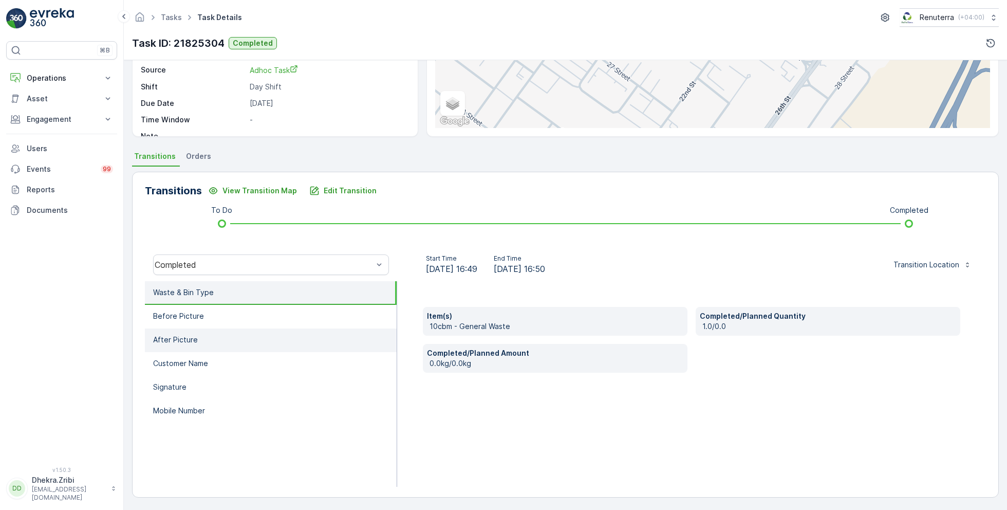
click at [213, 340] on li "After Picture" at bounding box center [271, 340] width 252 height 24
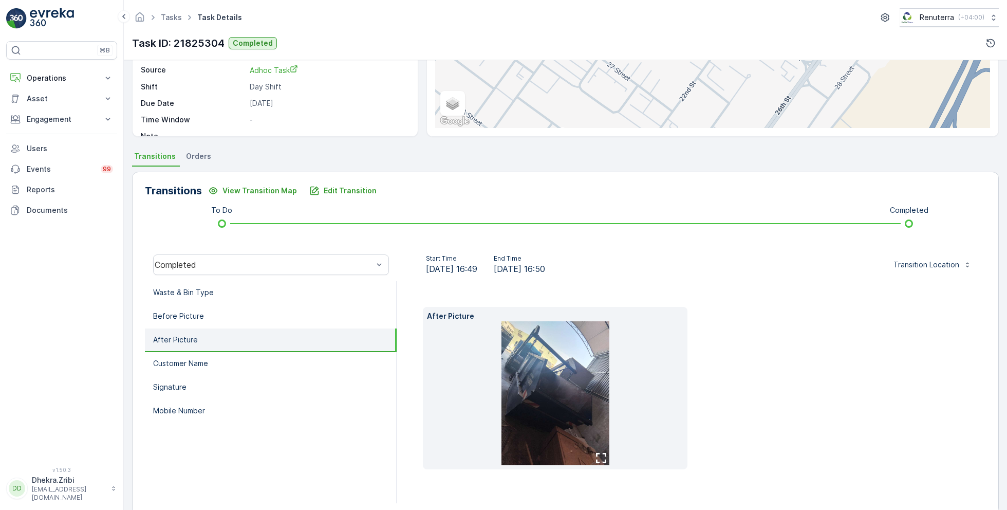
click at [520, 373] on img at bounding box center [555, 393] width 108 height 144
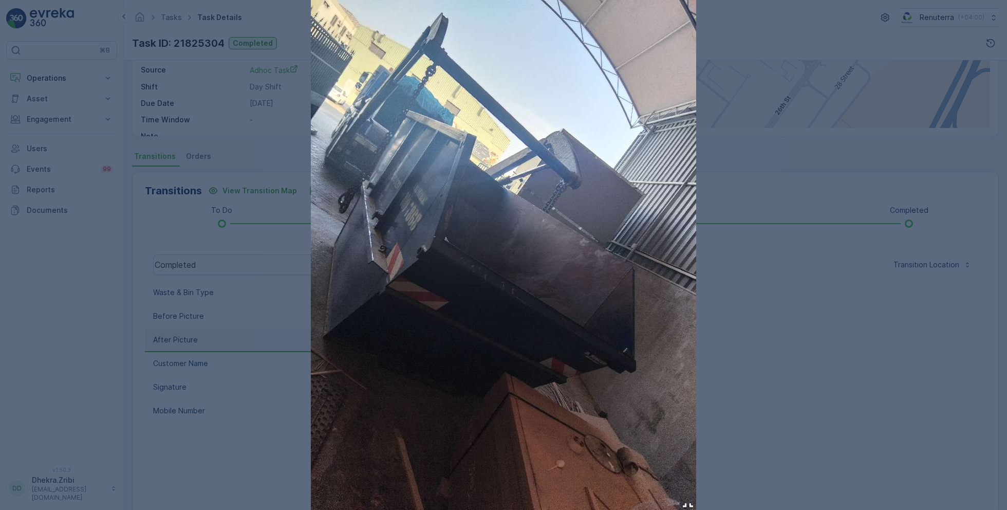
click at [769, 325] on div at bounding box center [503, 255] width 1007 height 510
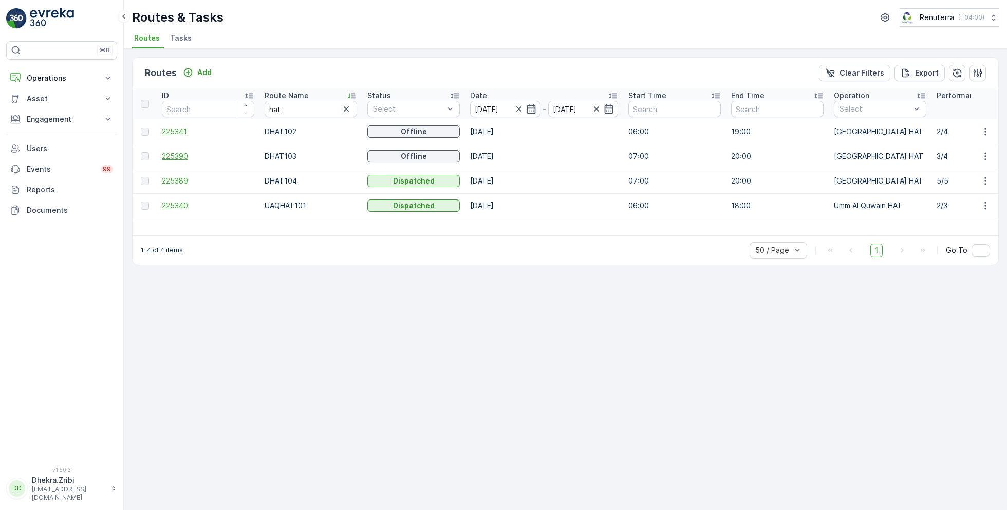
click at [171, 154] on span "225390" at bounding box center [208, 156] width 92 height 10
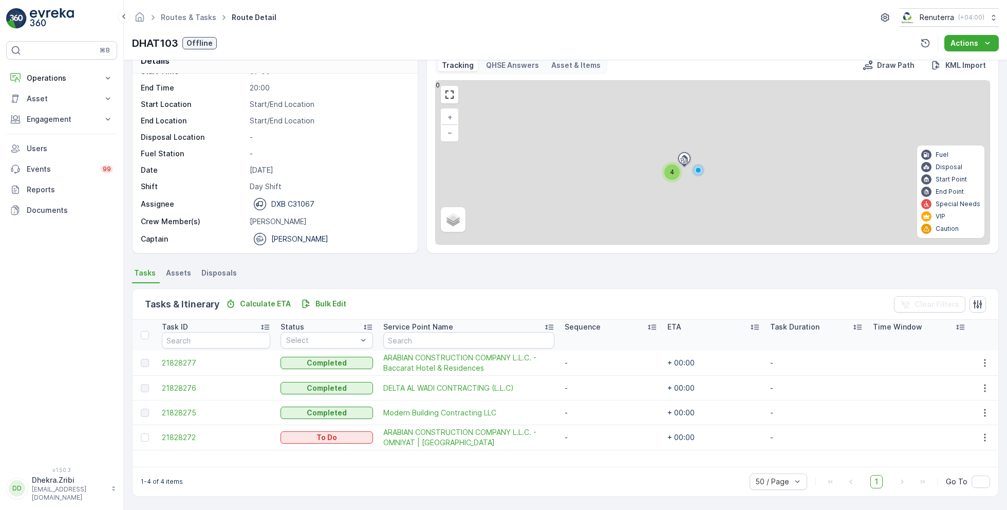
scroll to position [20, 0]
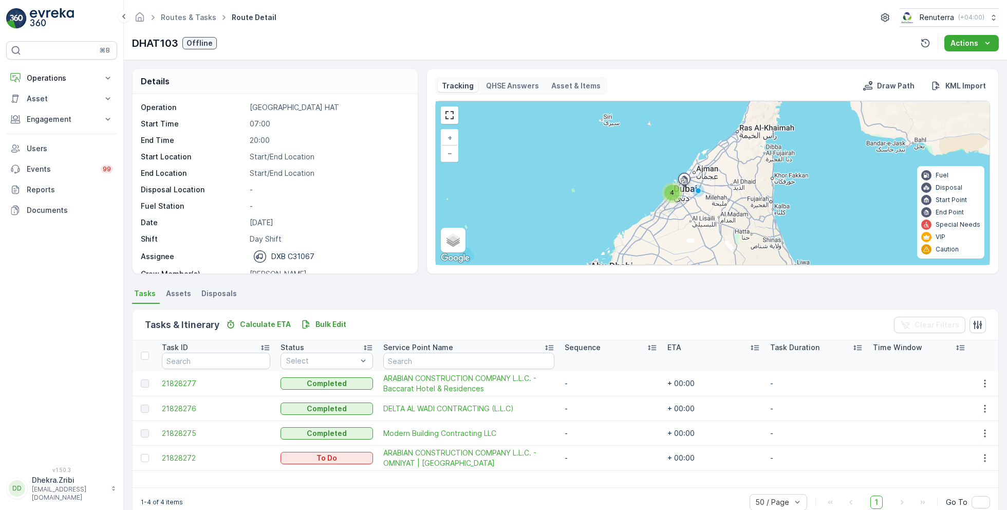
scroll to position [32, 0]
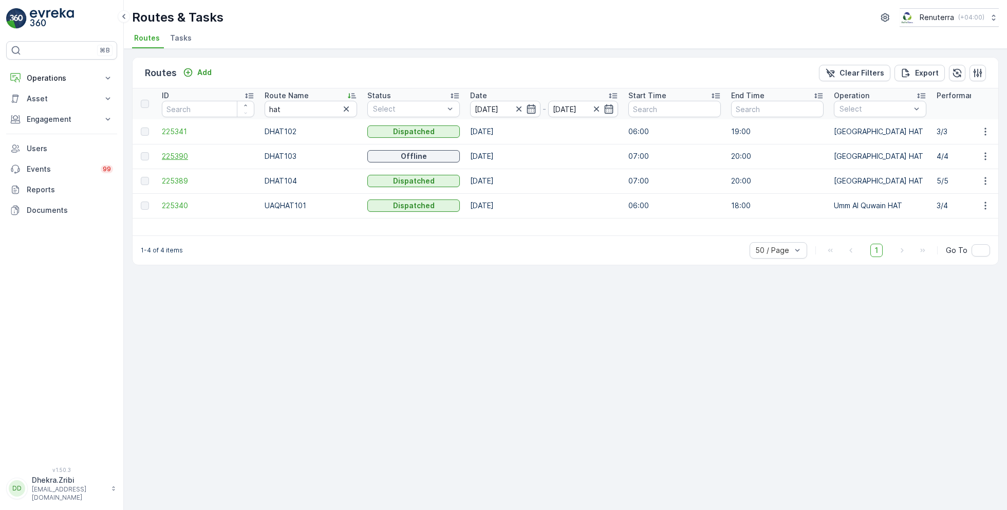
click at [169, 156] on span "225390" at bounding box center [208, 156] width 92 height 10
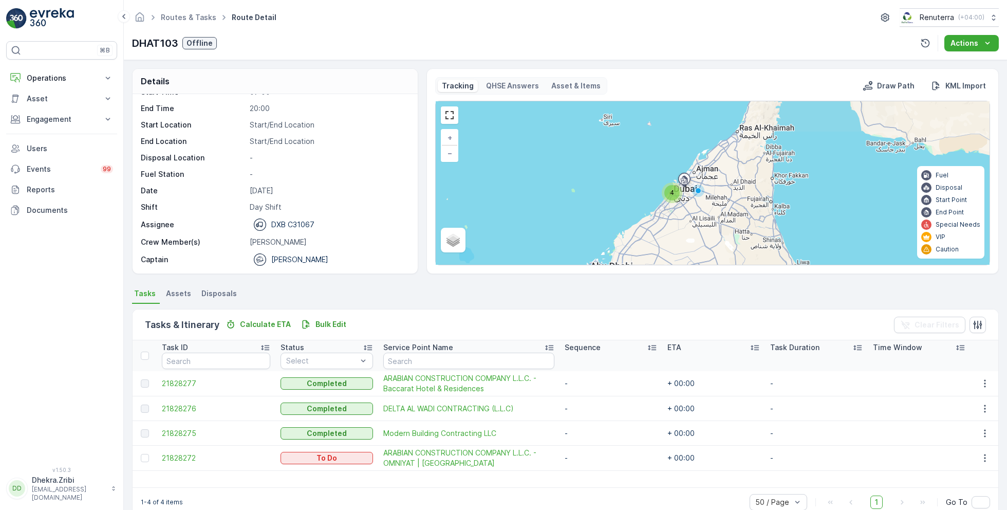
scroll to position [20, 0]
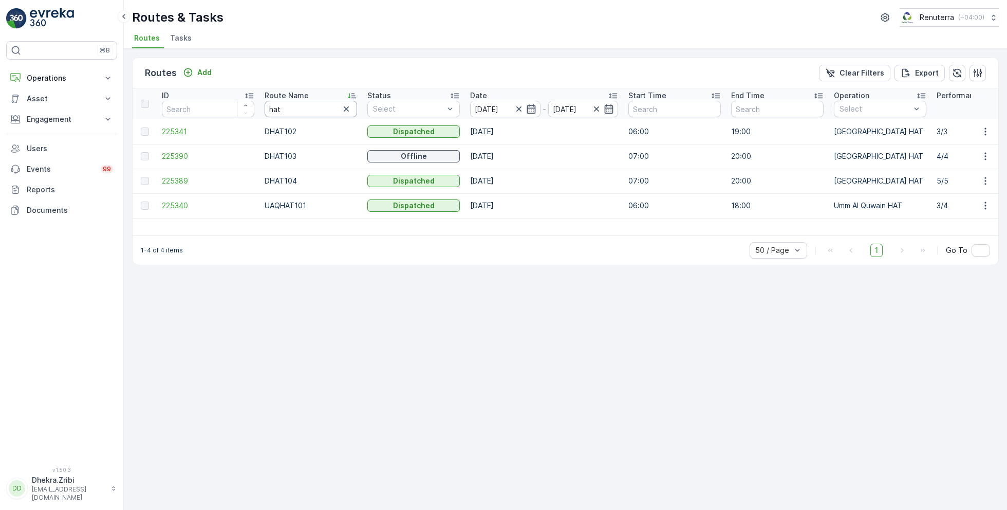
click at [303, 113] on input "hat" at bounding box center [311, 109] width 92 height 16
type input "med"
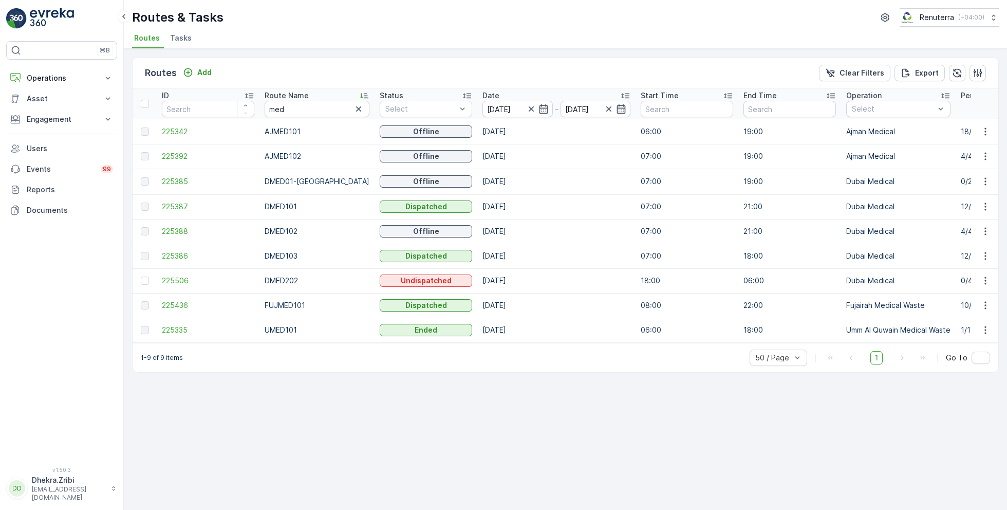
click at [184, 201] on span "225387" at bounding box center [208, 206] width 92 height 10
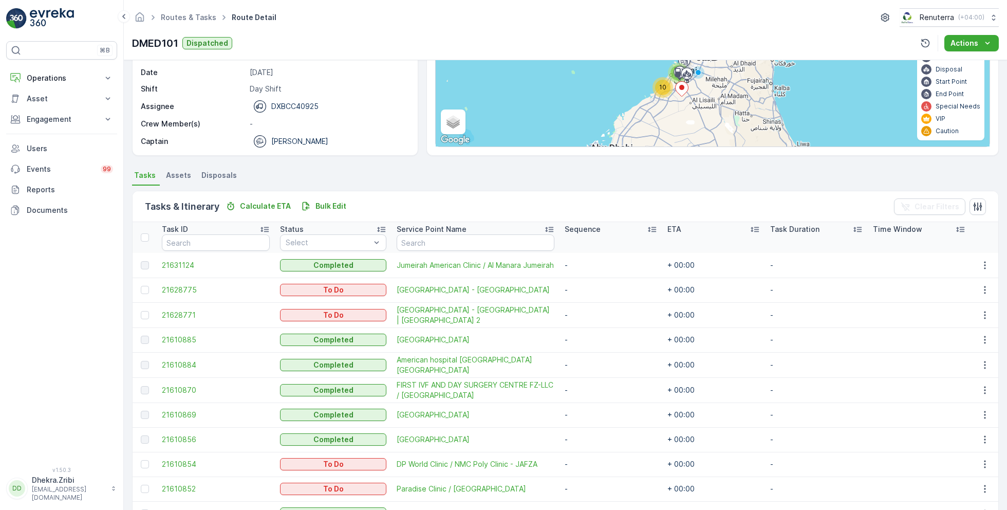
scroll to position [131, 0]
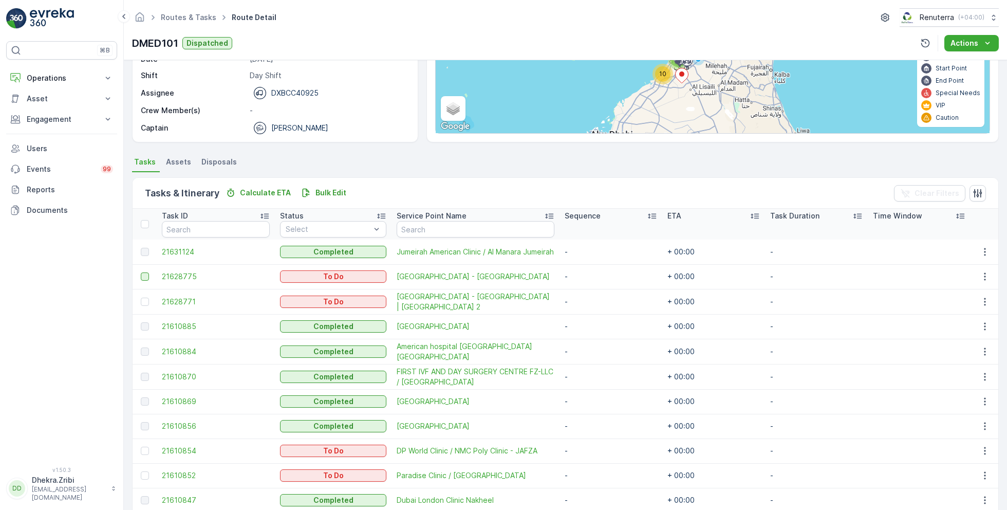
click at [142, 275] on div at bounding box center [145, 276] width 8 height 8
click at [141, 272] on input "checkbox" at bounding box center [141, 272] width 0 height 0
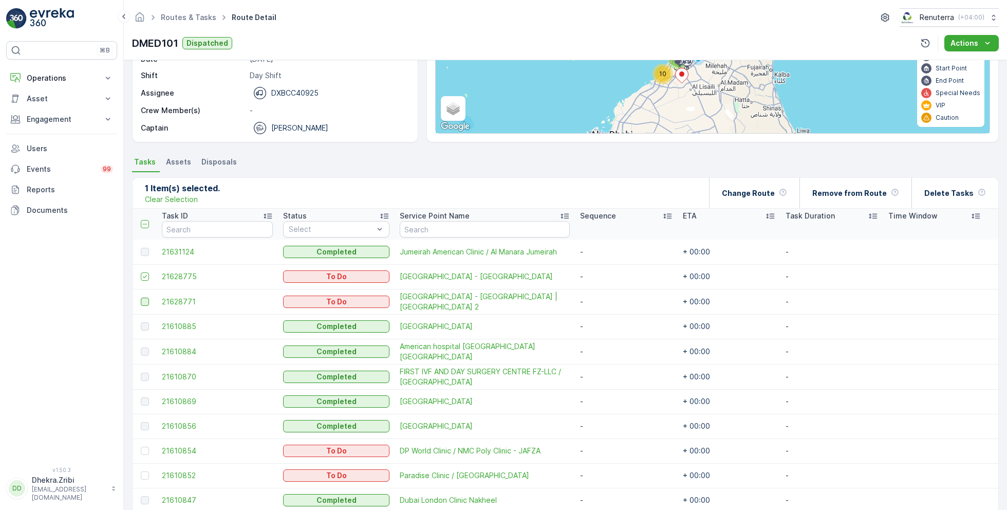
click at [147, 299] on div at bounding box center [145, 301] width 8 height 8
click at [141, 297] on input "checkbox" at bounding box center [141, 297] width 0 height 0
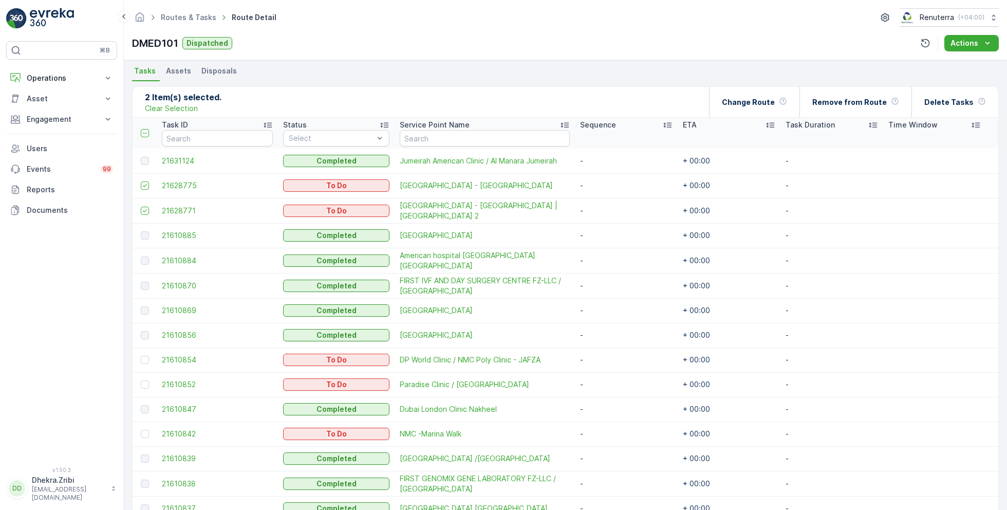
scroll to position [229, 0]
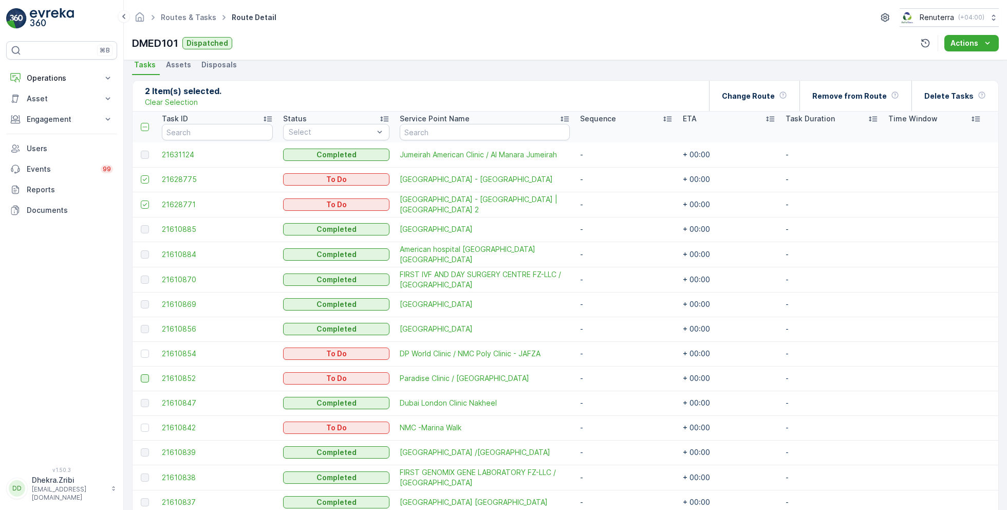
click at [147, 374] on div at bounding box center [145, 378] width 8 height 8
click at [141, 374] on input "checkbox" at bounding box center [141, 374] width 0 height 0
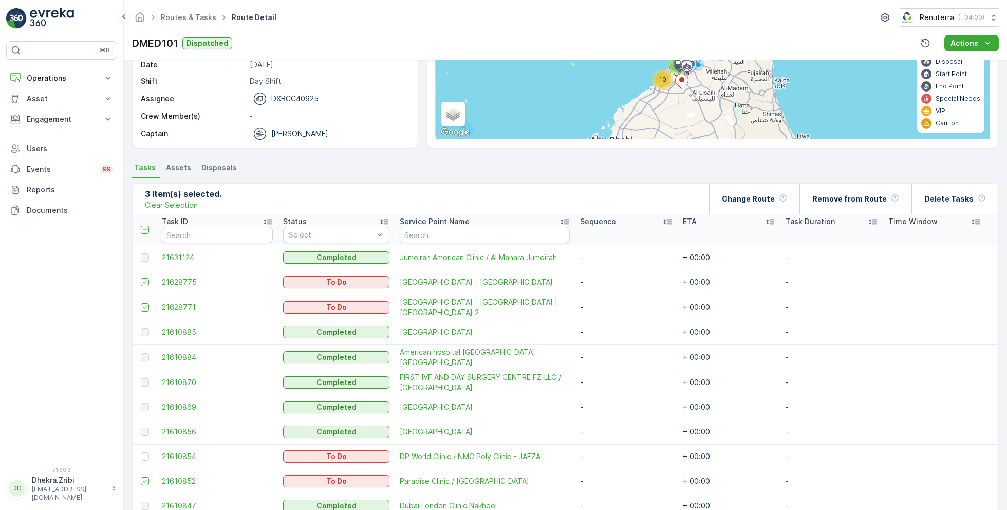
scroll to position [0, 0]
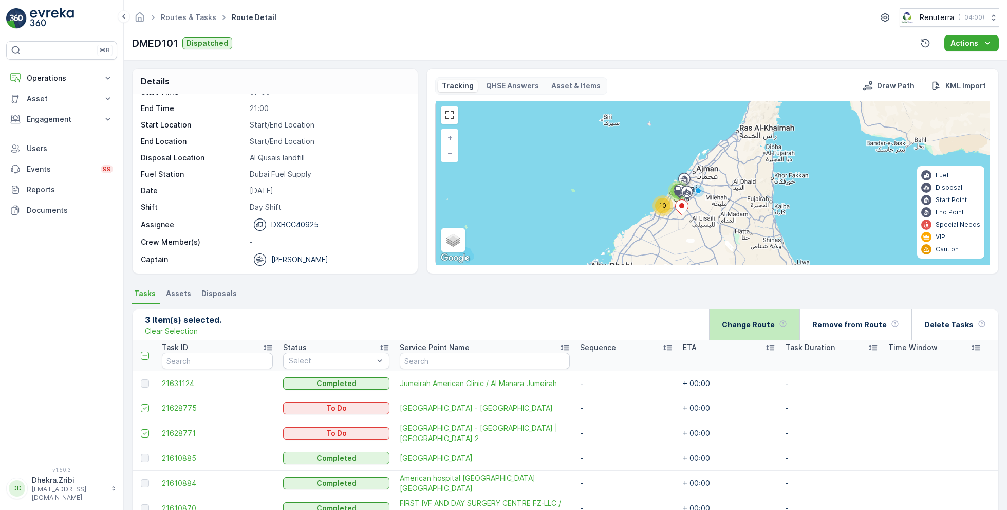
click at [775, 323] on p "Change Route" at bounding box center [748, 324] width 53 height 10
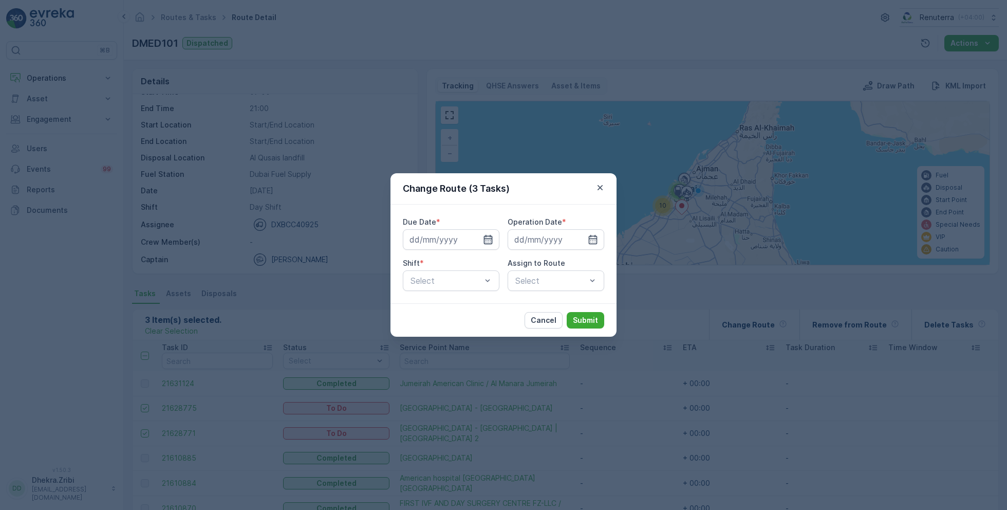
click at [484, 238] on icon "button" at bounding box center [488, 239] width 9 height 9
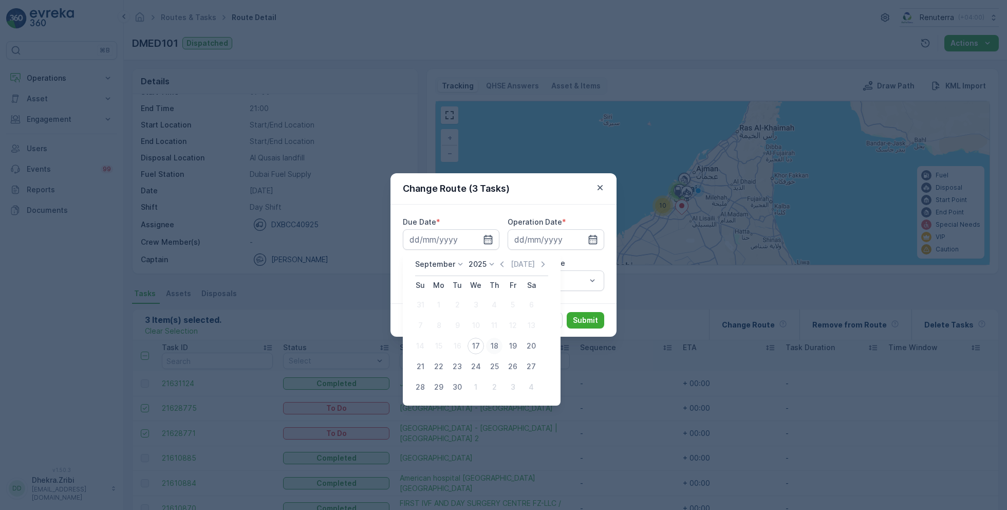
click at [498, 346] on div "18" at bounding box center [494, 345] width 16 height 16
type input "18.09.2025"
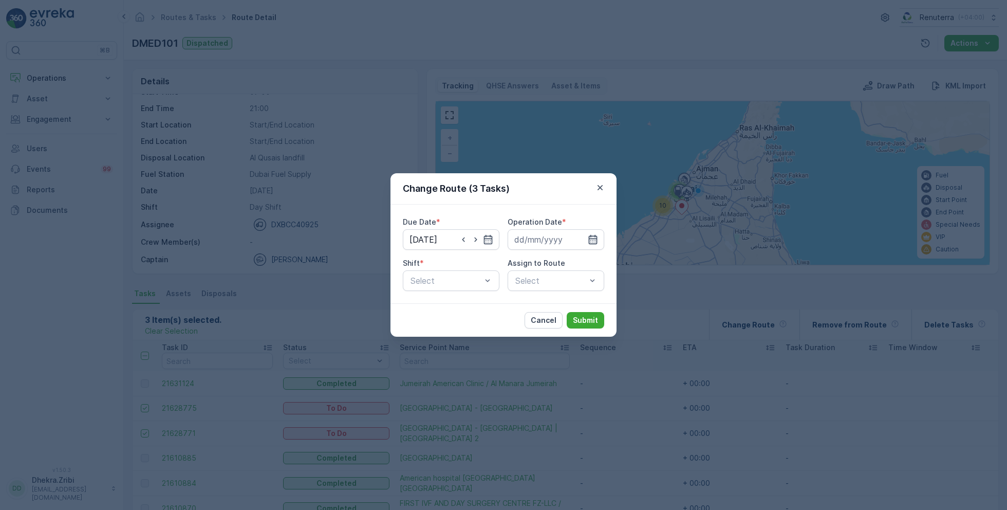
click at [591, 238] on icon "button" at bounding box center [593, 239] width 9 height 9
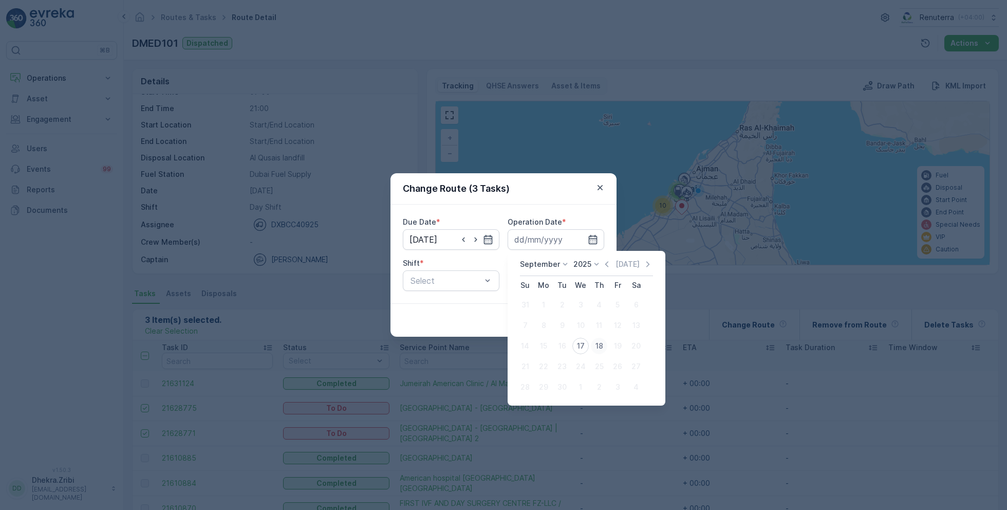
click at [598, 343] on div "18" at bounding box center [599, 345] width 16 height 16
type input "18.09.2025"
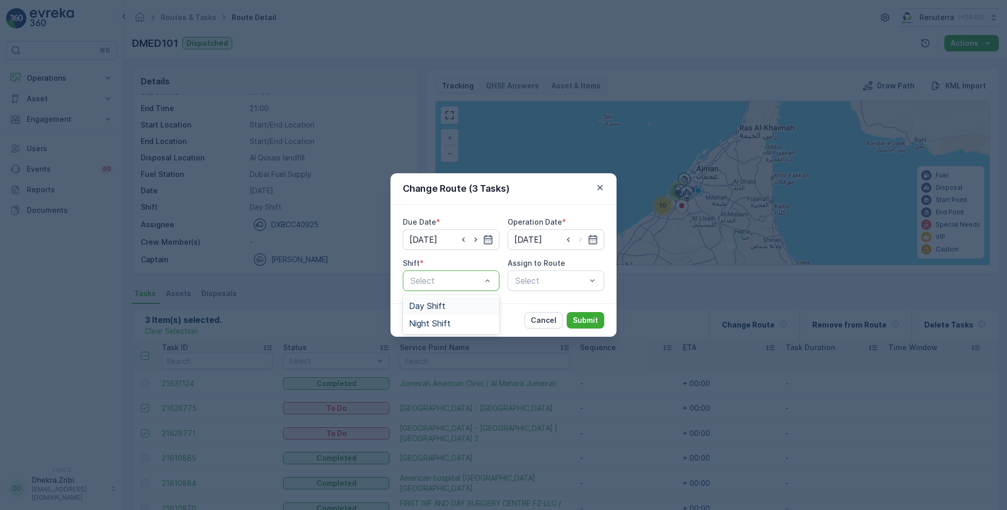
click at [461, 302] on div "Day Shift" at bounding box center [451, 305] width 84 height 9
click at [541, 283] on div "Select" at bounding box center [555, 280] width 97 height 21
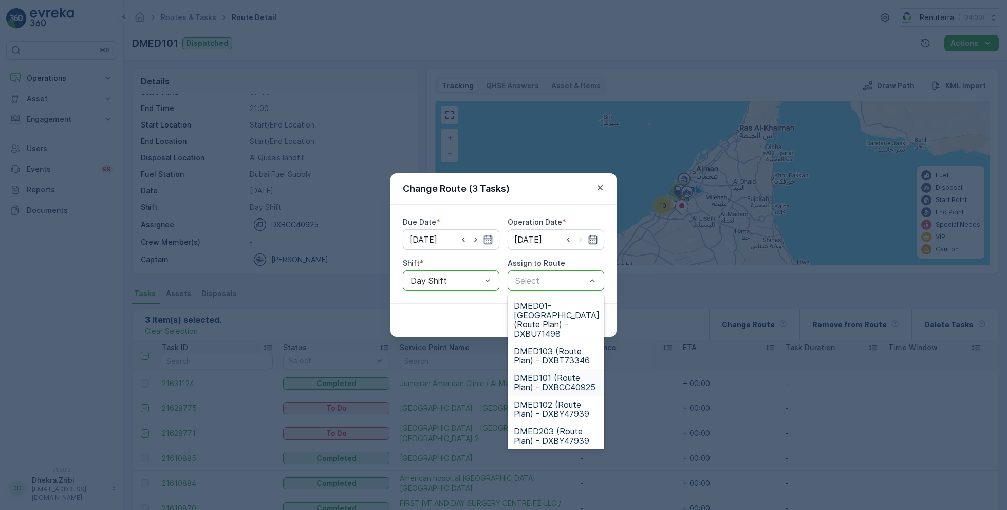
click at [548, 373] on span "DMED101 (Route Plan) - DXBCC40925" at bounding box center [556, 382] width 84 height 18
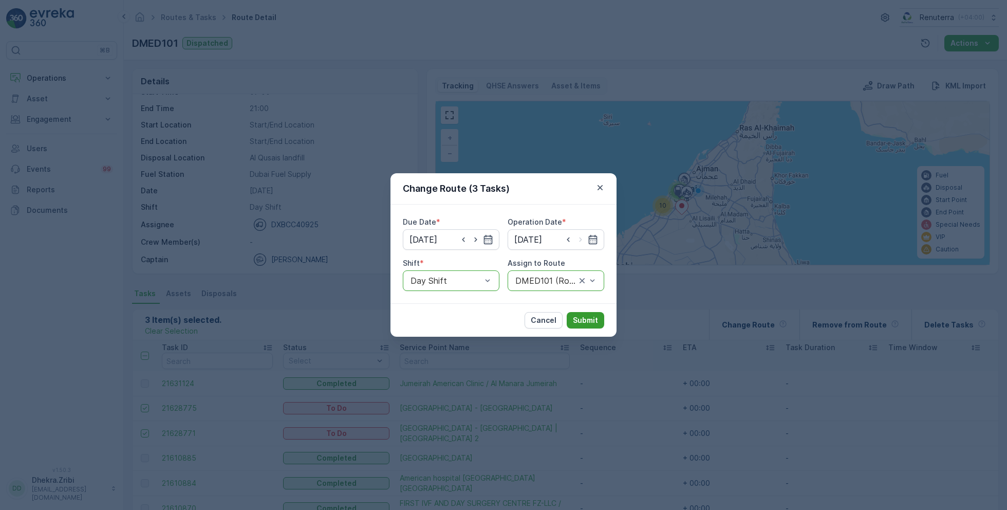
click at [588, 317] on p "Submit" at bounding box center [585, 320] width 25 height 10
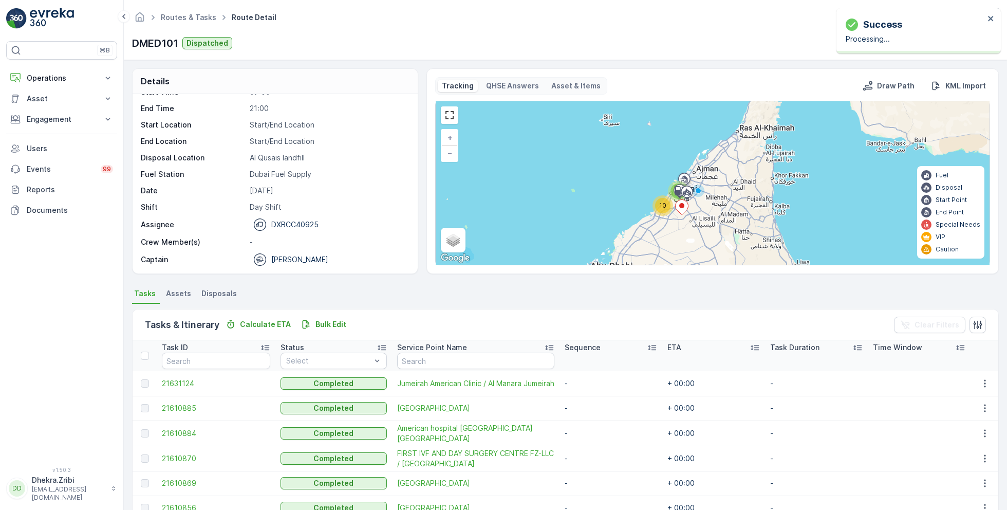
scroll to position [250, 0]
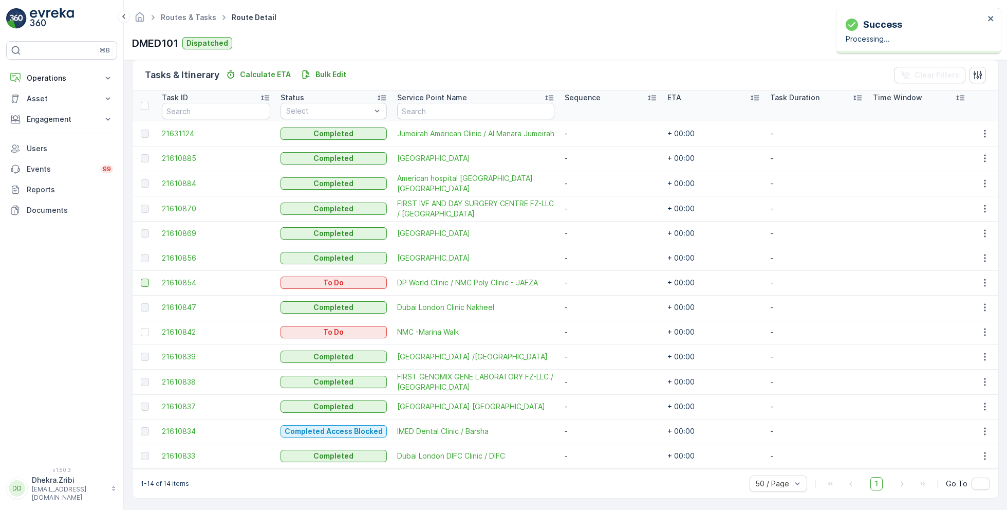
click at [142, 279] on div at bounding box center [145, 282] width 8 height 8
click at [141, 278] on input "checkbox" at bounding box center [141, 278] width 0 height 0
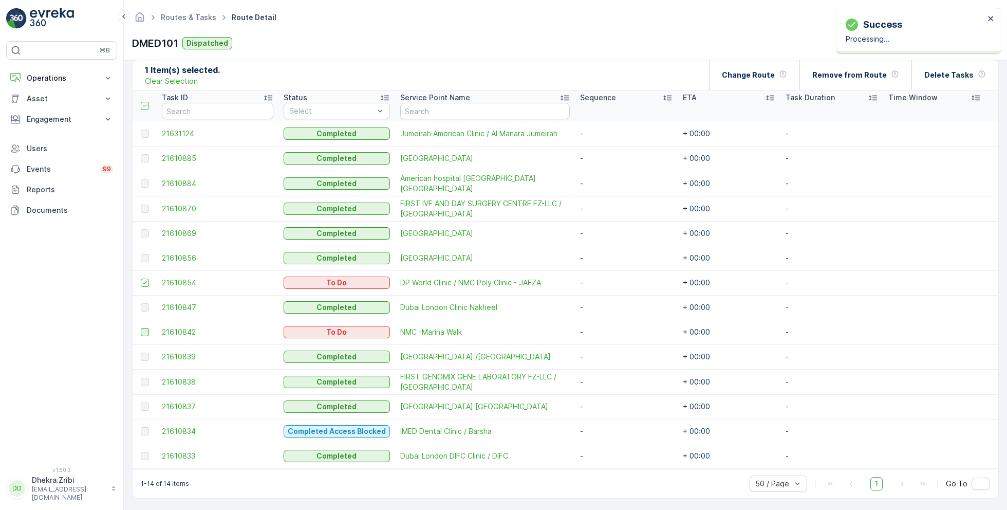
click at [144, 331] on div at bounding box center [145, 332] width 8 height 8
click at [141, 328] on input "checkbox" at bounding box center [141, 328] width 0 height 0
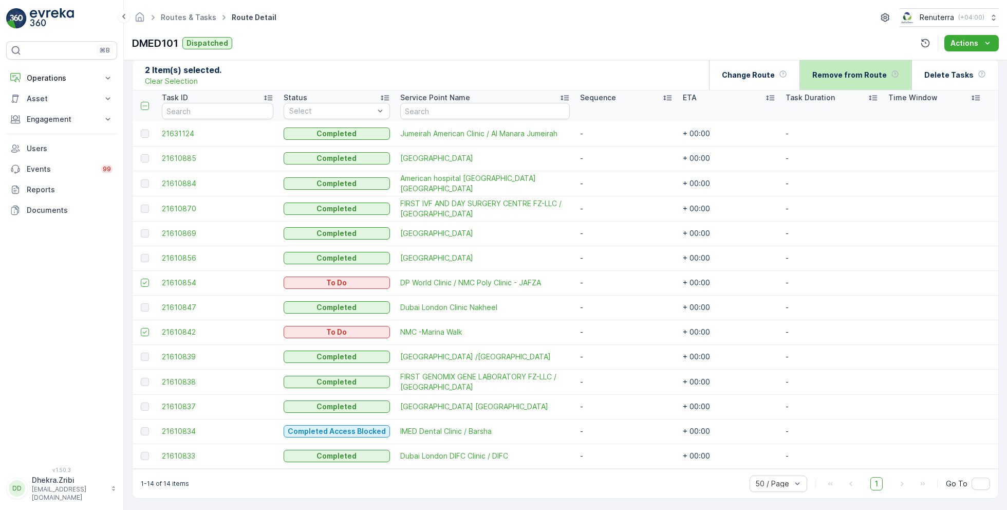
click at [853, 78] on p "Remove from Route" at bounding box center [849, 75] width 74 height 10
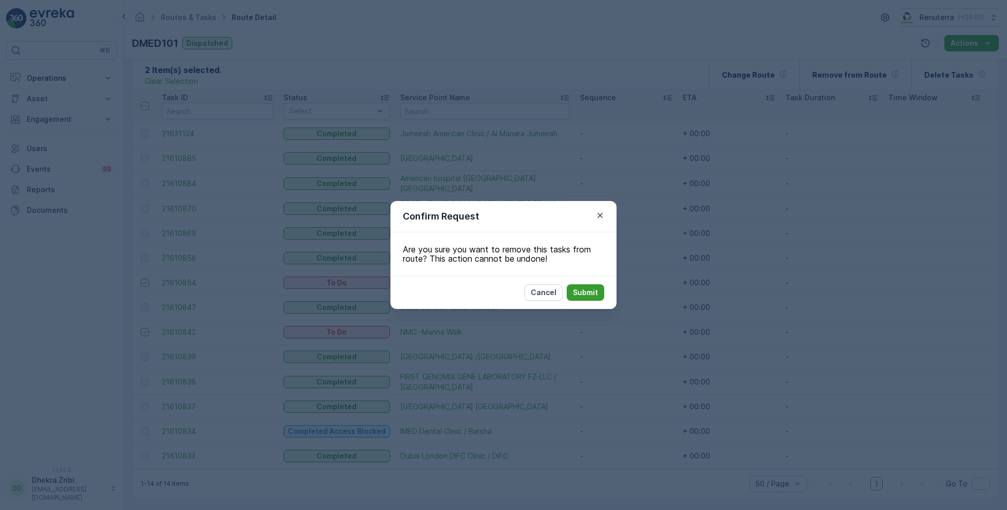
click at [590, 291] on p "Submit" at bounding box center [585, 292] width 25 height 10
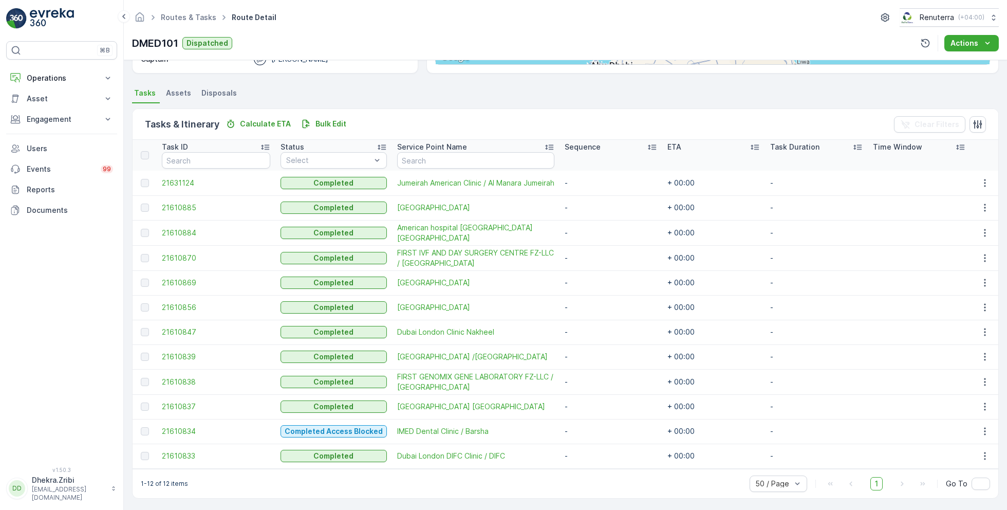
scroll to position [0, 0]
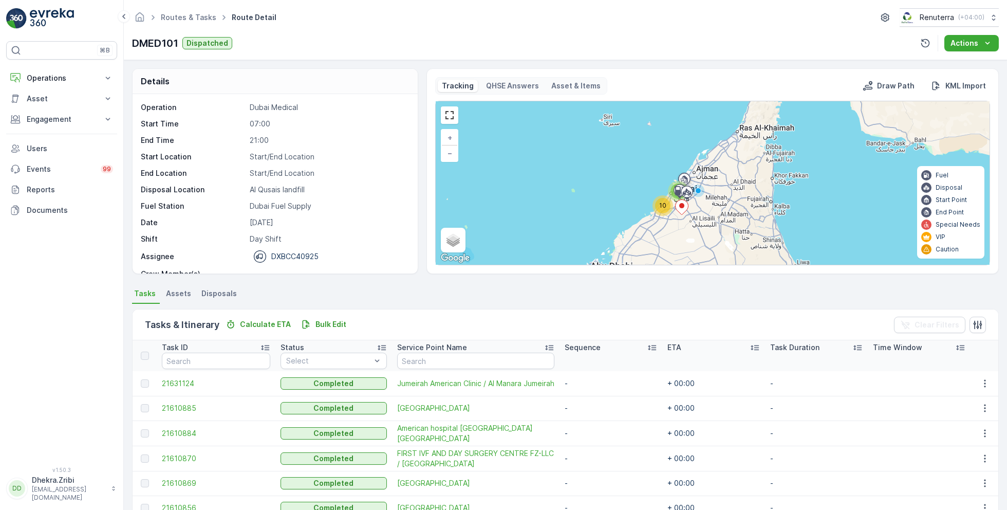
scroll to position [32, 0]
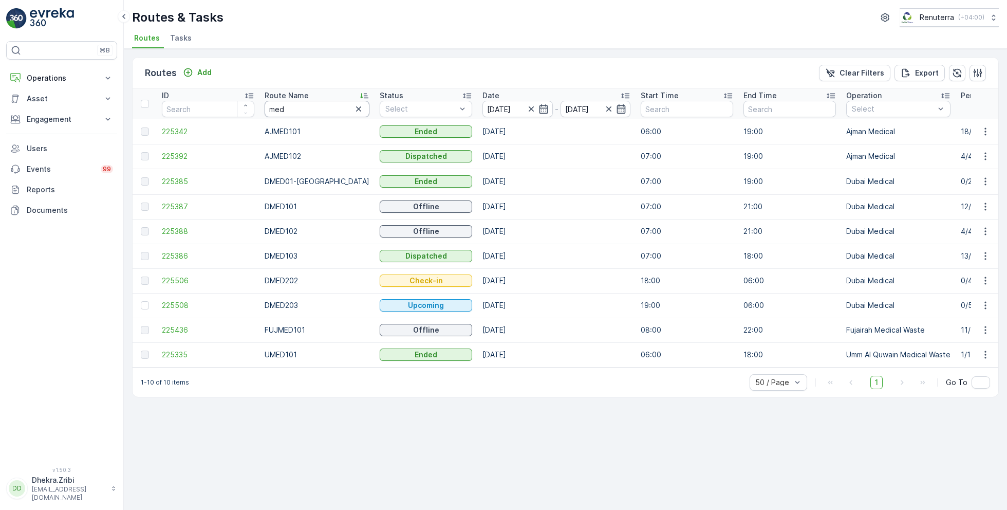
click at [296, 110] on input "med" at bounding box center [317, 109] width 105 height 16
type input "hat"
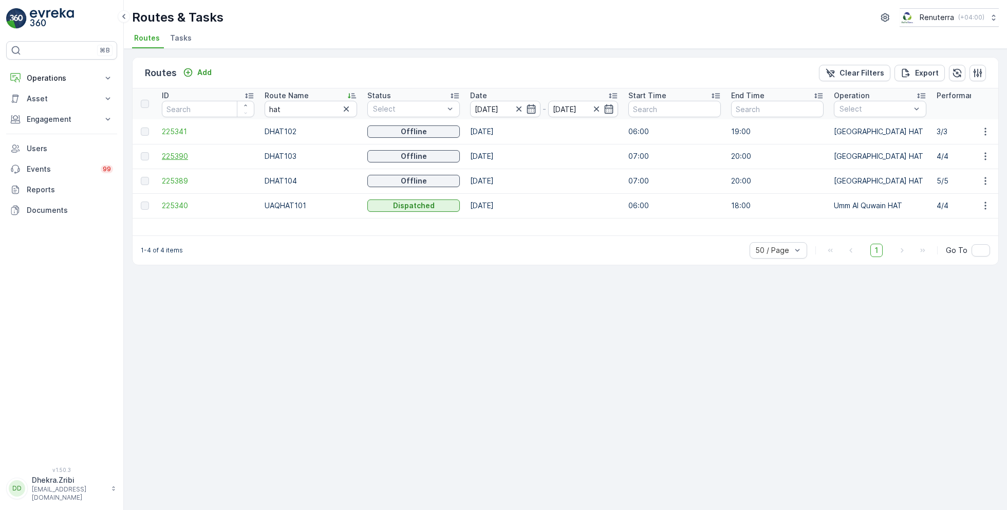
click at [173, 159] on span "225390" at bounding box center [208, 156] width 92 height 10
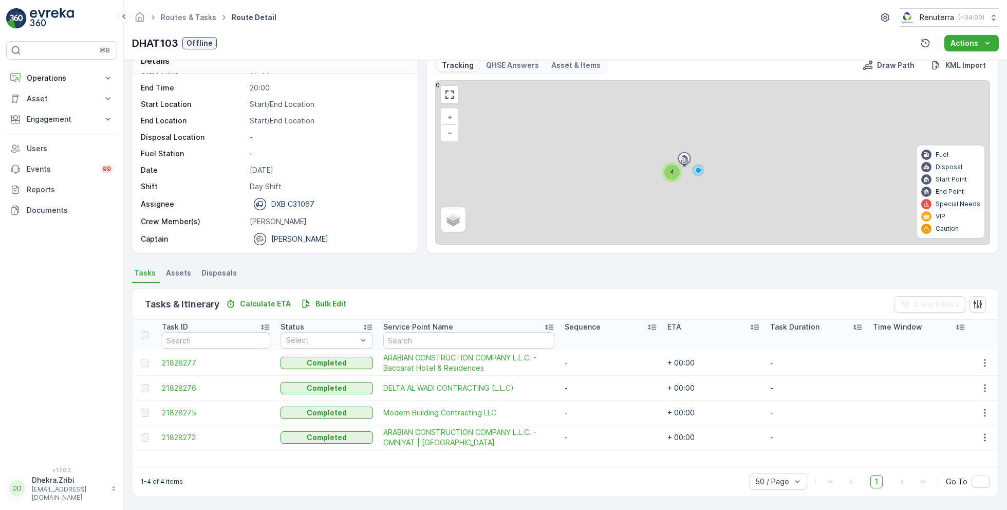
scroll to position [20, 0]
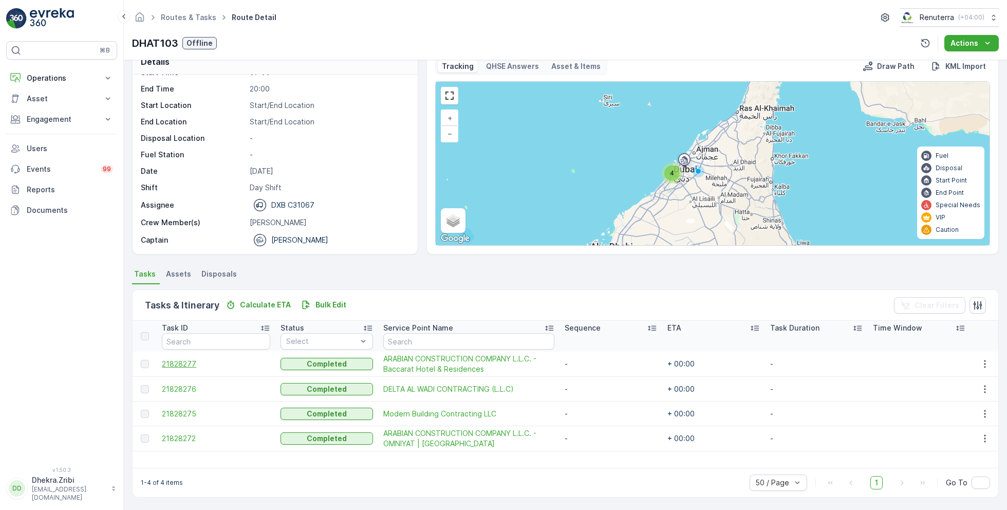
click at [190, 362] on span "21828277" at bounding box center [216, 364] width 108 height 10
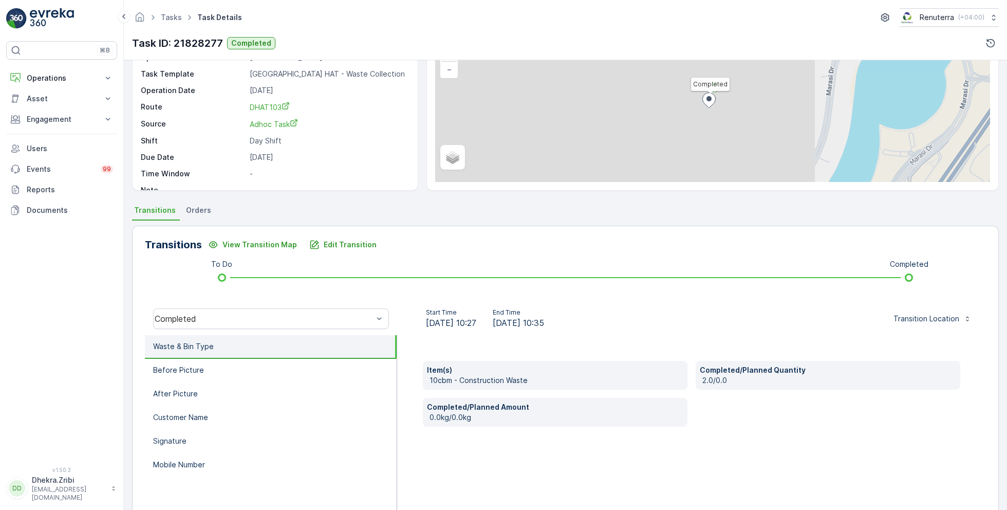
scroll to position [137, 0]
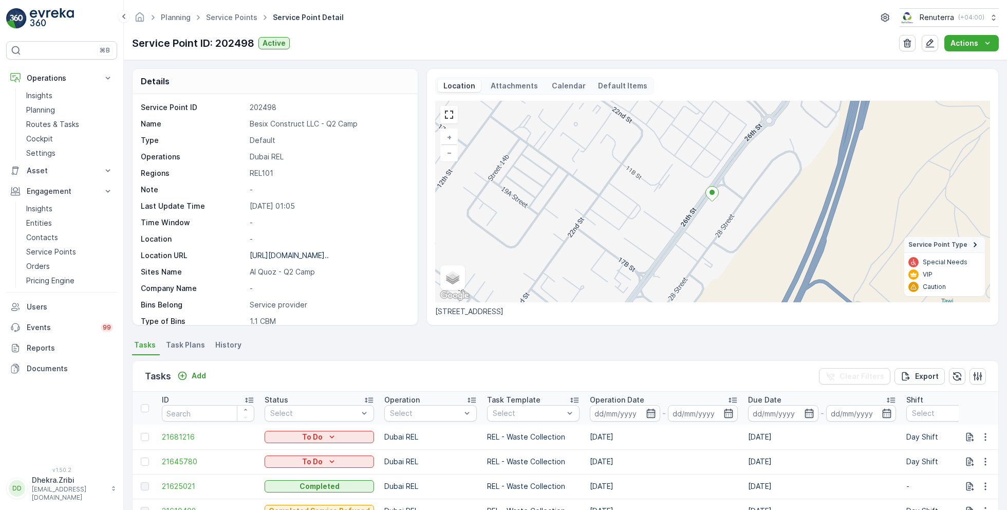
click at [229, 11] on ul "Service Points" at bounding box center [237, 17] width 67 height 15
click at [234, 16] on link "Service Points" at bounding box center [231, 17] width 51 height 9
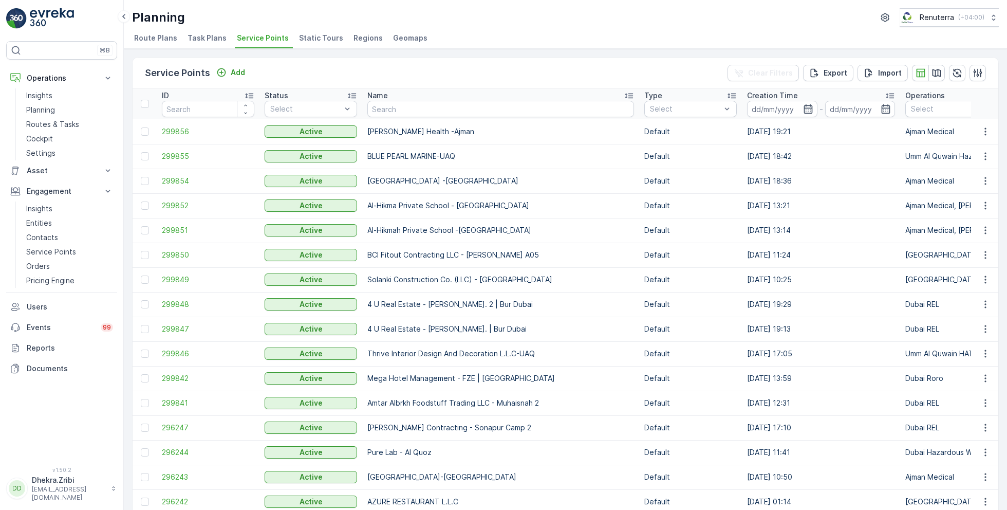
click at [430, 109] on input "text" at bounding box center [500, 109] width 267 height 16
type input "italian"
